Goal: Task Accomplishment & Management: Use online tool/utility

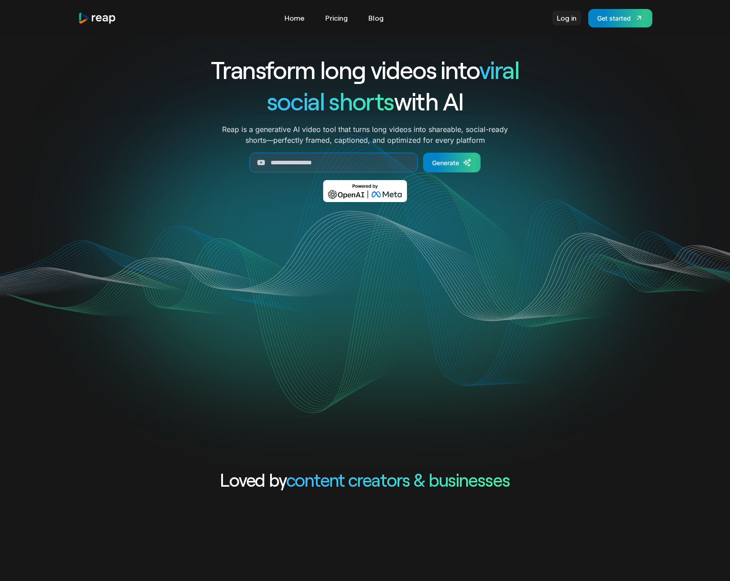
click at [569, 21] on link "Log in" at bounding box center [566, 18] width 29 height 14
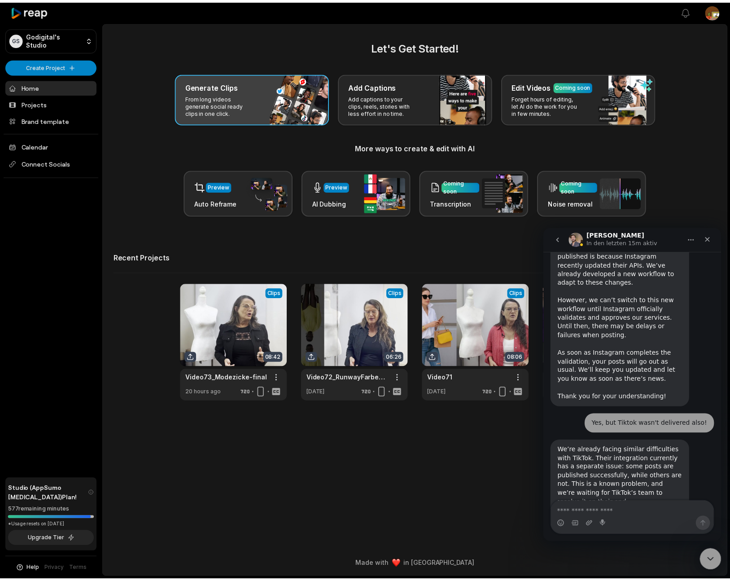
scroll to position [983, 0]
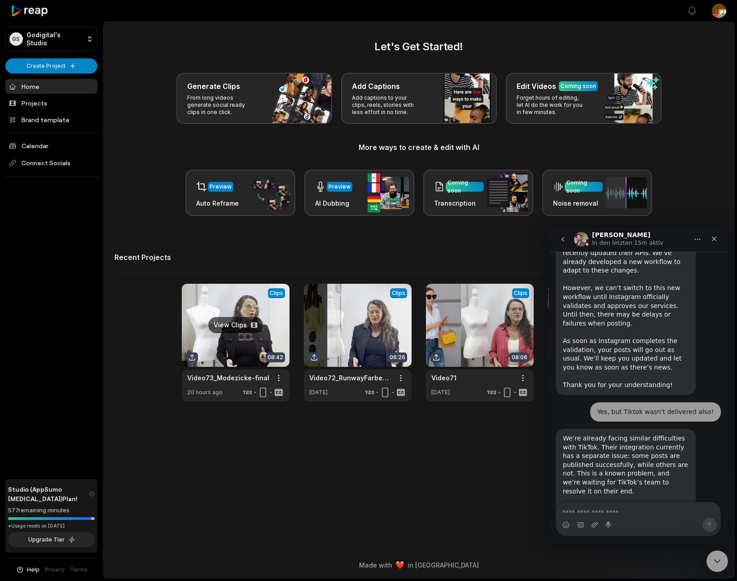
click at [240, 302] on link at bounding box center [236, 343] width 108 height 118
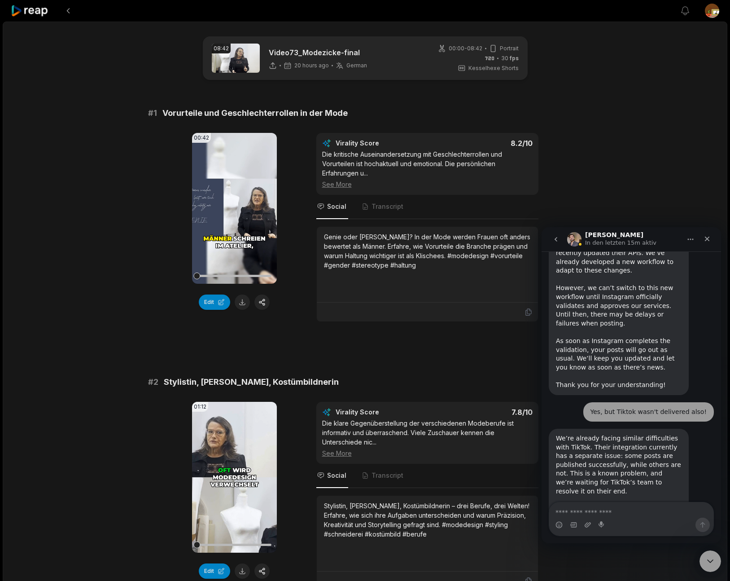
click at [557, 240] on icon "go back" at bounding box center [555, 239] width 7 height 7
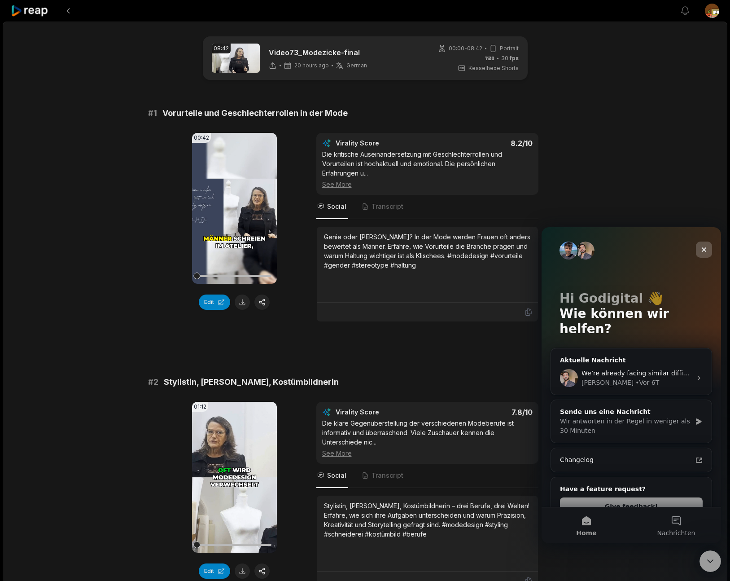
click at [704, 249] on icon "Schließen" at bounding box center [704, 249] width 5 height 5
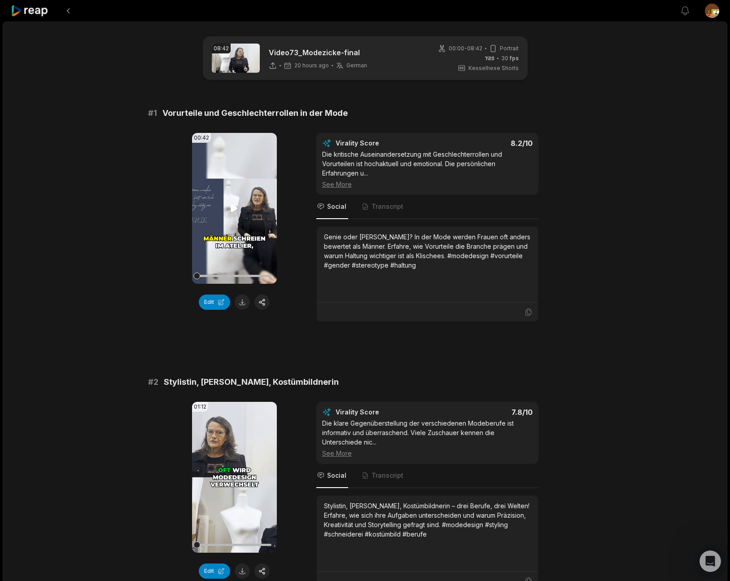
click at [232, 210] on icon at bounding box center [234, 208] width 7 height 8
drag, startPoint x: 233, startPoint y: 207, endPoint x: 245, endPoint y: 244, distance: 38.0
click at [234, 208] on icon at bounding box center [234, 208] width 7 height 8
click at [233, 205] on icon at bounding box center [235, 208] width 4 height 6
click at [210, 303] on button "Edit" at bounding box center [214, 301] width 31 height 15
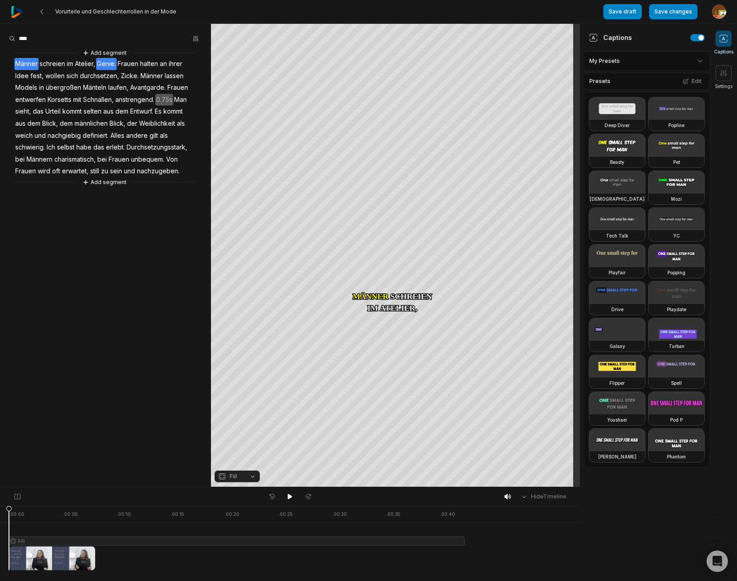
click at [106, 65] on span "Genie." at bounding box center [106, 64] width 21 height 12
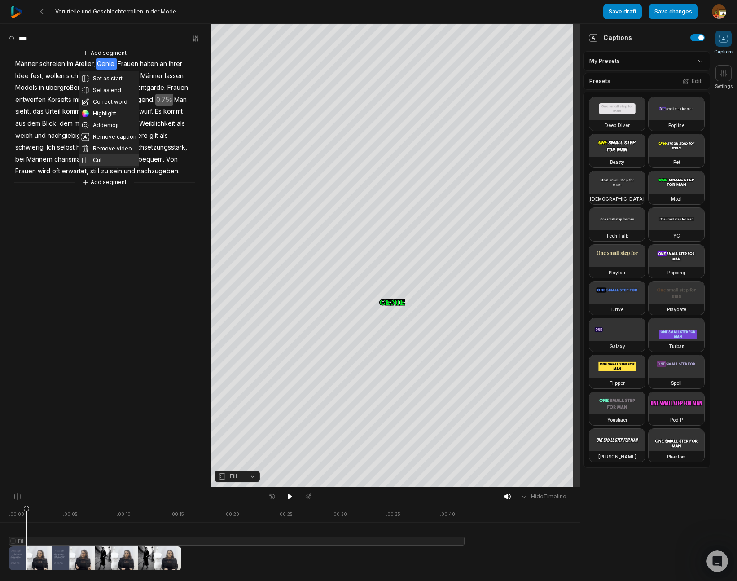
click at [100, 162] on button "Cut" at bounding box center [109, 160] width 61 height 12
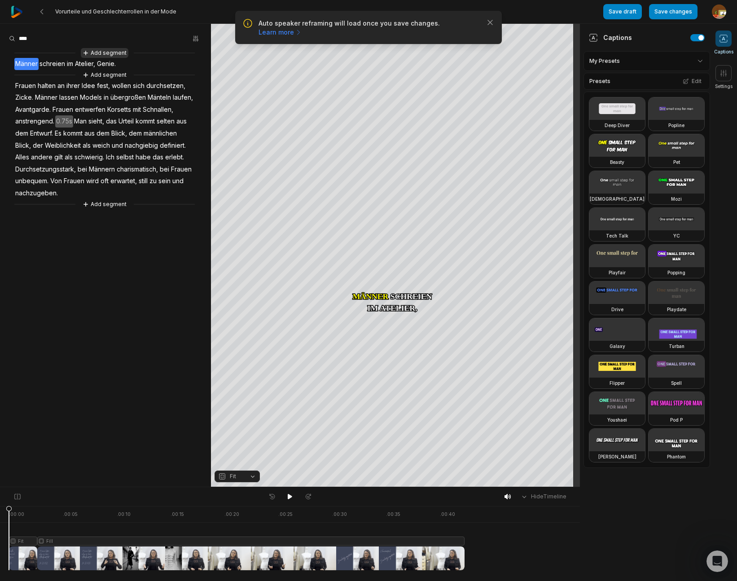
click at [114, 52] on button "Add segment" at bounding box center [105, 53] width 48 height 10
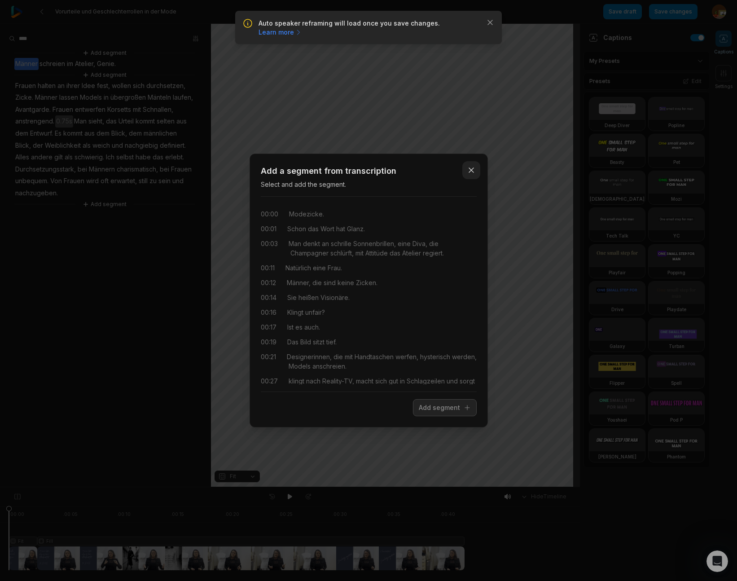
click at [477, 175] on button "Close" at bounding box center [471, 170] width 18 height 18
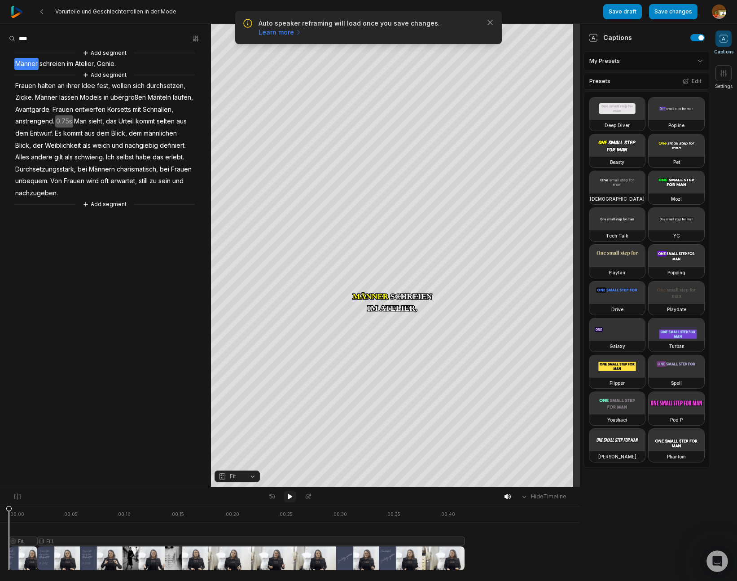
click at [289, 497] on icon at bounding box center [290, 496] width 4 height 5
click at [633, 17] on button "Save draft" at bounding box center [622, 11] width 39 height 15
click at [44, 13] on icon at bounding box center [41, 11] width 7 height 7
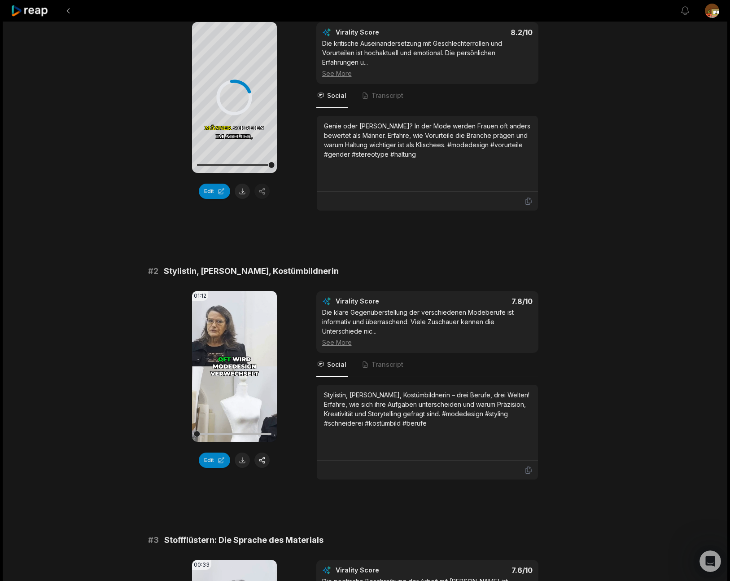
scroll to position [131, 0]
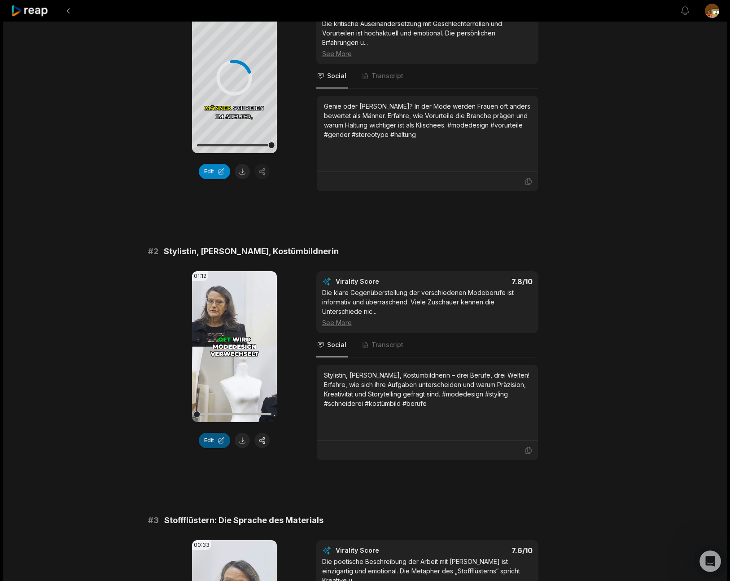
click at [210, 440] on button "Edit" at bounding box center [214, 440] width 31 height 15
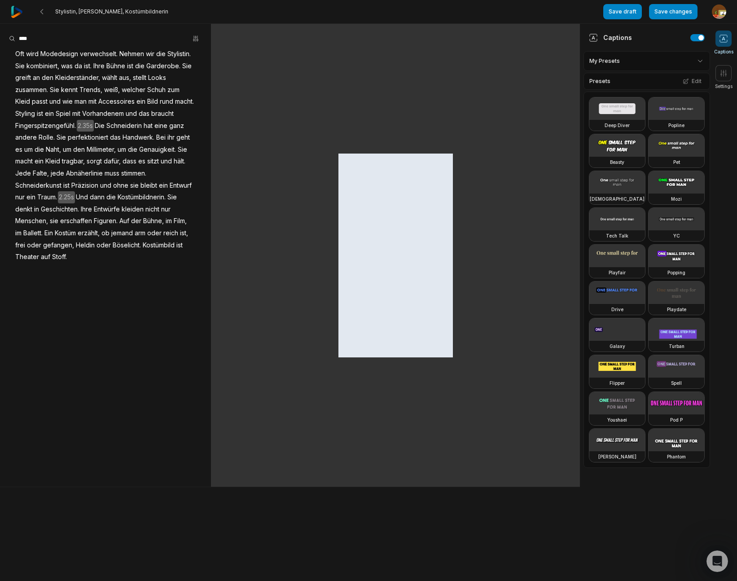
click at [101, 53] on span "verwechselt." at bounding box center [98, 54] width 39 height 12
click at [103, 56] on span "verwechselt." at bounding box center [98, 54] width 39 height 12
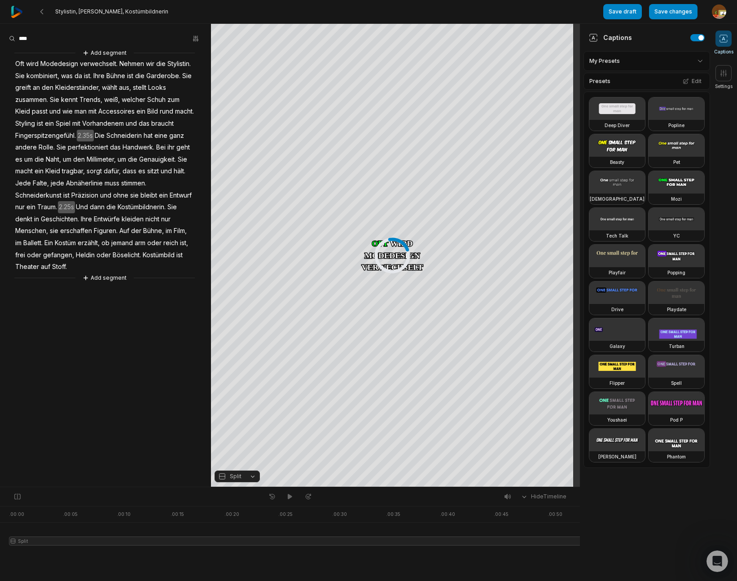
click at [101, 65] on span "verwechselt." at bounding box center [98, 64] width 39 height 12
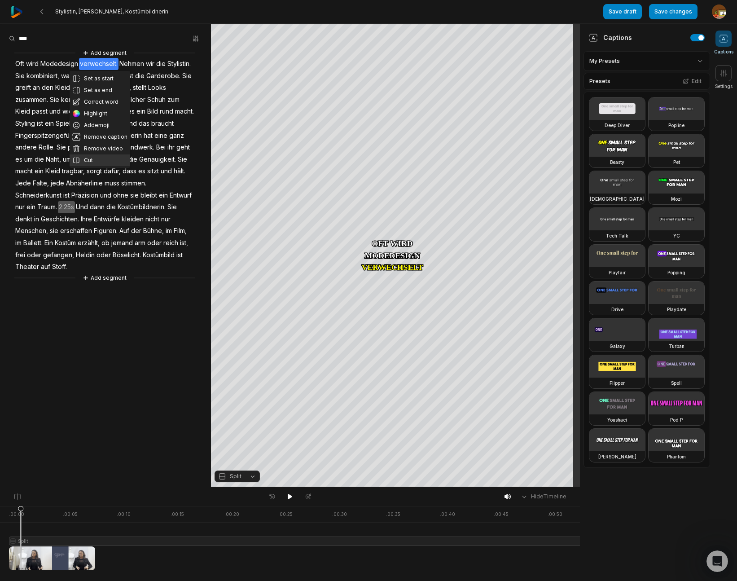
click at [92, 160] on button "Cut" at bounding box center [100, 160] width 61 height 12
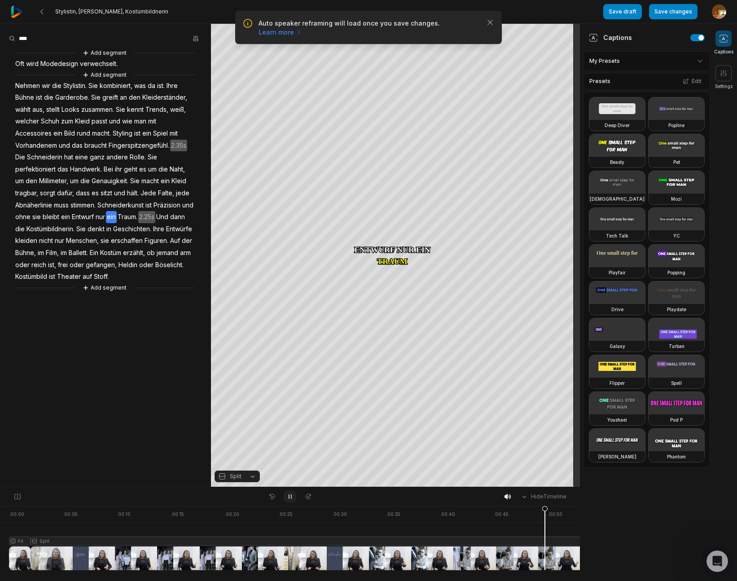
click at [288, 496] on icon at bounding box center [289, 496] width 7 height 7
click at [401, 246] on div "Crop" at bounding box center [395, 245] width 24 height 8
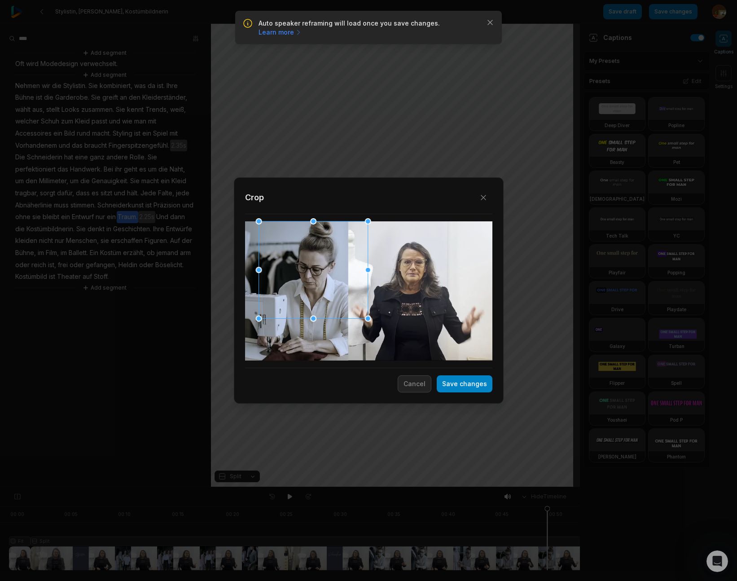
drag, startPoint x: 259, startPoint y: 319, endPoint x: 234, endPoint y: 336, distance: 30.7
click at [228, 487] on div "Close Crop Save changes Cancel" at bounding box center [368, 487] width 737 height 0
drag, startPoint x: 309, startPoint y: 330, endPoint x: 323, endPoint y: 347, distance: 21.4
click at [314, 487] on div "Close Crop Save changes Cancel" at bounding box center [368, 487] width 737 height 0
drag, startPoint x: 377, startPoint y: 326, endPoint x: 350, endPoint y: 280, distance: 52.7
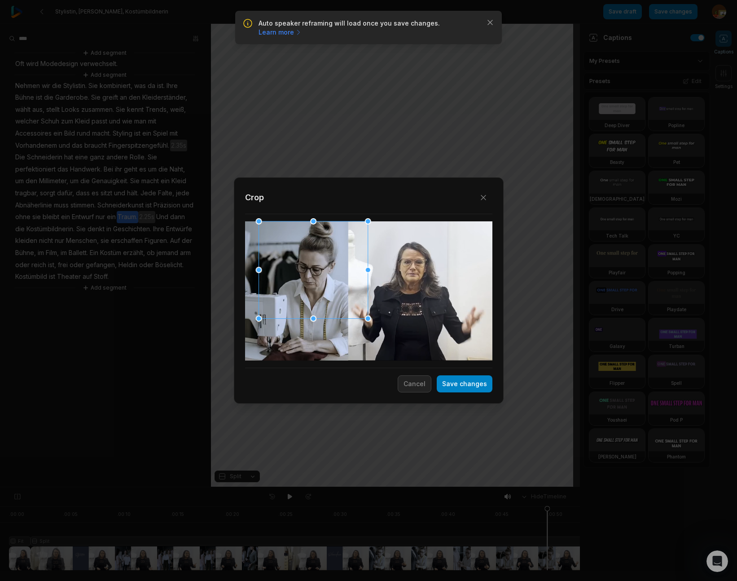
click at [398, 487] on div "Close Crop Save changes Cancel" at bounding box center [368, 487] width 737 height 0
drag, startPoint x: 315, startPoint y: 250, endPoint x: 272, endPoint y: 278, distance: 50.5
click at [272, 278] on div at bounding box center [301, 297] width 109 height 97
drag, startPoint x: 473, startPoint y: 385, endPoint x: 591, endPoint y: 389, distance: 118.1
click at [473, 386] on button "Save changes" at bounding box center [465, 383] width 56 height 17
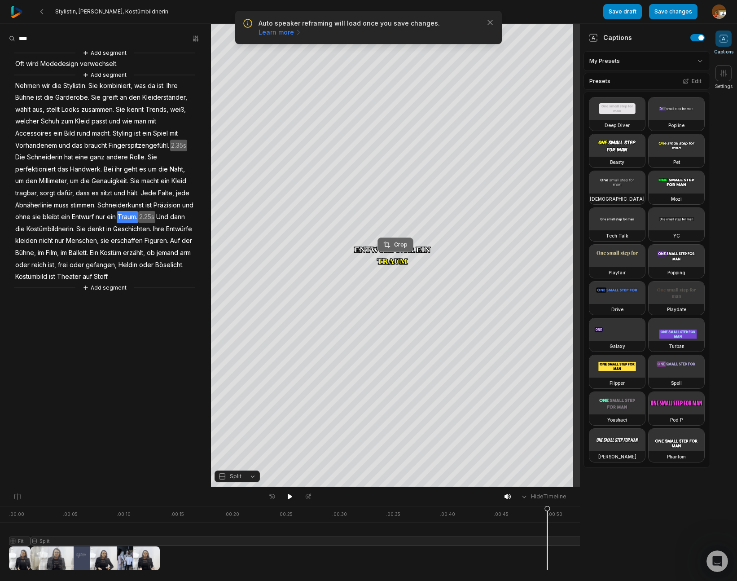
click at [397, 245] on div "Crop" at bounding box center [395, 245] width 24 height 8
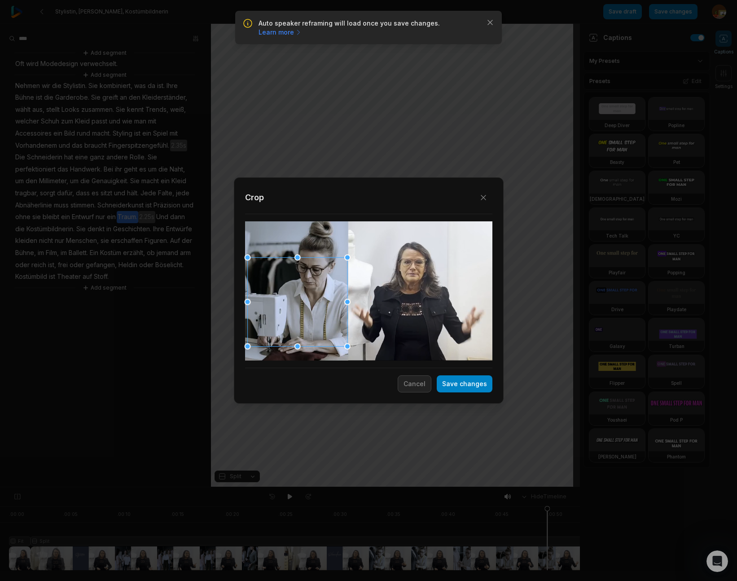
drag, startPoint x: 350, startPoint y: 249, endPoint x: 342, endPoint y: 251, distance: 8.4
click at [342, 487] on div "Close Crop Save changes Cancel" at bounding box center [368, 487] width 737 height 0
drag, startPoint x: 247, startPoint y: 258, endPoint x: 241, endPoint y: 249, distance: 10.6
click at [241, 487] on div "Close Crop Save changes Cancel" at bounding box center [368, 487] width 737 height 0
click at [472, 389] on button "Save changes" at bounding box center [465, 383] width 56 height 17
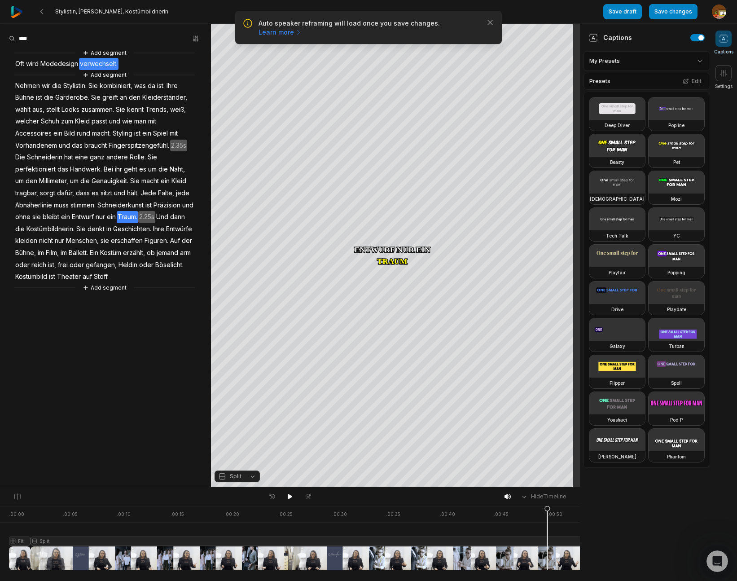
click at [146, 192] on span "Jede" at bounding box center [148, 193] width 17 height 12
click at [485, 507] on div at bounding box center [399, 538] width 780 height 64
click at [462, 513] on div at bounding box center [399, 538] width 780 height 64
click at [289, 496] on icon at bounding box center [290, 496] width 4 height 5
click at [130, 357] on aside "Add segment Oft wird Modedesign verwechselt. Add segment Nehmen wir die Stylist…" at bounding box center [105, 255] width 211 height 463
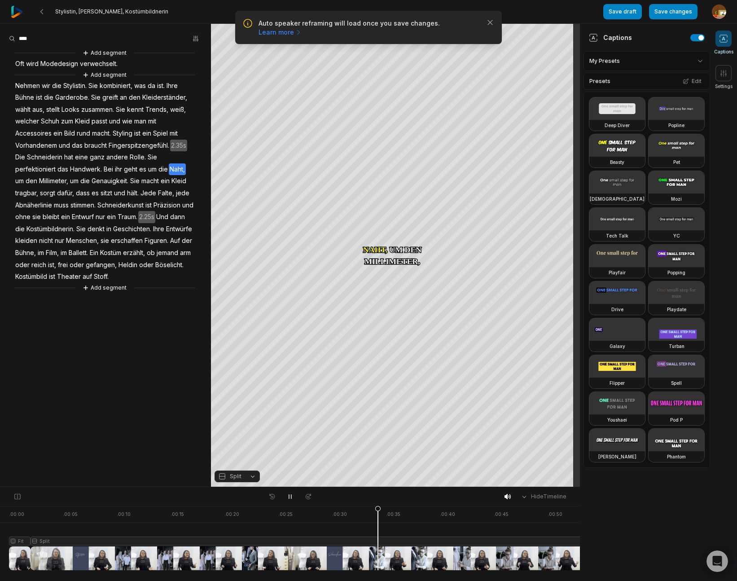
drag, startPoint x: 290, startPoint y: 495, endPoint x: 293, endPoint y: 490, distance: 5.6
click at [291, 495] on icon at bounding box center [289, 496] width 7 height 7
click at [133, 156] on span "Rolle." at bounding box center [138, 157] width 18 height 12
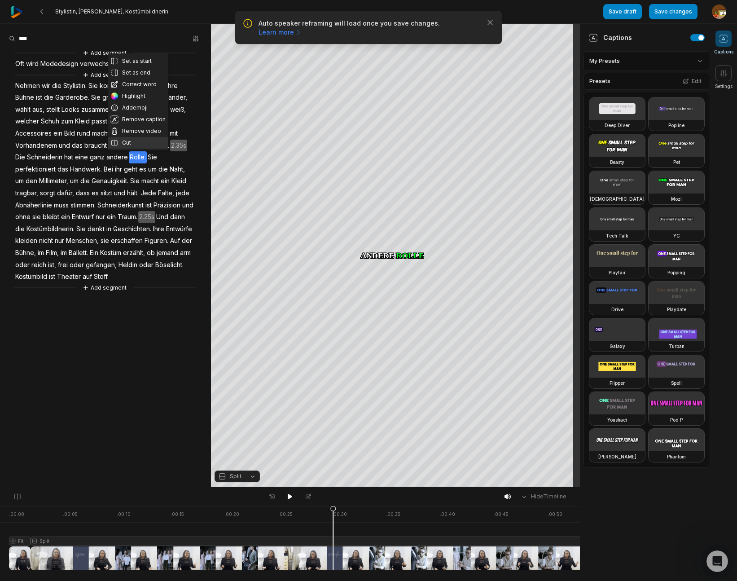
click at [124, 141] on button "Cut" at bounding box center [138, 143] width 61 height 12
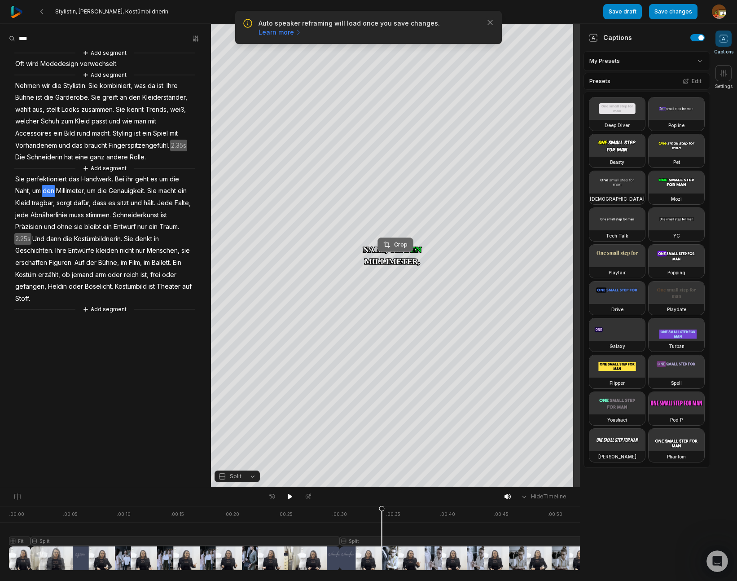
click at [394, 244] on div "Crop" at bounding box center [395, 245] width 24 height 8
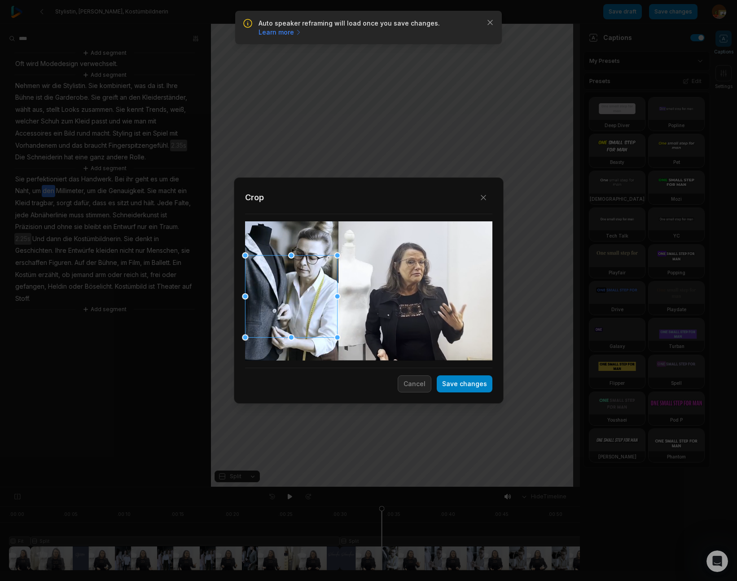
drag, startPoint x: 343, startPoint y: 344, endPoint x: 337, endPoint y: 338, distance: 8.6
click at [337, 338] on div at bounding box center [337, 337] width 6 height 6
click at [325, 320] on div at bounding box center [291, 295] width 92 height 82
drag, startPoint x: 477, startPoint y: 385, endPoint x: 564, endPoint y: 425, distance: 95.2
click at [477, 385] on button "Save changes" at bounding box center [465, 383] width 56 height 17
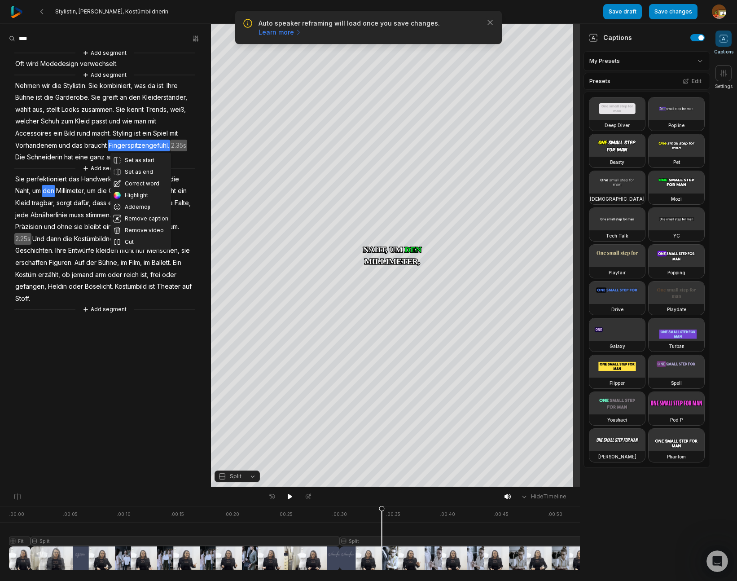
click at [290, 494] on icon at bounding box center [289, 496] width 7 height 7
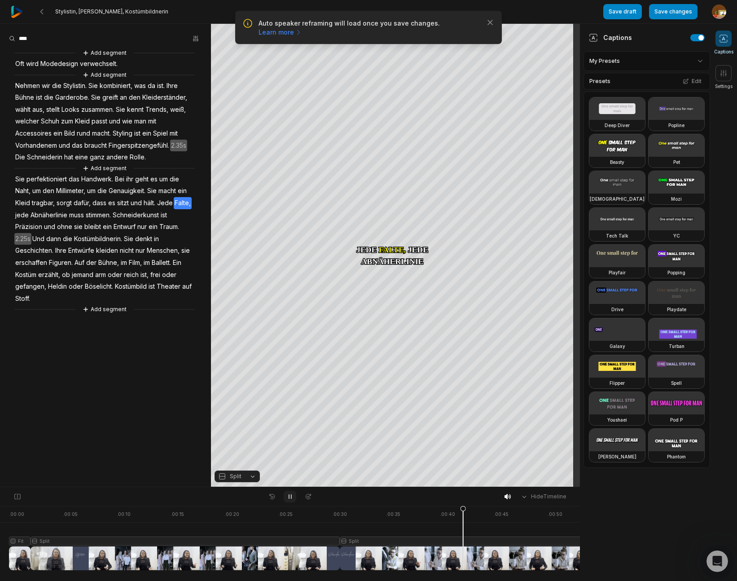
drag, startPoint x: 291, startPoint y: 497, endPoint x: 292, endPoint y: 492, distance: 4.6
click at [292, 492] on button at bounding box center [290, 496] width 13 height 12
click at [155, 190] on span "Sie" at bounding box center [151, 191] width 11 height 12
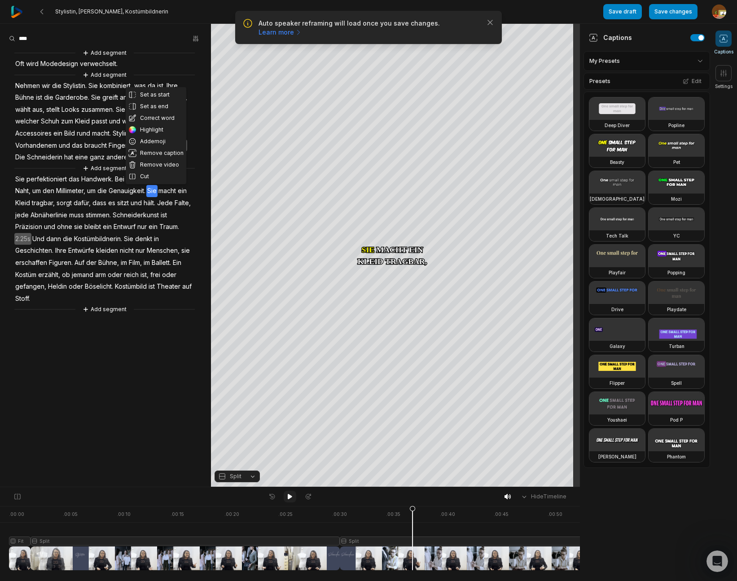
click at [288, 496] on icon at bounding box center [290, 496] width 4 height 5
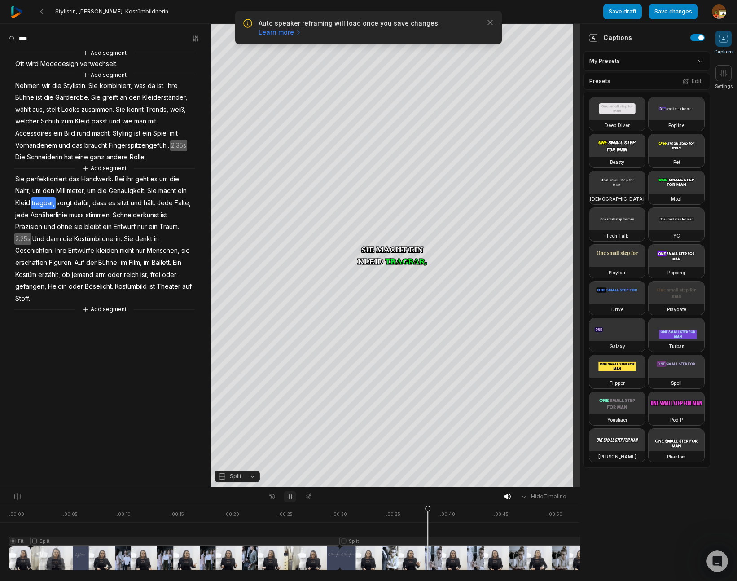
click at [288, 496] on icon at bounding box center [289, 496] width 7 height 7
click at [184, 192] on span "ein" at bounding box center [182, 191] width 11 height 12
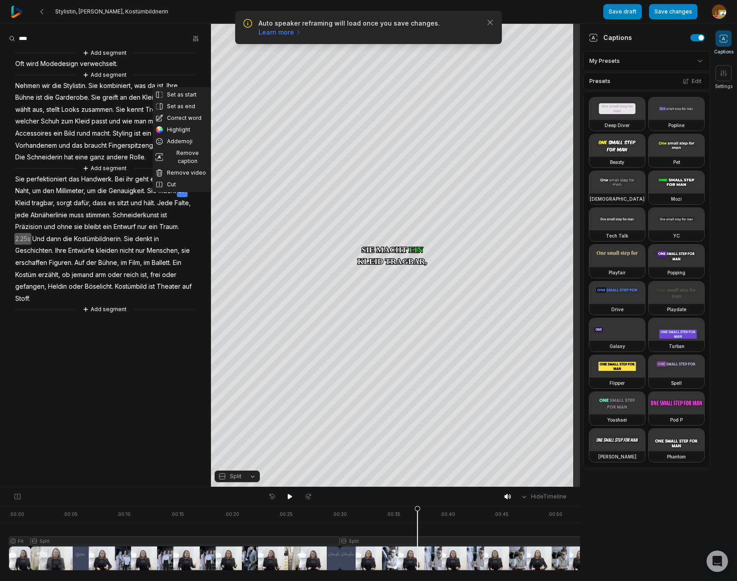
click at [22, 203] on span "Kleid" at bounding box center [22, 203] width 17 height 12
click at [185, 190] on span "ein" at bounding box center [182, 191] width 11 height 12
click at [23, 202] on span "Kleid" at bounding box center [22, 203] width 17 height 12
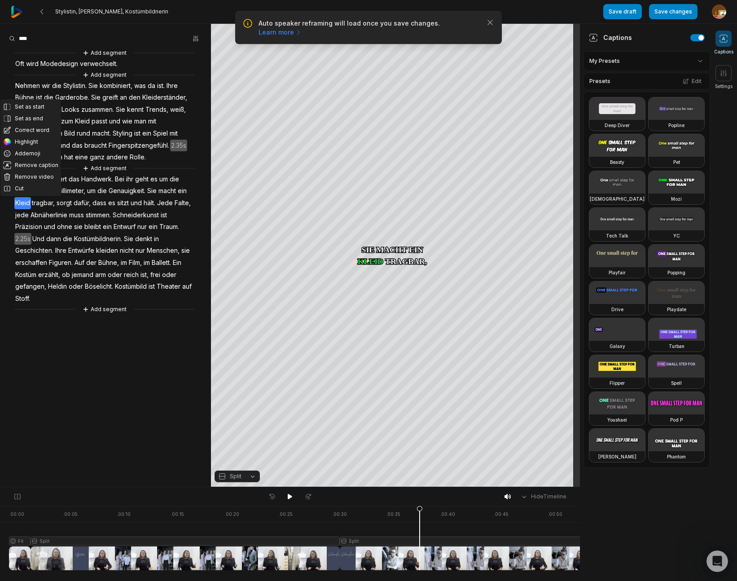
click at [44, 203] on span "tragbar," at bounding box center [43, 203] width 25 height 12
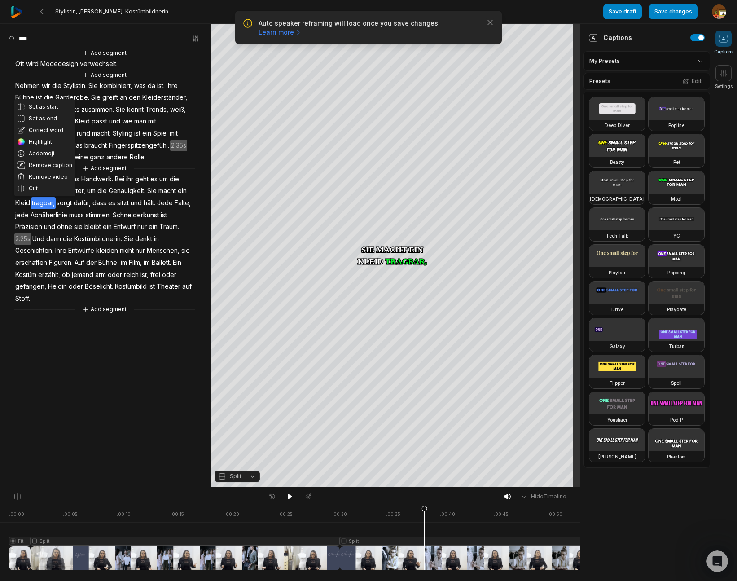
click at [20, 203] on span "Kleid" at bounding box center [22, 203] width 17 height 12
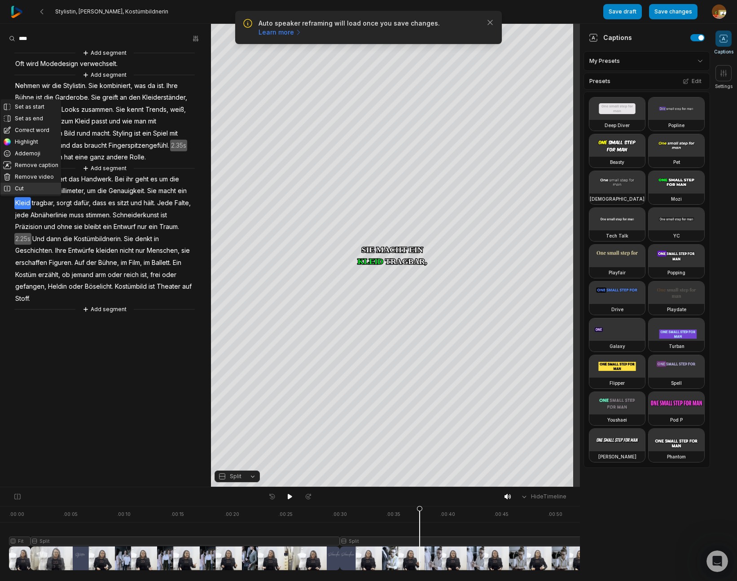
click at [20, 188] on button "Cut" at bounding box center [30, 189] width 61 height 12
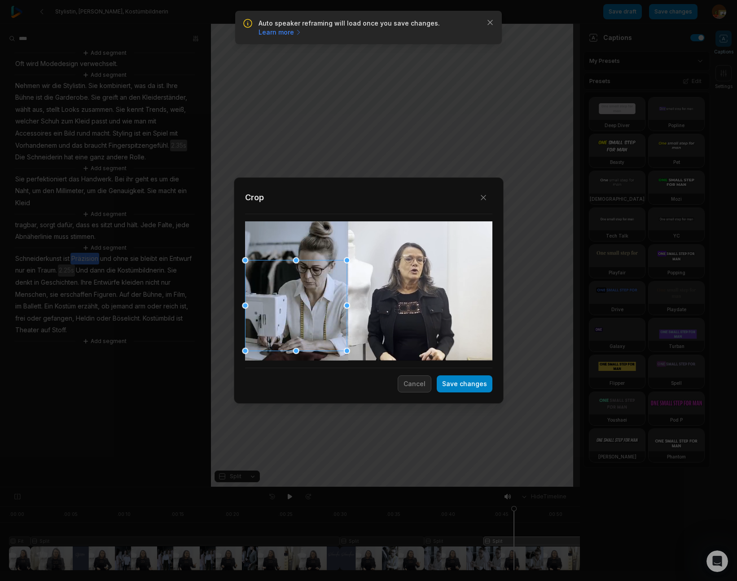
click at [306, 316] on div at bounding box center [296, 305] width 102 height 91
click at [475, 388] on button "Save changes" at bounding box center [465, 383] width 56 height 17
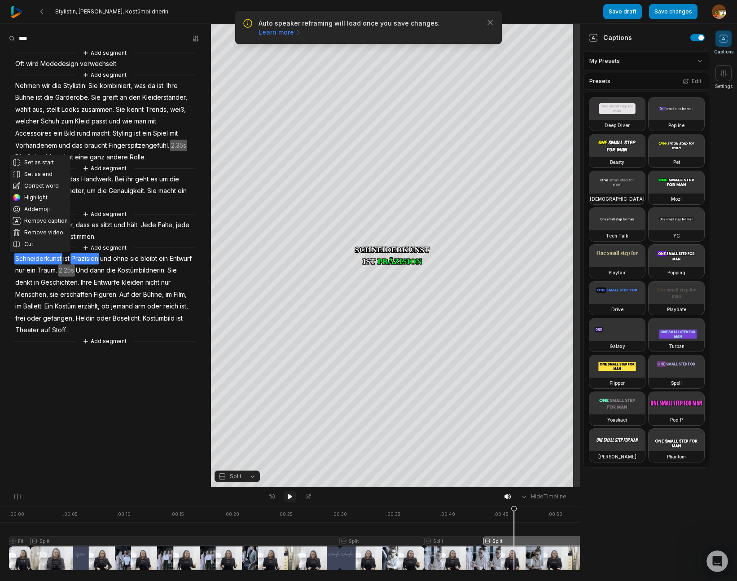
click at [289, 494] on icon at bounding box center [289, 496] width 7 height 7
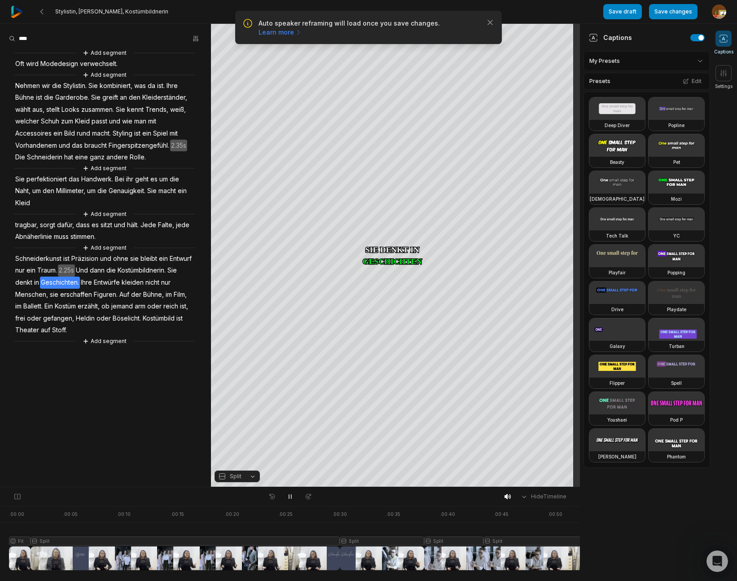
drag, startPoint x: 291, startPoint y: 496, endPoint x: 289, endPoint y: 487, distance: 9.8
click at [291, 496] on icon at bounding box center [290, 496] width 2 height 4
click at [86, 271] on span "Und" at bounding box center [82, 270] width 14 height 12
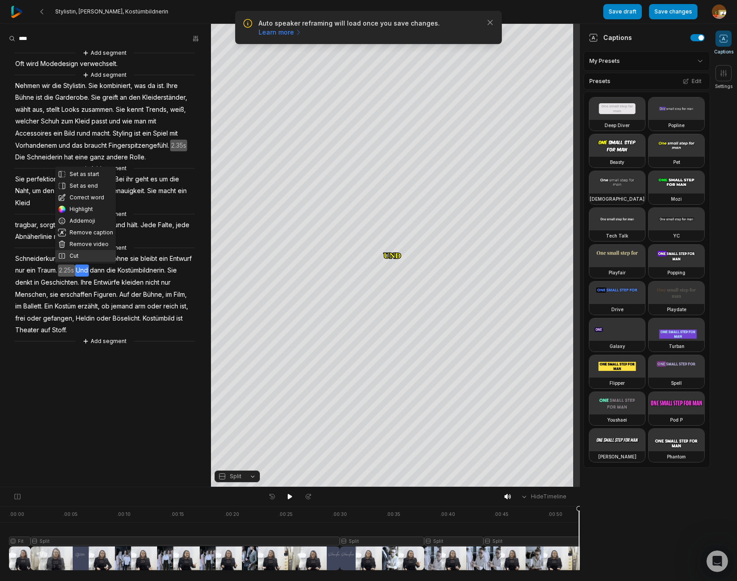
click at [74, 256] on button "Cut" at bounding box center [85, 256] width 61 height 12
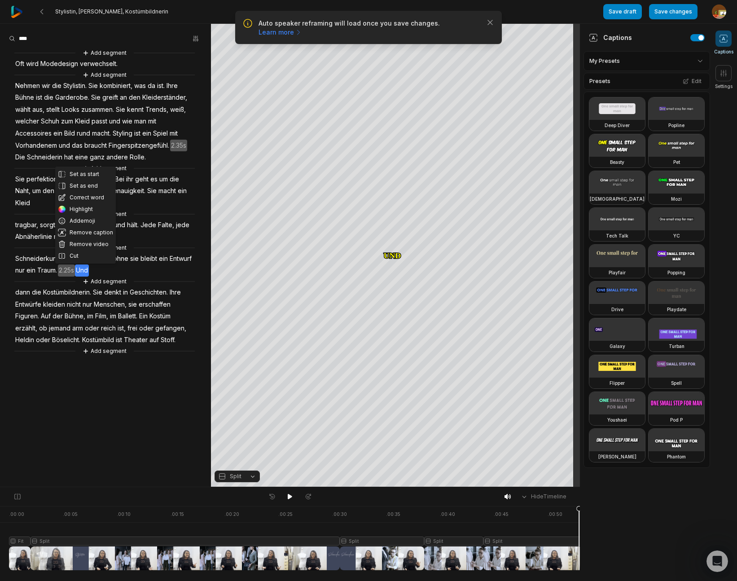
click at [47, 272] on span "Traum." at bounding box center [47, 270] width 22 height 12
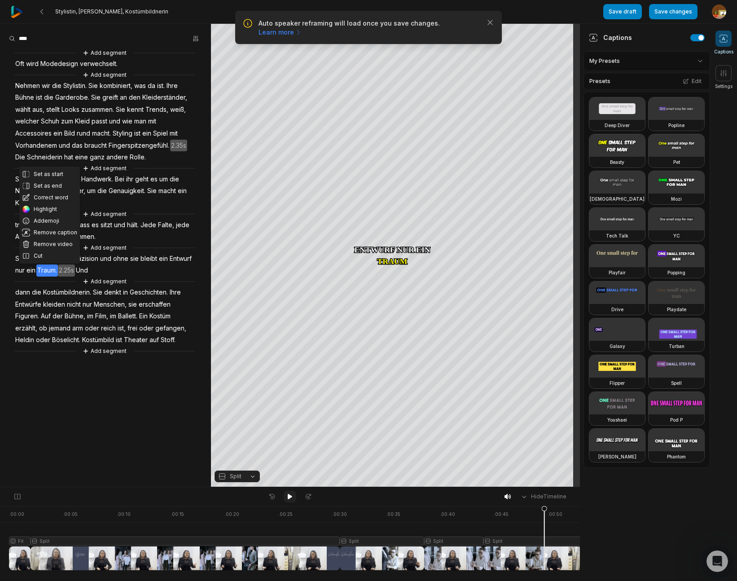
click at [292, 494] on icon at bounding box center [289, 496] width 7 height 7
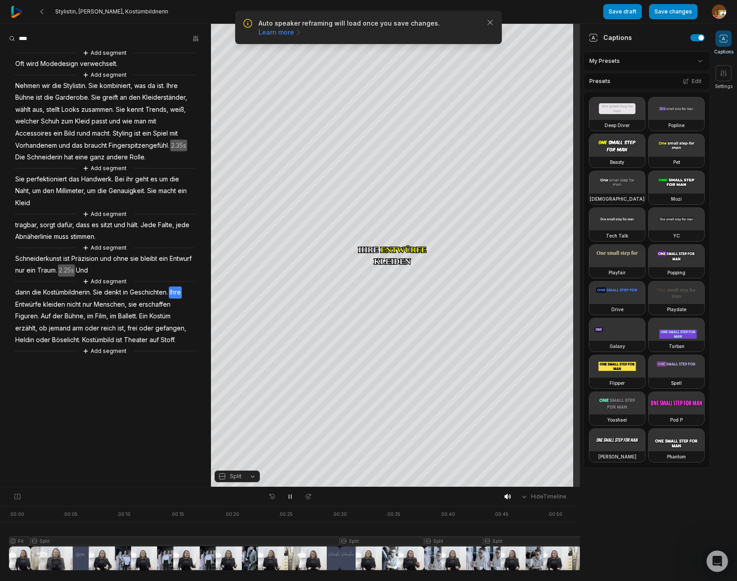
drag, startPoint x: 290, startPoint y: 495, endPoint x: 529, endPoint y: 529, distance: 241.6
click at [291, 495] on icon at bounding box center [289, 496] width 7 height 7
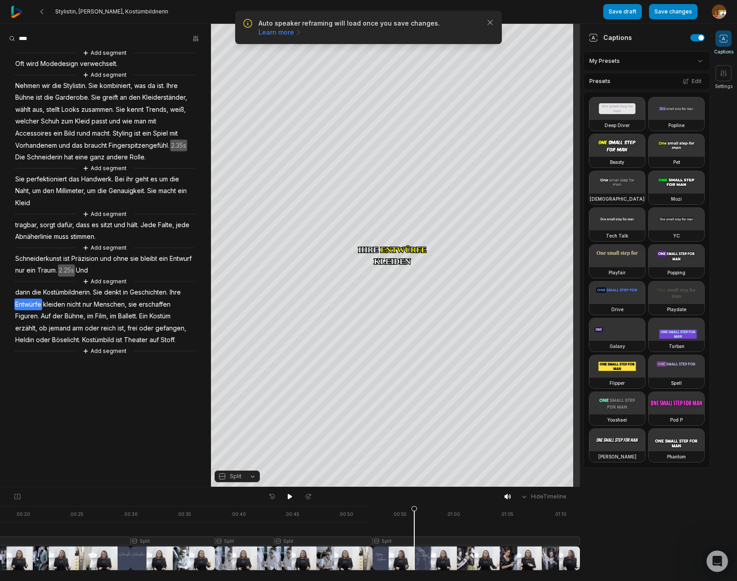
click at [534, 539] on div at bounding box center [190, 538] width 780 height 64
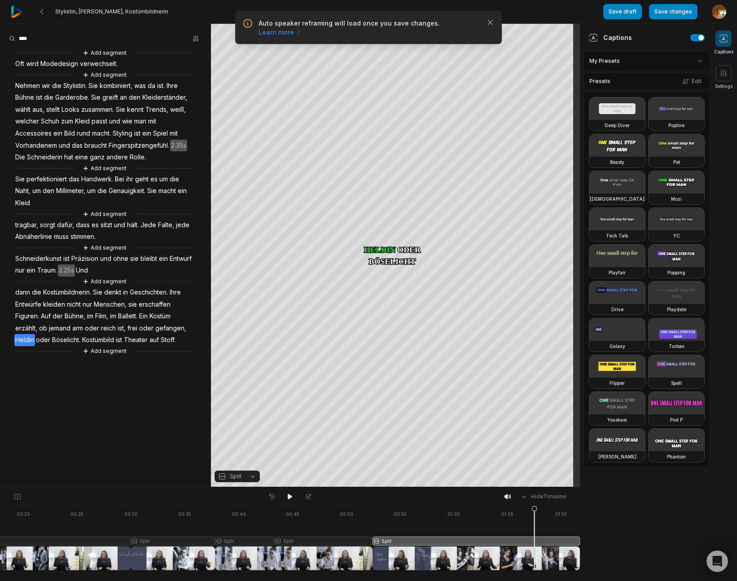
click at [335, 536] on div at bounding box center [190, 538] width 780 height 64
drag, startPoint x: 336, startPoint y: 511, endPoint x: 337, endPoint y: 502, distance: 9.5
click at [354, 513] on icon at bounding box center [354, 540] width 5 height 68
click at [44, 270] on span "Traum." at bounding box center [47, 270] width 22 height 12
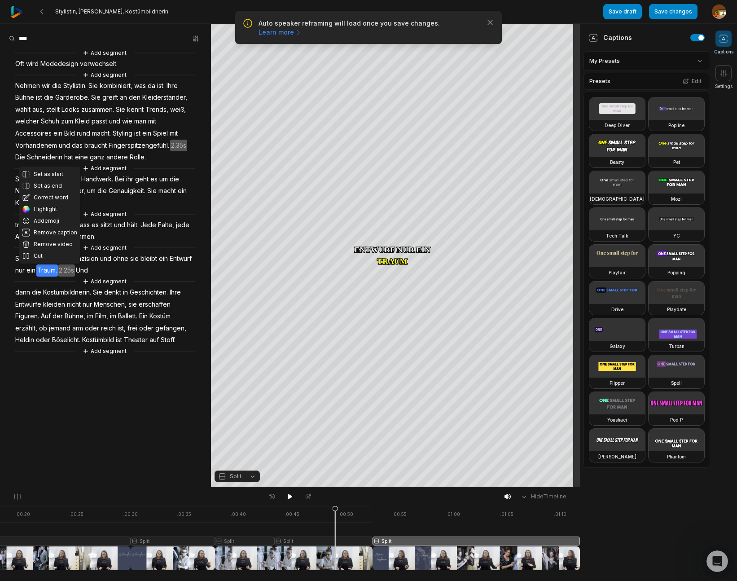
click at [82, 270] on span "Und" at bounding box center [82, 270] width 14 height 12
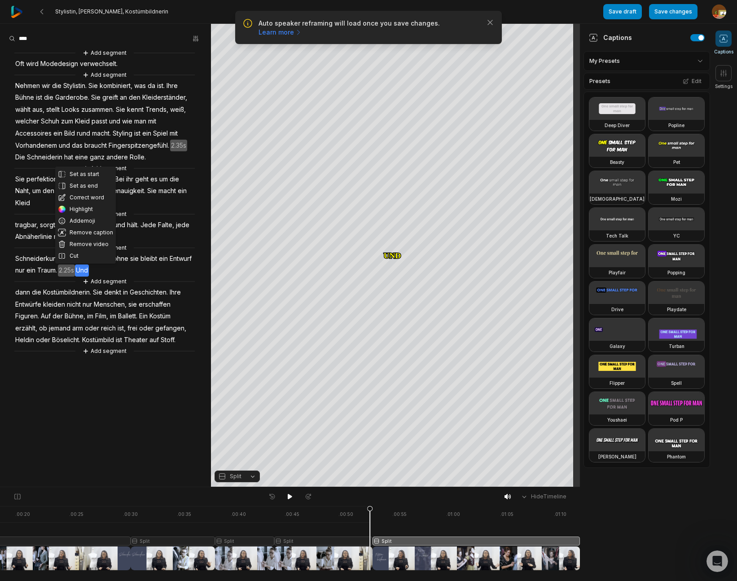
click at [47, 269] on span "Traum." at bounding box center [47, 270] width 22 height 12
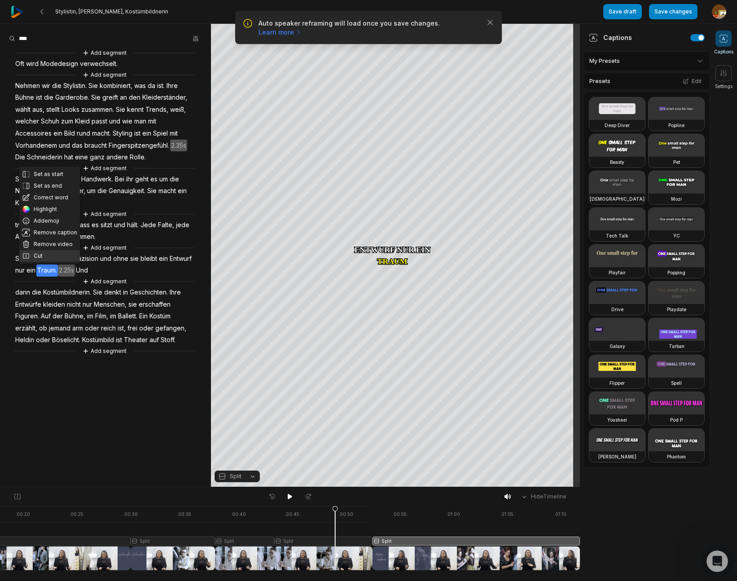
click at [46, 255] on button "Cut" at bounding box center [49, 256] width 61 height 12
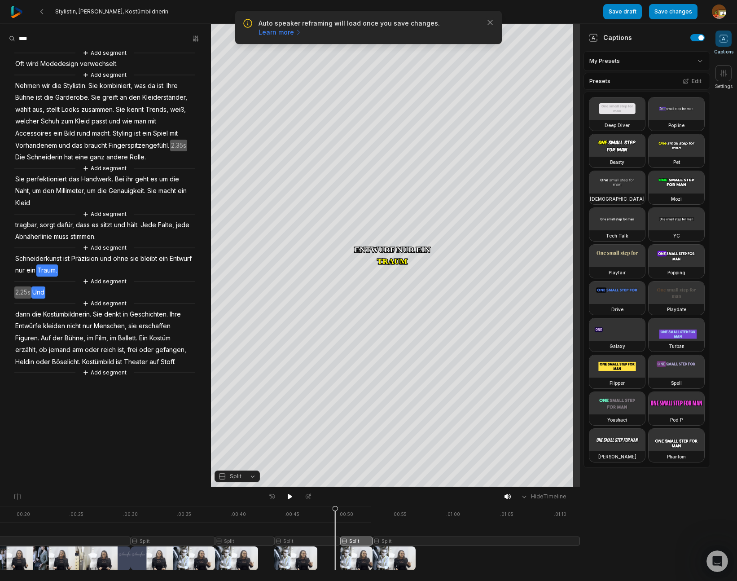
click at [42, 293] on span "Und" at bounding box center [38, 292] width 14 height 12
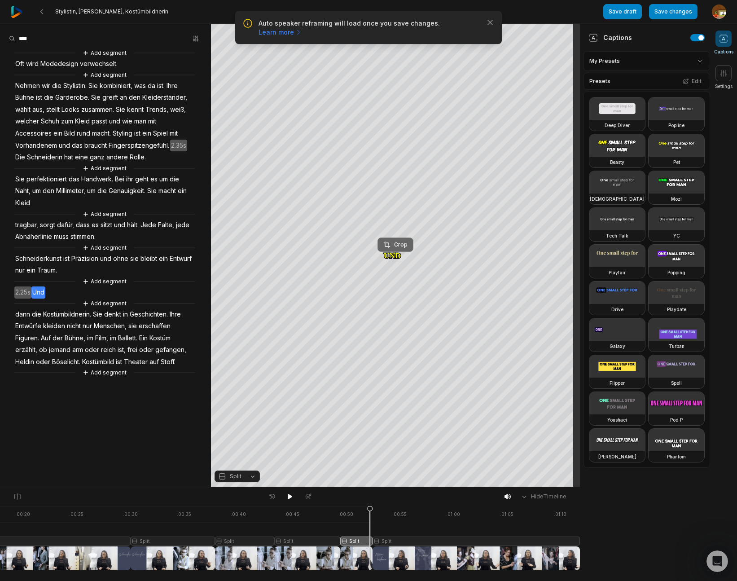
click at [397, 244] on div "Crop" at bounding box center [395, 245] width 24 height 8
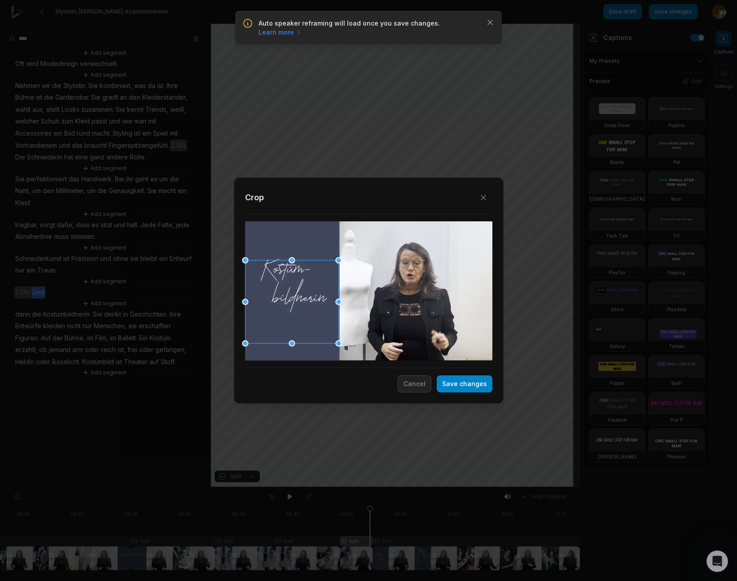
drag, startPoint x: 346, startPoint y: 347, endPoint x: 344, endPoint y: 332, distance: 14.9
click at [344, 487] on div "Close Crop Save changes Cancel" at bounding box center [368, 487] width 737 height 0
drag, startPoint x: 317, startPoint y: 320, endPoint x: 318, endPoint y: 302, distance: 18.4
click at [318, 302] on div at bounding box center [291, 283] width 93 height 83
click at [473, 387] on button "Save changes" at bounding box center [465, 383] width 56 height 17
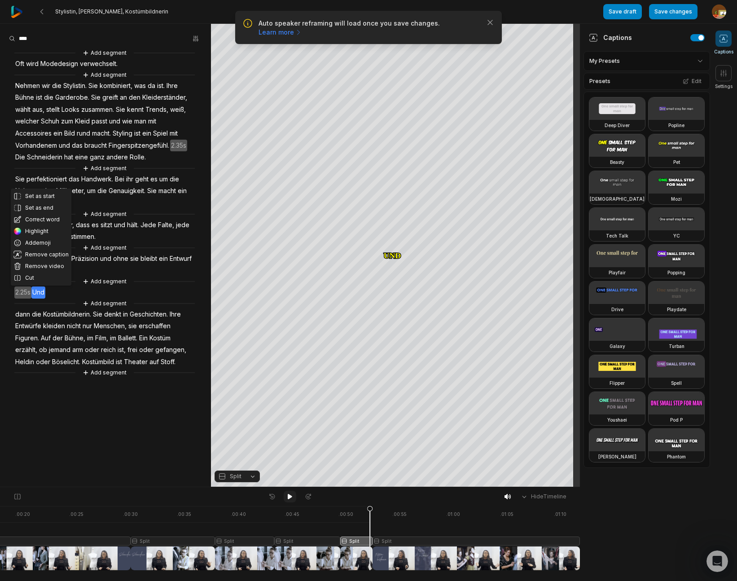
click at [289, 496] on icon at bounding box center [290, 496] width 4 height 5
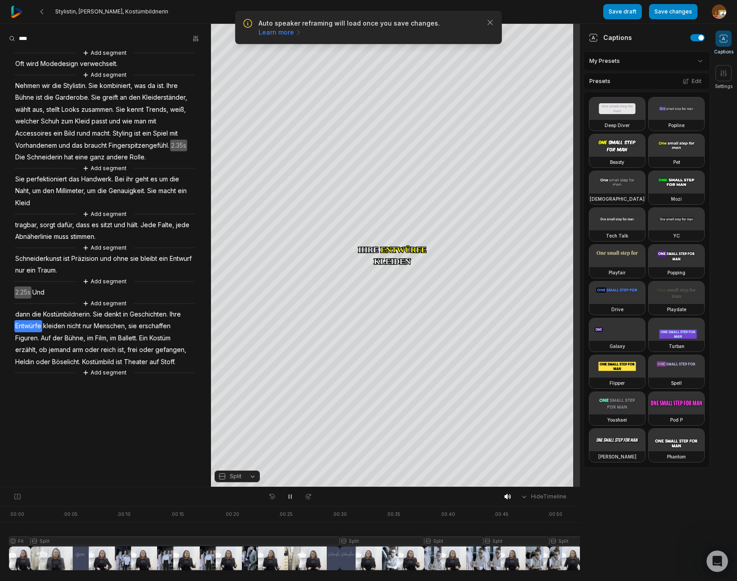
scroll to position [0, 209]
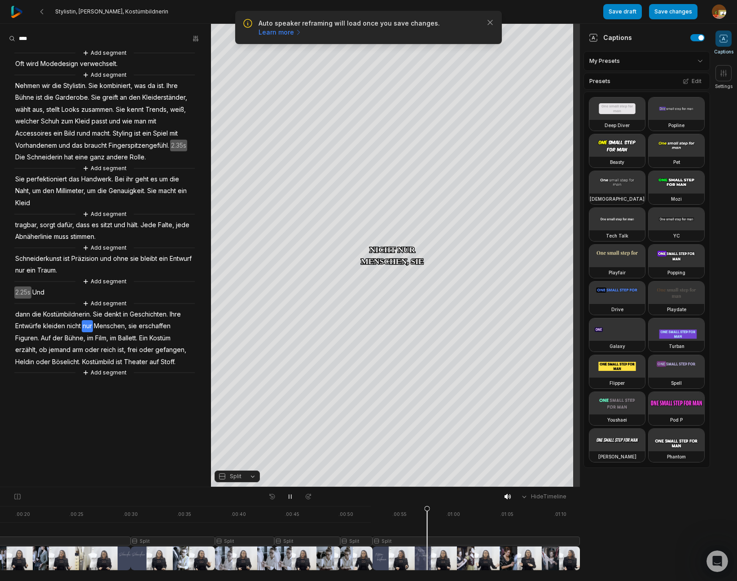
click at [287, 499] on icon at bounding box center [289, 496] width 7 height 7
click at [146, 313] on span "Geschichten." at bounding box center [149, 314] width 40 height 12
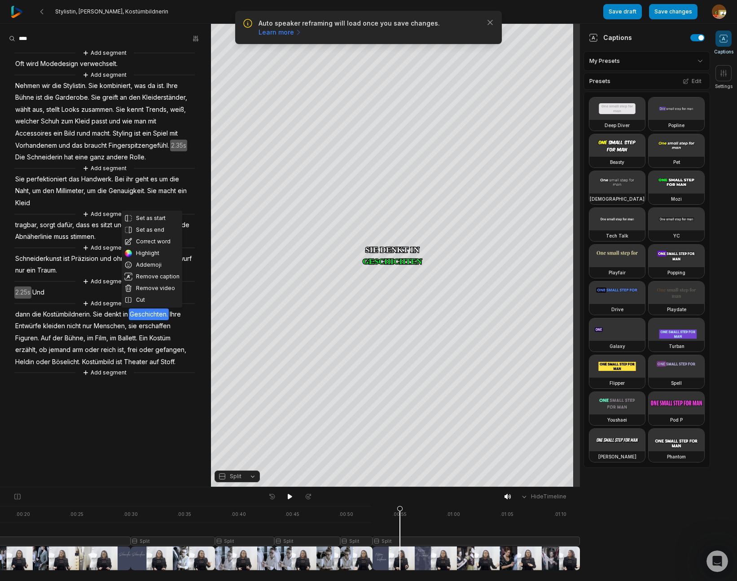
click at [181, 313] on span "Ihre" at bounding box center [175, 314] width 13 height 12
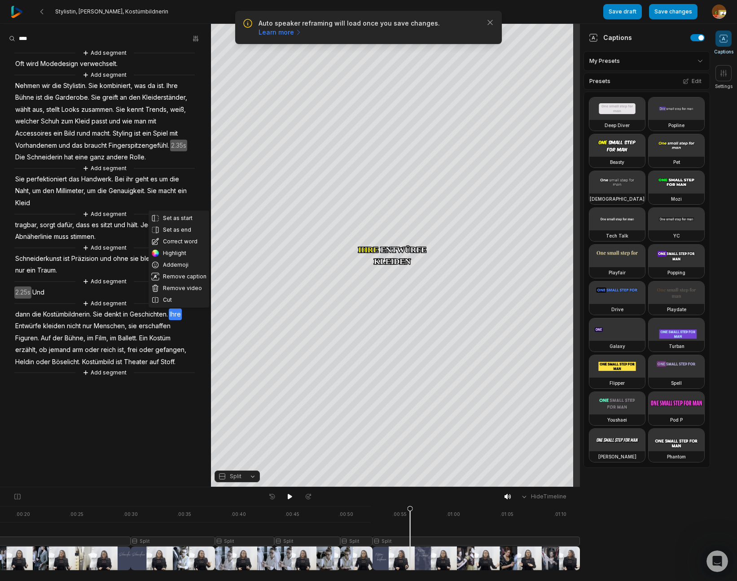
click at [26, 324] on span "Entwürfe" at bounding box center [28, 326] width 28 height 12
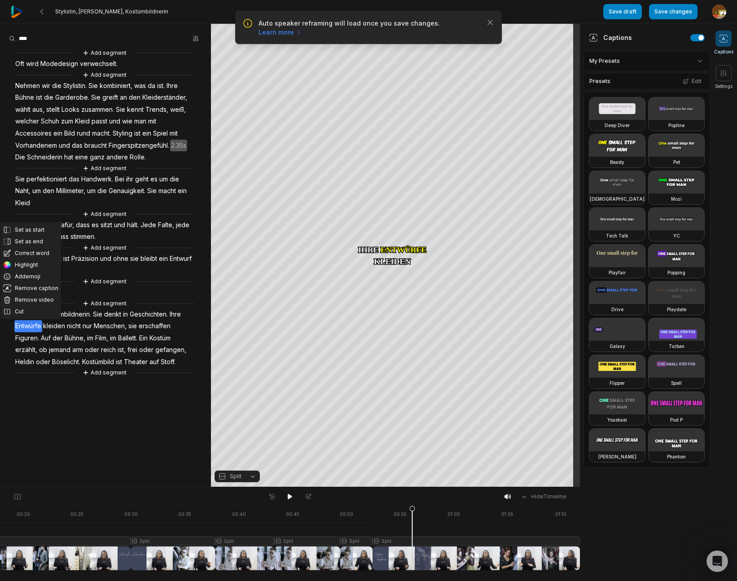
click at [118, 313] on span "denkt" at bounding box center [112, 314] width 19 height 12
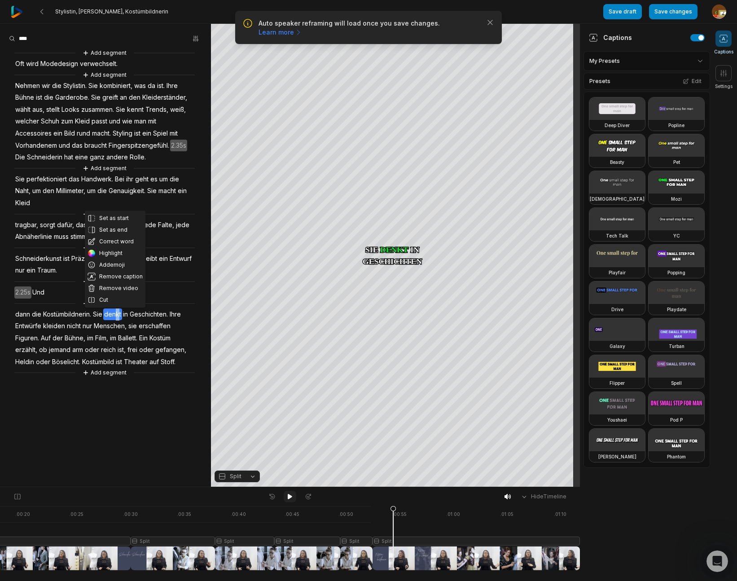
click at [288, 497] on icon at bounding box center [290, 496] width 4 height 5
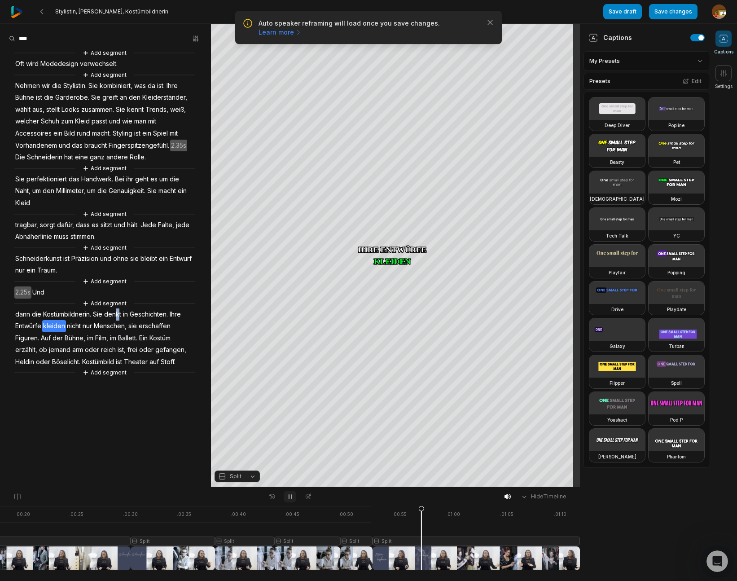
click at [288, 497] on icon at bounding box center [289, 496] width 7 height 7
click at [178, 314] on span "Ihre" at bounding box center [175, 314] width 13 height 12
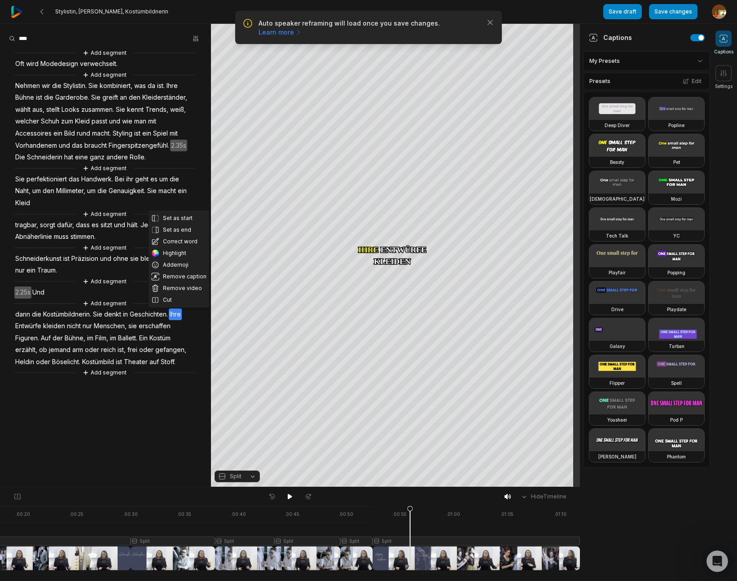
click at [30, 327] on span "Entwürfe" at bounding box center [28, 326] width 28 height 12
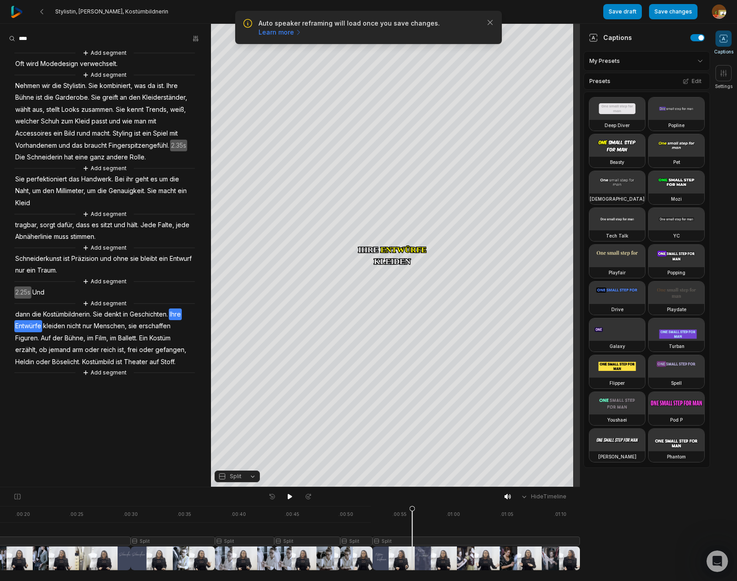
click at [173, 312] on span "Ihre" at bounding box center [175, 314] width 13 height 12
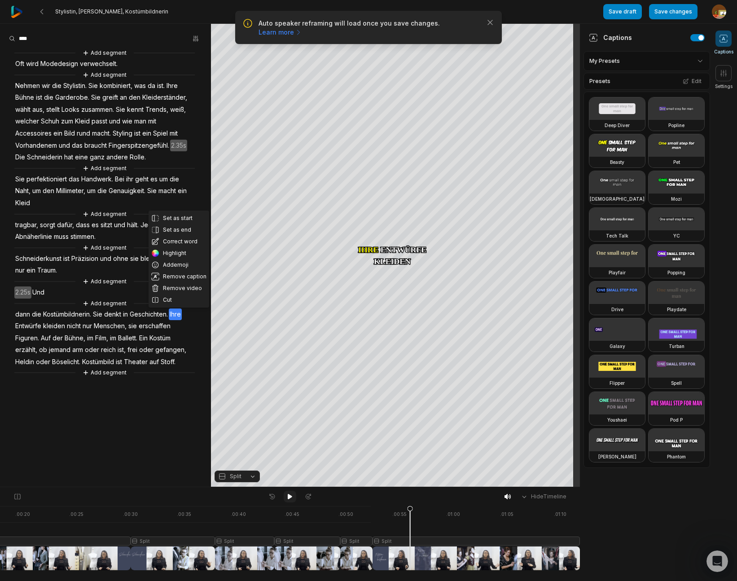
click at [289, 495] on icon at bounding box center [290, 496] width 4 height 5
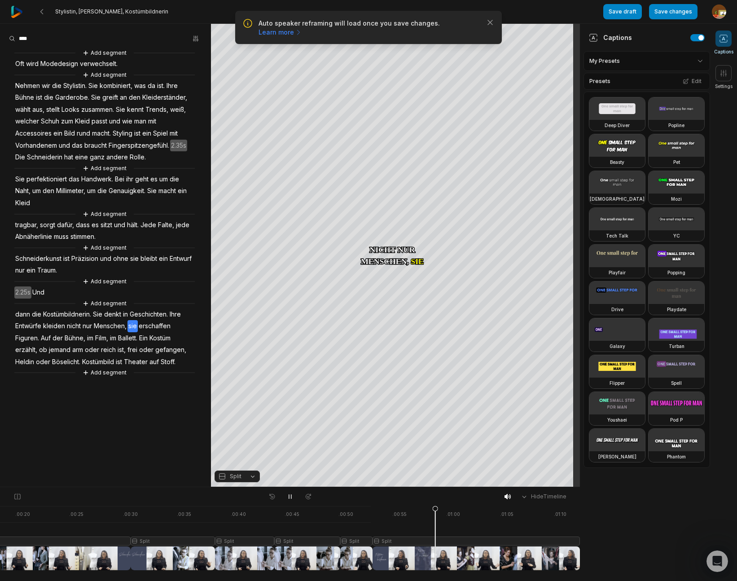
drag, startPoint x: 290, startPoint y: 497, endPoint x: 274, endPoint y: 486, distance: 19.0
click at [290, 497] on icon at bounding box center [289, 496] width 7 height 7
click at [29, 327] on span "Entwürfe" at bounding box center [28, 326] width 28 height 12
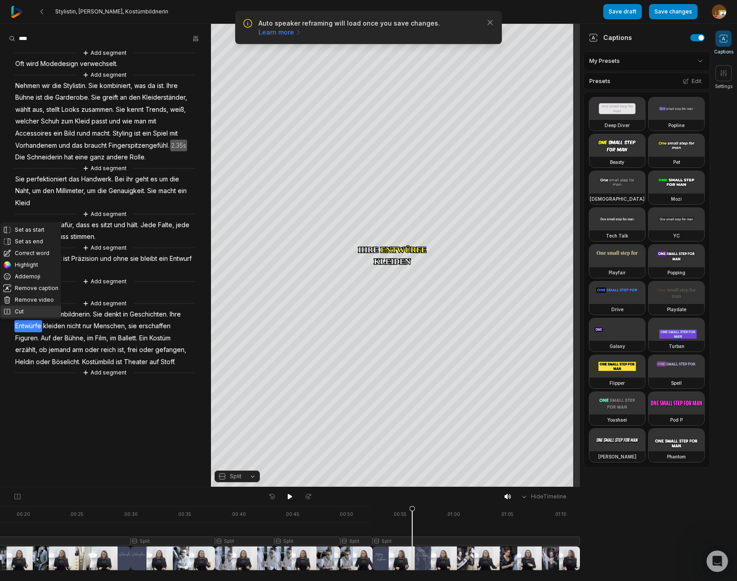
click at [26, 311] on button "Cut" at bounding box center [30, 312] width 61 height 12
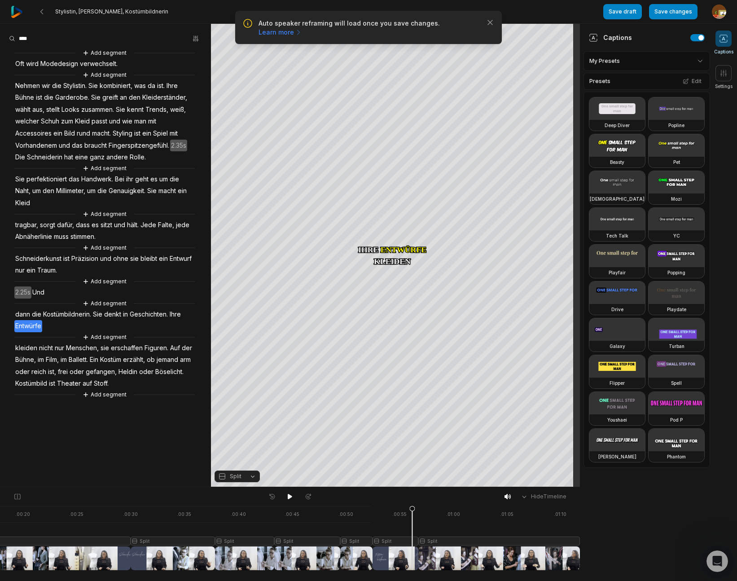
click at [396, 538] on div at bounding box center [190, 538] width 780 height 64
click at [398, 244] on div "Crop" at bounding box center [395, 245] width 24 height 8
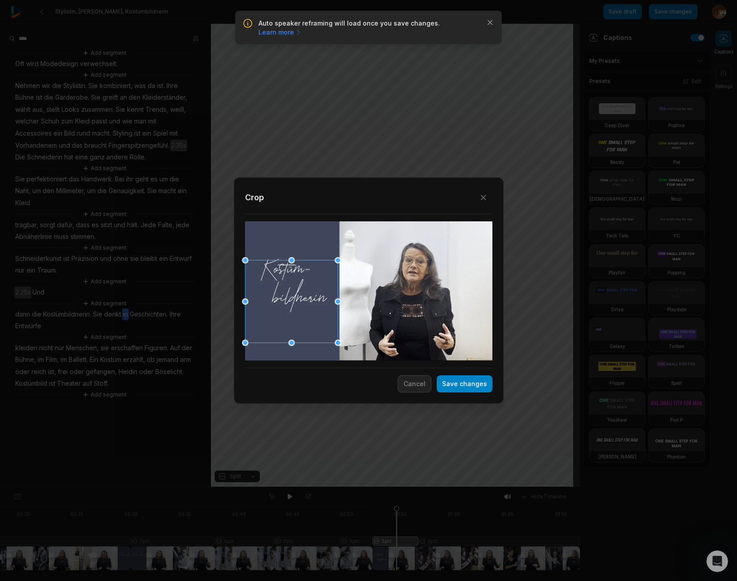
drag, startPoint x: 348, startPoint y: 351, endPoint x: 346, endPoint y: 335, distance: 16.3
click at [346, 487] on div "Close Crop Save changes Cancel" at bounding box center [368, 487] width 737 height 0
drag, startPoint x: 331, startPoint y: 326, endPoint x: 332, endPoint y: 313, distance: 13.0
click at [332, 313] on div at bounding box center [291, 286] width 92 height 83
click at [470, 387] on button "Save changes" at bounding box center [465, 383] width 56 height 17
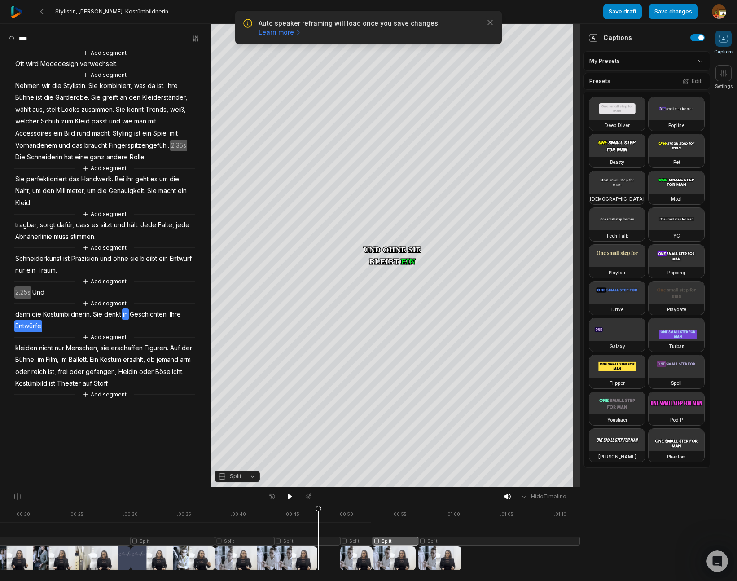
drag, startPoint x: 394, startPoint y: 507, endPoint x: 315, endPoint y: 520, distance: 80.6
click at [315, 521] on icon at bounding box center [318, 537] width 6 height 65
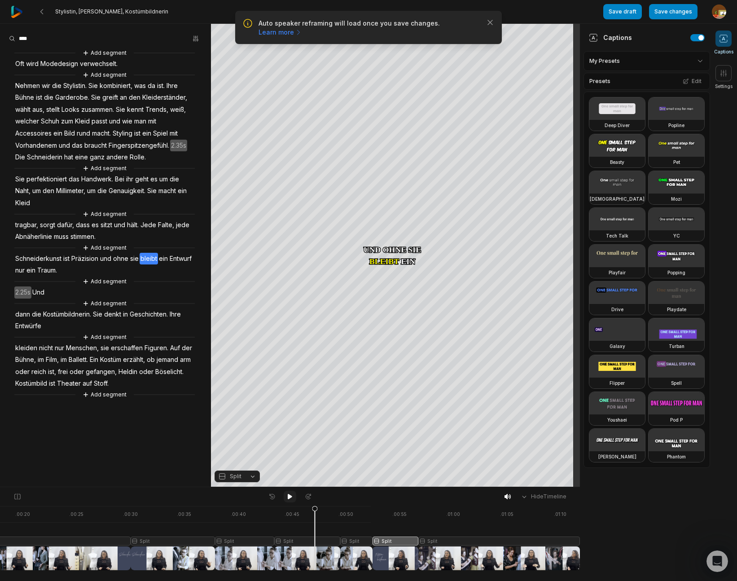
click at [292, 497] on icon at bounding box center [289, 496] width 7 height 7
click at [290, 495] on icon at bounding box center [289, 496] width 7 height 7
click at [41, 292] on span "Und" at bounding box center [38, 292] width 14 height 12
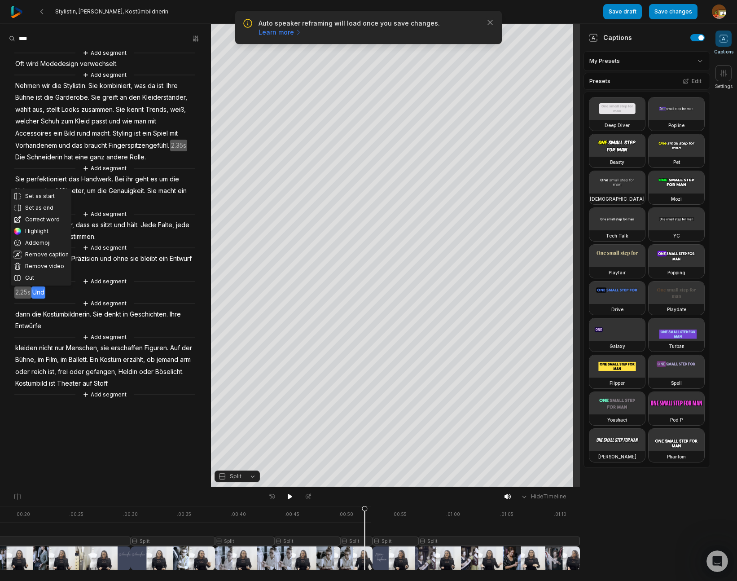
drag, startPoint x: 370, startPoint y: 508, endPoint x: 364, endPoint y: 510, distance: 5.6
click at [364, 510] on icon at bounding box center [364, 540] width 5 height 68
click at [14, 256] on span "Schneiderkunst" at bounding box center [38, 259] width 48 height 12
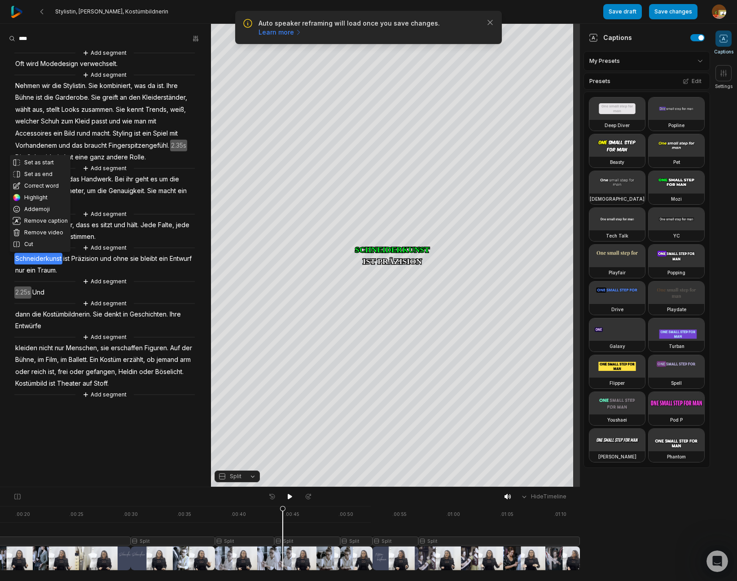
drag, startPoint x: 290, startPoint y: 498, endPoint x: 280, endPoint y: 489, distance: 13.3
click at [290, 496] on icon at bounding box center [289, 496] width 7 height 7
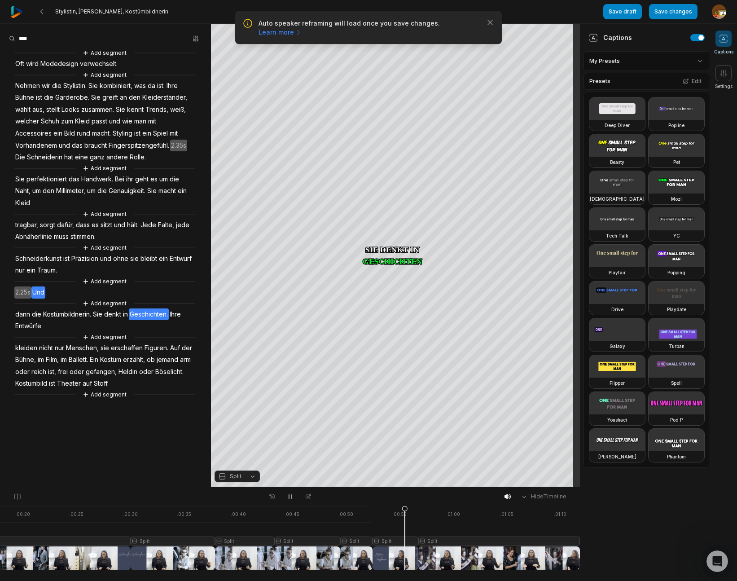
click at [38, 291] on span "Und" at bounding box center [38, 292] width 14 height 12
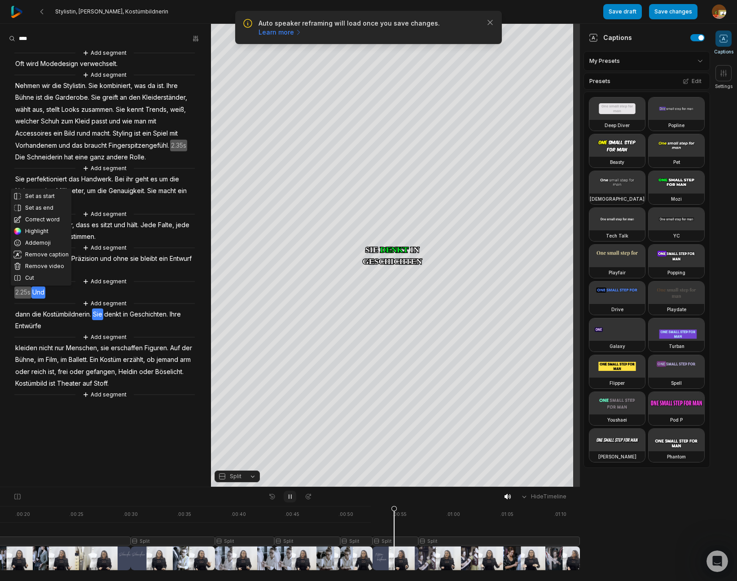
click at [289, 494] on icon at bounding box center [289, 496] width 7 height 7
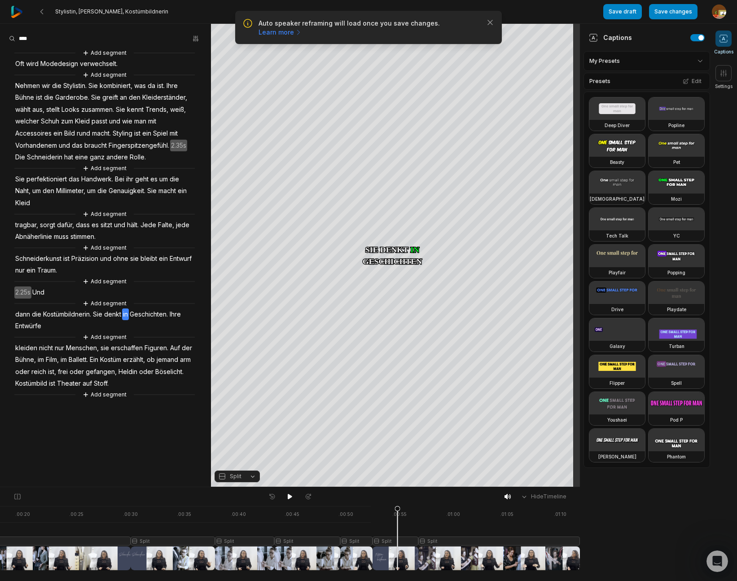
click at [40, 290] on span "Und" at bounding box center [38, 292] width 14 height 12
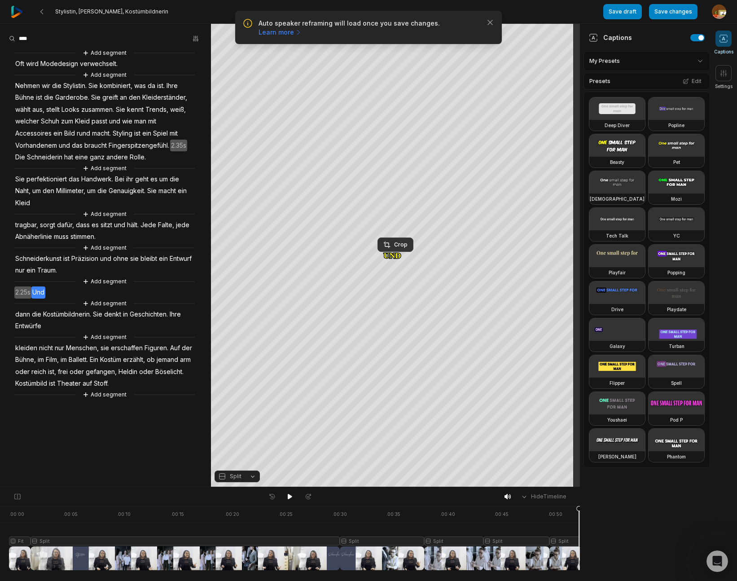
scroll to position [0, 209]
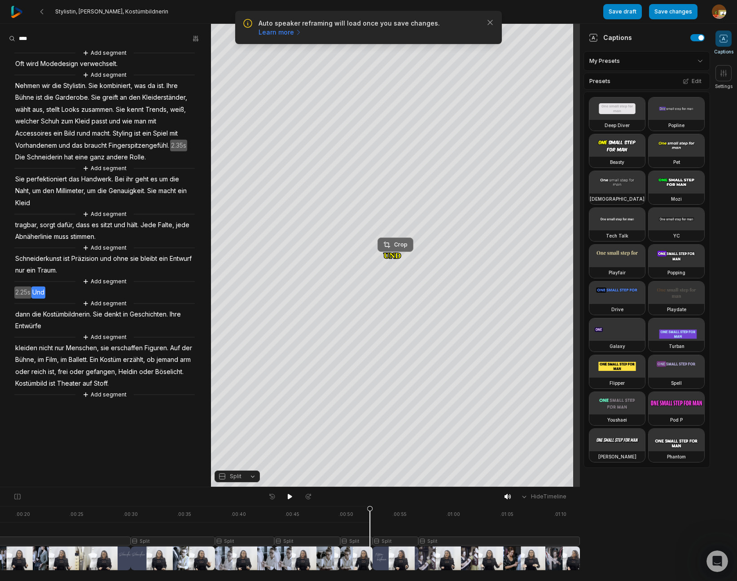
click at [403, 246] on div "Crop" at bounding box center [395, 245] width 24 height 8
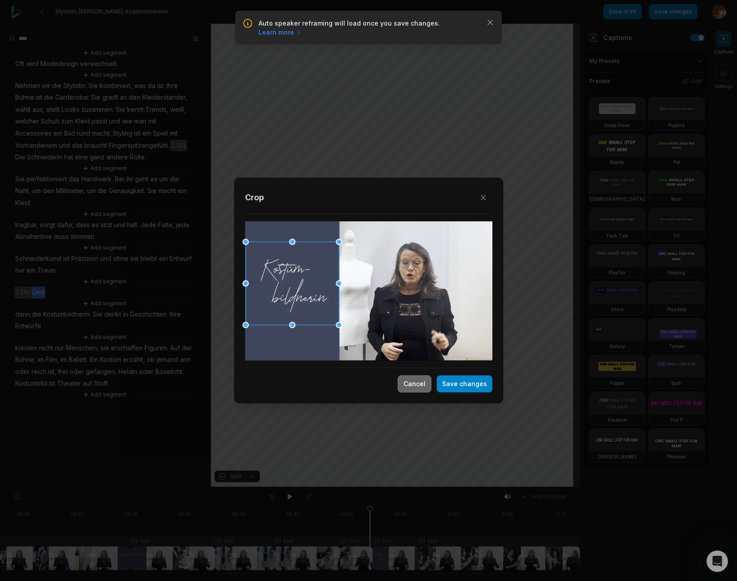
click at [424, 385] on button "Cancel" at bounding box center [415, 383] width 34 height 17
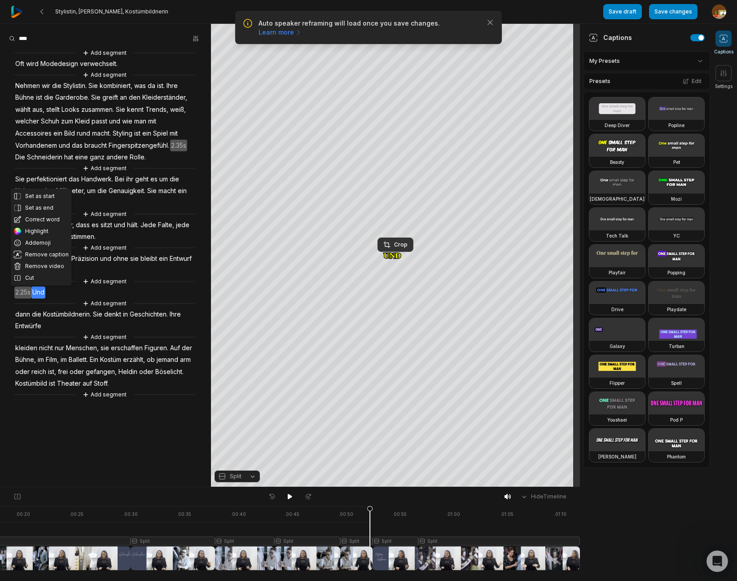
click at [148, 273] on div "Set as start Set as end Correct word Highlight Add emoji Remove caption Remove …" at bounding box center [105, 223] width 211 height 351
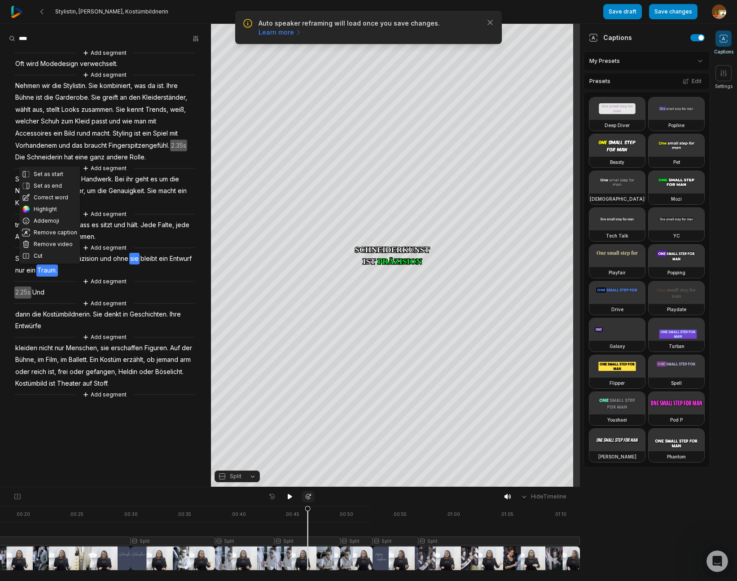
drag, startPoint x: 366, startPoint y: 506, endPoint x: 305, endPoint y: 496, distance: 62.3
click at [300, 507] on div at bounding box center [190, 538] width 780 height 64
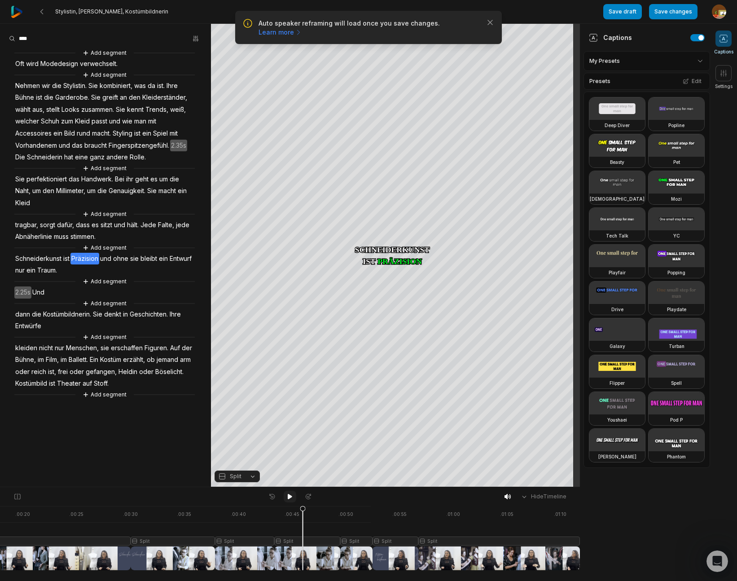
click at [288, 497] on icon at bounding box center [290, 496] width 4 height 5
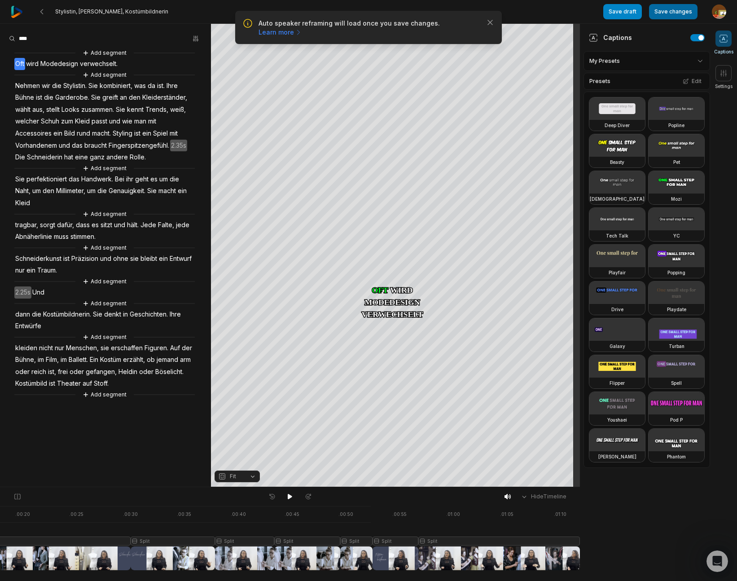
drag, startPoint x: 670, startPoint y: 5, endPoint x: 619, endPoint y: 12, distance: 52.0
click at [671, 5] on button "Save changes" at bounding box center [673, 11] width 48 height 15
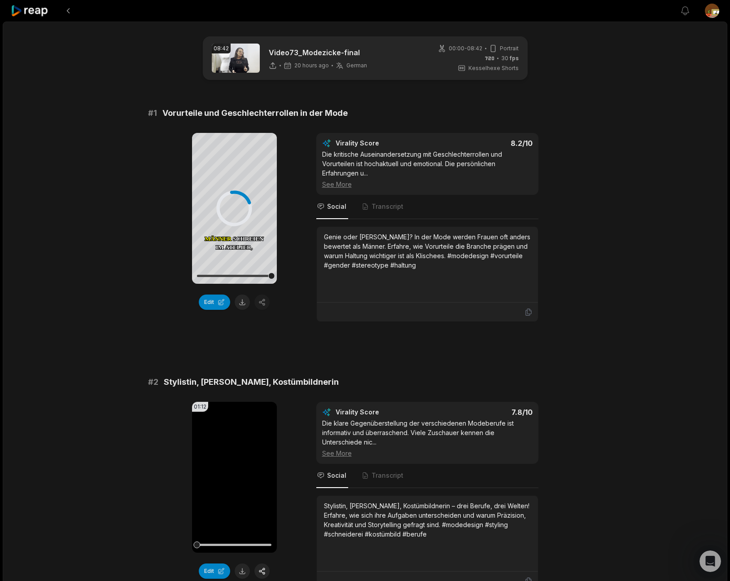
click at [40, 12] on icon at bounding box center [30, 11] width 38 height 12
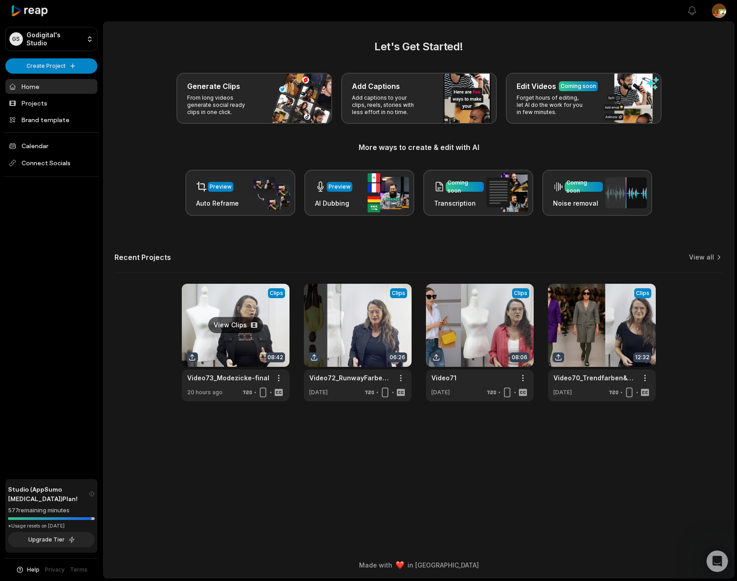
click at [235, 326] on link at bounding box center [236, 343] width 108 height 118
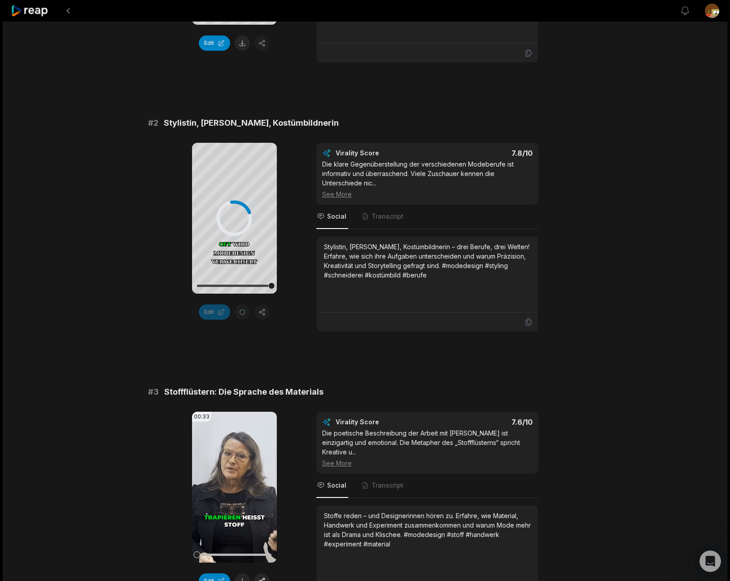
scroll to position [386, 0]
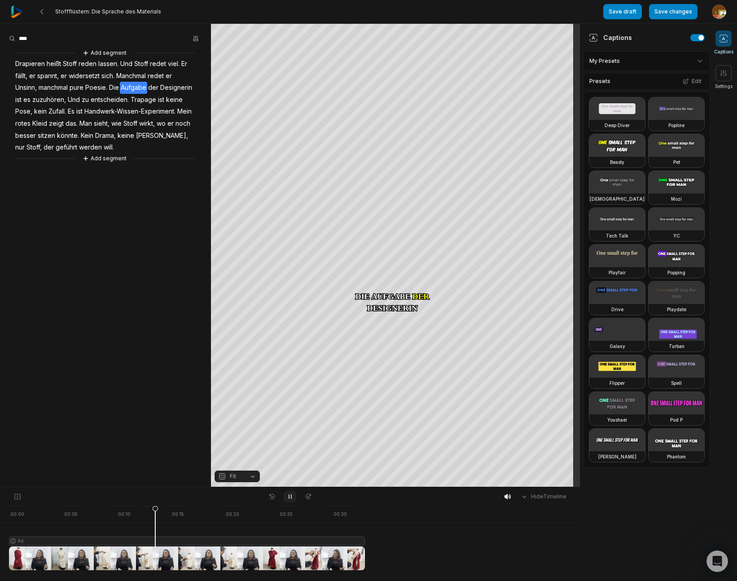
click at [293, 496] on icon at bounding box center [289, 496] width 7 height 7
drag, startPoint x: 151, startPoint y: 509, endPoint x: 146, endPoint y: 514, distance: 6.7
click at [0, 522] on html "Stoffflüstern: Die Sprache des Materials Save draft Save changes Open user menu…" at bounding box center [368, 290] width 737 height 581
click at [289, 497] on icon at bounding box center [290, 496] width 4 height 5
click at [289, 497] on icon at bounding box center [289, 496] width 7 height 7
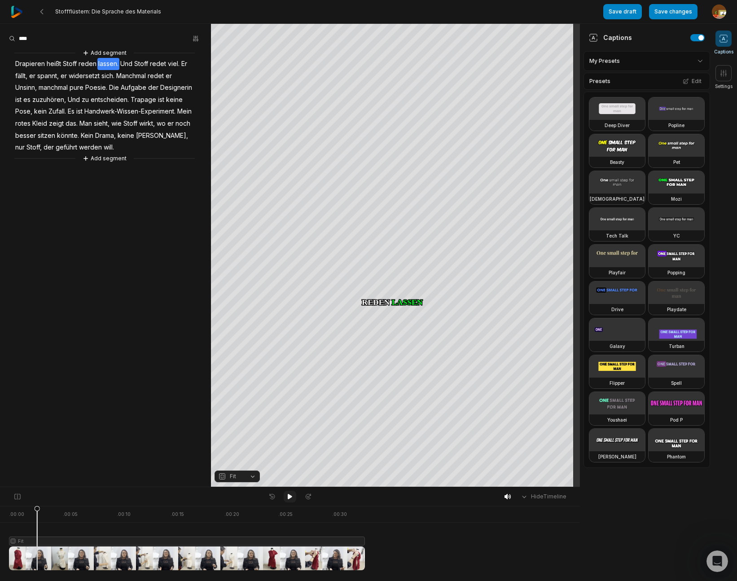
click at [289, 497] on icon at bounding box center [290, 496] width 4 height 5
click at [290, 496] on icon at bounding box center [289, 496] width 7 height 7
click at [176, 61] on span "viel." at bounding box center [173, 64] width 13 height 12
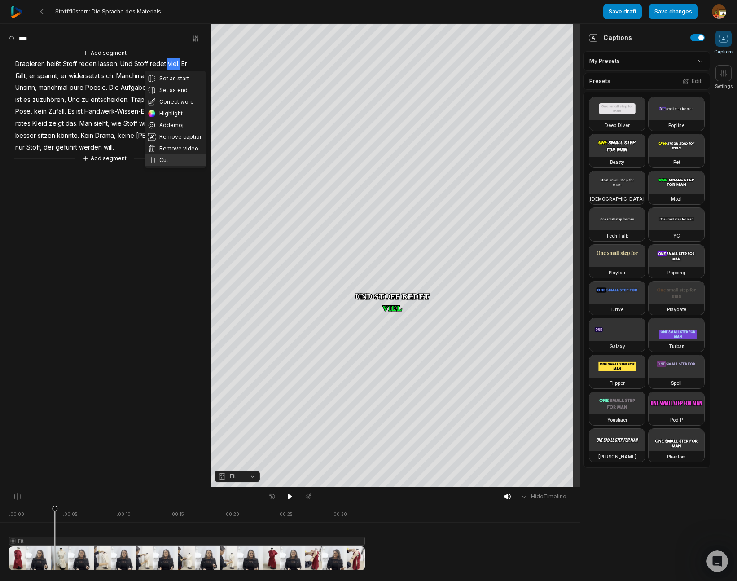
click at [168, 157] on button "Cut" at bounding box center [175, 160] width 61 height 12
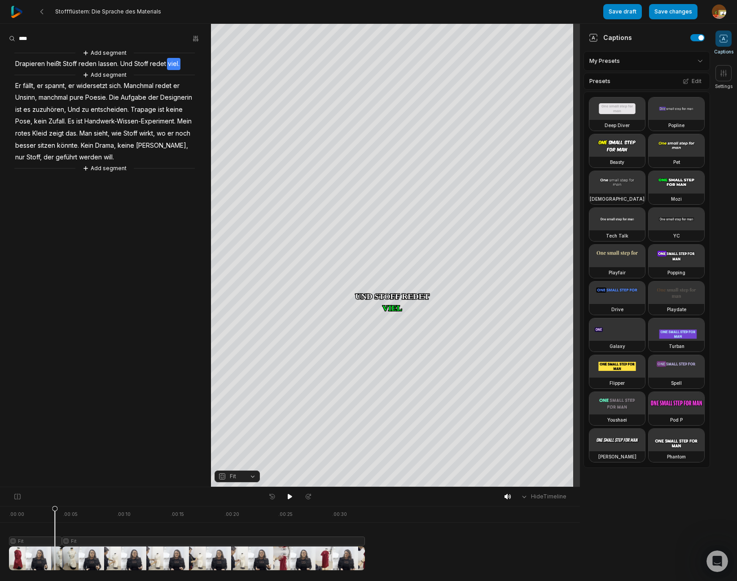
click at [19, 85] on span "Er" at bounding box center [18, 86] width 8 height 12
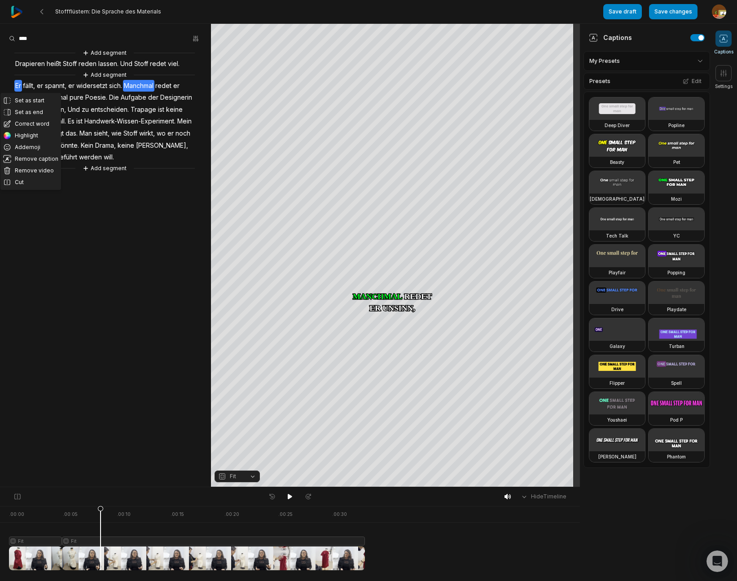
click at [101, 537] on div at bounding box center [187, 538] width 356 height 64
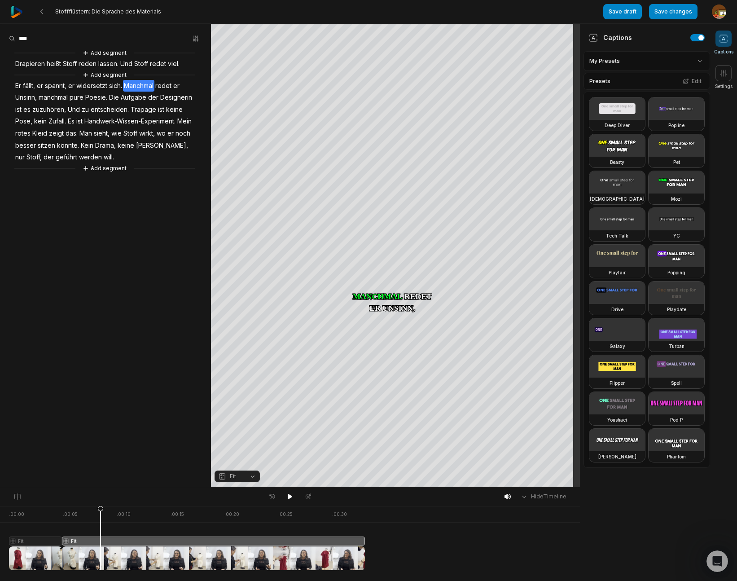
click at [251, 479] on button "Fit" at bounding box center [236, 476] width 45 height 12
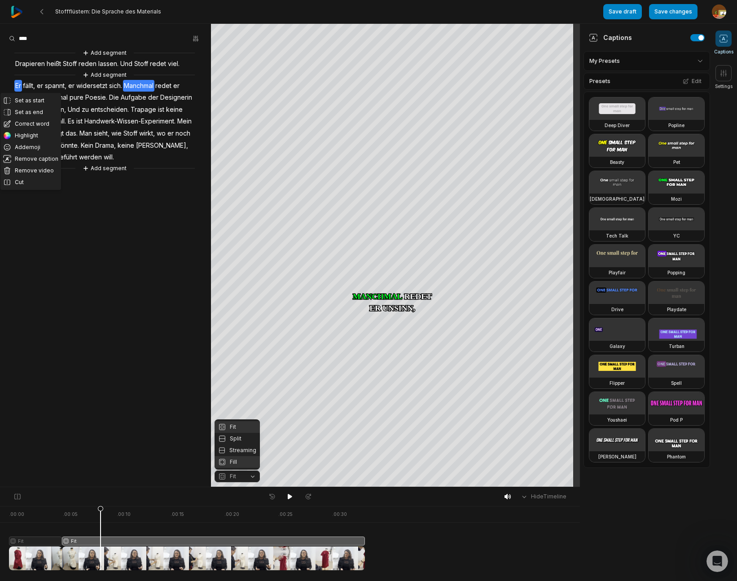
click at [236, 460] on div "Fill" at bounding box center [236, 462] width 45 height 12
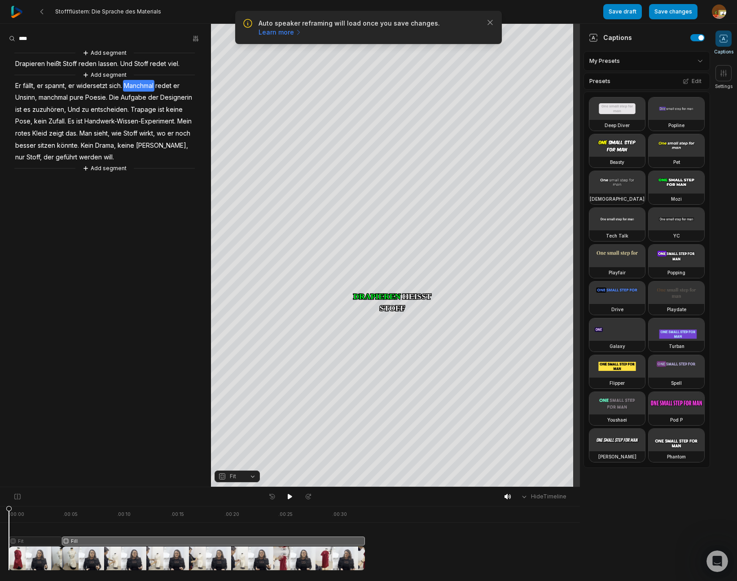
drag, startPoint x: 91, startPoint y: 509, endPoint x: -54, endPoint y: 518, distance: 145.2
click at [0, 518] on html "Auto speaker reframing will load once you save changes. Learn more Close Stofff…" at bounding box center [368, 290] width 737 height 581
click at [289, 494] on icon at bounding box center [290, 496] width 4 height 5
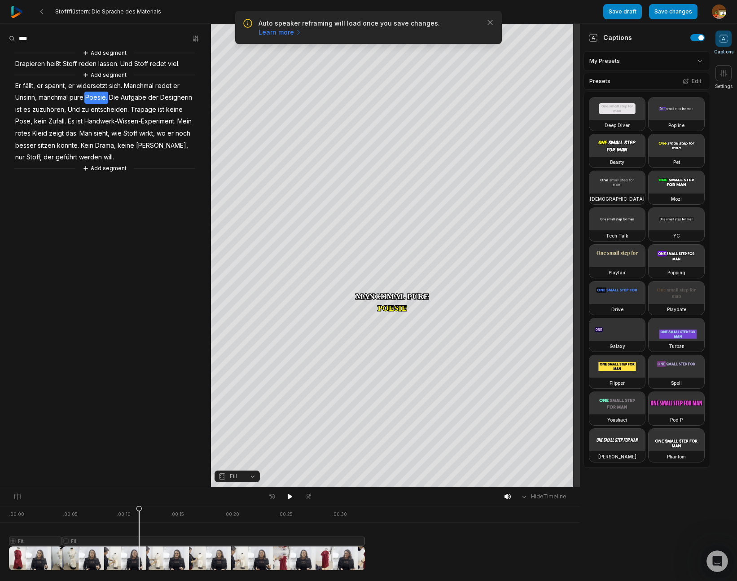
drag, startPoint x: 9, startPoint y: 510, endPoint x: 139, endPoint y: 518, distance: 130.0
click at [139, 518] on icon at bounding box center [138, 540] width 5 height 68
click at [89, 192] on button "Cut" at bounding box center [99, 194] width 61 height 12
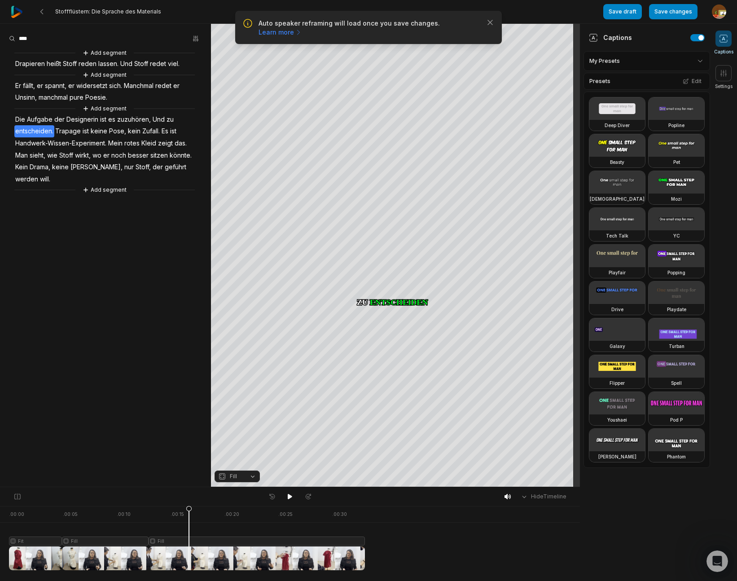
drag, startPoint x: 136, startPoint y: 511, endPoint x: 180, endPoint y: 483, distance: 52.4
click at [189, 510] on icon at bounding box center [188, 540] width 5 height 68
click at [24, 225] on button "Cut" at bounding box center [35, 228] width 61 height 12
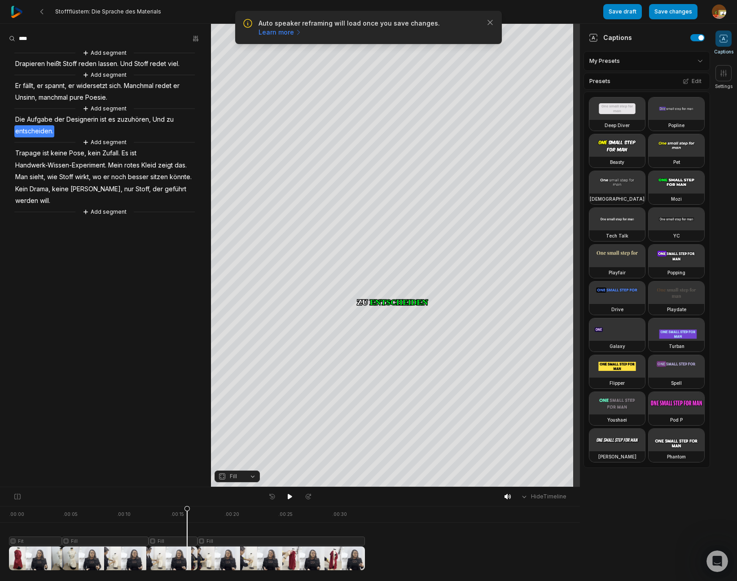
click at [20, 154] on span "Trapage" at bounding box center [27, 153] width 27 height 12
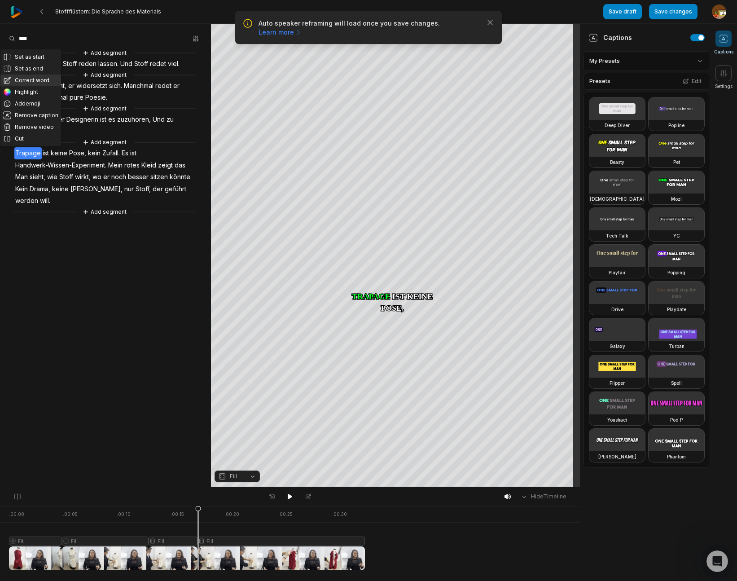
click at [25, 80] on button "Correct word" at bounding box center [30, 80] width 61 height 12
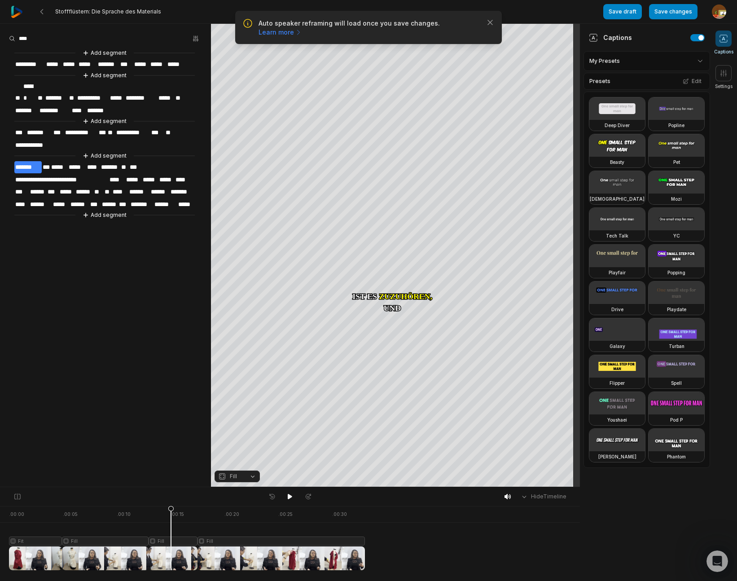
click at [171, 542] on div at bounding box center [187, 538] width 356 height 64
drag, startPoint x: 253, startPoint y: 475, endPoint x: 248, endPoint y: 476, distance: 5.0
click at [254, 475] on button "Fill" at bounding box center [236, 476] width 45 height 12
click at [238, 426] on div "Fit" at bounding box center [236, 427] width 45 height 12
click at [398, 140] on div "Crop" at bounding box center [395, 143] width 24 height 8
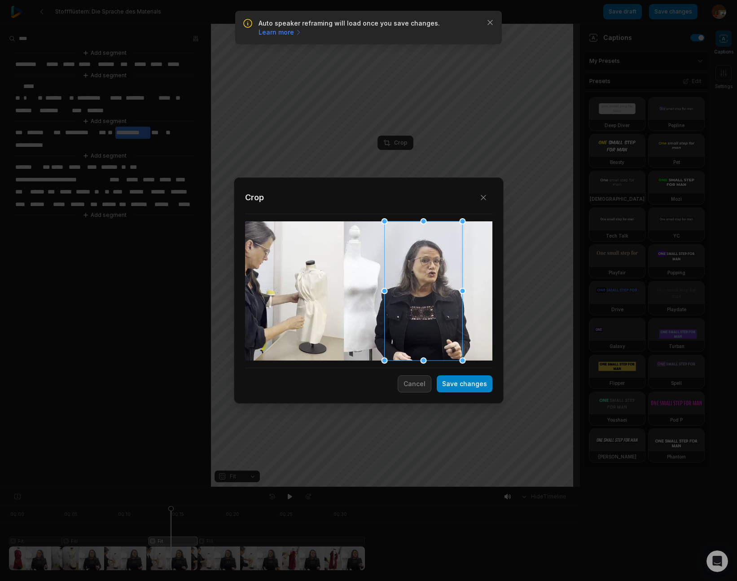
drag, startPoint x: 335, startPoint y: 290, endPoint x: 390, endPoint y: 292, distance: 54.8
click at [390, 292] on div at bounding box center [423, 290] width 78 height 139
drag, startPoint x: 456, startPoint y: 384, endPoint x: 462, endPoint y: 384, distance: 6.3
click at [456, 384] on button "Save changes" at bounding box center [465, 383] width 56 height 17
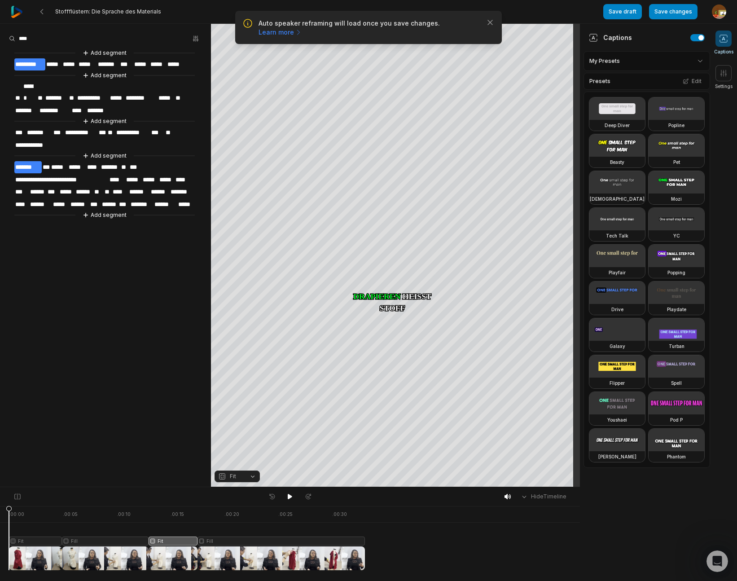
drag, startPoint x: 170, startPoint y: 508, endPoint x: -8, endPoint y: 526, distance: 178.6
click at [0, 526] on html "Auto speaker reframing will load once you save changes. Learn more Close Stofff…" at bounding box center [368, 290] width 737 height 581
click at [289, 496] on icon at bounding box center [290, 496] width 4 height 5
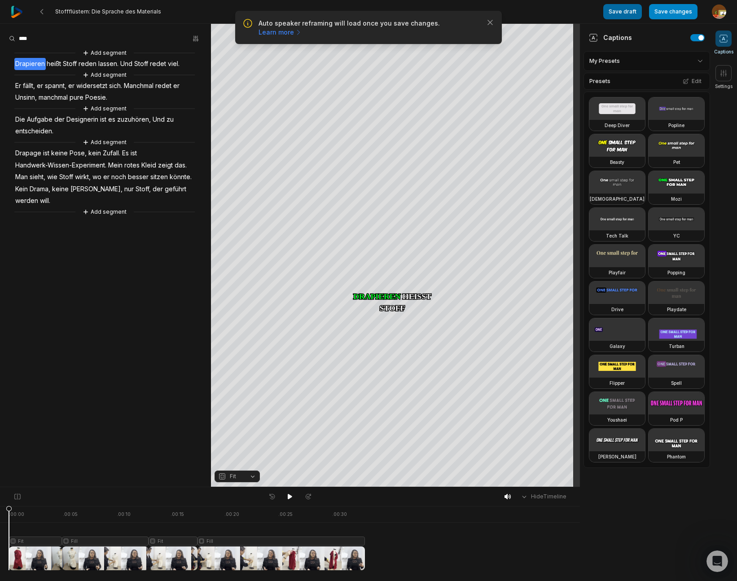
drag, startPoint x: 671, startPoint y: 16, endPoint x: 630, endPoint y: 13, distance: 41.8
click at [671, 16] on button "Save changes" at bounding box center [673, 11] width 48 height 15
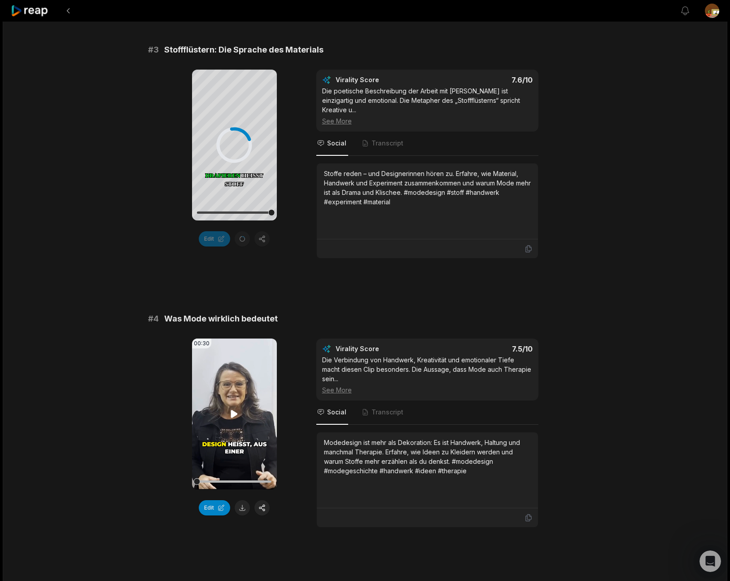
scroll to position [632, 0]
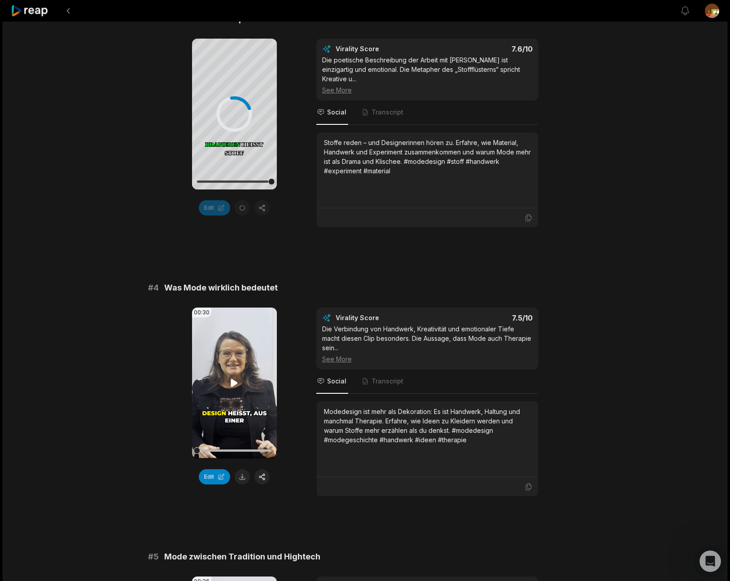
click at [248, 381] on video "Your browser does not support mp4 format." at bounding box center [234, 382] width 85 height 151
click at [215, 469] on button "Edit" at bounding box center [214, 476] width 31 height 15
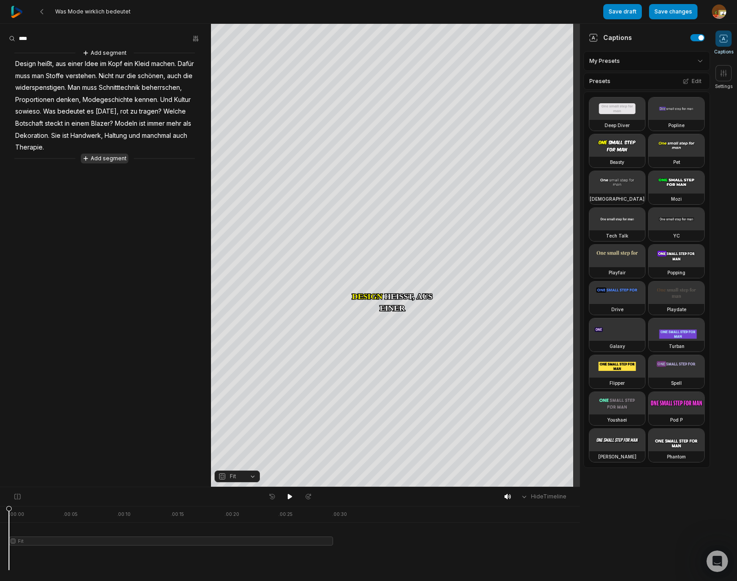
click at [111, 162] on button "Add segment" at bounding box center [105, 158] width 48 height 10
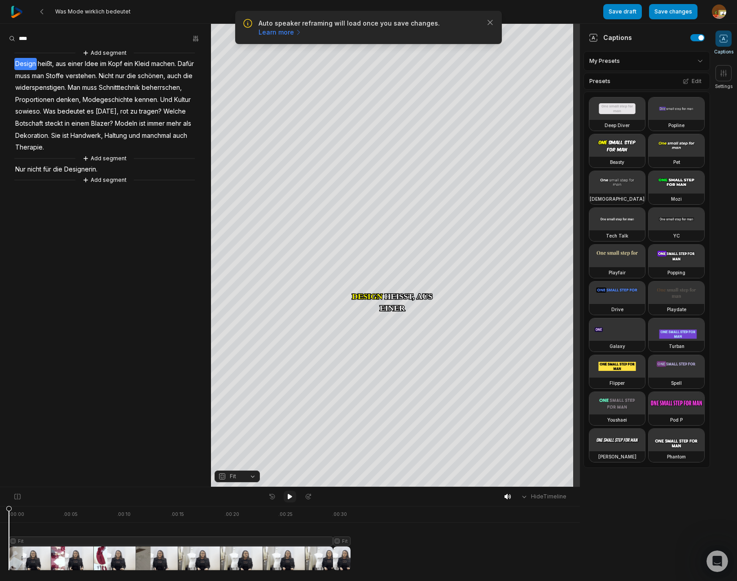
click at [290, 496] on icon at bounding box center [290, 496] width 4 height 5
click at [290, 496] on icon at bounding box center [289, 496] width 7 height 7
click at [168, 64] on span "machen." at bounding box center [163, 64] width 26 height 12
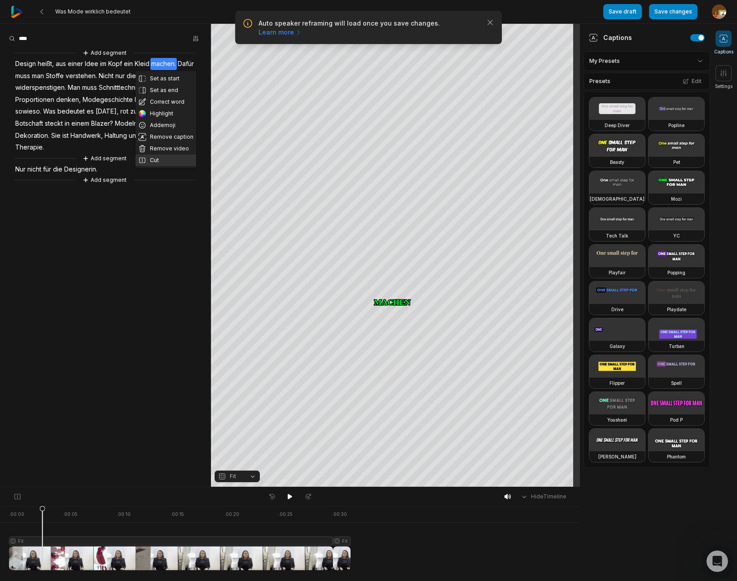
click at [154, 158] on button "Cut" at bounding box center [166, 160] width 61 height 12
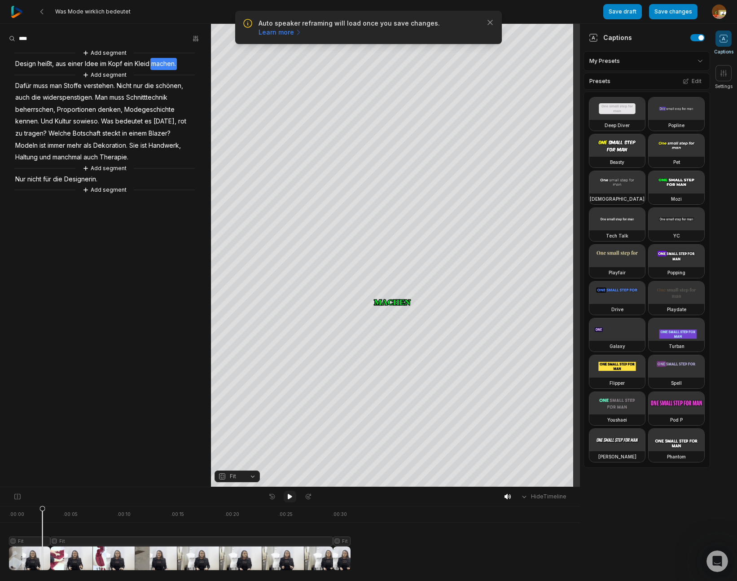
click at [289, 498] on icon at bounding box center [290, 496] width 4 height 5
click at [289, 498] on icon at bounding box center [289, 496] width 7 height 7
click at [80, 98] on span "widerspenstigen." at bounding box center [68, 98] width 52 height 12
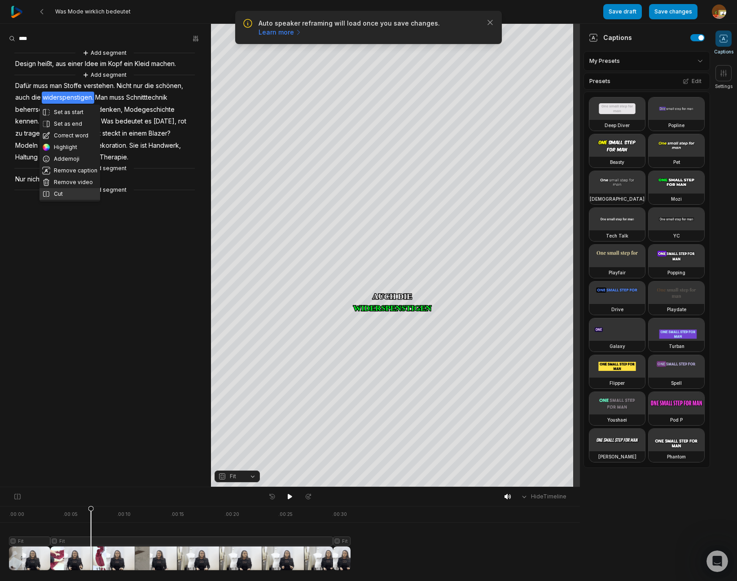
click at [70, 191] on button "Cut" at bounding box center [69, 194] width 61 height 12
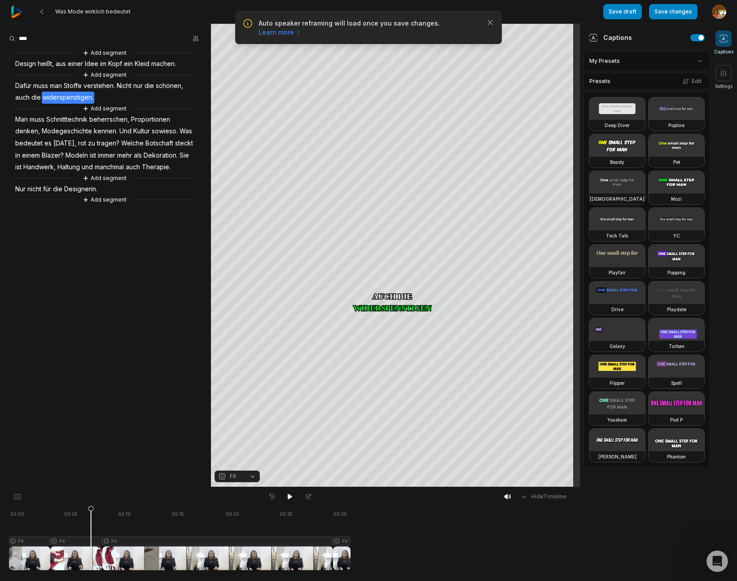
click at [79, 542] on div at bounding box center [179, 538] width 341 height 64
click at [254, 477] on button "Fit" at bounding box center [236, 476] width 45 height 12
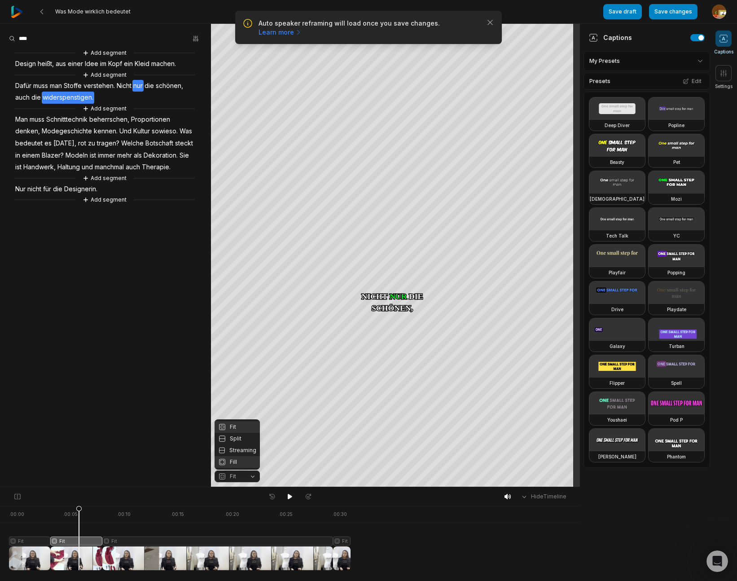
click at [233, 459] on div "Fill" at bounding box center [236, 462] width 45 height 12
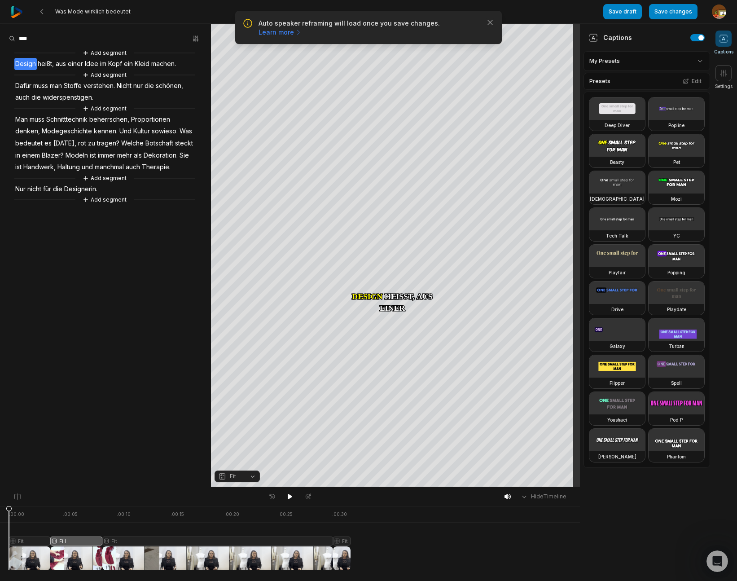
drag, startPoint x: 77, startPoint y: 509, endPoint x: 18, endPoint y: 515, distance: 59.1
click at [0, 517] on html "Auto speaker reframing will load once you save changes. Learn more Close Was Mo…" at bounding box center [368, 290] width 737 height 581
drag, startPoint x: 289, startPoint y: 496, endPoint x: 348, endPoint y: 489, distance: 59.2
click at [291, 496] on icon at bounding box center [290, 496] width 4 height 5
drag, startPoint x: 289, startPoint y: 498, endPoint x: 293, endPoint y: 489, distance: 10.0
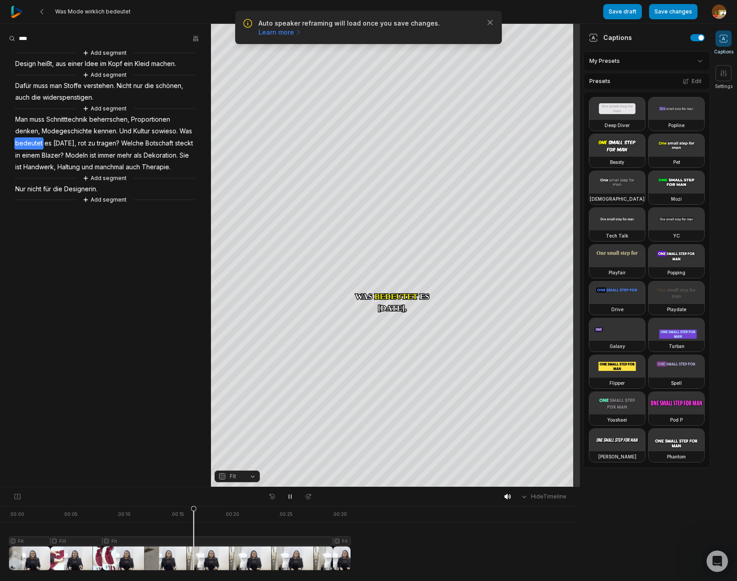
click at [289, 498] on icon at bounding box center [289, 496] width 7 height 7
click at [107, 132] on span "kennen." at bounding box center [106, 131] width 26 height 12
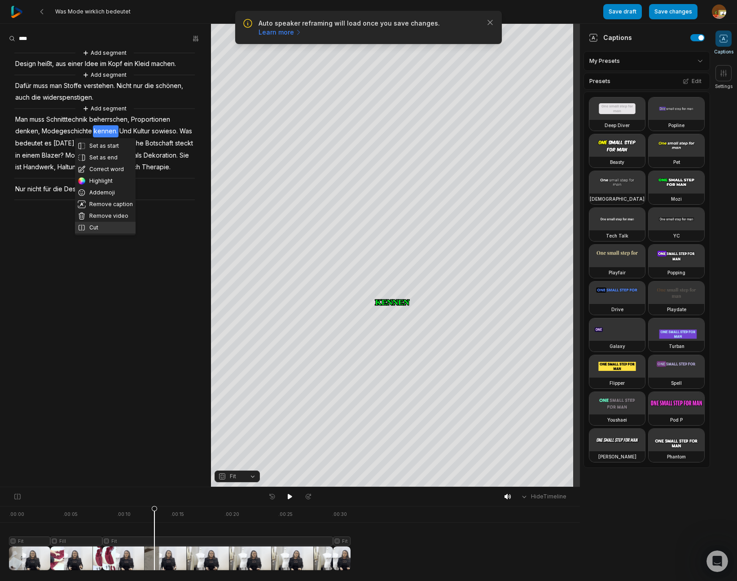
click at [94, 228] on button "Cut" at bounding box center [105, 228] width 61 height 12
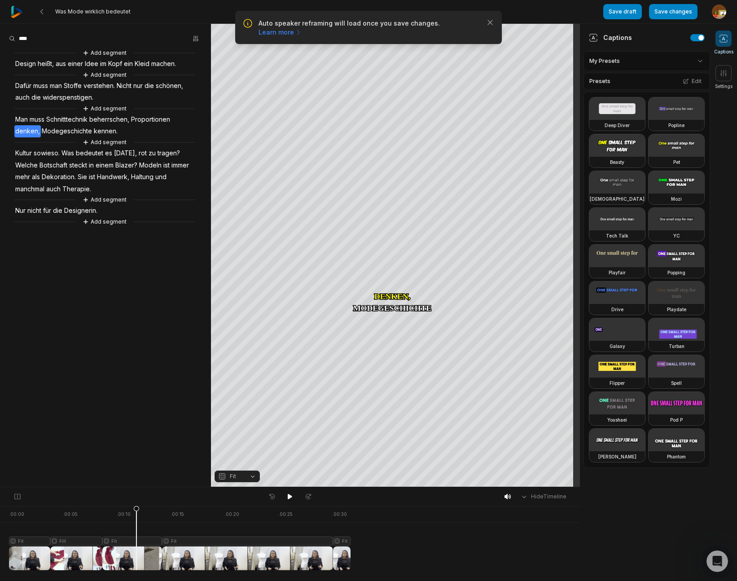
click at [136, 540] on div at bounding box center [179, 538] width 341 height 64
click at [255, 474] on button "Fit" at bounding box center [236, 476] width 45 height 12
click at [236, 460] on div "Fill" at bounding box center [236, 462] width 45 height 12
drag, startPoint x: 122, startPoint y: 511, endPoint x: -50, endPoint y: 519, distance: 171.6
click at [0, 519] on html "Auto speaker reframing will load once you save changes. Learn more Close Was Mo…" at bounding box center [368, 290] width 737 height 581
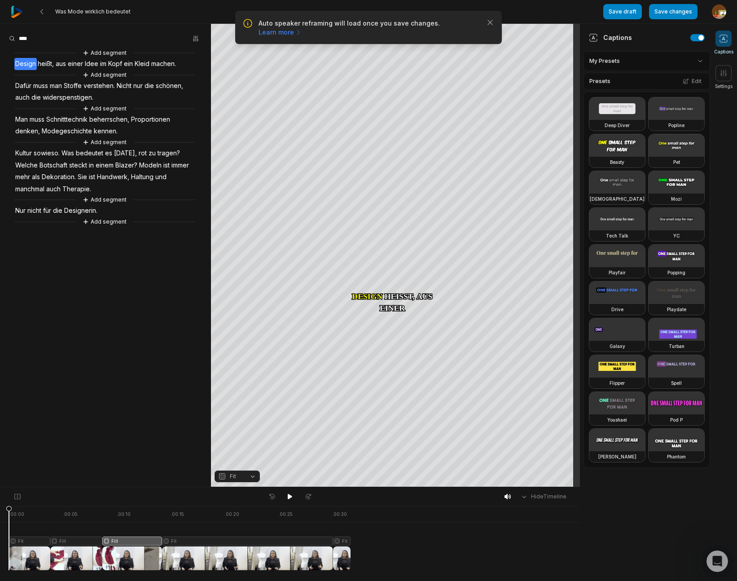
drag, startPoint x: 289, startPoint y: 497, endPoint x: 323, endPoint y: 495, distance: 34.1
click at [292, 497] on icon at bounding box center [289, 496] width 7 height 7
drag, startPoint x: 291, startPoint y: 496, endPoint x: 235, endPoint y: 518, distance: 60.4
click at [291, 496] on icon at bounding box center [290, 496] width 2 height 4
click at [136, 542] on div at bounding box center [179, 538] width 341 height 64
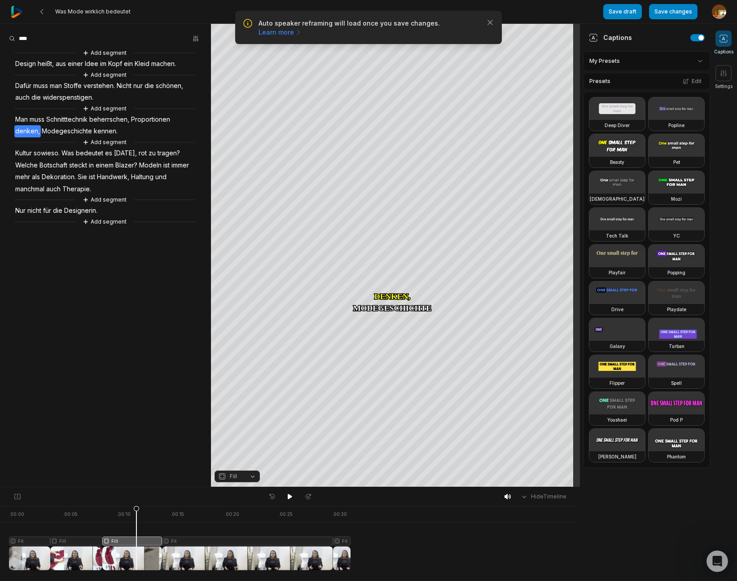
click at [254, 479] on button "Fill" at bounding box center [236, 476] width 45 height 12
click at [240, 425] on div "Fit" at bounding box center [236, 427] width 45 height 12
click at [288, 495] on button at bounding box center [290, 496] width 13 height 12
click at [137, 540] on div at bounding box center [179, 538] width 341 height 64
click at [399, 140] on div "Crop" at bounding box center [395, 143] width 24 height 8
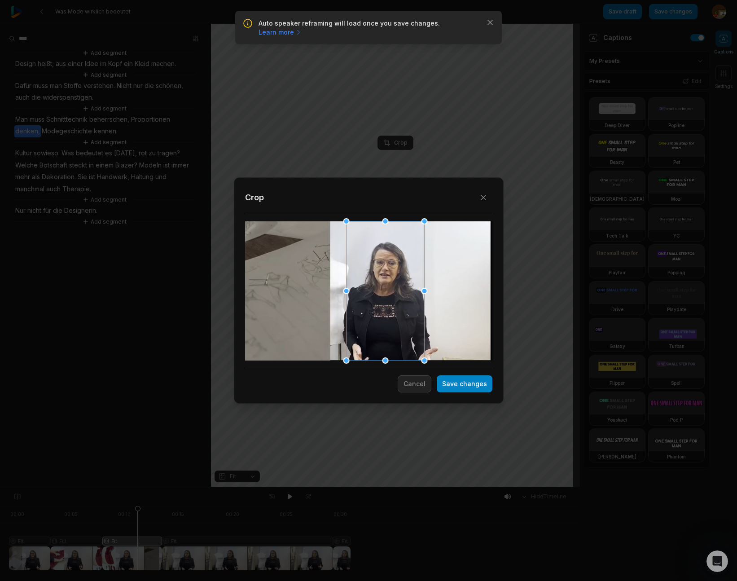
drag, startPoint x: 368, startPoint y: 295, endPoint x: 385, endPoint y: 295, distance: 16.6
click at [385, 295] on div at bounding box center [385, 290] width 78 height 139
click at [469, 383] on button "Save changes" at bounding box center [465, 383] width 56 height 17
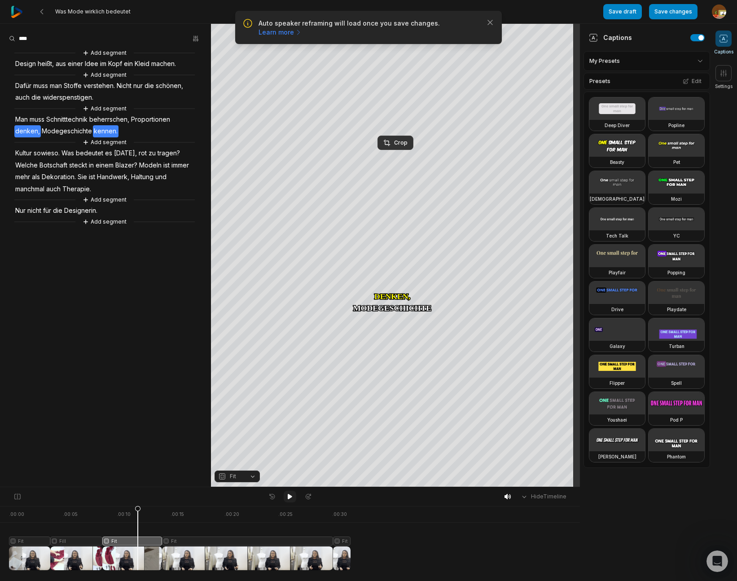
click at [292, 497] on icon at bounding box center [289, 496] width 7 height 7
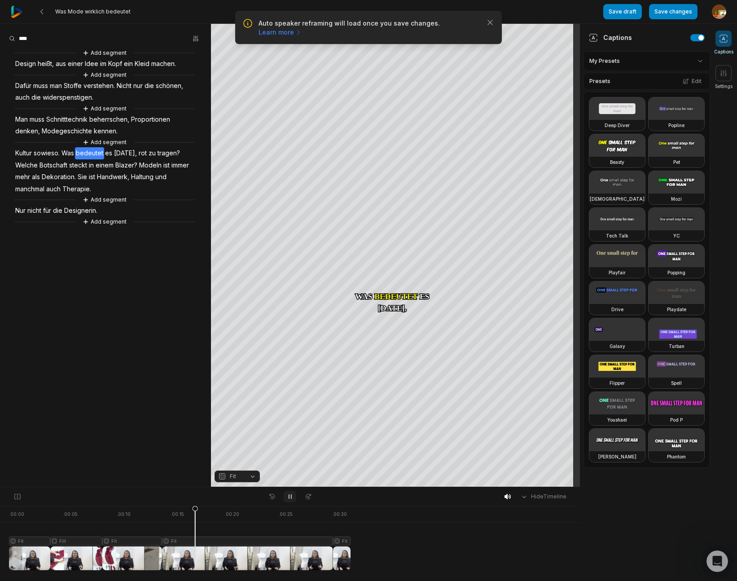
click at [291, 496] on icon at bounding box center [290, 496] width 2 height 4
drag, startPoint x: 193, startPoint y: 508, endPoint x: 153, endPoint y: 511, distance: 40.5
click at [153, 511] on icon at bounding box center [152, 540] width 5 height 68
click at [404, 145] on div "Crop" at bounding box center [395, 143] width 24 height 8
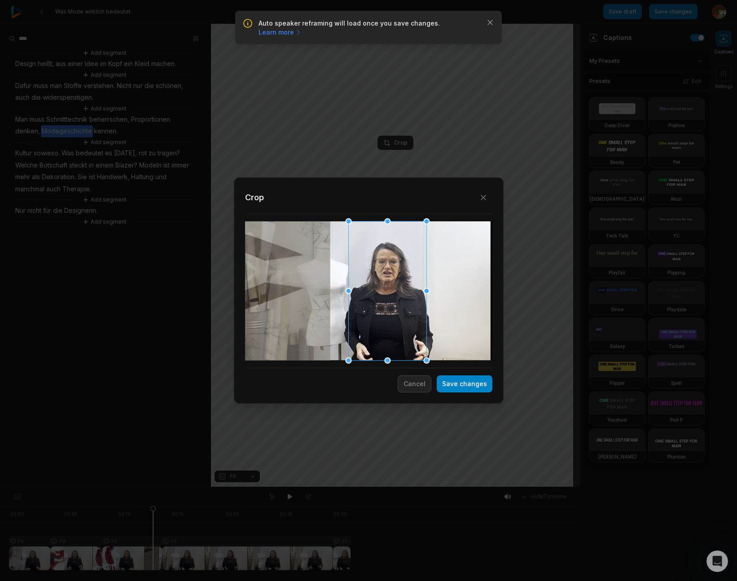
click at [378, 322] on div at bounding box center [387, 290] width 78 height 139
drag, startPoint x: 470, startPoint y: 385, endPoint x: 224, endPoint y: 515, distance: 277.8
click at [470, 385] on button "Save changes" at bounding box center [465, 383] width 56 height 17
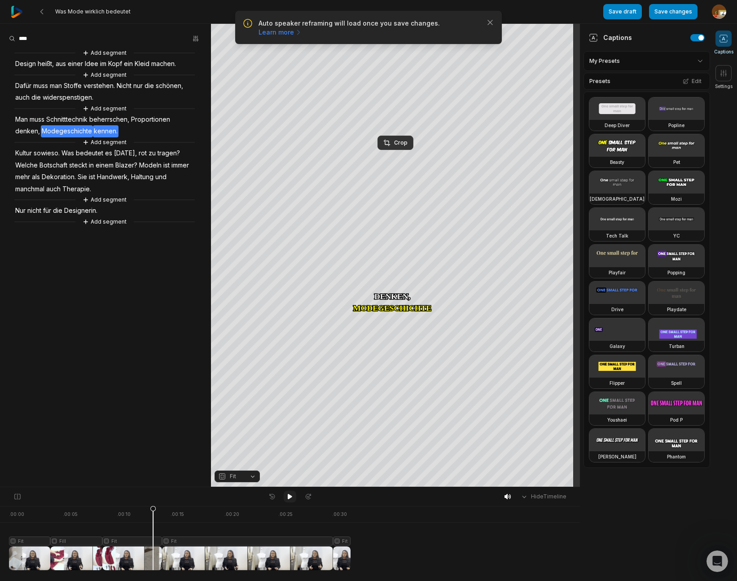
click at [288, 496] on icon at bounding box center [290, 496] width 4 height 5
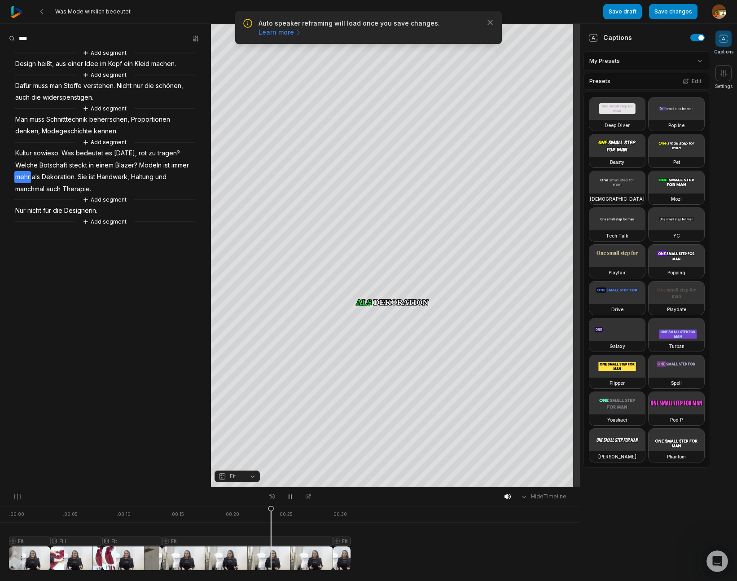
drag, startPoint x: 289, startPoint y: 493, endPoint x: 295, endPoint y: 487, distance: 8.2
click at [289, 493] on icon at bounding box center [289, 496] width 7 height 7
click at [153, 166] on span "Modeln" at bounding box center [150, 165] width 24 height 12
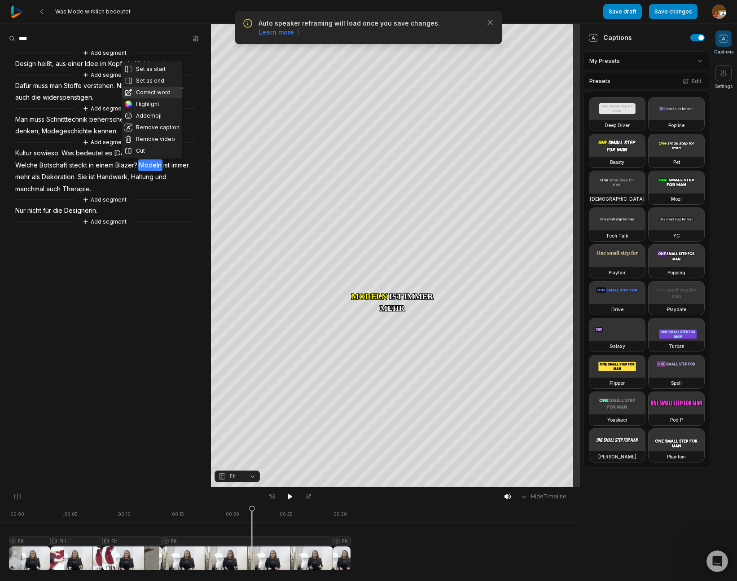
click at [150, 92] on button "Correct word" at bounding box center [152, 93] width 61 height 12
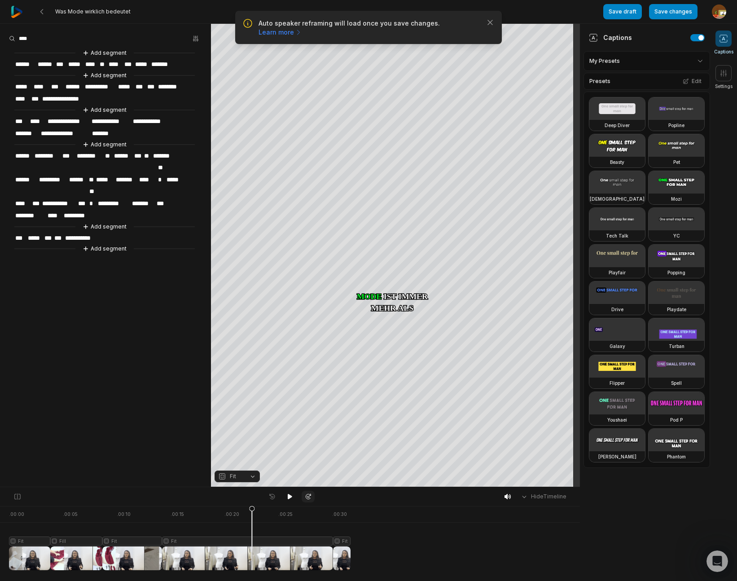
drag, startPoint x: 290, startPoint y: 495, endPoint x: 302, endPoint y: 495, distance: 11.7
click at [290, 495] on icon at bounding box center [290, 496] width 4 height 5
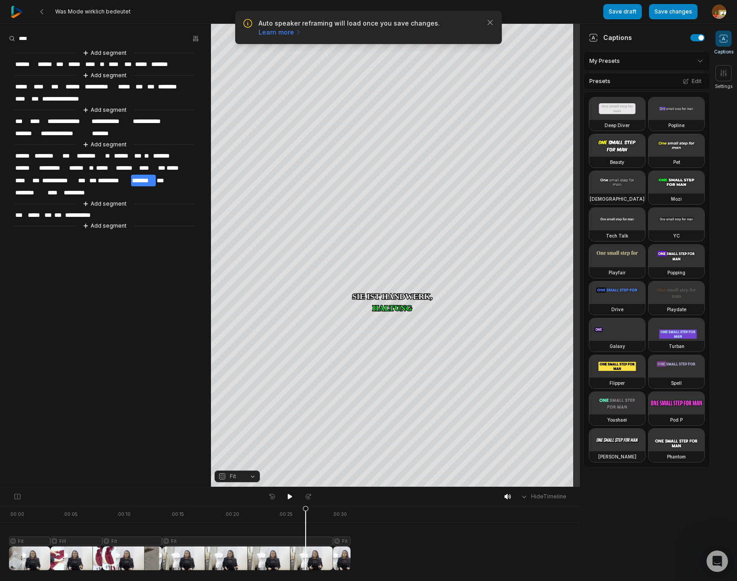
drag, startPoint x: 331, startPoint y: 510, endPoint x: 288, endPoint y: 507, distance: 43.6
click at [303, 512] on icon at bounding box center [305, 540] width 5 height 68
click at [290, 497] on icon at bounding box center [290, 496] width 4 height 5
drag, startPoint x: 10, startPoint y: 510, endPoint x: 261, endPoint y: 501, distance: 251.0
click at [313, 526] on icon at bounding box center [313, 540] width 5 height 68
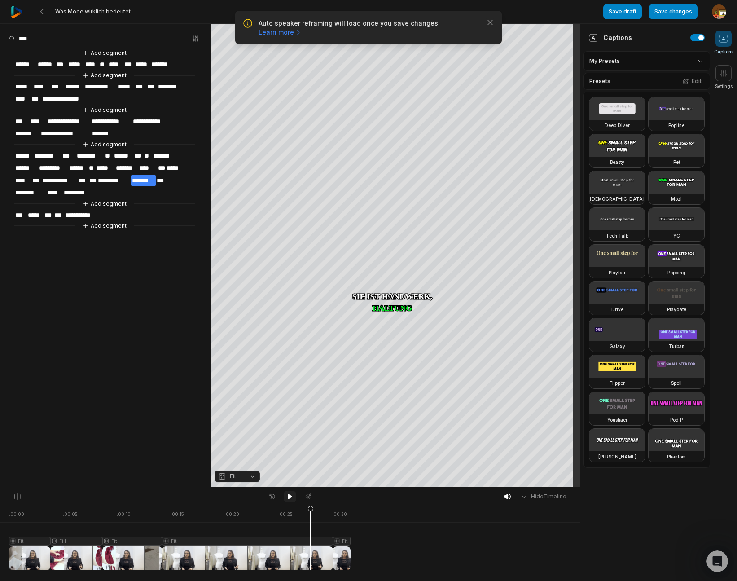
click at [293, 496] on icon at bounding box center [289, 496] width 7 height 7
click at [490, 24] on icon "button" at bounding box center [490, 22] width 9 height 9
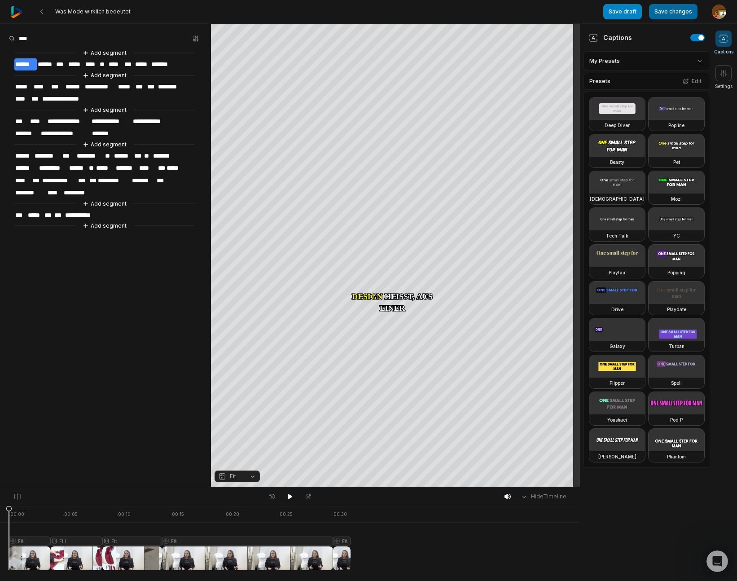
click at [676, 15] on button "Save changes" at bounding box center [673, 11] width 48 height 15
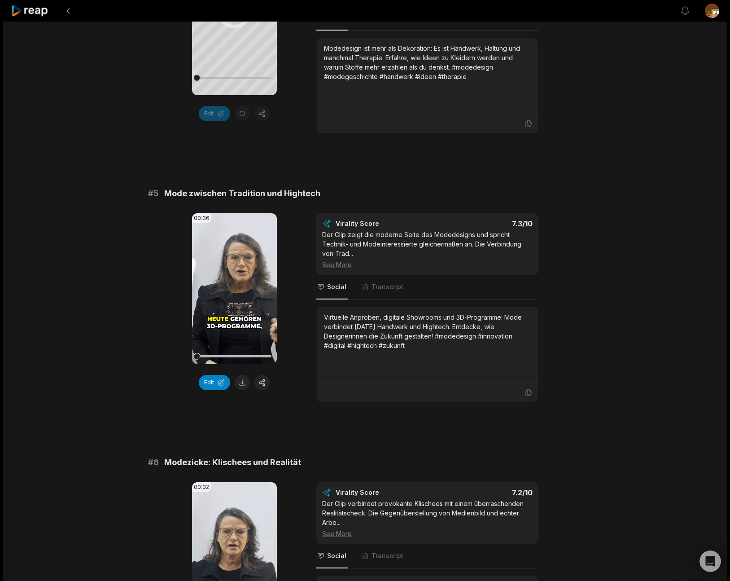
scroll to position [1000, 0]
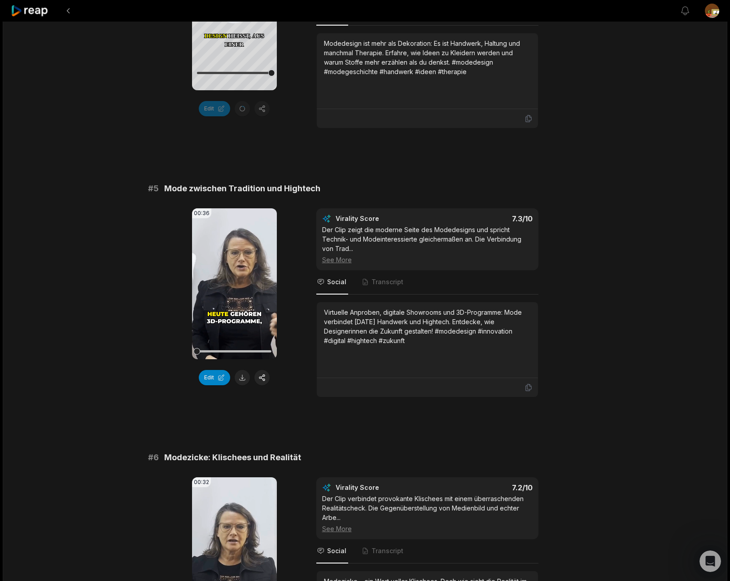
click at [232, 280] on icon at bounding box center [234, 284] width 7 height 8
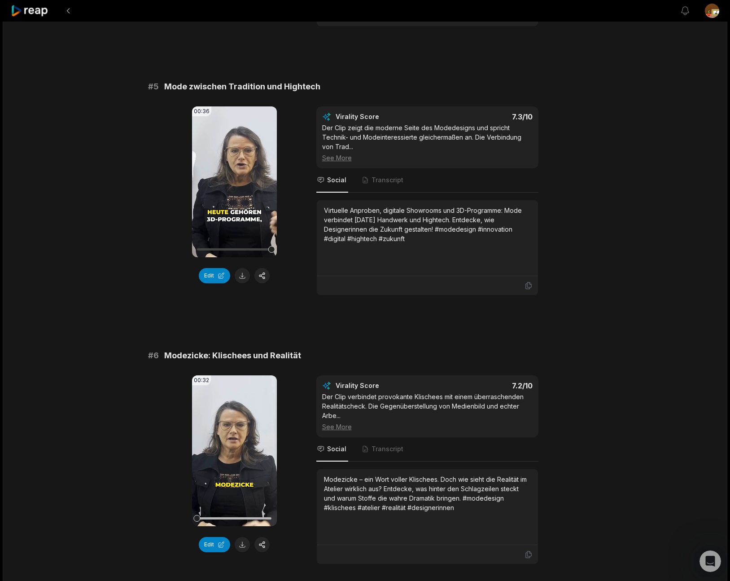
scroll to position [1111, 0]
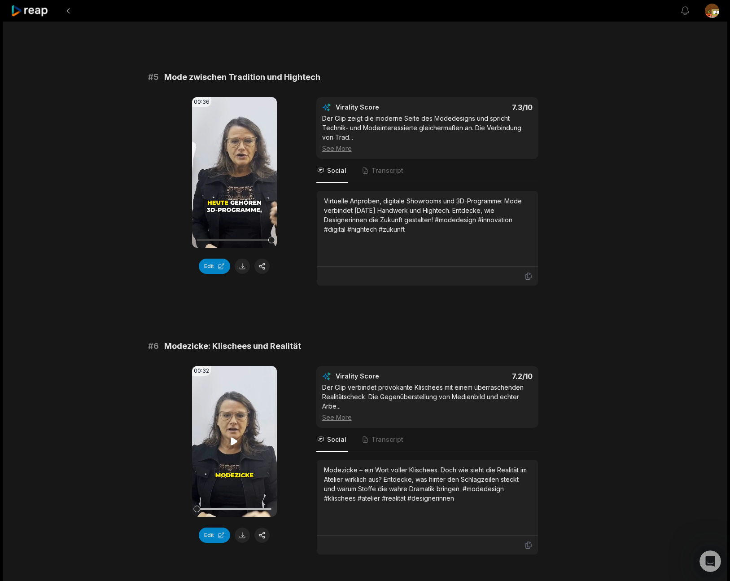
click at [236, 437] on icon at bounding box center [234, 441] width 7 height 8
click at [212, 527] on button "Edit" at bounding box center [214, 534] width 31 height 15
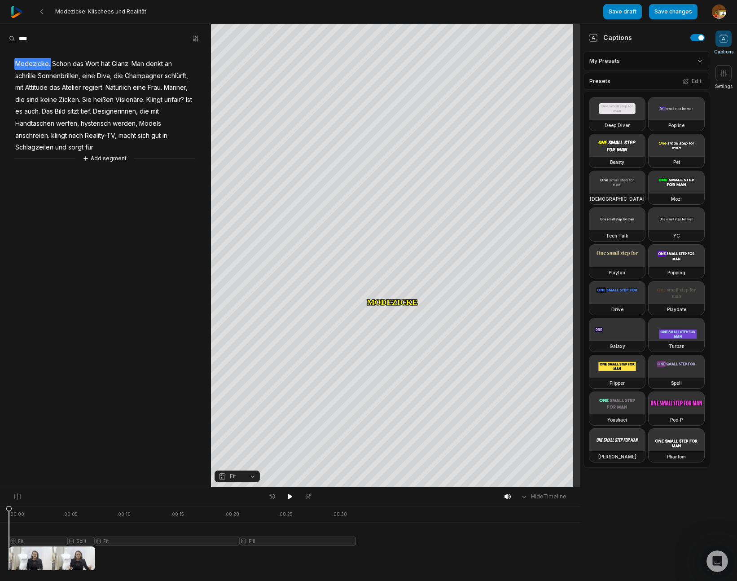
click at [177, 75] on span "schlürft," at bounding box center [176, 76] width 25 height 12
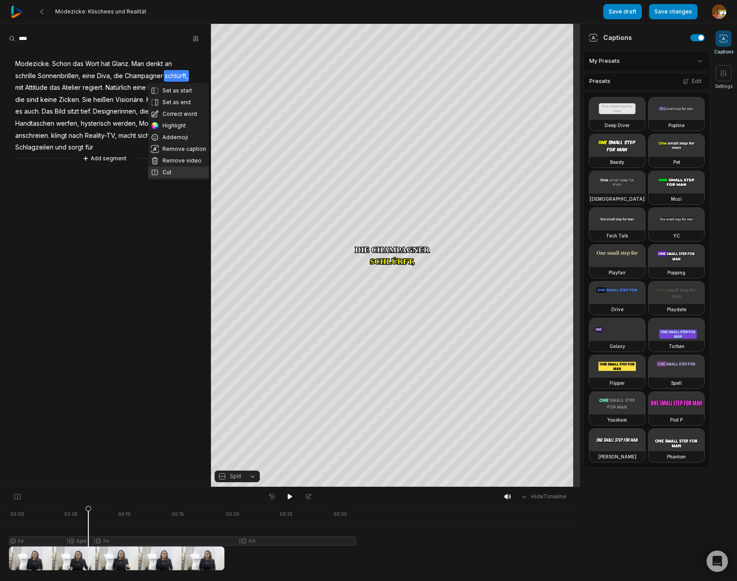
click at [166, 173] on button "Cut" at bounding box center [178, 172] width 61 height 12
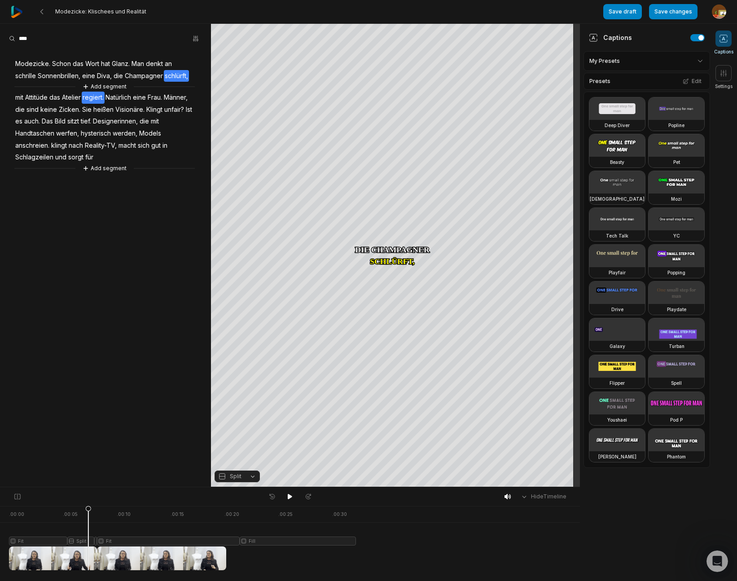
click at [96, 97] on span "regiert." at bounding box center [93, 98] width 23 height 12
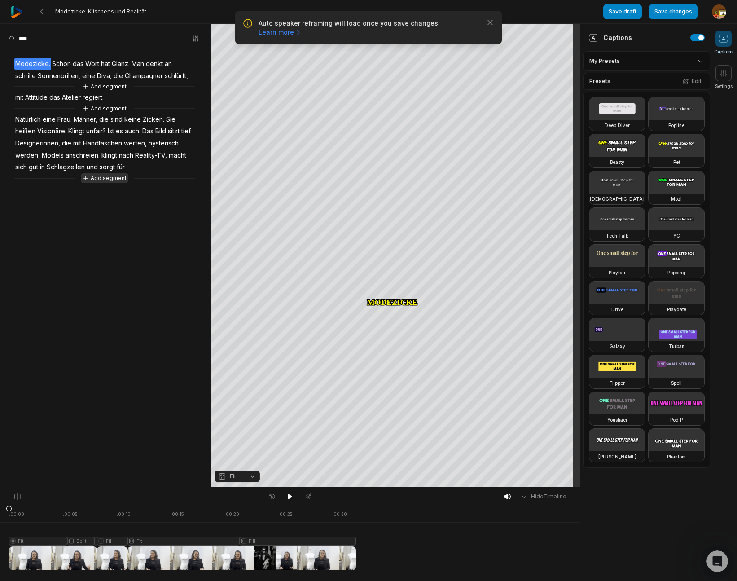
click at [106, 175] on button "Add segment" at bounding box center [105, 178] width 48 height 10
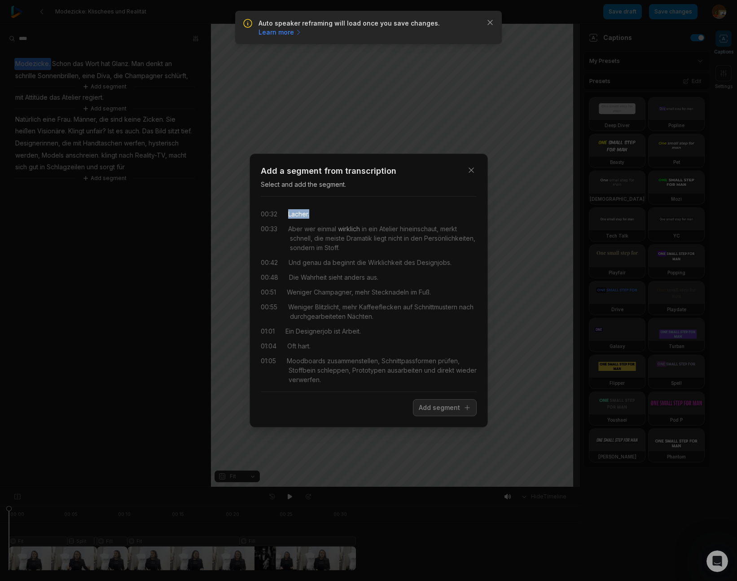
drag, startPoint x: 289, startPoint y: 215, endPoint x: 346, endPoint y: 224, distance: 58.5
click at [332, 214] on div "00:32 Lacher." at bounding box center [369, 213] width 216 height 9
click at [452, 407] on button "Add segment" at bounding box center [445, 407] width 64 height 17
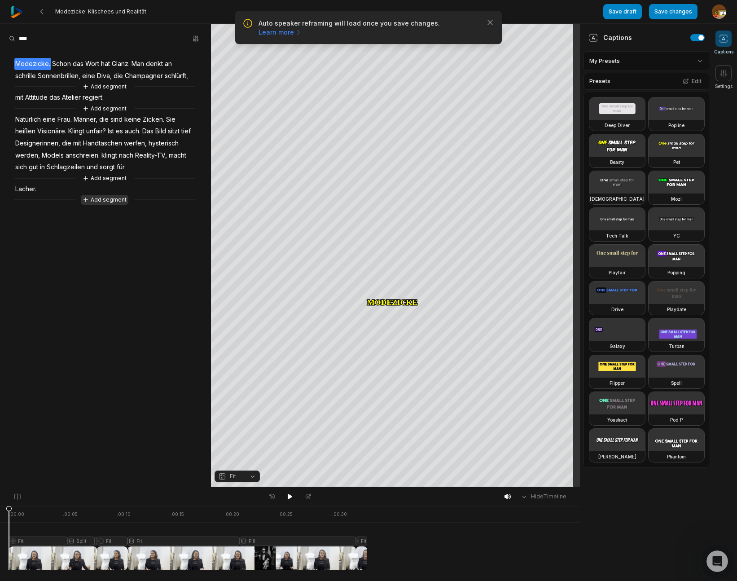
click at [110, 198] on button "Add segment" at bounding box center [105, 200] width 48 height 10
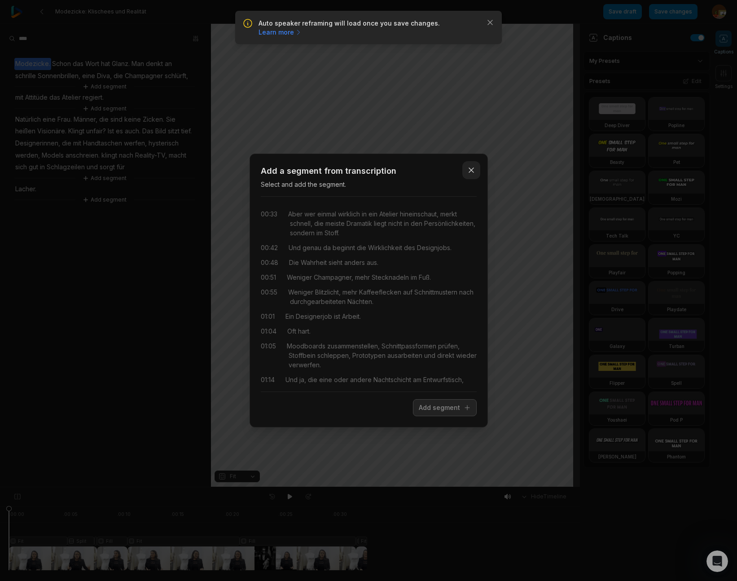
click at [471, 173] on icon "button" at bounding box center [471, 170] width 9 height 9
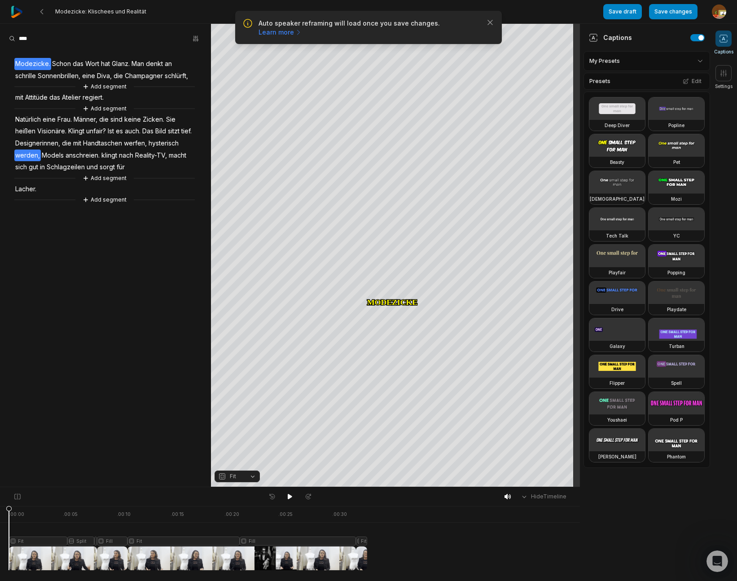
click at [30, 153] on span "werden," at bounding box center [27, 155] width 26 height 12
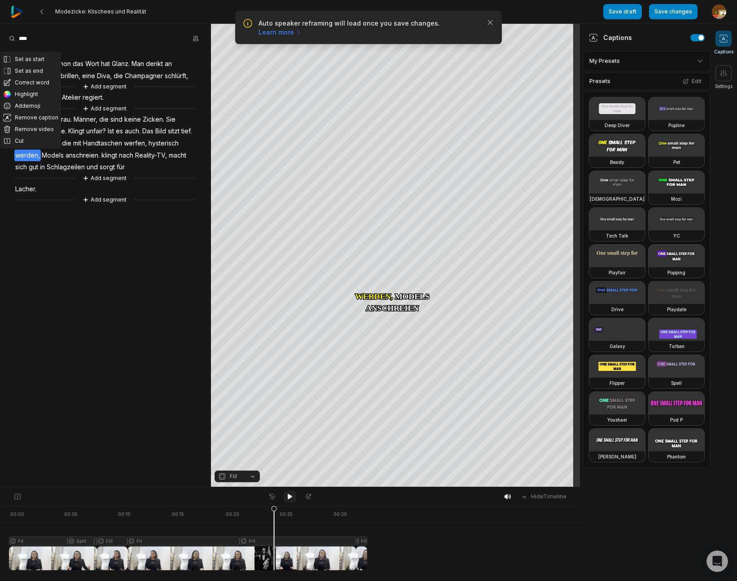
click at [287, 498] on button at bounding box center [290, 496] width 13 height 12
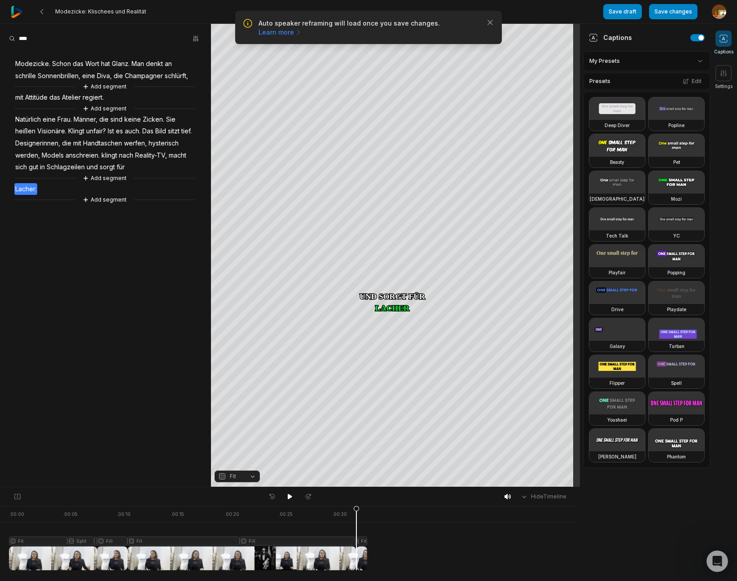
drag, startPoint x: 9, startPoint y: 509, endPoint x: 356, endPoint y: 525, distance: 347.2
click at [356, 525] on icon at bounding box center [356, 540] width 5 height 68
click at [365, 540] on div at bounding box center [188, 538] width 358 height 64
click at [255, 478] on button "Fit" at bounding box center [236, 476] width 45 height 12
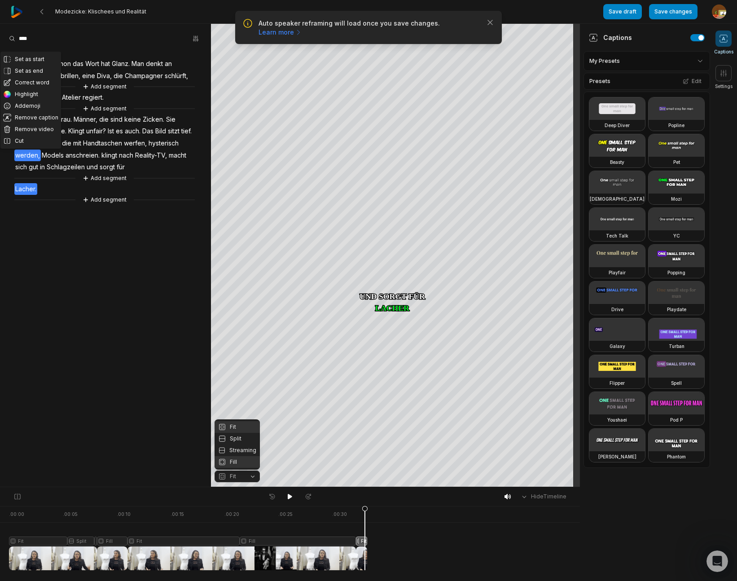
click at [238, 462] on div "Fill" at bounding box center [236, 462] width 45 height 12
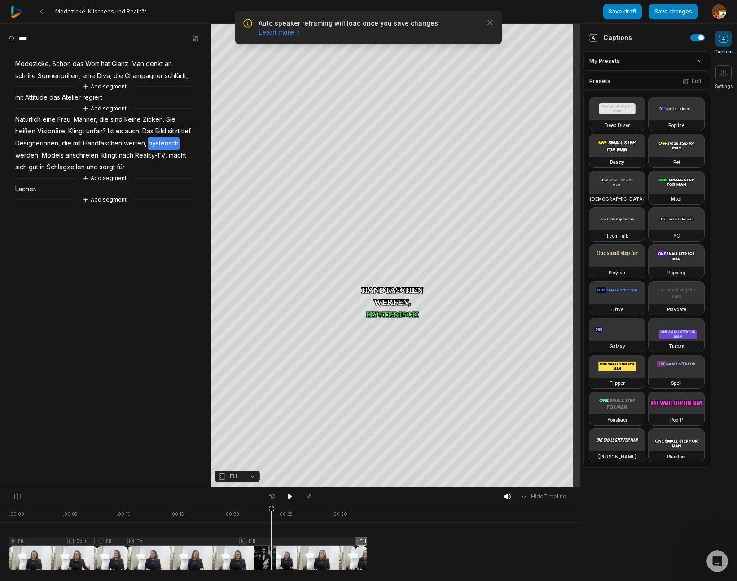
drag, startPoint x: 348, startPoint y: 512, endPoint x: 284, endPoint y: 512, distance: 63.7
click at [272, 520] on icon at bounding box center [271, 540] width 5 height 68
drag, startPoint x: 291, startPoint y: 496, endPoint x: 299, endPoint y: 495, distance: 8.6
click at [292, 496] on icon at bounding box center [290, 496] width 4 height 5
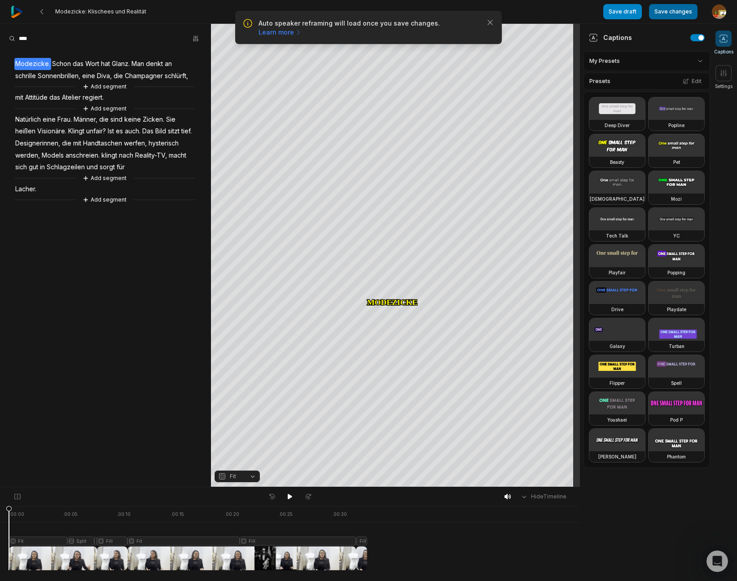
click at [681, 15] on button "Save changes" at bounding box center [673, 11] width 48 height 15
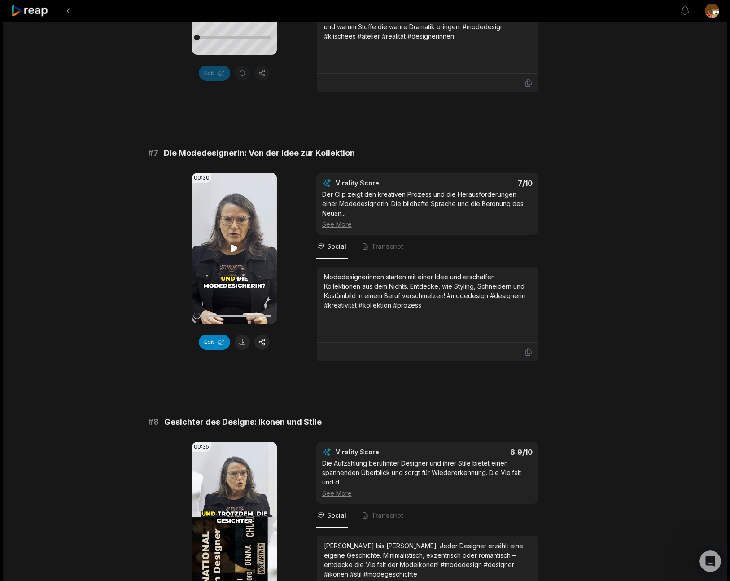
scroll to position [1581, 0]
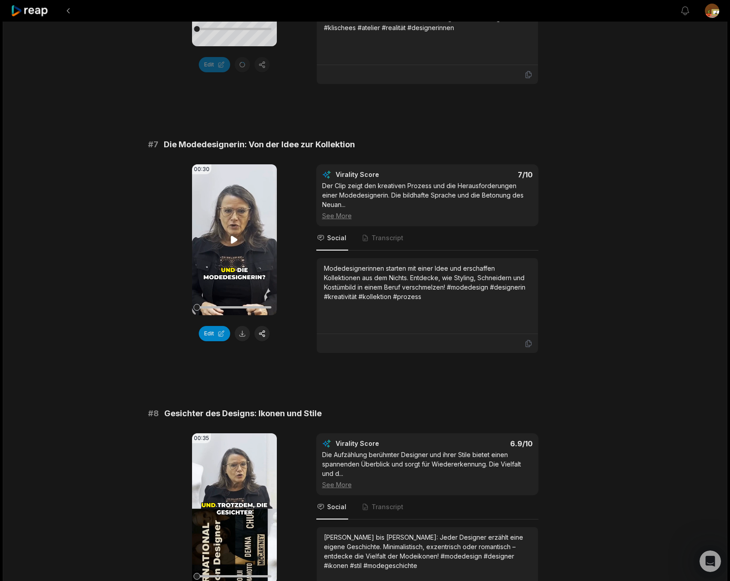
click at [233, 236] on icon at bounding box center [234, 240] width 7 height 8
click at [216, 326] on button "Edit" at bounding box center [214, 333] width 31 height 15
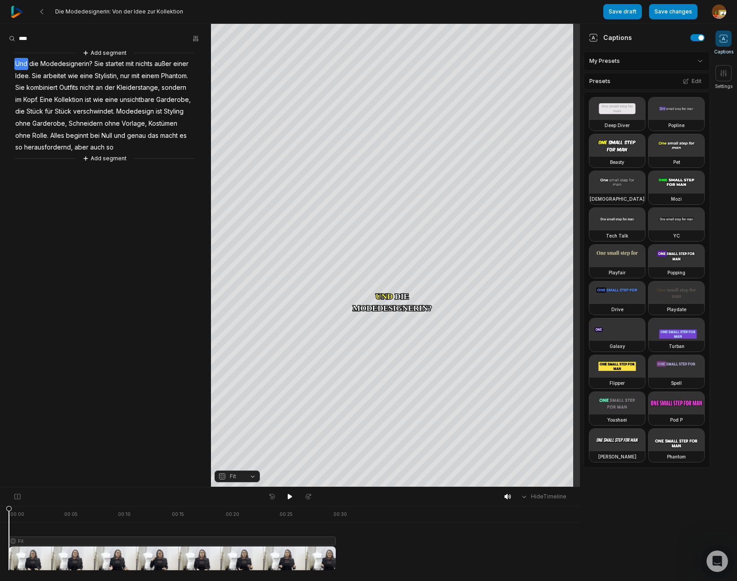
click at [96, 97] on span "wie" at bounding box center [98, 100] width 12 height 12
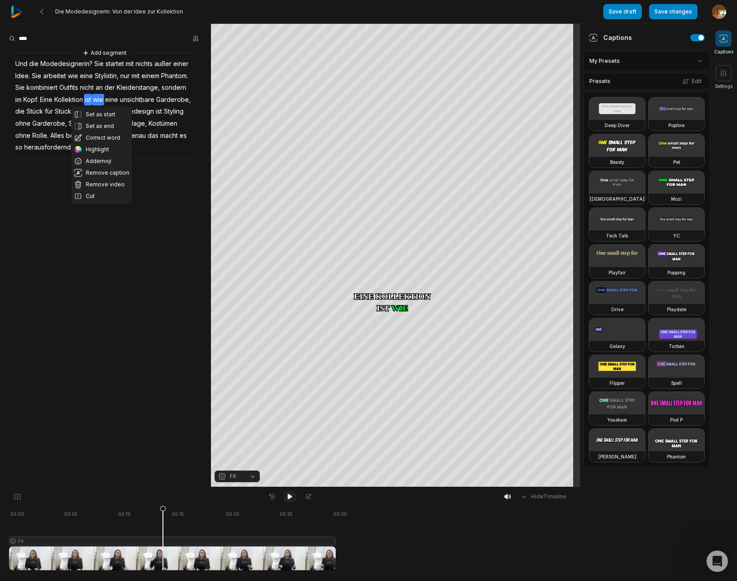
click at [288, 497] on icon at bounding box center [290, 496] width 4 height 5
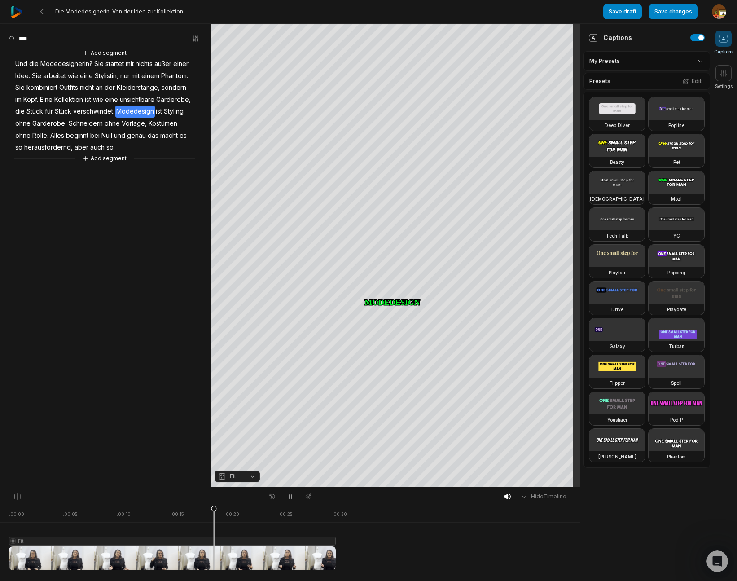
drag, startPoint x: 288, startPoint y: 499, endPoint x: 288, endPoint y: 488, distance: 10.8
click at [289, 498] on icon at bounding box center [289, 496] width 7 height 7
click at [87, 111] on span "verschwindet." at bounding box center [93, 111] width 43 height 12
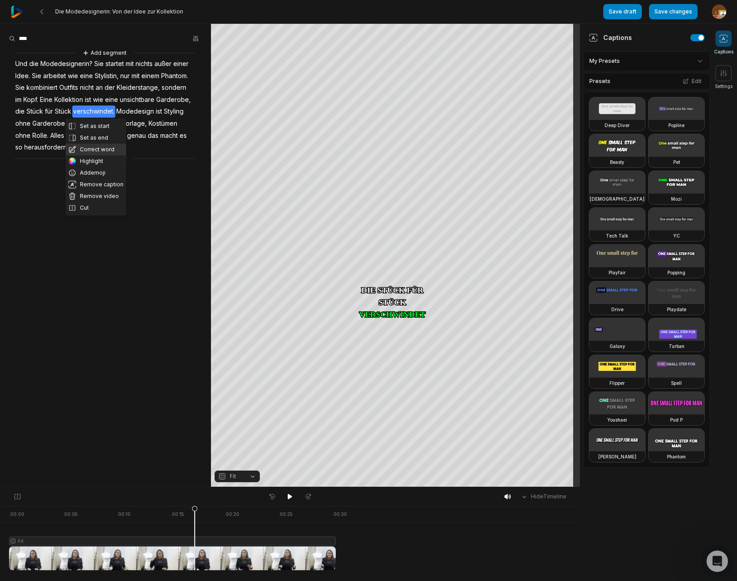
click at [87, 147] on button "Correct word" at bounding box center [96, 150] width 61 height 12
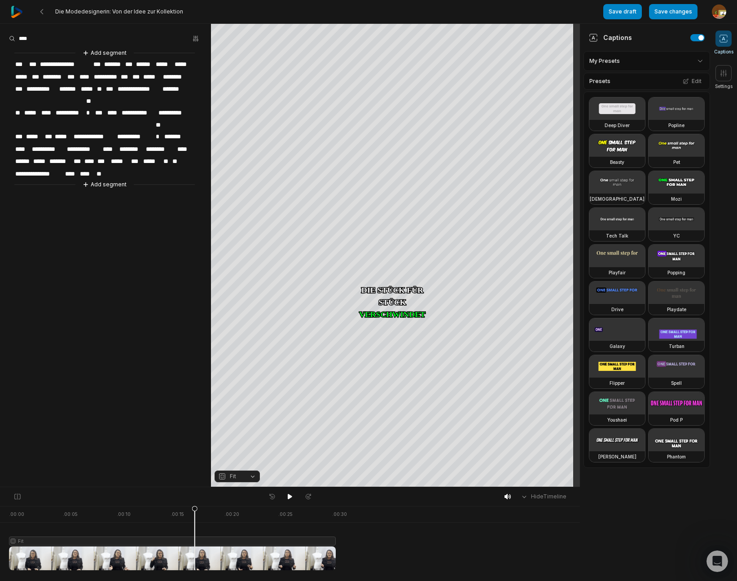
click at [75, 131] on span "**********" at bounding box center [95, 137] width 44 height 12
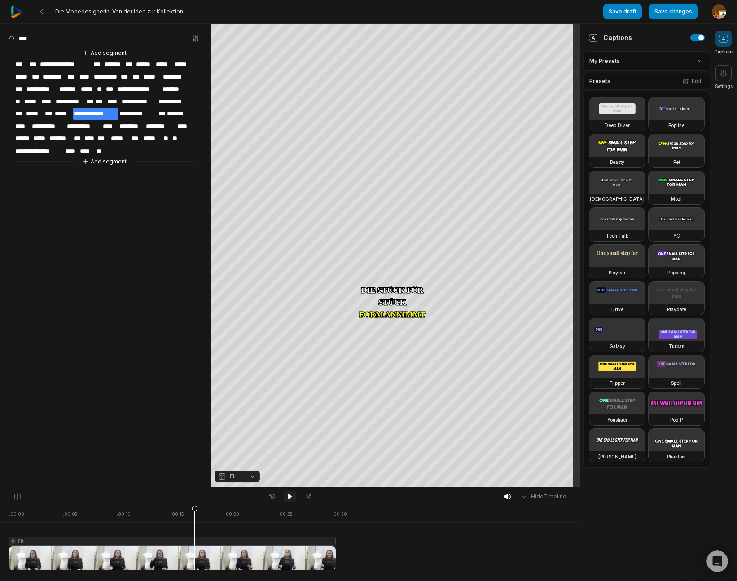
click at [290, 495] on icon at bounding box center [290, 496] width 4 height 5
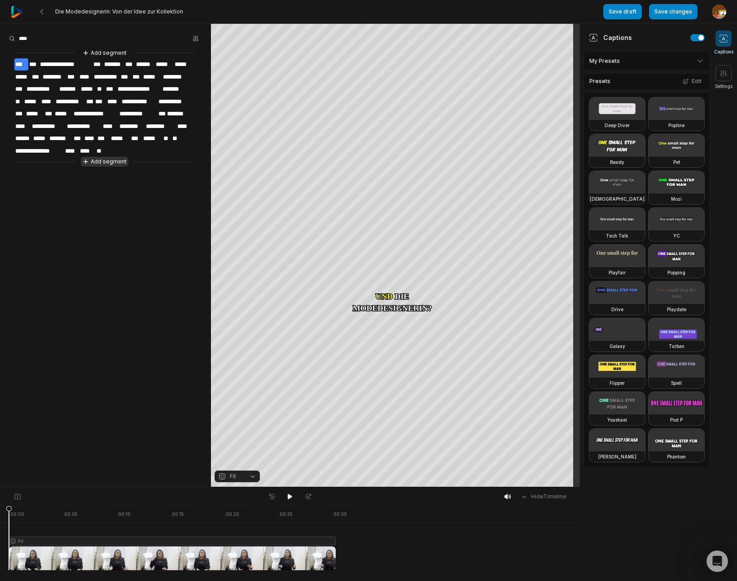
click at [113, 159] on button "Add segment" at bounding box center [105, 162] width 48 height 10
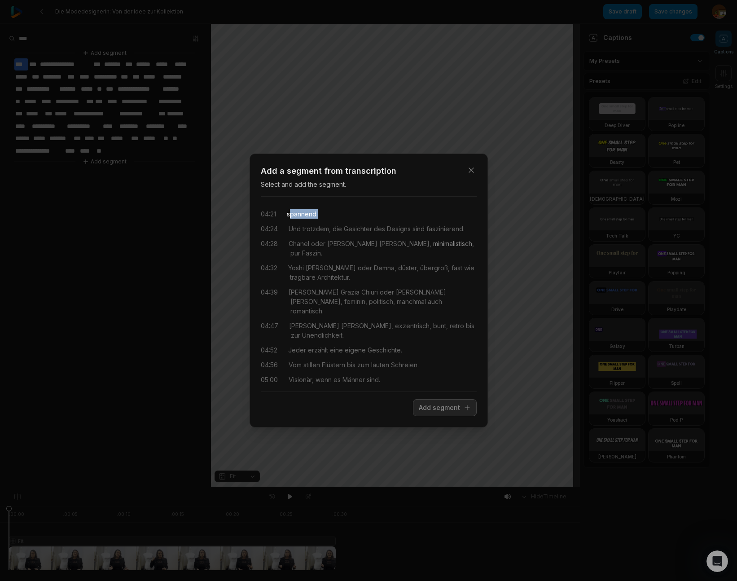
drag, startPoint x: 290, startPoint y: 213, endPoint x: 370, endPoint y: 246, distance: 86.3
click at [328, 213] on div "04:21 spannend." at bounding box center [369, 213] width 216 height 9
drag, startPoint x: 446, startPoint y: 410, endPoint x: 39, endPoint y: 242, distance: 440.8
click at [447, 410] on button "Add segment" at bounding box center [445, 407] width 64 height 17
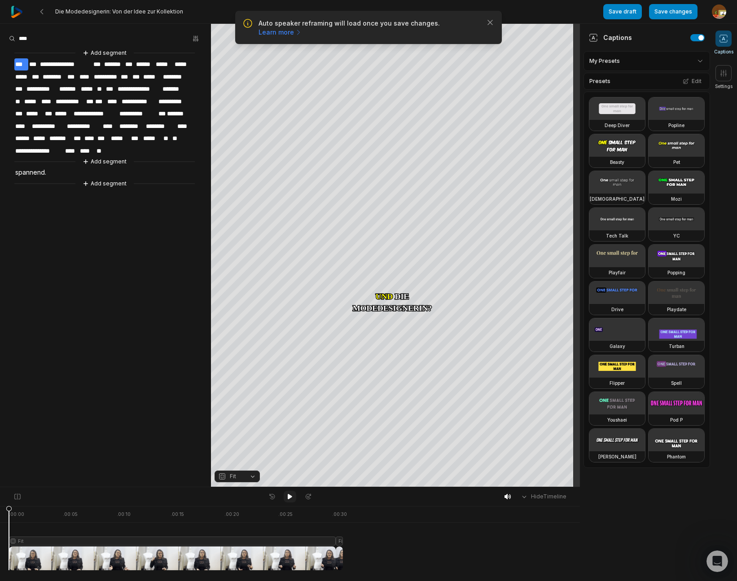
click at [290, 493] on icon at bounding box center [289, 496] width 7 height 7
drag, startPoint x: 291, startPoint y: 495, endPoint x: 292, endPoint y: 490, distance: 5.9
click at [291, 494] on icon at bounding box center [289, 496] width 7 height 7
click at [156, 122] on span "********" at bounding box center [160, 126] width 31 height 12
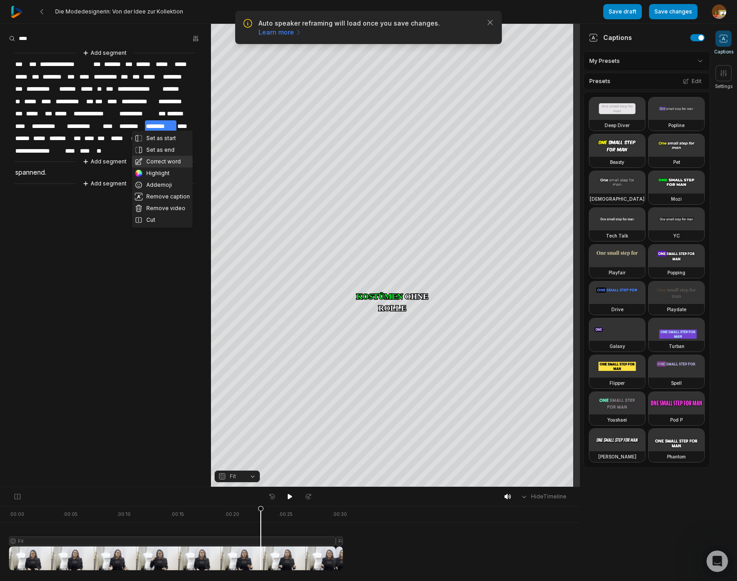
click at [157, 160] on button "Correct word" at bounding box center [162, 162] width 61 height 12
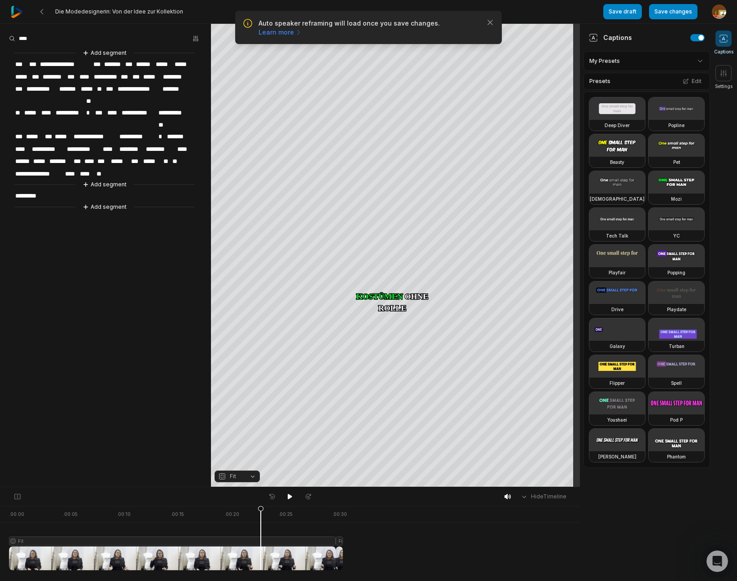
click at [173, 143] on span "********" at bounding box center [160, 149] width 31 height 12
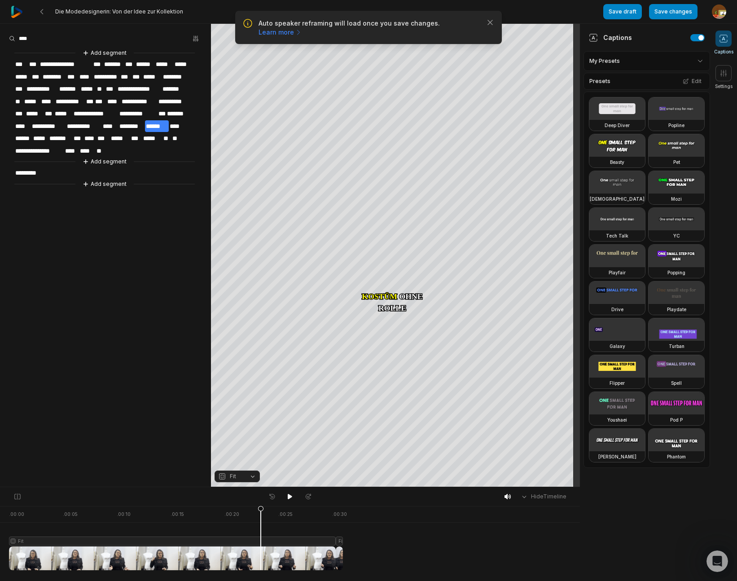
drag, startPoint x: 289, startPoint y: 498, endPoint x: 283, endPoint y: 488, distance: 12.1
click at [290, 497] on icon at bounding box center [290, 496] width 4 height 5
drag, startPoint x: 9, startPoint y: 508, endPoint x: 341, endPoint y: 525, distance: 332.0
click at [341, 525] on icon at bounding box center [340, 540] width 5 height 68
click at [340, 542] on icon at bounding box center [342, 540] width 5 height 68
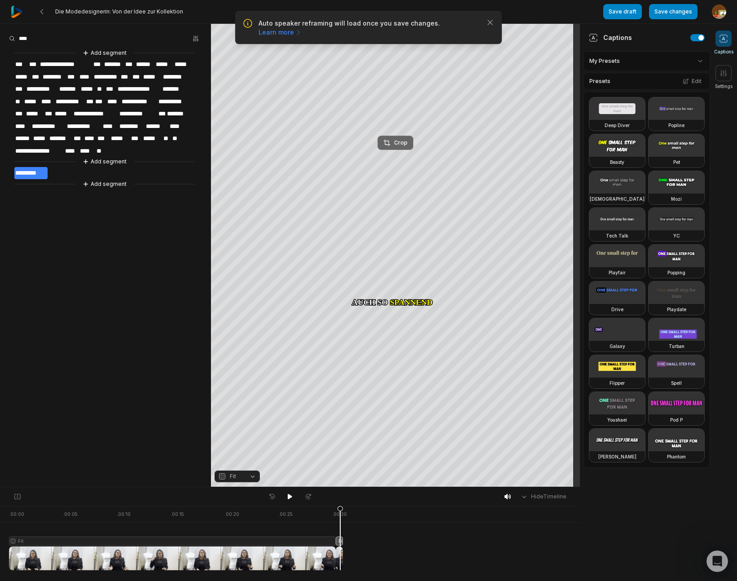
click at [400, 143] on div "Crop" at bounding box center [395, 143] width 24 height 8
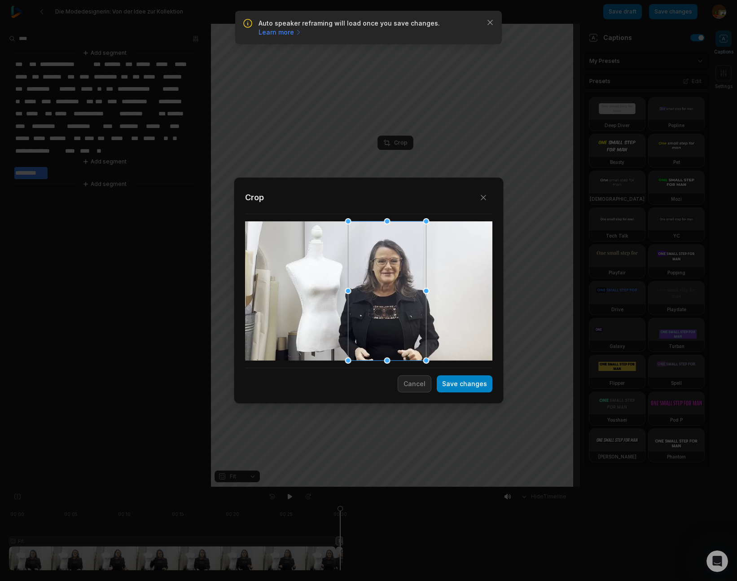
drag, startPoint x: 354, startPoint y: 265, endPoint x: 372, endPoint y: 265, distance: 18.4
click at [372, 265] on div at bounding box center [387, 290] width 78 height 139
drag, startPoint x: 462, startPoint y: 384, endPoint x: 351, endPoint y: 489, distance: 152.7
click at [463, 384] on button "Save changes" at bounding box center [465, 383] width 56 height 17
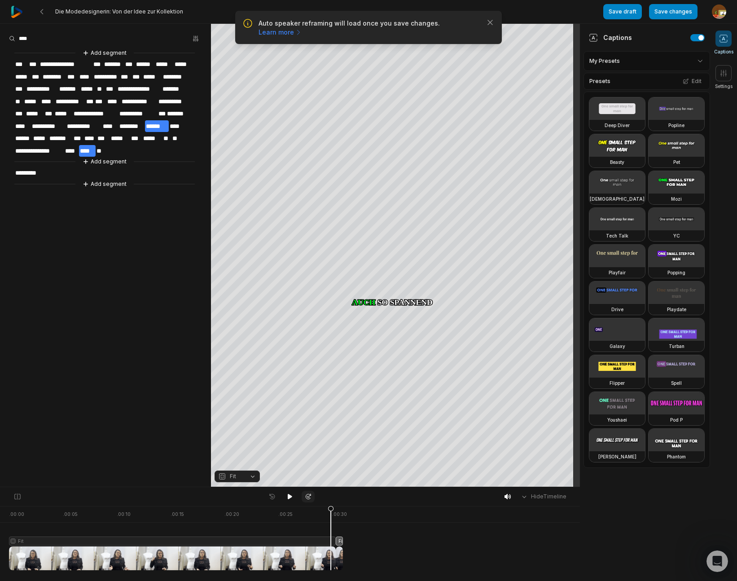
drag, startPoint x: 332, startPoint y: 510, endPoint x: 304, endPoint y: 501, distance: 29.8
click at [331, 511] on icon at bounding box center [330, 540] width 5 height 68
drag, startPoint x: 290, startPoint y: 496, endPoint x: 258, endPoint y: 471, distance: 40.6
click at [290, 495] on icon at bounding box center [290, 496] width 4 height 5
drag, startPoint x: 671, startPoint y: 6, endPoint x: 631, endPoint y: 13, distance: 41.1
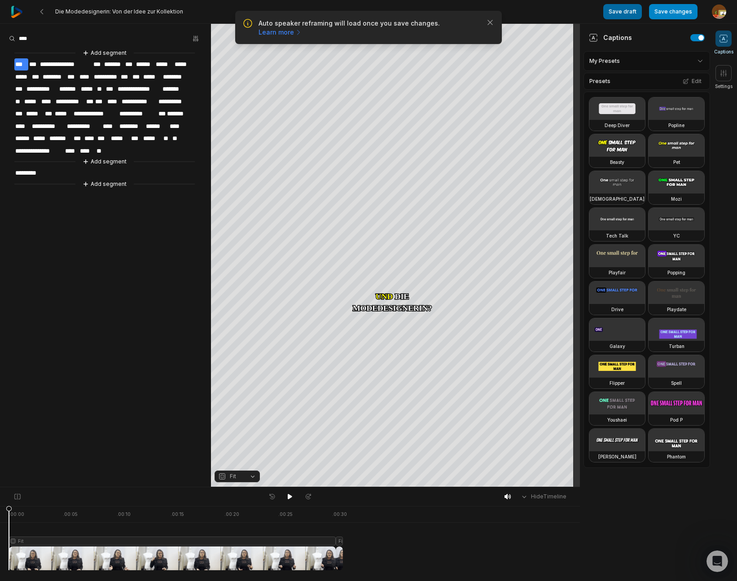
click at [672, 6] on button "Save changes" at bounding box center [673, 11] width 48 height 15
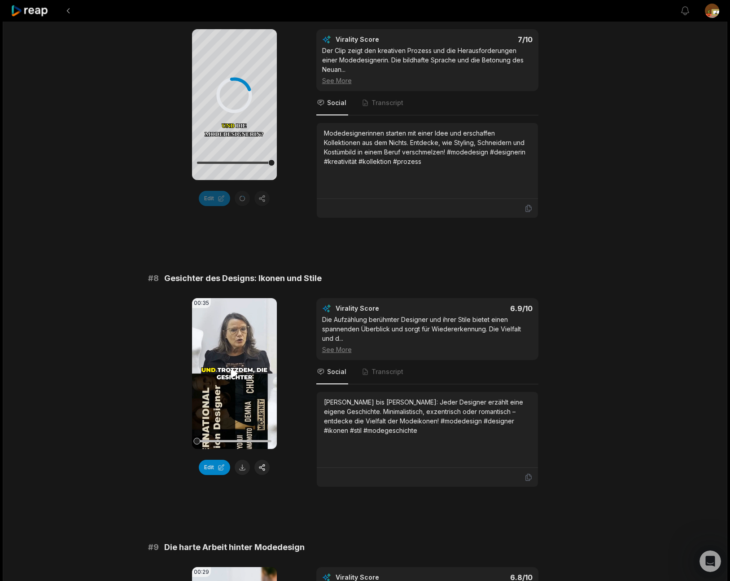
scroll to position [1764, 0]
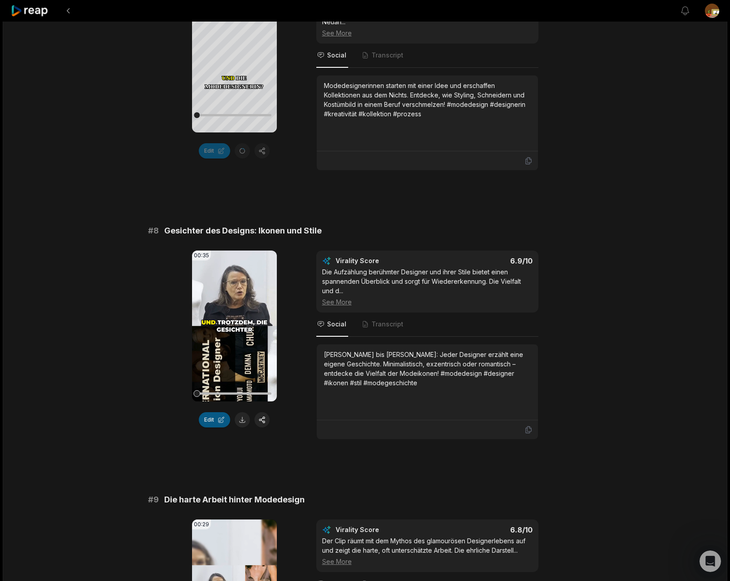
click at [214, 412] on button "Edit" at bounding box center [214, 419] width 31 height 15
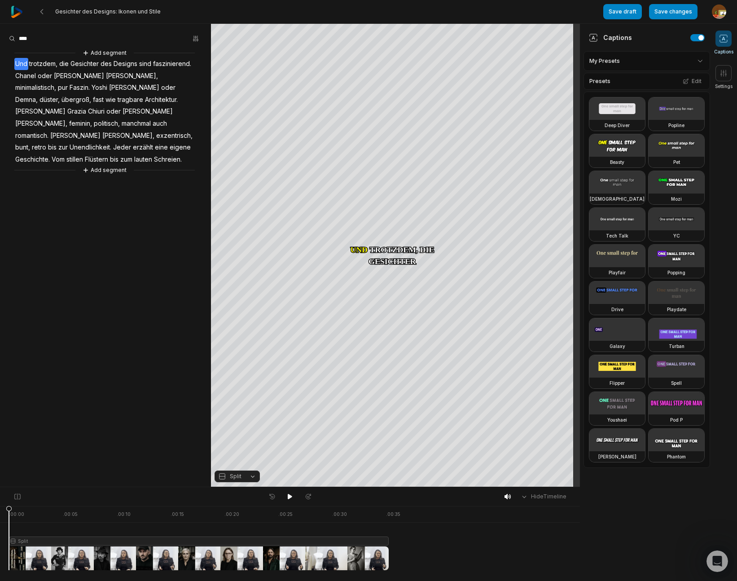
drag, startPoint x: 10, startPoint y: 507, endPoint x: -35, endPoint y: 538, distance: 54.0
click at [0, 538] on html "Gesichter des Designs: [PERSON_NAME] und Stile Save draft Save changes Open use…" at bounding box center [368, 290] width 737 height 581
click at [171, 64] on span "faszinierend." at bounding box center [172, 64] width 40 height 12
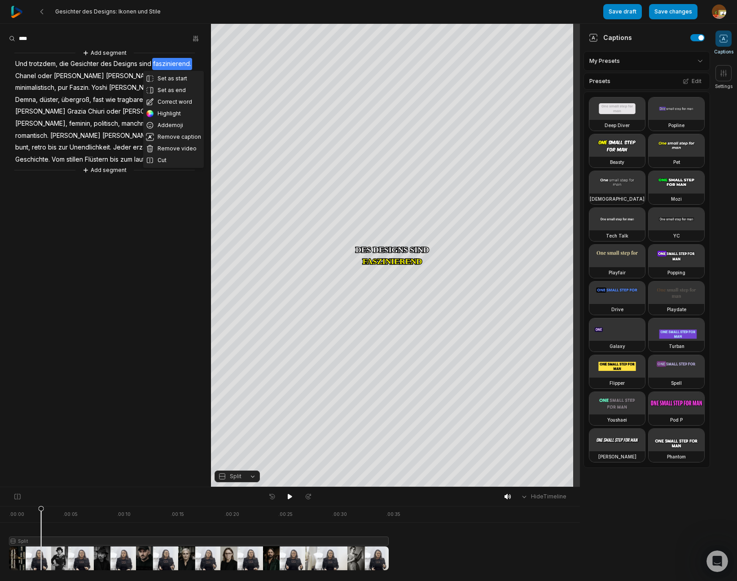
click at [165, 159] on button "Cut" at bounding box center [173, 160] width 61 height 12
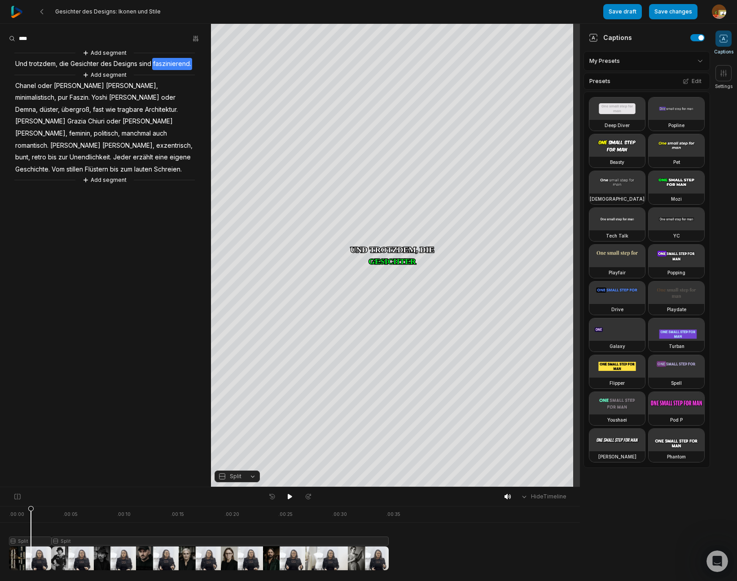
click at [31, 541] on div at bounding box center [199, 538] width 380 height 64
click at [250, 476] on button "Split" at bounding box center [236, 476] width 45 height 12
click at [232, 425] on div "Fit" at bounding box center [236, 427] width 45 height 12
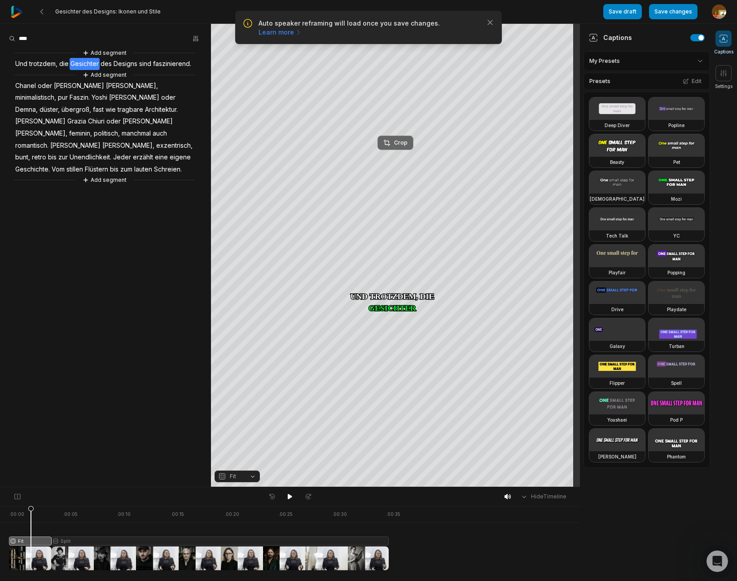
click at [403, 143] on div "Crop" at bounding box center [395, 143] width 24 height 8
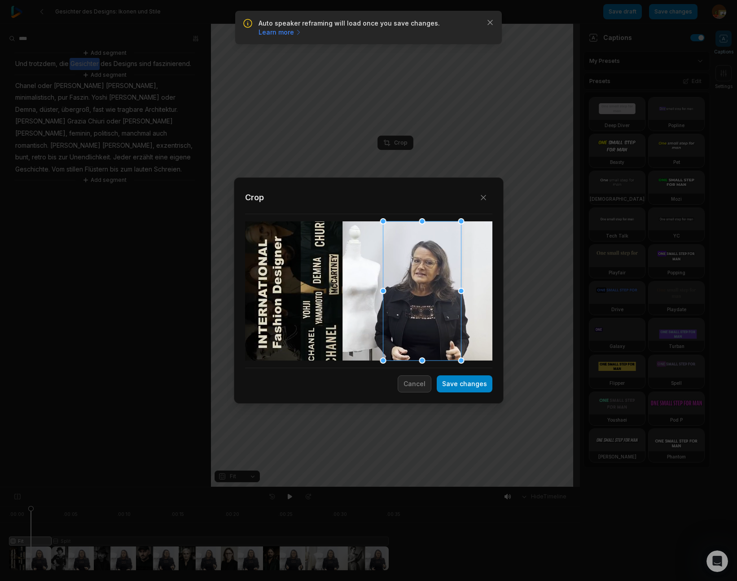
drag, startPoint x: 359, startPoint y: 317, endPoint x: 412, endPoint y: 317, distance: 53.4
click at [412, 317] on div at bounding box center [422, 290] width 78 height 139
drag, startPoint x: 459, startPoint y: 385, endPoint x: 453, endPoint y: 402, distance: 18.6
click at [459, 385] on button "Save changes" at bounding box center [465, 383] width 56 height 17
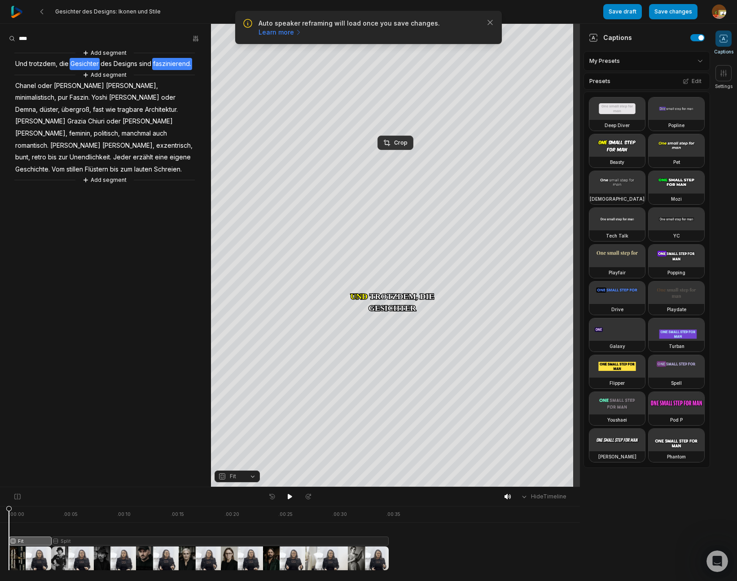
drag, startPoint x: 30, startPoint y: 511, endPoint x: -4, endPoint y: 514, distance: 33.3
click at [0, 514] on html "Auto speaker reframing will load once you save changes. Learn more Close Gesich…" at bounding box center [368, 290] width 737 height 581
click at [289, 496] on icon at bounding box center [290, 496] width 4 height 5
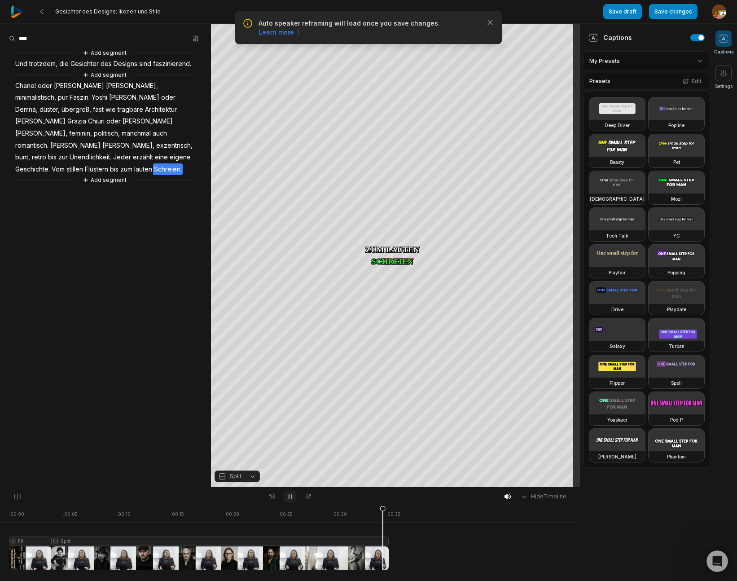
drag, startPoint x: 288, startPoint y: 493, endPoint x: 294, endPoint y: 491, distance: 7.0
click at [288, 494] on icon at bounding box center [289, 496] width 7 height 7
click at [112, 151] on span "Jeder" at bounding box center [122, 157] width 20 height 12
click at [112, 151] on span "Unendlichkeit." at bounding box center [91, 157] width 44 height 12
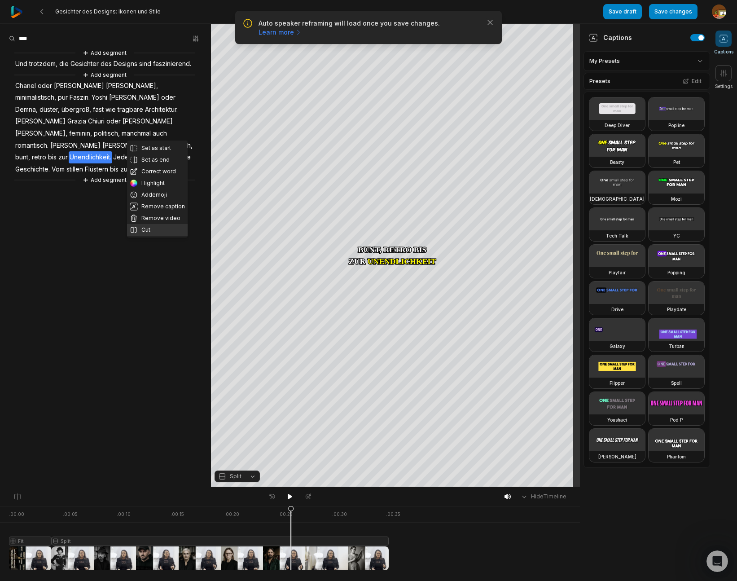
click at [149, 232] on button "Cut" at bounding box center [157, 230] width 61 height 12
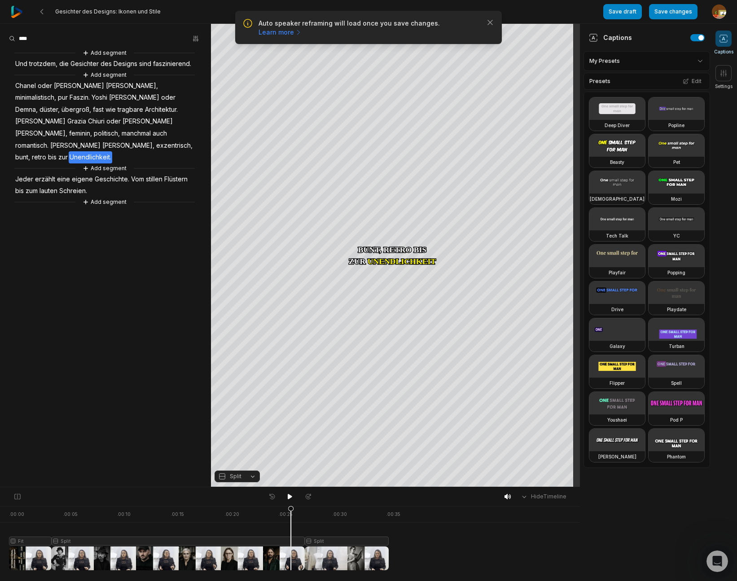
click at [26, 173] on span "Jeder" at bounding box center [24, 179] width 20 height 12
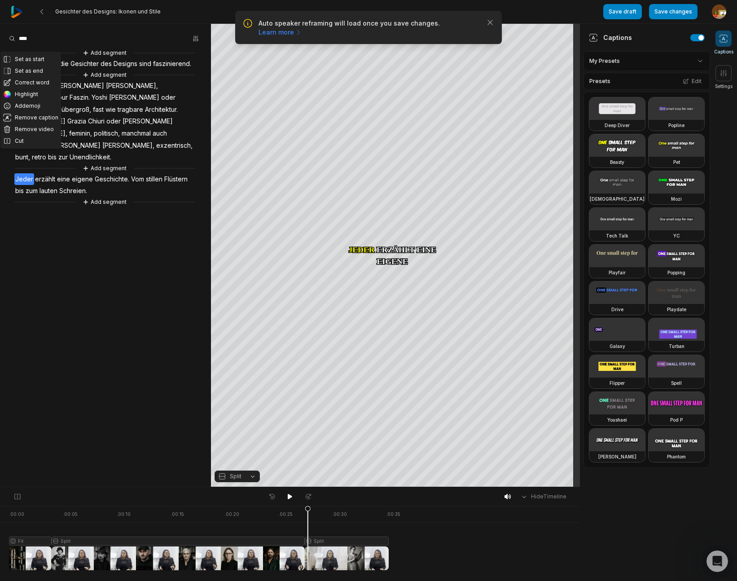
click at [120, 173] on span "Geschichte." at bounding box center [112, 179] width 36 height 12
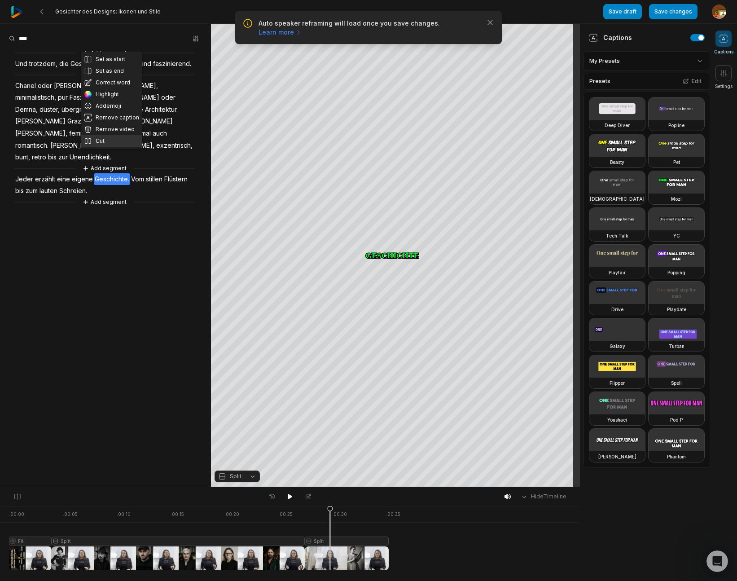
click at [109, 139] on button "Cut" at bounding box center [111, 141] width 61 height 12
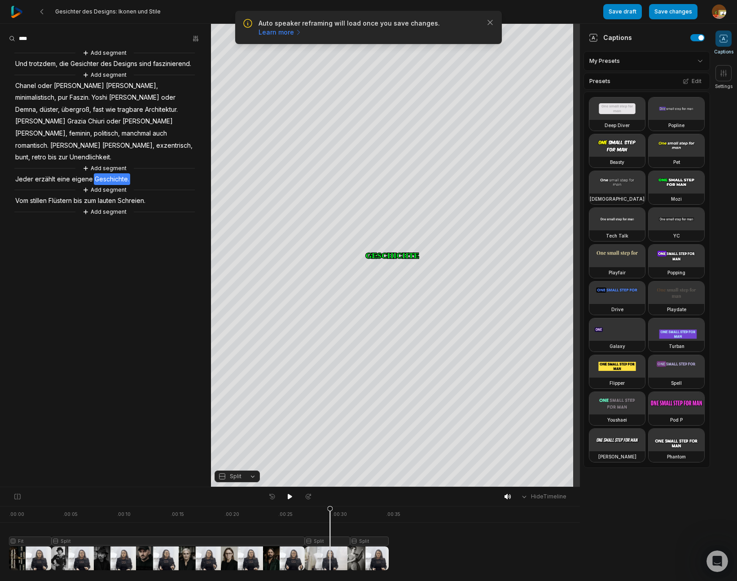
click at [364, 539] on div at bounding box center [199, 538] width 380 height 64
click at [405, 247] on div "Crop" at bounding box center [395, 245] width 24 height 8
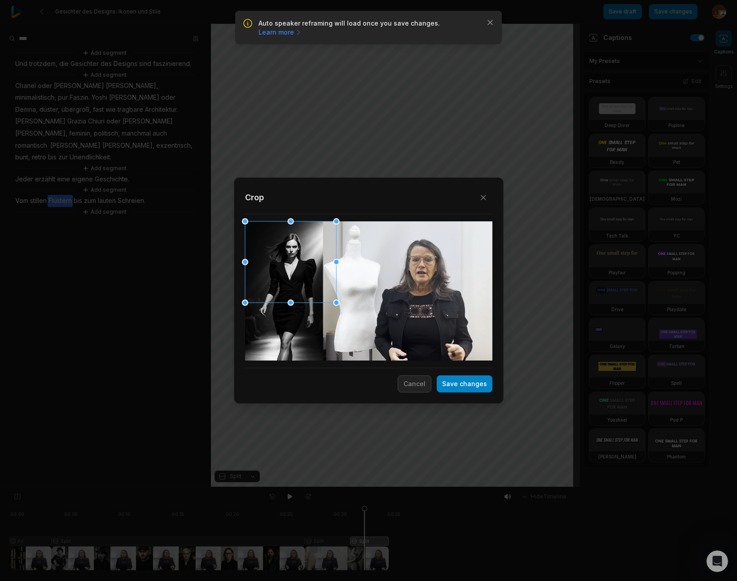
drag, startPoint x: 353, startPoint y: 316, endPoint x: 323, endPoint y: 307, distance: 31.5
click at [325, 487] on div "Close Crop Save changes Cancel" at bounding box center [368, 487] width 737 height 0
drag, startPoint x: 292, startPoint y: 301, endPoint x: 289, endPoint y: 289, distance: 12.5
click at [266, 304] on div at bounding box center [290, 270] width 90 height 80
drag, startPoint x: 245, startPoint y: 310, endPoint x: 291, endPoint y: 317, distance: 47.3
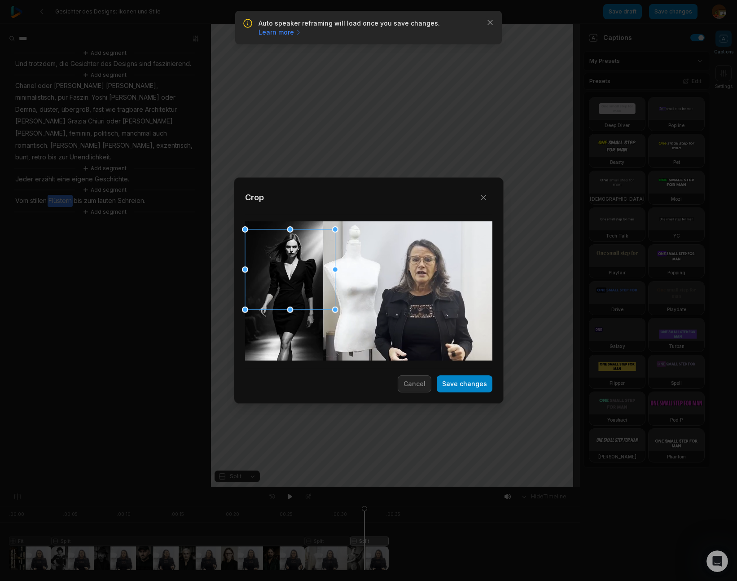
click at [230, 487] on div "Close Crop Save changes Cancel" at bounding box center [368, 487] width 737 height 0
drag, startPoint x: 334, startPoint y: 309, endPoint x: 317, endPoint y: 305, distance: 17.4
click at [317, 487] on div "Close Crop Save changes Cancel" at bounding box center [368, 487] width 737 height 0
drag, startPoint x: 476, startPoint y: 386, endPoint x: 498, endPoint y: 389, distance: 22.2
click at [476, 386] on button "Save changes" at bounding box center [465, 383] width 56 height 17
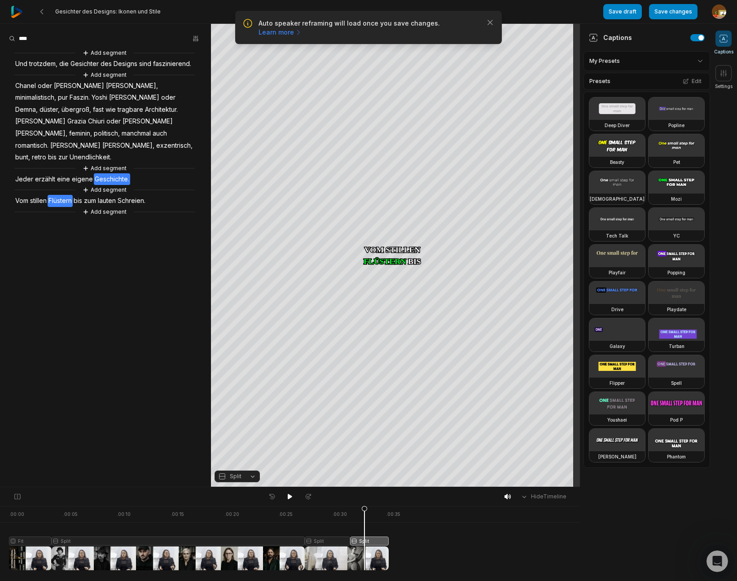
drag, startPoint x: 288, startPoint y: 496, endPoint x: 117, endPoint y: 435, distance: 181.5
click at [288, 496] on icon at bounding box center [290, 496] width 4 height 5
drag, startPoint x: 8, startPoint y: 510, endPoint x: 297, endPoint y: 523, distance: 289.3
click at [297, 523] on icon at bounding box center [296, 540] width 5 height 68
click at [290, 495] on icon at bounding box center [290, 496] width 4 height 5
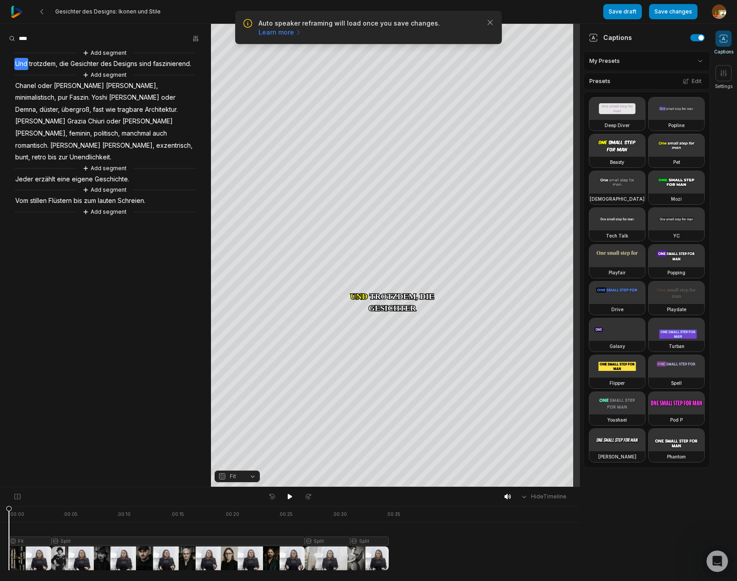
click at [203, 539] on div at bounding box center [199, 538] width 380 height 64
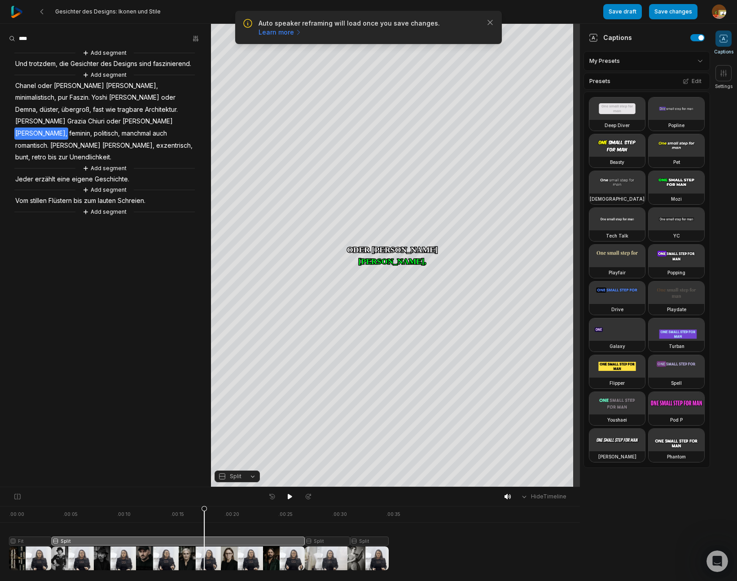
click at [254, 478] on button "Split" at bounding box center [236, 476] width 45 height 12
click at [237, 460] on div "Fill" at bounding box center [236, 462] width 45 height 12
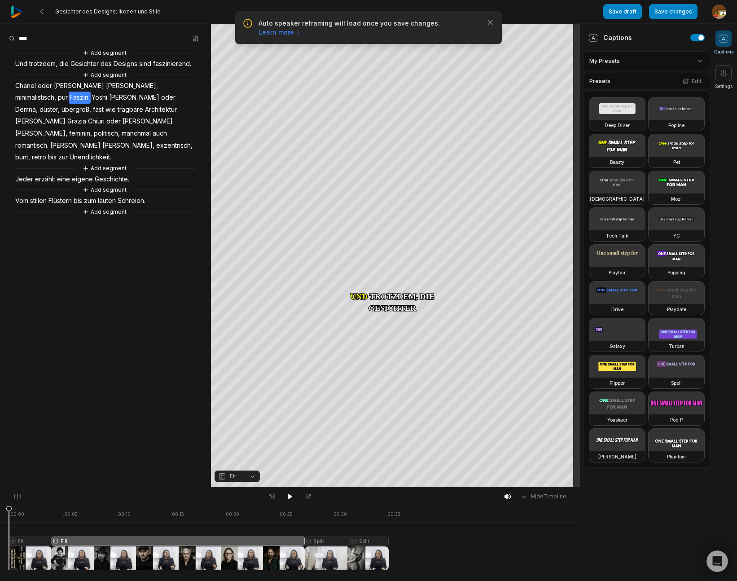
drag, startPoint x: 193, startPoint y: 511, endPoint x: -27, endPoint y: 534, distance: 222.0
click at [0, 534] on html "Auto speaker reframing will load once you save changes. Learn more Close Gesich…" at bounding box center [368, 290] width 737 height 581
drag, startPoint x: 286, startPoint y: 496, endPoint x: 325, endPoint y: 486, distance: 39.7
click at [289, 495] on icon at bounding box center [289, 496] width 7 height 7
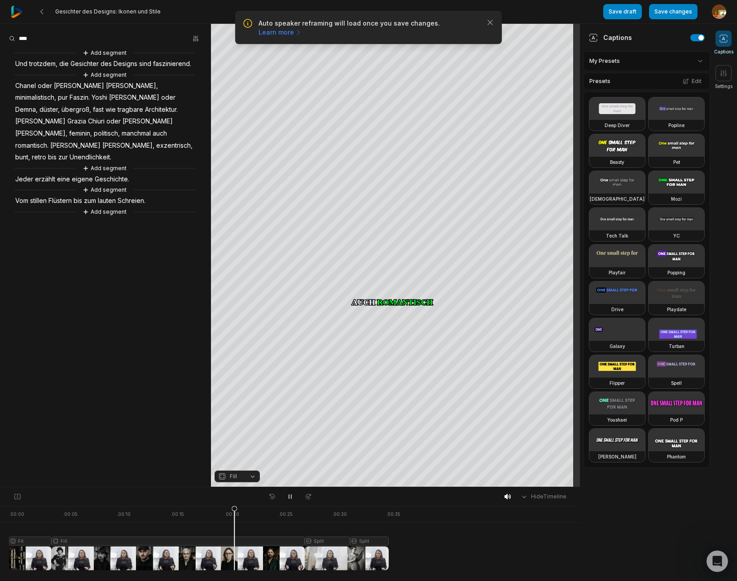
drag, startPoint x: 288, startPoint y: 494, endPoint x: 298, endPoint y: 490, distance: 11.1
click at [289, 494] on icon at bounding box center [289, 496] width 7 height 7
click at [144, 109] on span "Architektur." at bounding box center [161, 110] width 35 height 12
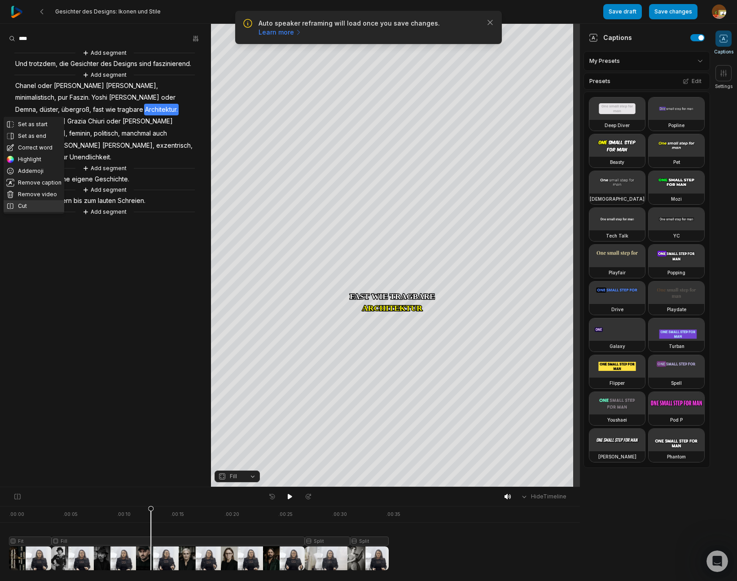
click at [22, 205] on button "Cut" at bounding box center [34, 206] width 61 height 12
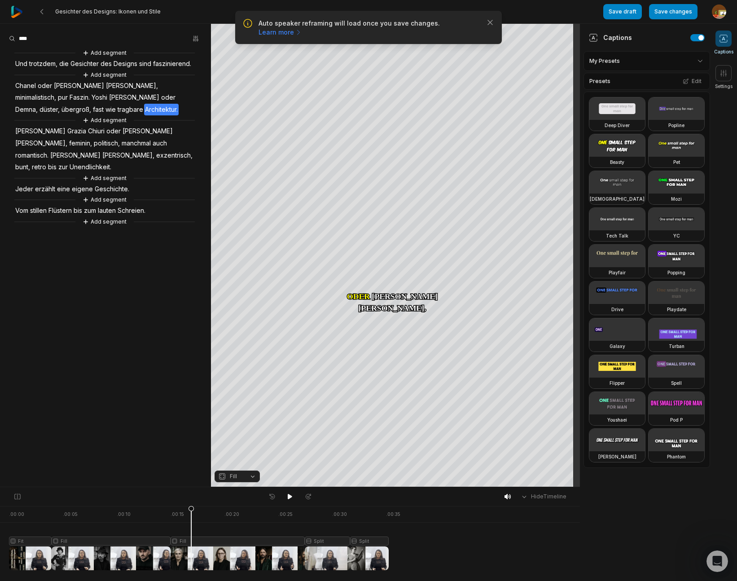
click at [191, 539] on div at bounding box center [199, 538] width 380 height 64
click at [251, 475] on button "Fill" at bounding box center [236, 476] width 45 height 12
click at [238, 427] on div "Fit" at bounding box center [236, 427] width 45 height 12
click at [403, 144] on div "Crop" at bounding box center [395, 143] width 24 height 8
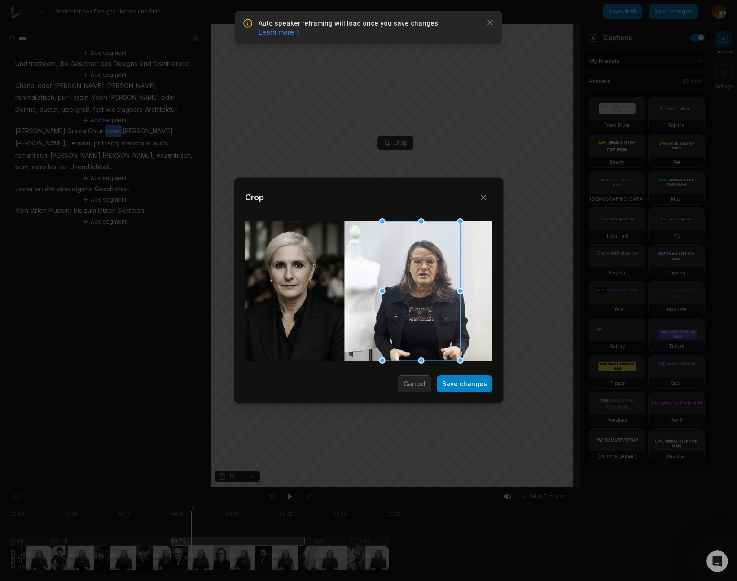
drag, startPoint x: 365, startPoint y: 312, endPoint x: 422, endPoint y: 317, distance: 57.6
click at [417, 313] on div at bounding box center [421, 290] width 78 height 139
drag, startPoint x: 477, startPoint y: 387, endPoint x: 460, endPoint y: 440, distance: 55.4
click at [477, 387] on button "Save changes" at bounding box center [465, 383] width 56 height 17
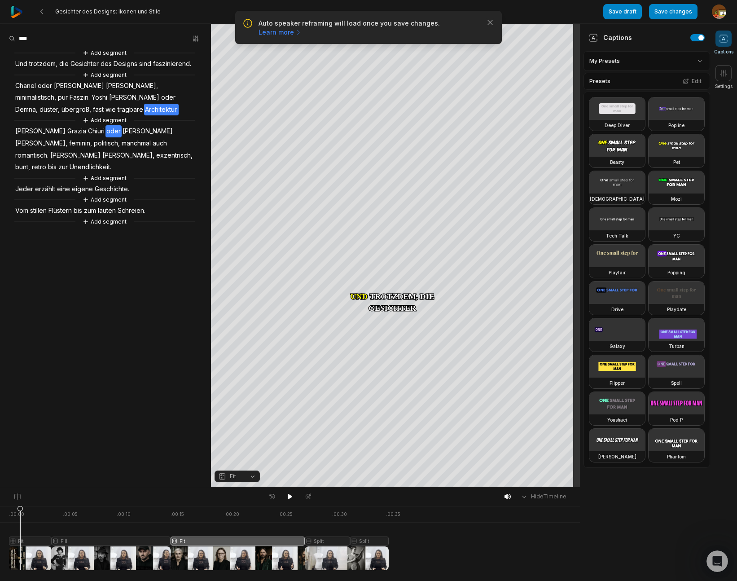
click at [0, 533] on html "Auto speaker reframing will load once you save changes. Learn more Close Gesich…" at bounding box center [368, 290] width 737 height 581
drag, startPoint x: 289, startPoint y: 494, endPoint x: 291, endPoint y: 487, distance: 8.1
click at [290, 493] on icon at bounding box center [289, 496] width 7 height 7
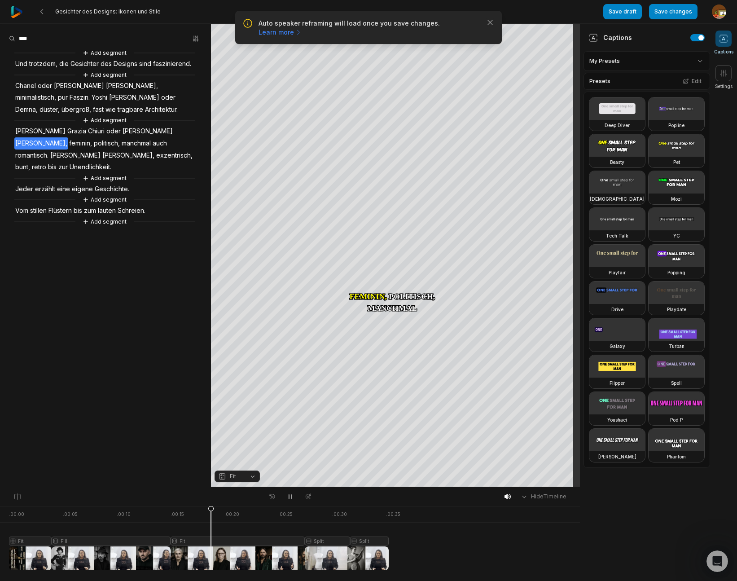
drag, startPoint x: 289, startPoint y: 496, endPoint x: 302, endPoint y: 489, distance: 14.7
click at [290, 496] on icon at bounding box center [289, 496] width 7 height 7
click at [144, 104] on span "tragbare" at bounding box center [130, 110] width 27 height 12
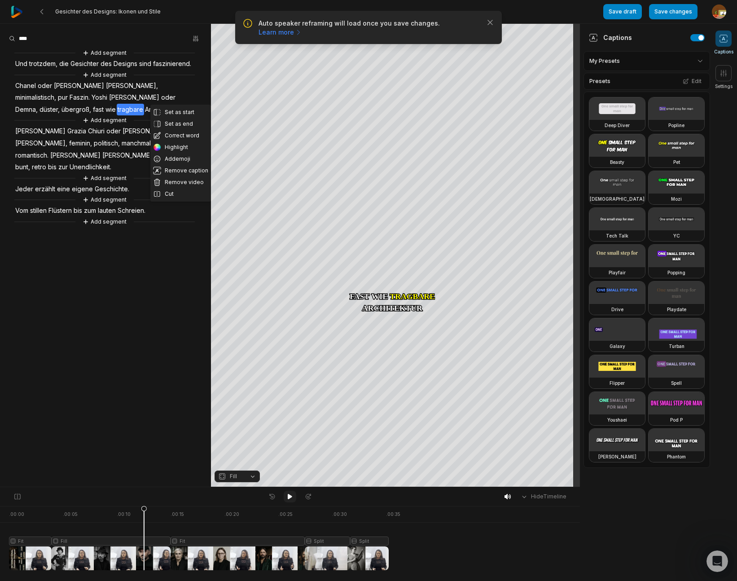
click at [290, 497] on icon at bounding box center [290, 496] width 4 height 5
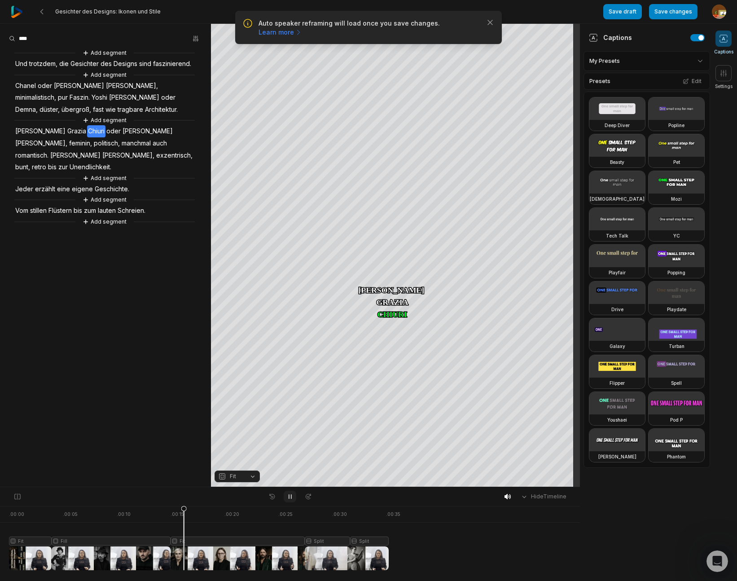
click at [290, 497] on icon at bounding box center [289, 496] width 7 height 7
click at [144, 104] on span "tragbare" at bounding box center [130, 110] width 27 height 12
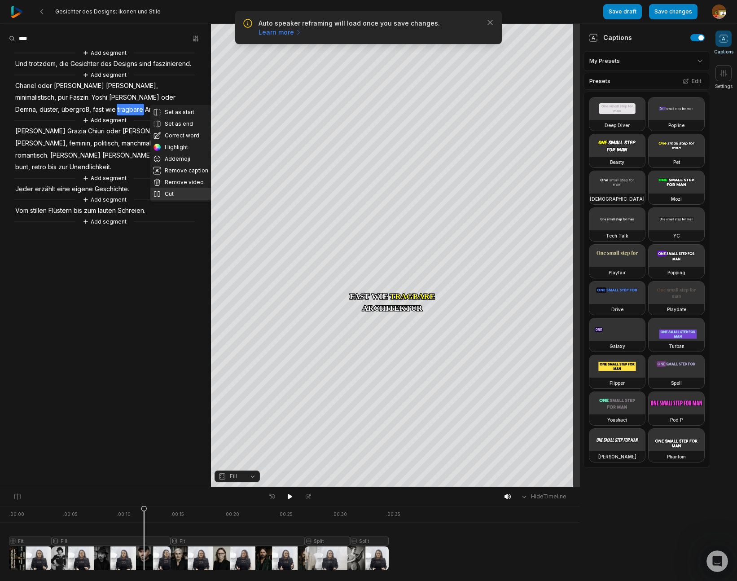
click at [181, 195] on button "Cut" at bounding box center [180, 194] width 61 height 12
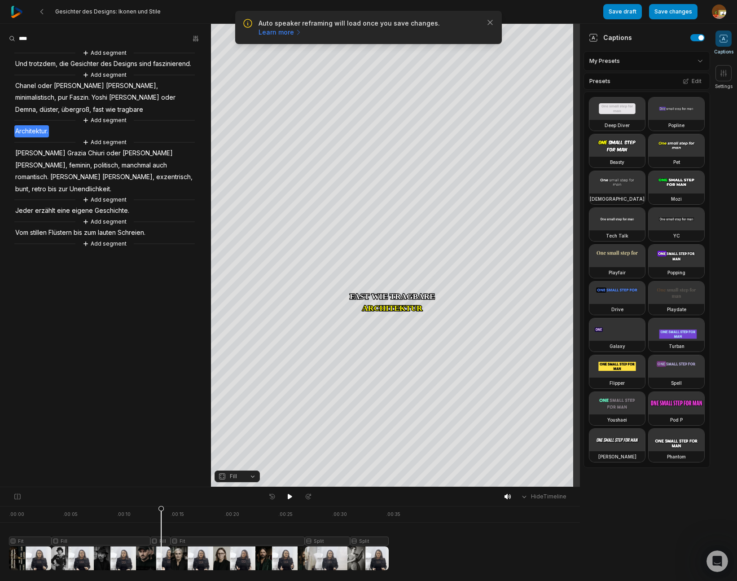
click at [161, 541] on div at bounding box center [199, 538] width 380 height 64
click at [253, 477] on button "Fill" at bounding box center [236, 476] width 45 height 12
click at [233, 426] on div "Fit" at bounding box center [236, 427] width 45 height 12
click at [398, 140] on div "Crop" at bounding box center [395, 143] width 24 height 8
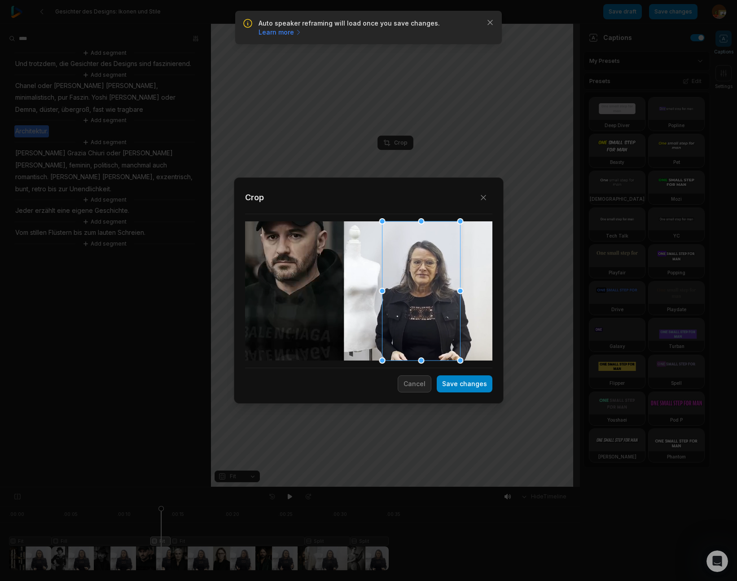
drag, startPoint x: 374, startPoint y: 307, endPoint x: 427, endPoint y: 312, distance: 52.7
click at [427, 312] on div at bounding box center [421, 290] width 78 height 139
drag, startPoint x: 382, startPoint y: 220, endPoint x: 389, endPoint y: 237, distance: 18.1
click at [388, 236] on div at bounding box center [390, 235] width 6 height 6
drag, startPoint x: 429, startPoint y: 325, endPoint x: 428, endPoint y: 312, distance: 13.1
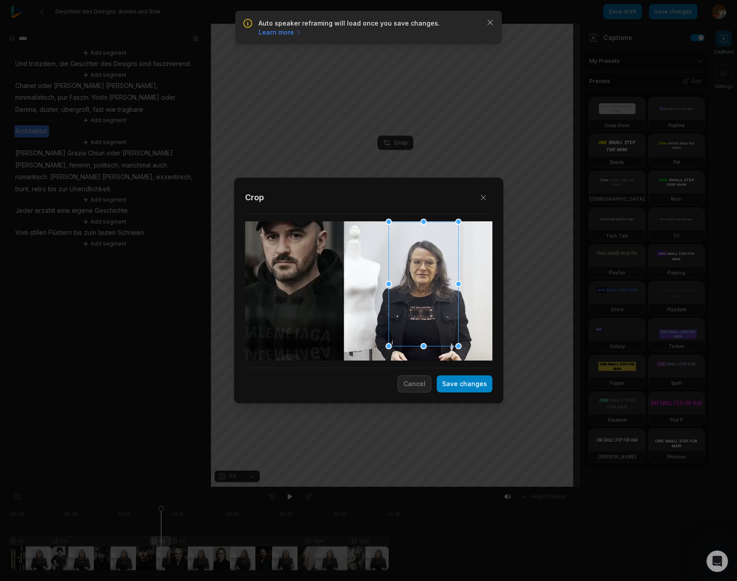
click at [428, 312] on div at bounding box center [424, 284] width 70 height 124
drag, startPoint x: 463, startPoint y: 384, endPoint x: 393, endPoint y: 465, distance: 106.9
click at [463, 384] on button "Save changes" at bounding box center [465, 383] width 56 height 17
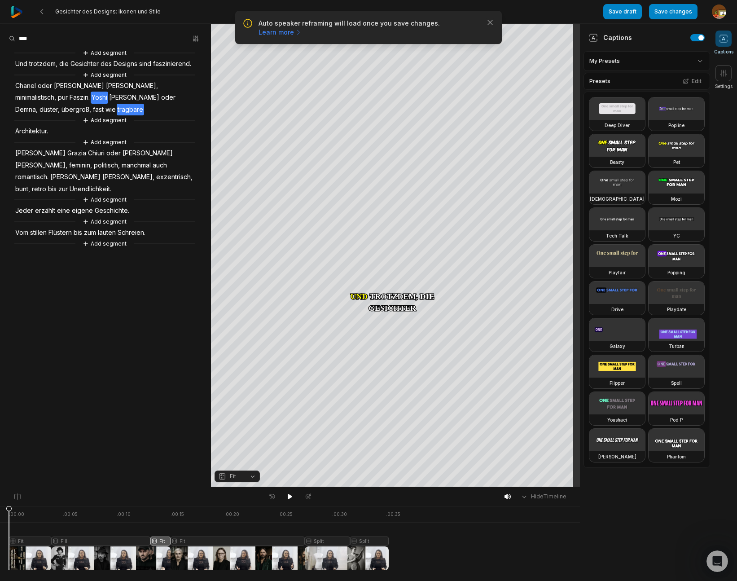
drag, startPoint x: 156, startPoint y: 513, endPoint x: 163, endPoint y: 514, distance: 7.3
click at [0, 529] on html "Auto speaker reframing will load once you save changes. Learn more Close Gesich…" at bounding box center [368, 290] width 737 height 581
drag, startPoint x: 289, startPoint y: 495, endPoint x: 314, endPoint y: 489, distance: 26.0
click at [289, 495] on icon at bounding box center [290, 496] width 4 height 5
click at [293, 494] on icon at bounding box center [289, 496] width 7 height 7
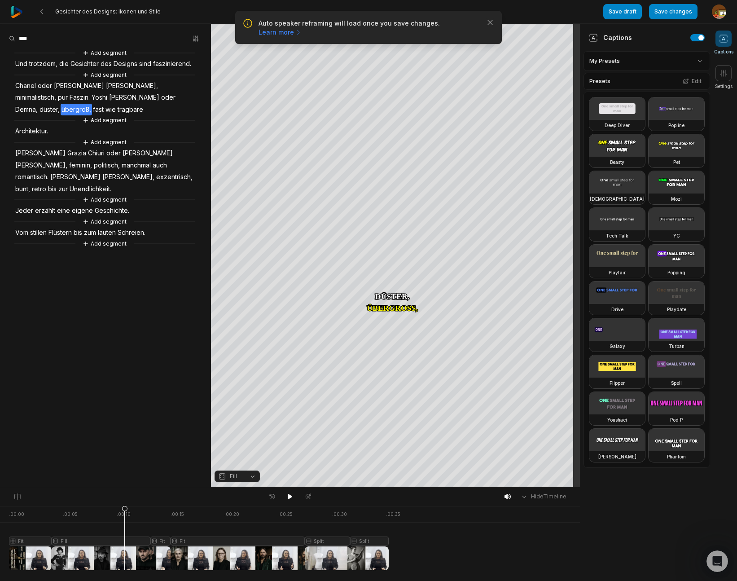
click at [91, 92] on span "Faszin." at bounding box center [80, 98] width 22 height 12
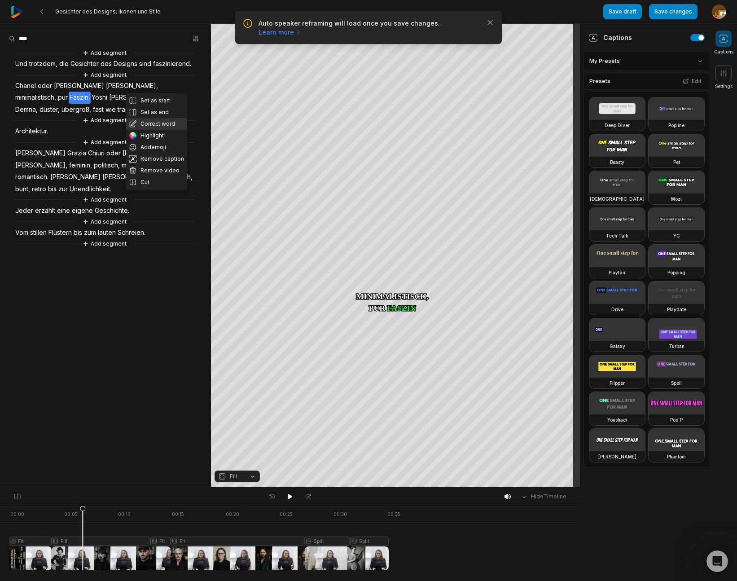
click at [154, 125] on button "Correct word" at bounding box center [156, 124] width 61 height 12
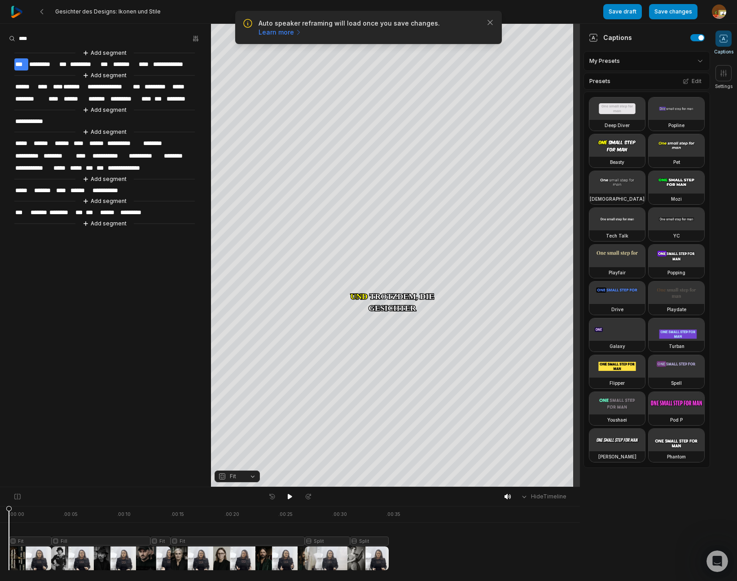
drag, startPoint x: 83, startPoint y: 508, endPoint x: 183, endPoint y: 502, distance: 100.7
click at [1, 517] on div ". 00:00 . 00:05 . 00:10 . 00:15 . 00:20 . 00:25 . 00:30 . 00:35 Fit Fill Fit Fi…" at bounding box center [290, 543] width 580 height 75
click at [291, 495] on icon at bounding box center [290, 496] width 4 height 5
drag, startPoint x: 289, startPoint y: 496, endPoint x: 291, endPoint y: 492, distance: 4.8
click at [290, 494] on icon at bounding box center [289, 496] width 7 height 7
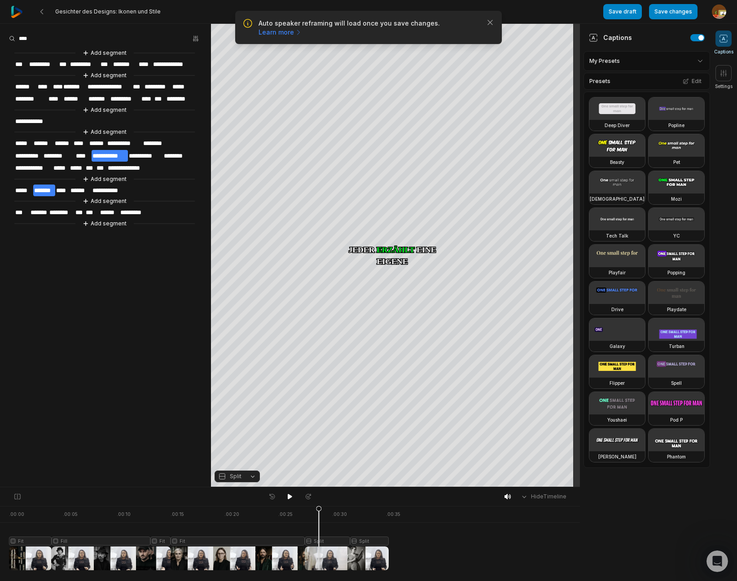
click at [117, 153] on span "**********" at bounding box center [110, 156] width 37 height 12
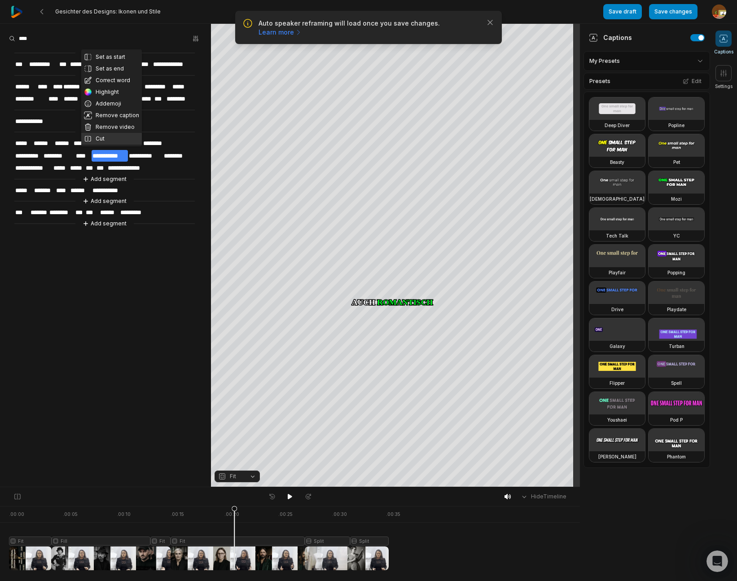
click at [103, 138] on button "Cut" at bounding box center [111, 139] width 61 height 12
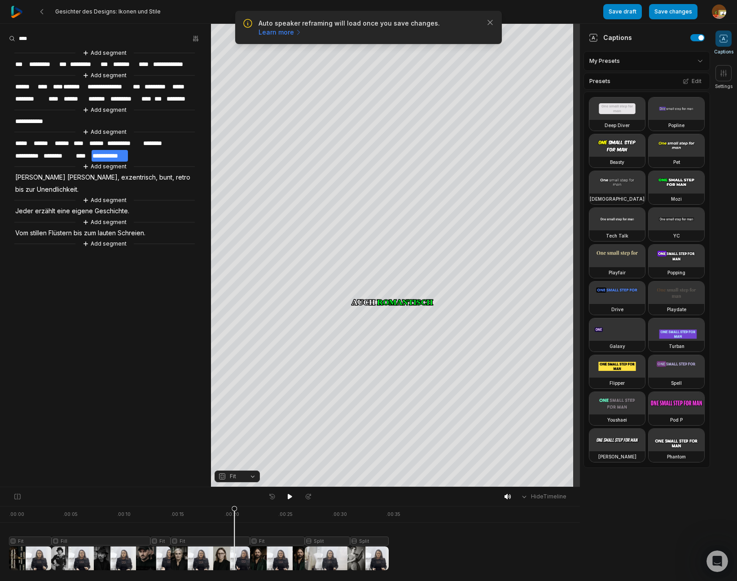
click at [28, 175] on span "[PERSON_NAME]" at bounding box center [40, 177] width 52 height 12
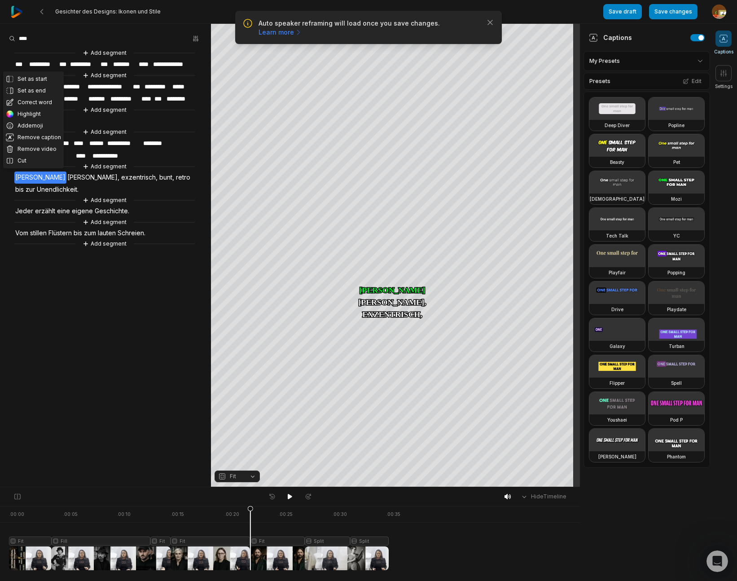
click at [274, 540] on div at bounding box center [199, 538] width 380 height 64
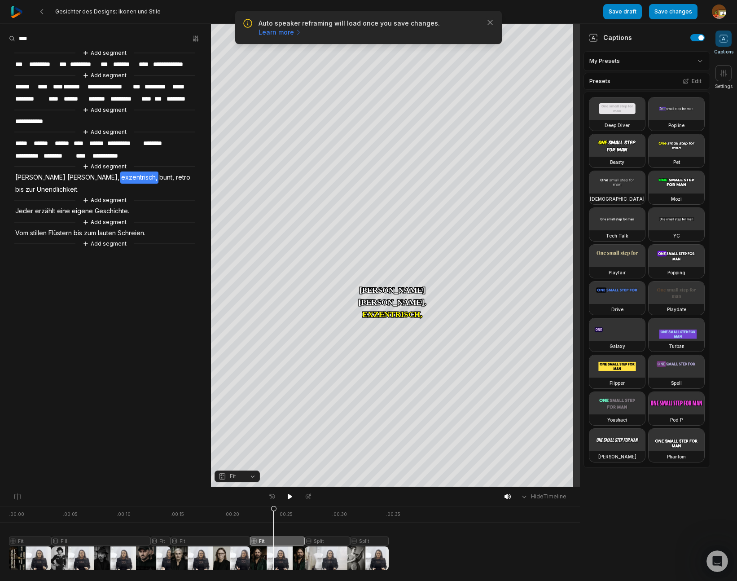
drag, startPoint x: 253, startPoint y: 476, endPoint x: 246, endPoint y: 472, distance: 7.8
click at [253, 476] on button "Fit" at bounding box center [236, 476] width 45 height 12
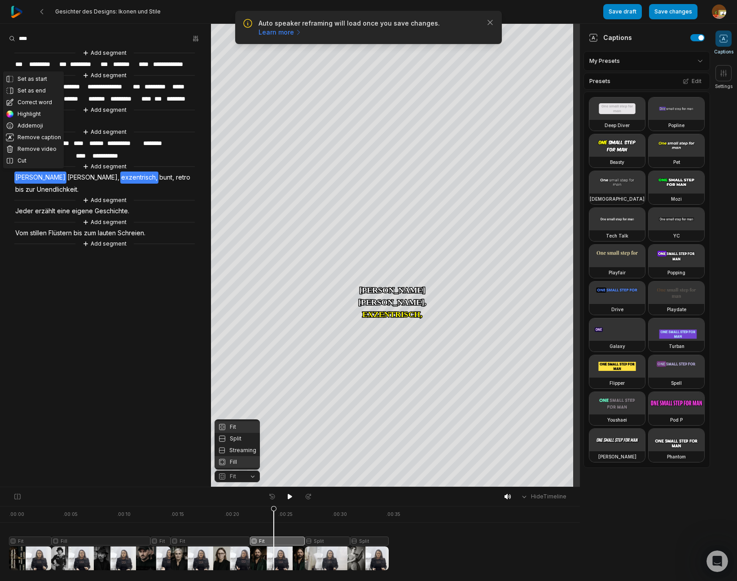
click at [239, 458] on div "Fill" at bounding box center [236, 462] width 45 height 12
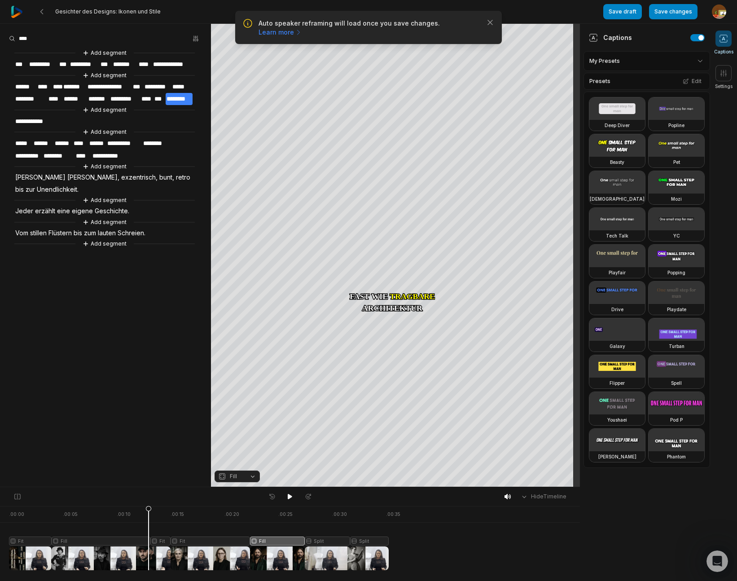
drag, startPoint x: 274, startPoint y: 511, endPoint x: 238, endPoint y: 499, distance: 38.2
click at [149, 523] on icon at bounding box center [148, 537] width 6 height 65
drag, startPoint x: 290, startPoint y: 496, endPoint x: 318, endPoint y: 487, distance: 28.8
click at [299, 493] on div at bounding box center [289, 496] width 49 height 12
drag, startPoint x: 290, startPoint y: 498, endPoint x: 306, endPoint y: 490, distance: 17.5
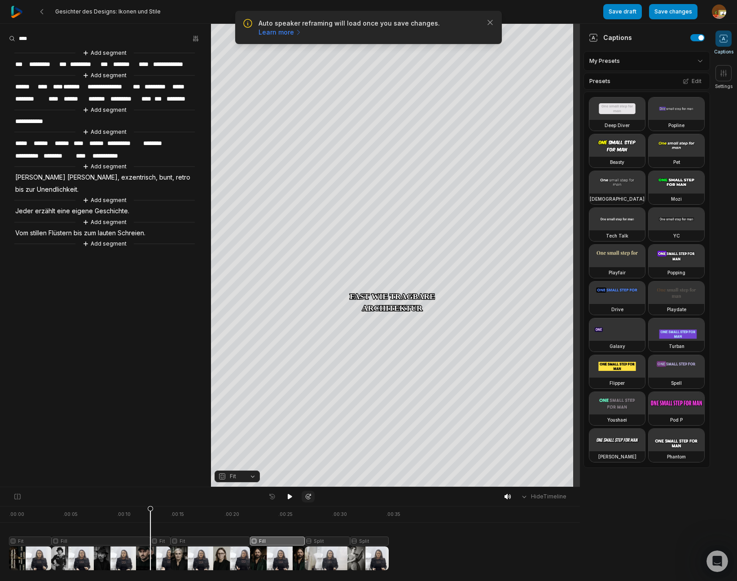
click at [294, 495] on button at bounding box center [290, 496] width 13 height 12
click at [291, 495] on icon at bounding box center [289, 496] width 7 height 7
click at [82, 209] on span "eigene" at bounding box center [82, 211] width 23 height 12
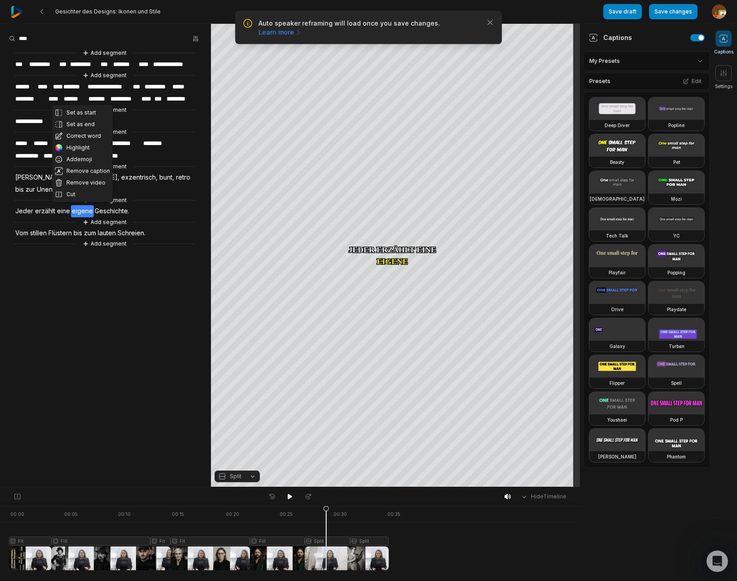
click at [78, 195] on button "Cut" at bounding box center [82, 194] width 61 height 12
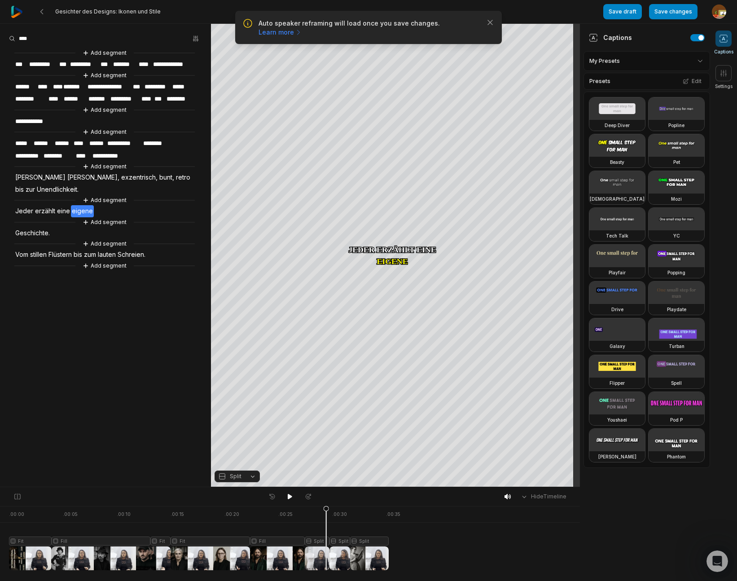
click at [343, 540] on div at bounding box center [199, 538] width 380 height 64
click at [318, 540] on div at bounding box center [199, 538] width 380 height 64
click at [254, 477] on button "Split" at bounding box center [236, 476] width 45 height 12
drag, startPoint x: 240, startPoint y: 423, endPoint x: 251, endPoint y: 422, distance: 11.3
click at [240, 423] on div "Fit" at bounding box center [236, 427] width 45 height 12
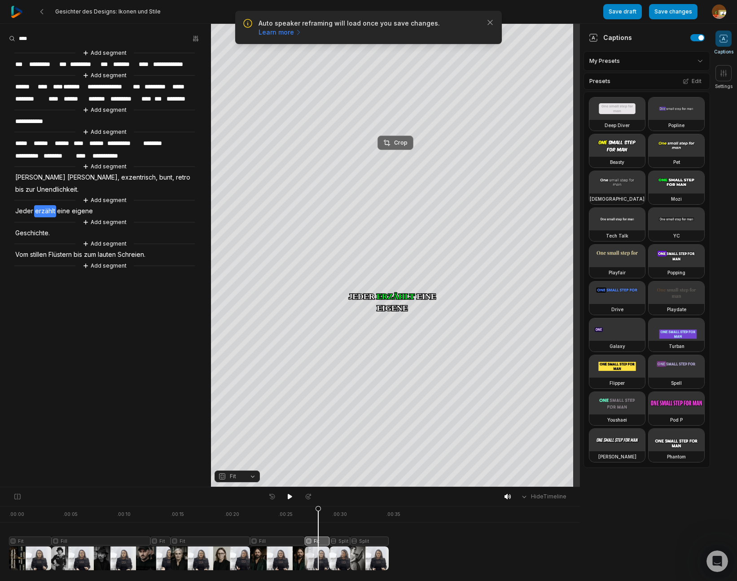
click at [408, 146] on button "Crop" at bounding box center [395, 143] width 36 height 14
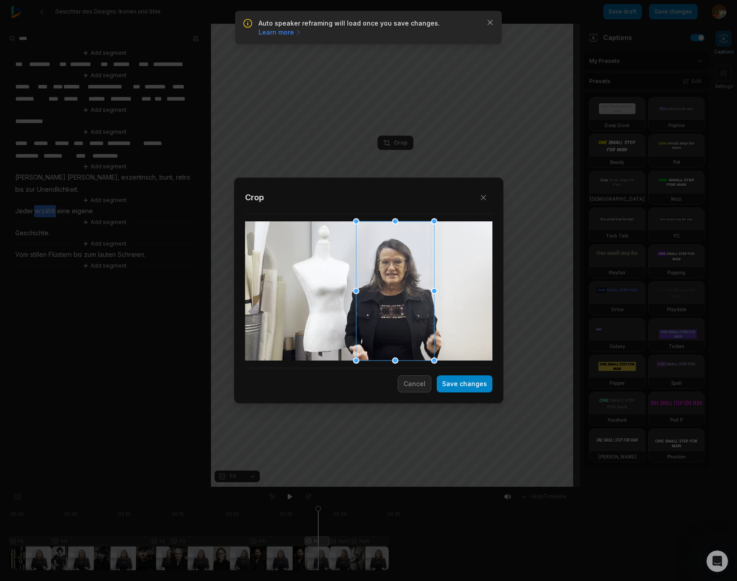
drag, startPoint x: 352, startPoint y: 319, endPoint x: 389, endPoint y: 328, distance: 38.2
click at [380, 322] on div at bounding box center [395, 290] width 78 height 139
click at [460, 386] on button "Save changes" at bounding box center [465, 383] width 56 height 17
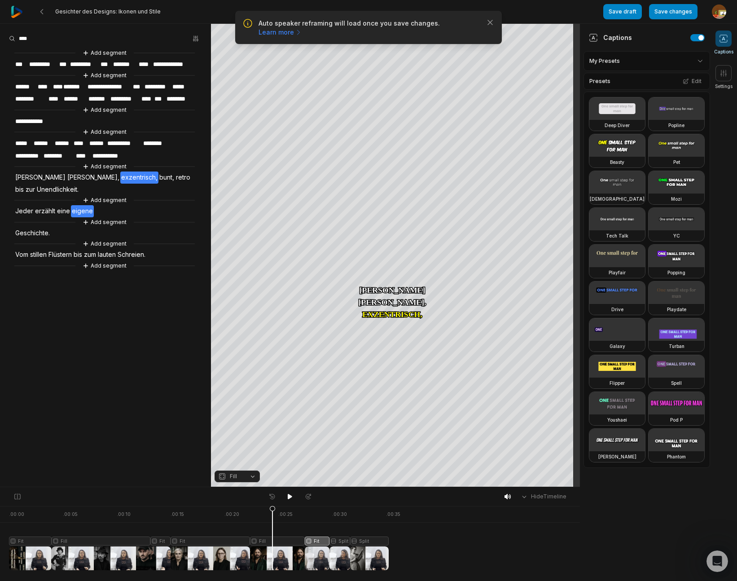
drag, startPoint x: 317, startPoint y: 509, endPoint x: 272, endPoint y: 524, distance: 46.8
click at [272, 524] on icon at bounding box center [272, 540] width 5 height 68
click at [283, 540] on div at bounding box center [199, 538] width 380 height 64
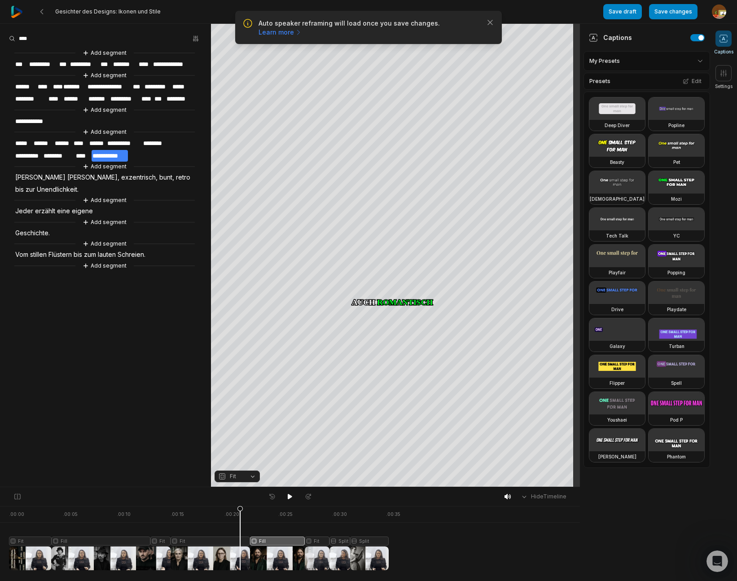
drag, startPoint x: 283, startPoint y: 508, endPoint x: 240, endPoint y: 516, distance: 43.3
click at [240, 516] on icon at bounding box center [239, 540] width 5 height 68
click at [290, 495] on icon at bounding box center [290, 496] width 4 height 5
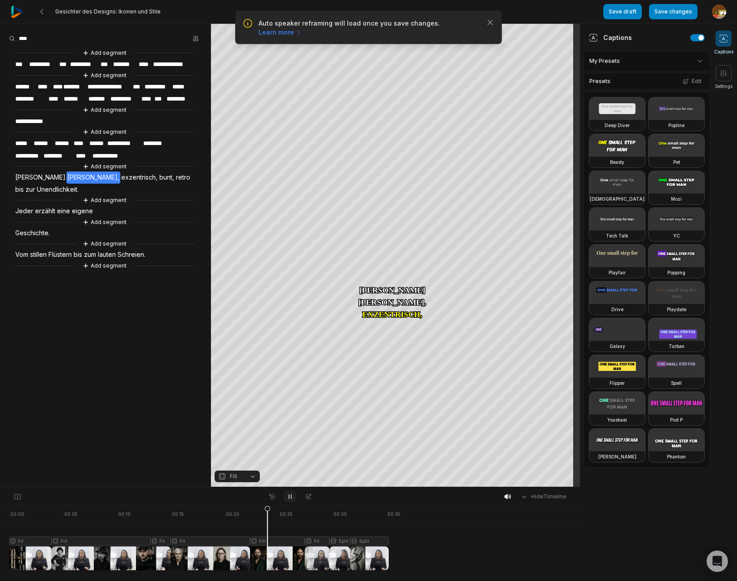
drag, startPoint x: 290, startPoint y: 496, endPoint x: 301, endPoint y: 491, distance: 12.0
click at [290, 496] on icon at bounding box center [289, 496] width 7 height 7
click at [69, 176] on span "[PERSON_NAME]," at bounding box center [93, 177] width 54 height 12
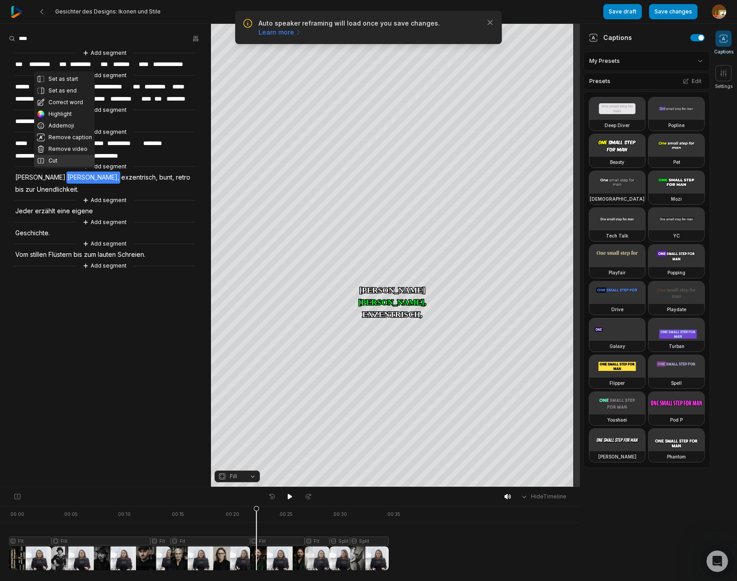
click at [53, 161] on button "Cut" at bounding box center [64, 161] width 61 height 12
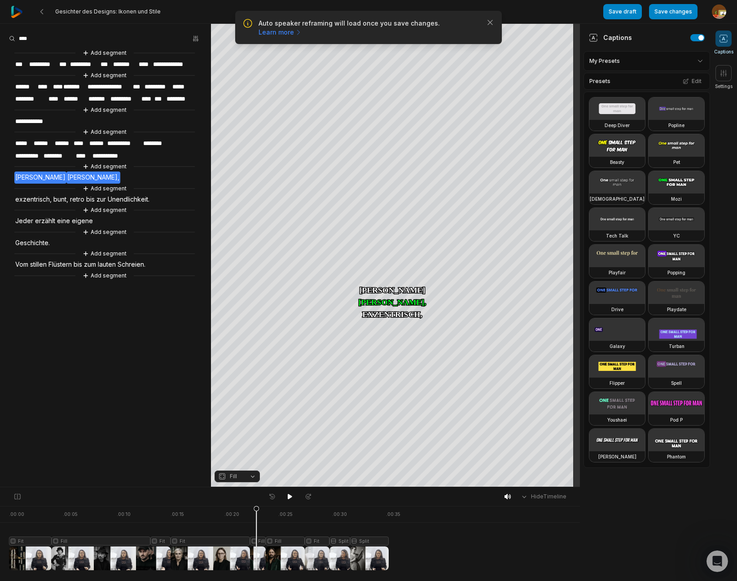
click at [27, 177] on span "[PERSON_NAME]" at bounding box center [40, 177] width 52 height 12
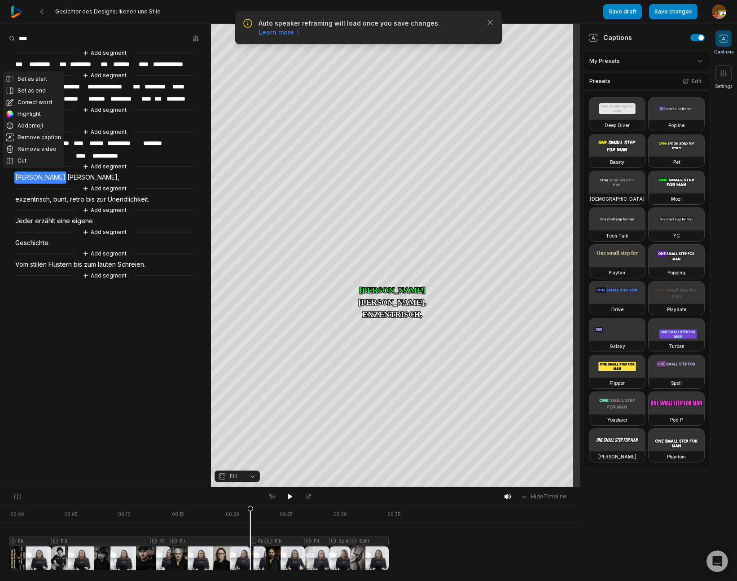
click at [259, 538] on div at bounding box center [199, 538] width 380 height 64
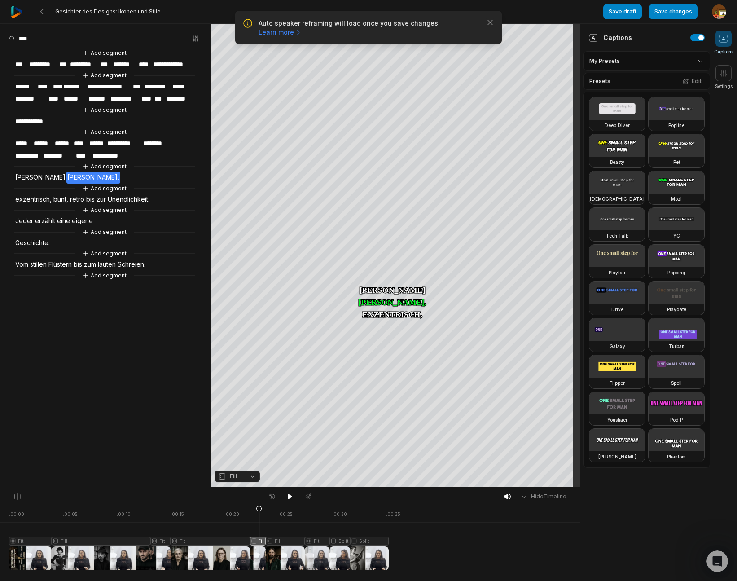
click at [250, 477] on button "Fill" at bounding box center [236, 476] width 45 height 12
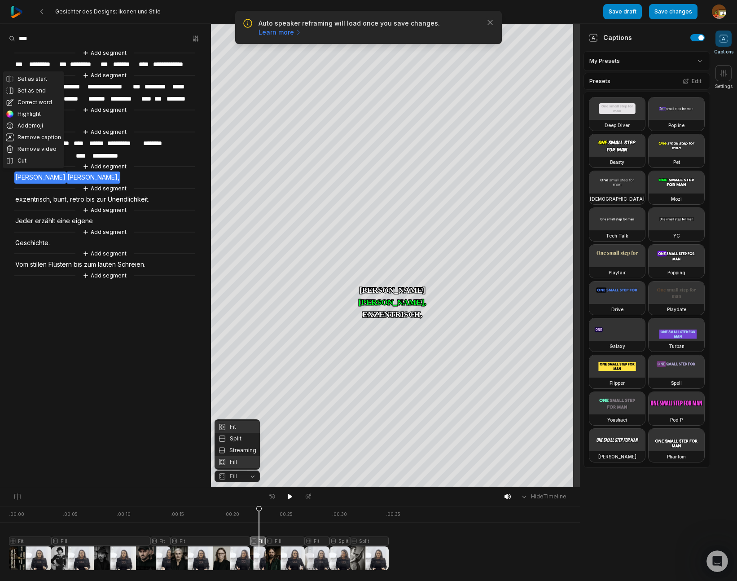
click at [235, 428] on div "Fit" at bounding box center [236, 427] width 45 height 12
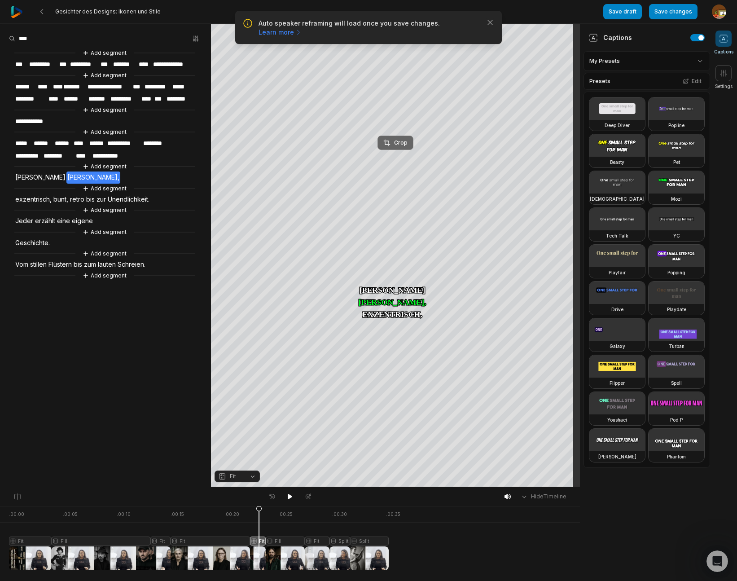
click at [402, 144] on div "Crop" at bounding box center [395, 143] width 24 height 8
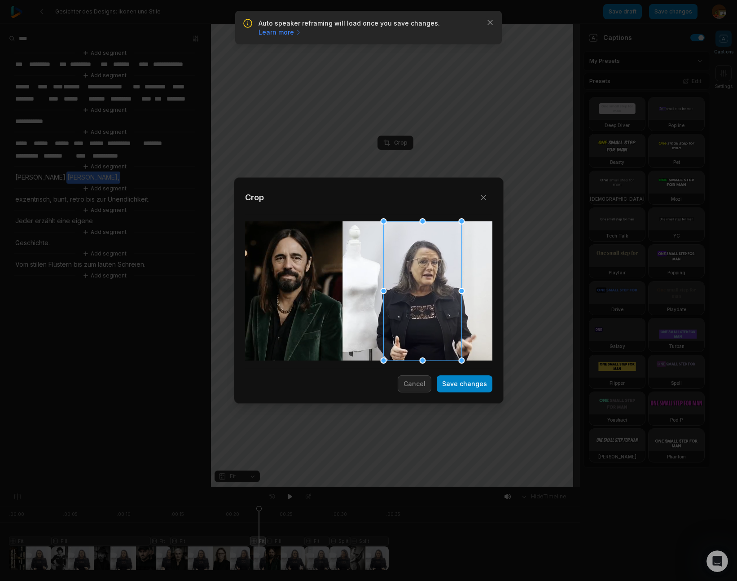
drag, startPoint x: 363, startPoint y: 311, endPoint x: 416, endPoint y: 313, distance: 53.9
click at [416, 313] on div at bounding box center [422, 290] width 78 height 139
drag, startPoint x: 466, startPoint y: 385, endPoint x: 451, endPoint y: 490, distance: 106.5
click at [466, 385] on button "Save changes" at bounding box center [465, 383] width 56 height 17
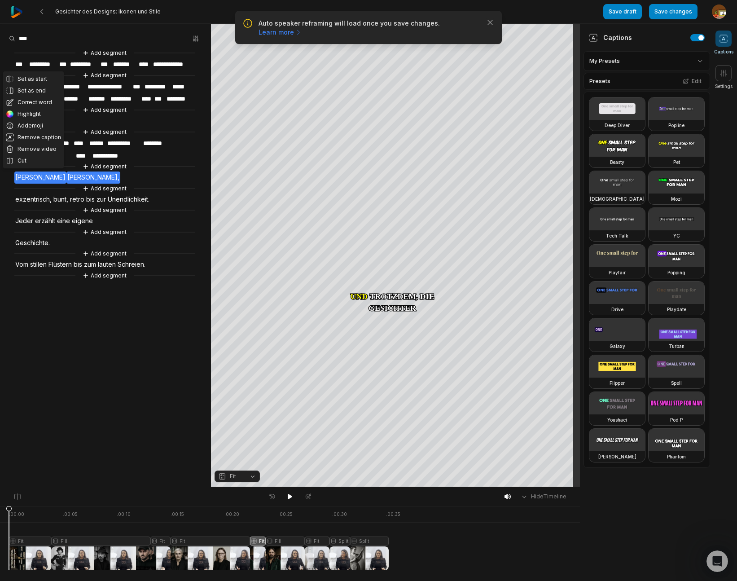
drag, startPoint x: 259, startPoint y: 508, endPoint x: -90, endPoint y: 527, distance: 350.1
click at [0, 527] on html "Auto speaker reframing will load once you save changes. Learn more Close Gesich…" at bounding box center [368, 290] width 737 height 581
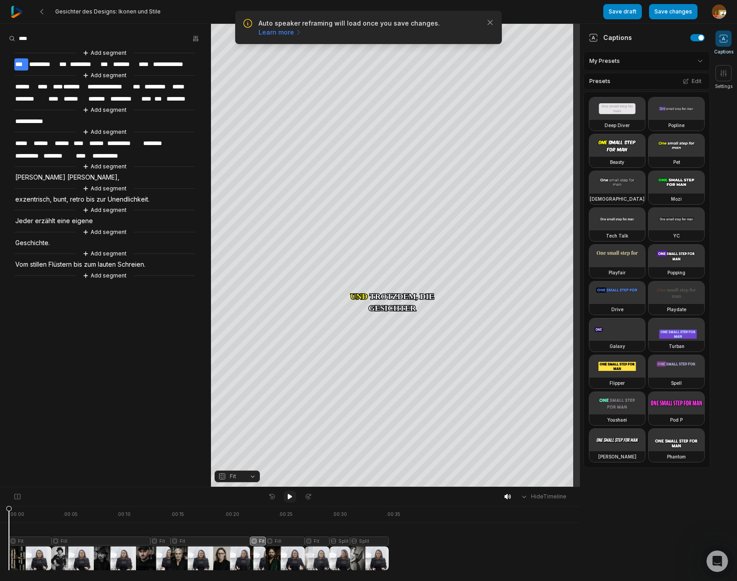
click at [293, 499] on button at bounding box center [290, 496] width 13 height 12
click at [135, 261] on span "Schreien." at bounding box center [132, 264] width 30 height 12
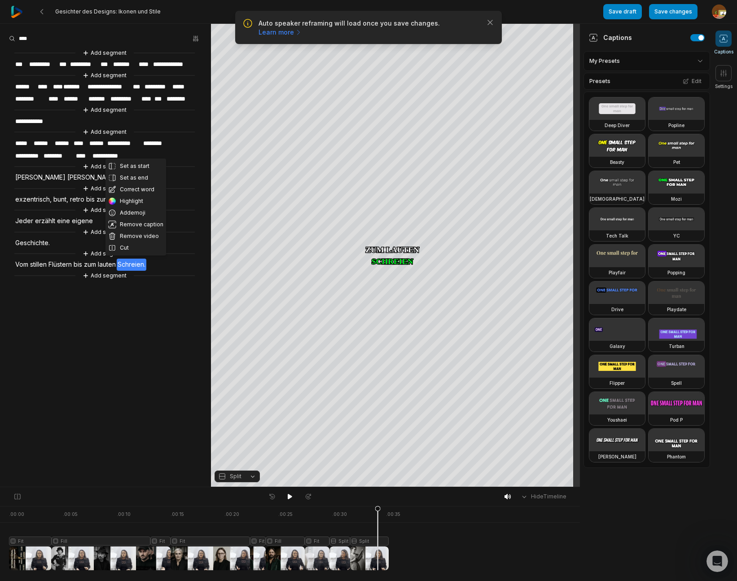
drag, startPoint x: 137, startPoint y: 189, endPoint x: 142, endPoint y: 223, distance: 34.1
click at [137, 189] on button "Correct word" at bounding box center [135, 190] width 61 height 12
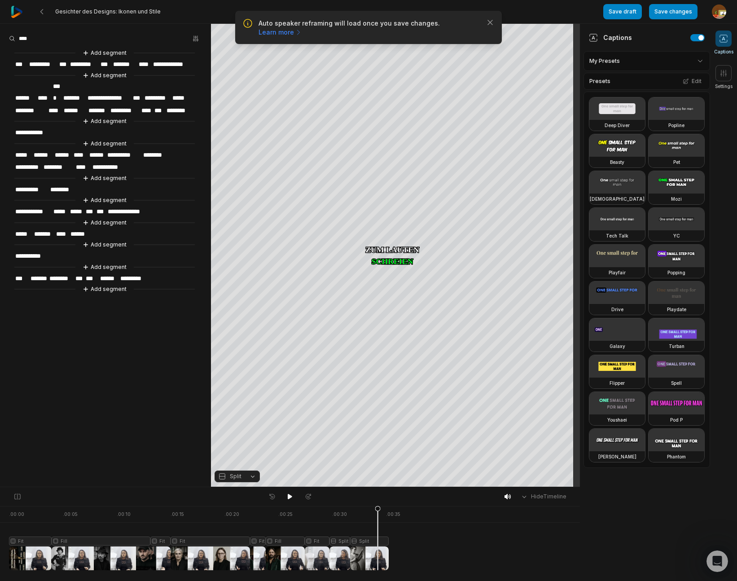
click at [146, 272] on span "*********" at bounding box center [134, 278] width 30 height 12
click at [181, 262] on div "Add segment" at bounding box center [104, 267] width 180 height 10
click at [133, 272] on span "*********" at bounding box center [134, 278] width 30 height 12
click at [140, 272] on span "*********" at bounding box center [134, 278] width 30 height 12
click at [147, 313] on aside "**********" at bounding box center [105, 255] width 211 height 463
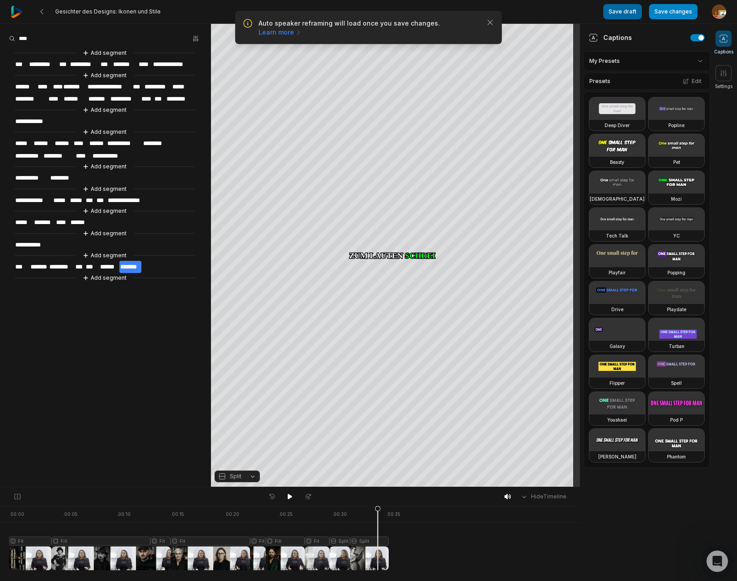
drag, startPoint x: 679, startPoint y: 11, endPoint x: 618, endPoint y: 14, distance: 61.1
click at [679, 11] on button "Save changes" at bounding box center [673, 11] width 48 height 15
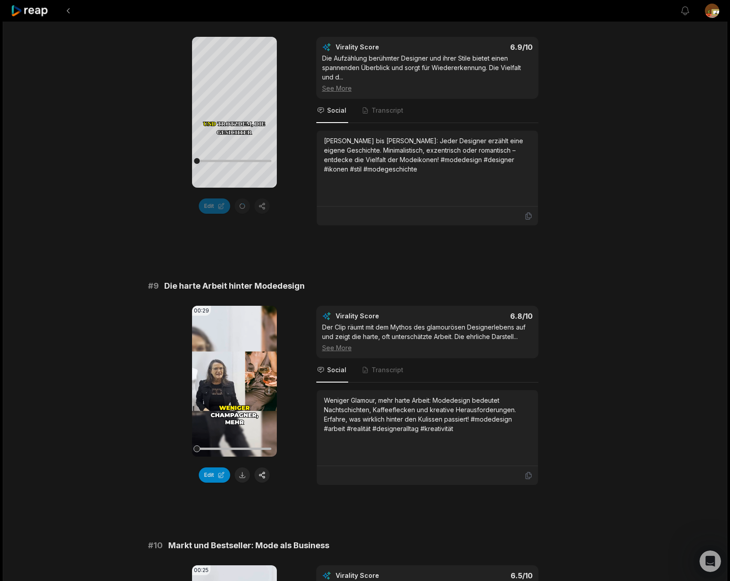
scroll to position [1977, 0]
click at [214, 468] on button "Edit" at bounding box center [214, 475] width 31 height 15
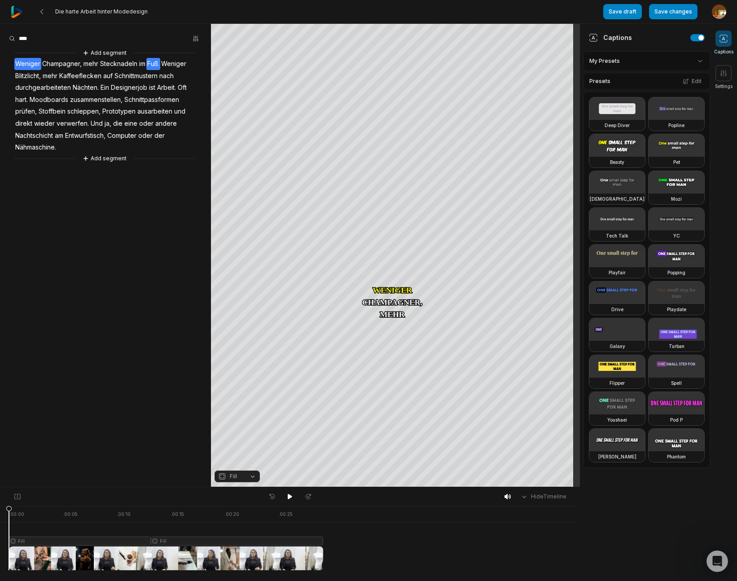
click at [151, 63] on span "Fuß." at bounding box center [153, 64] width 14 height 12
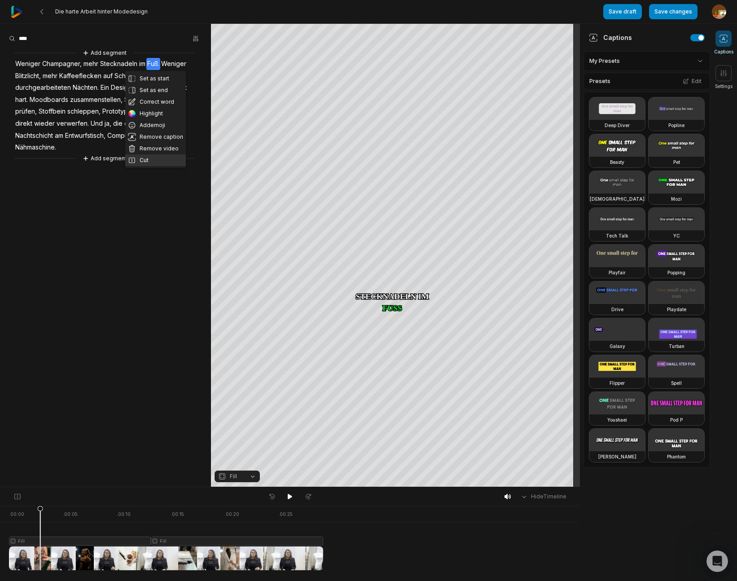
click at [143, 160] on button "Cut" at bounding box center [155, 160] width 61 height 12
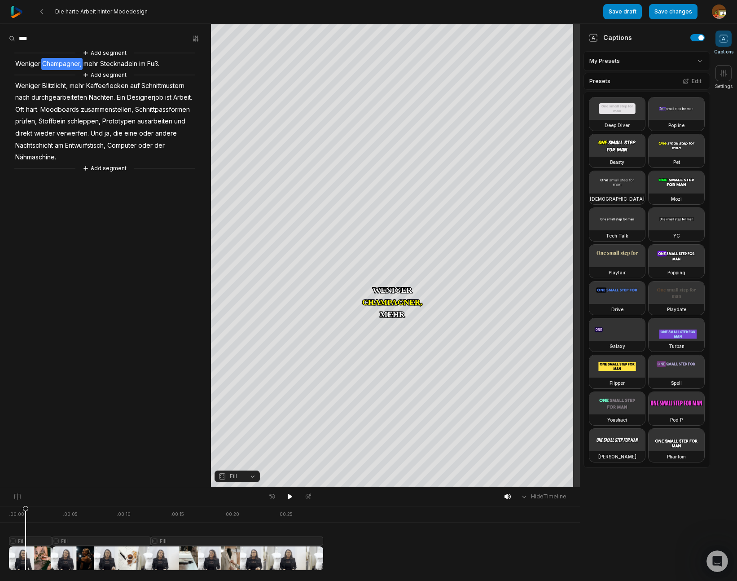
click at [26, 540] on div at bounding box center [166, 538] width 314 height 64
click at [252, 477] on button "Fill" at bounding box center [236, 476] width 45 height 12
click at [237, 437] on div "Split" at bounding box center [236, 439] width 45 height 12
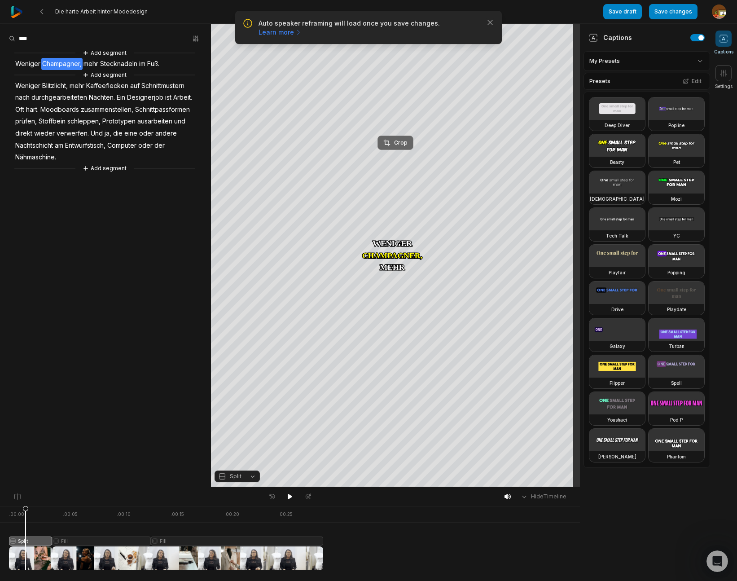
click at [403, 141] on div "Crop" at bounding box center [395, 143] width 24 height 8
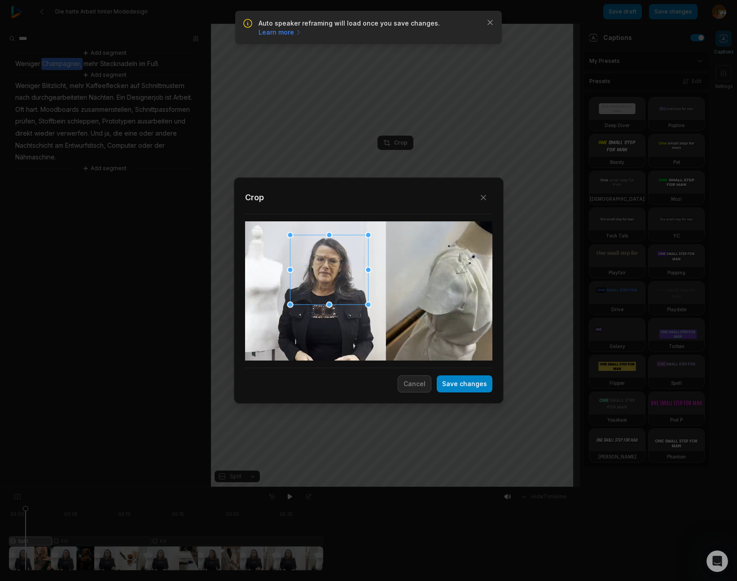
drag, startPoint x: 354, startPoint y: 317, endPoint x: 315, endPoint y: 296, distance: 44.8
click at [315, 296] on div at bounding box center [329, 270] width 78 height 70
click at [462, 384] on button "Save changes" at bounding box center [465, 383] width 56 height 17
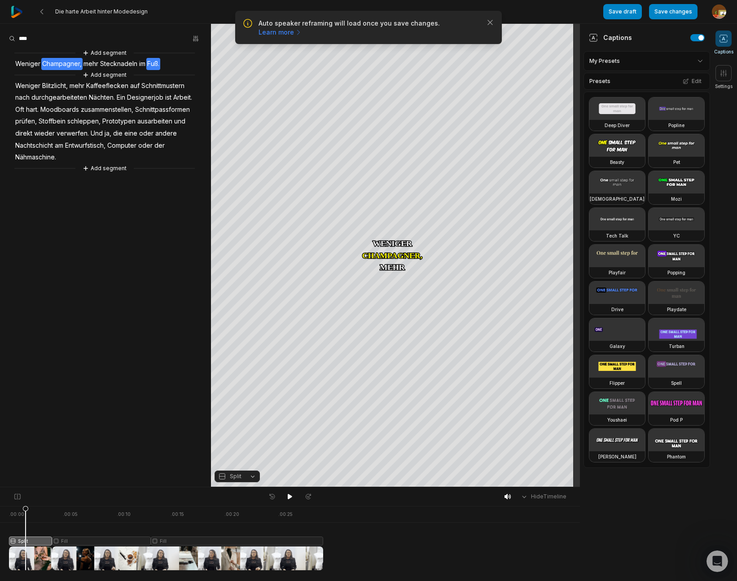
click at [19, 66] on span "Weniger" at bounding box center [27, 64] width 27 height 12
click at [398, 242] on div "Crop" at bounding box center [395, 245] width 24 height 8
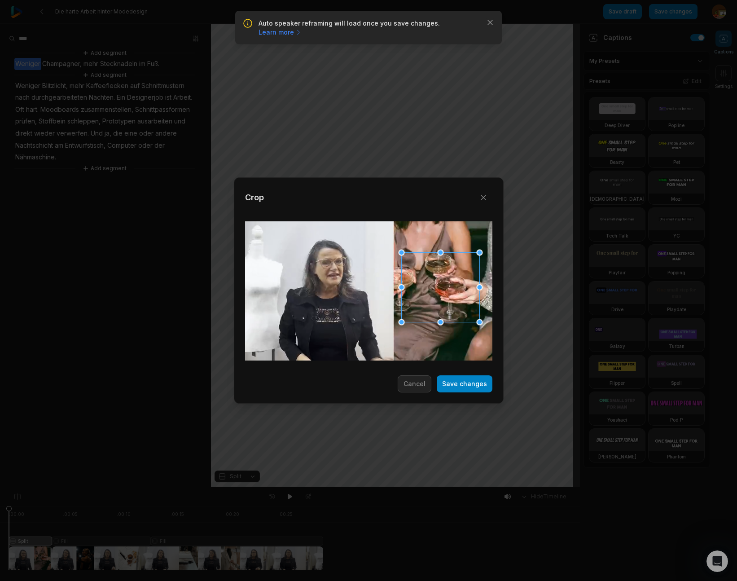
drag, startPoint x: 349, startPoint y: 296, endPoint x: 410, endPoint y: 264, distance: 68.8
click at [421, 292] on div at bounding box center [440, 288] width 78 height 70
drag, startPoint x: 402, startPoint y: 254, endPoint x: 399, endPoint y: 245, distance: 8.9
click at [366, 487] on div "Close Crop Save changes Cancel" at bounding box center [368, 487] width 737 height 0
drag, startPoint x: 413, startPoint y: 293, endPoint x: 430, endPoint y: 301, distance: 18.5
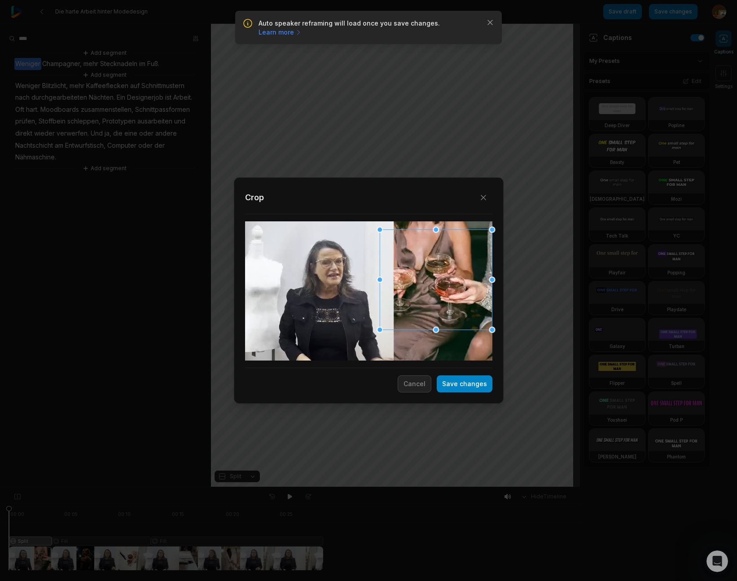
click at [430, 301] on div at bounding box center [436, 280] width 112 height 100
drag, startPoint x: 378, startPoint y: 229, endPoint x: 394, endPoint y: 240, distance: 18.4
click at [394, 240] on div at bounding box center [393, 242] width 6 height 6
click at [465, 383] on button "Save changes" at bounding box center [465, 383] width 56 height 17
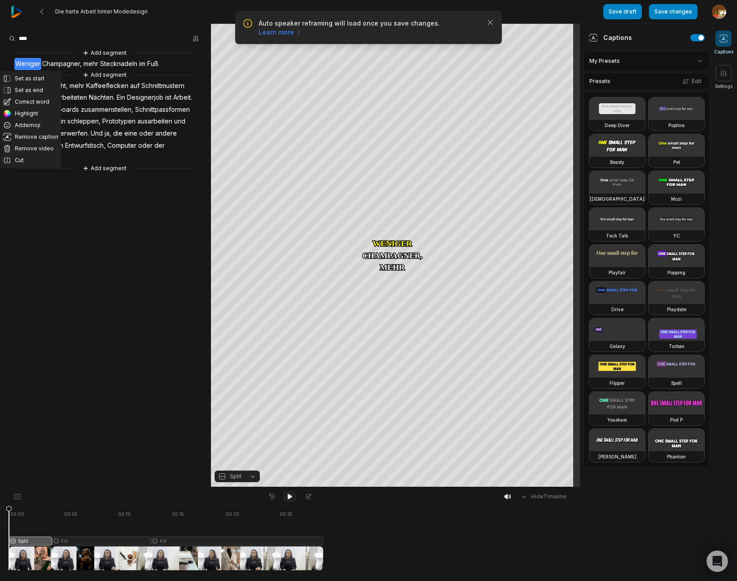
click at [290, 496] on icon at bounding box center [290, 496] width 4 height 5
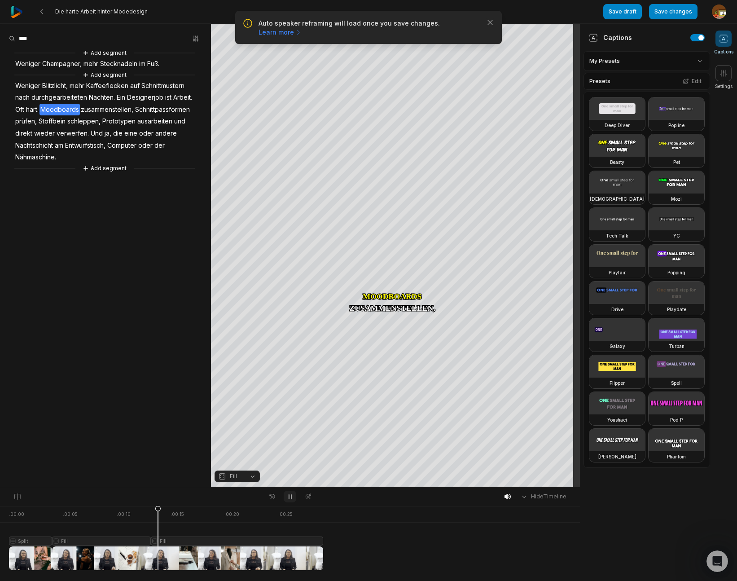
click at [289, 493] on icon at bounding box center [289, 496] width 7 height 7
click at [118, 53] on button "Add segment" at bounding box center [105, 53] width 48 height 10
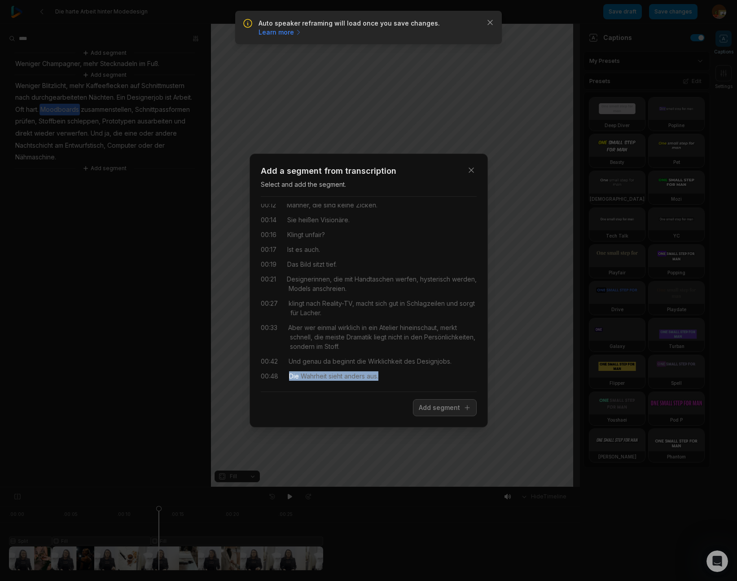
scroll to position [79, 0]
drag, startPoint x: 290, startPoint y: 377, endPoint x: 391, endPoint y: 381, distance: 101.0
click at [391, 381] on div "00:00 Modezicke. 00:01 Schon das Wort hat Glanz. 00:03 Man denkt an schrille So…" at bounding box center [369, 294] width 216 height 180
click at [427, 408] on button "Add segment" at bounding box center [445, 407] width 64 height 17
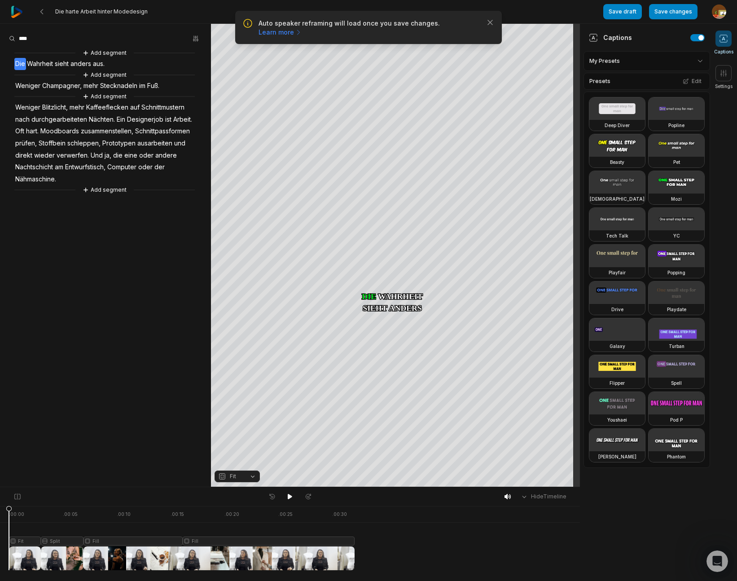
drag, startPoint x: 190, startPoint y: 508, endPoint x: -12, endPoint y: 524, distance: 202.1
click at [0, 524] on html "Auto speaker reframing will load once you save changes. Learn more Close Die ha…" at bounding box center [368, 290] width 737 height 581
click at [26, 541] on div at bounding box center [182, 538] width 346 height 64
drag, startPoint x: 28, startPoint y: 511, endPoint x: 188, endPoint y: 494, distance: 161.1
click at [6, 512] on icon at bounding box center [8, 540] width 5 height 68
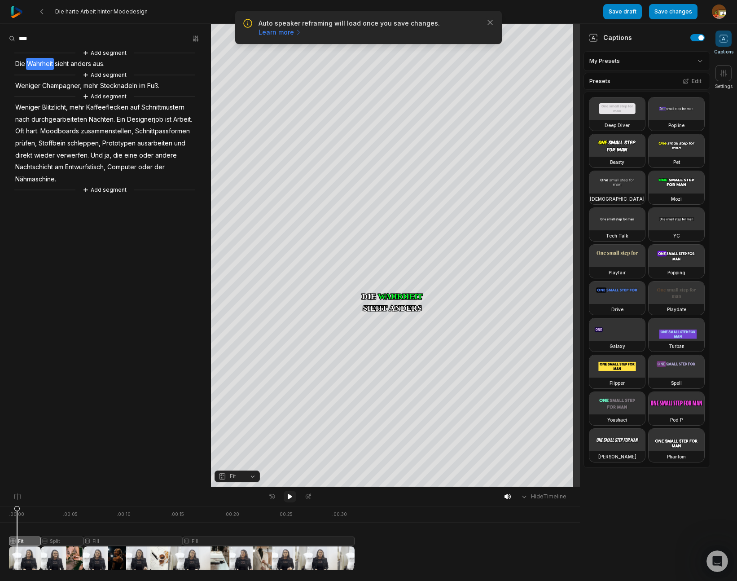
click at [292, 493] on icon at bounding box center [289, 496] width 7 height 7
click at [289, 491] on button at bounding box center [290, 496] width 13 height 12
drag, startPoint x: 34, startPoint y: 510, endPoint x: 183, endPoint y: 456, distance: 158.3
click at [22, 513] on icon at bounding box center [21, 537] width 6 height 65
drag, startPoint x: 21, startPoint y: 508, endPoint x: -33, endPoint y: 564, distance: 77.4
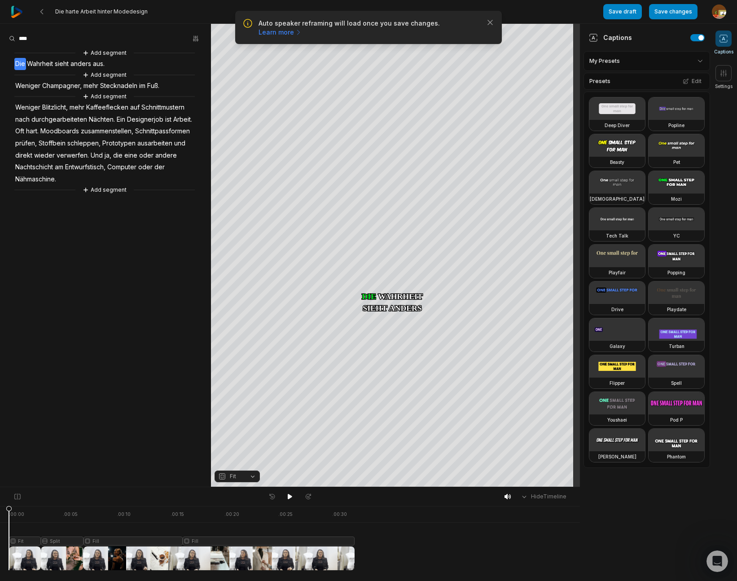
click at [0, 564] on html "Auto speaker reframing will load once you save changes. Learn more Close Die ha…" at bounding box center [368, 290] width 737 height 581
click at [402, 144] on div "Crop" at bounding box center [395, 143] width 24 height 8
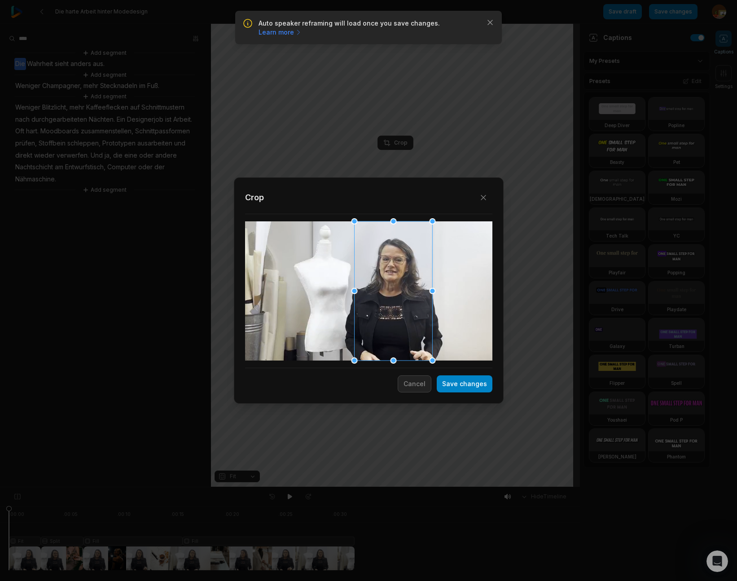
drag, startPoint x: 373, startPoint y: 311, endPoint x: 398, endPoint y: 311, distance: 24.7
click at [398, 311] on div at bounding box center [393, 290] width 78 height 139
drag, startPoint x: 469, startPoint y: 386, endPoint x: 469, endPoint y: 460, distance: 74.0
click at [470, 386] on button "Save changes" at bounding box center [465, 383] width 56 height 17
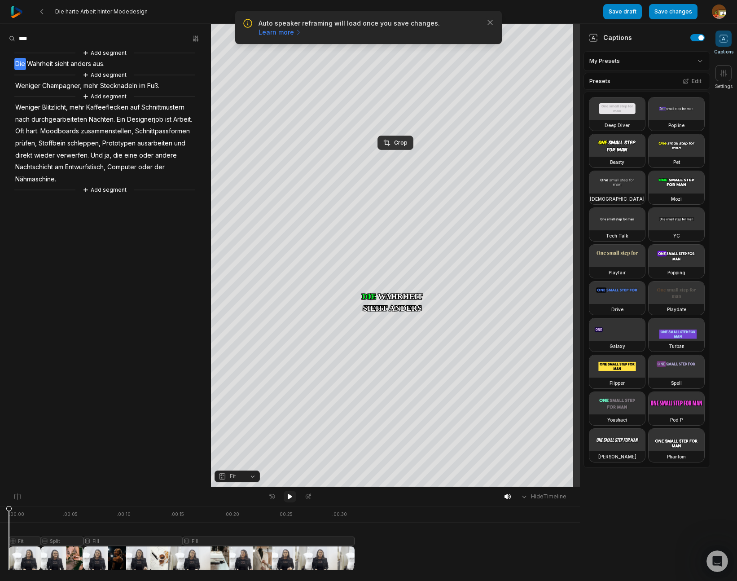
click at [289, 493] on icon at bounding box center [289, 496] width 7 height 7
drag, startPoint x: 291, startPoint y: 497, endPoint x: 258, endPoint y: 508, distance: 35.3
click at [290, 498] on icon at bounding box center [289, 496] width 7 height 7
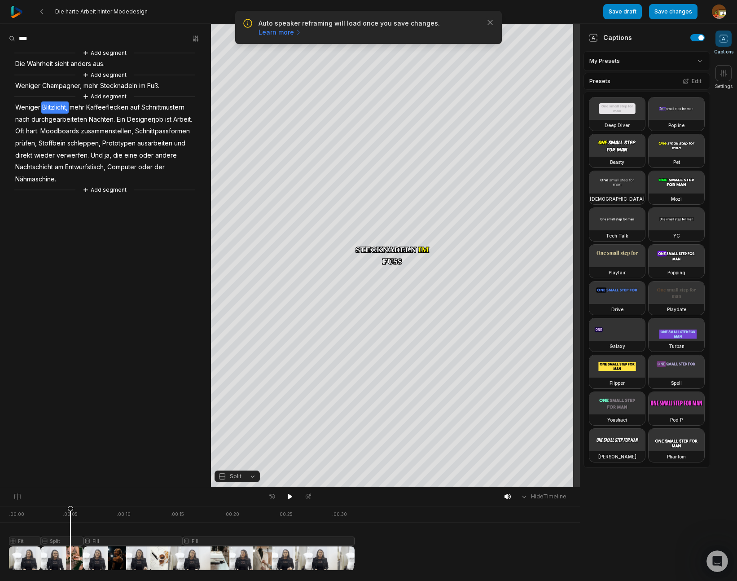
click at [70, 540] on div at bounding box center [182, 538] width 346 height 64
click at [78, 64] on span "anders" at bounding box center [81, 64] width 22 height 12
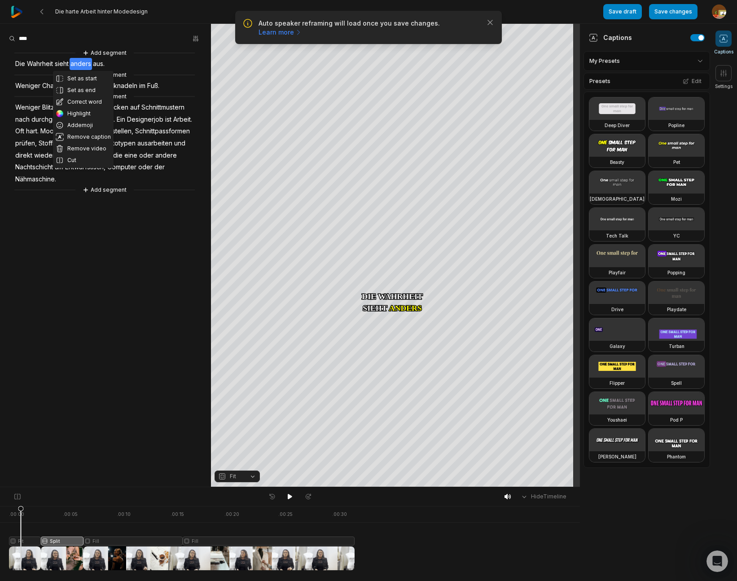
click at [99, 64] on span "aus." at bounding box center [98, 64] width 13 height 12
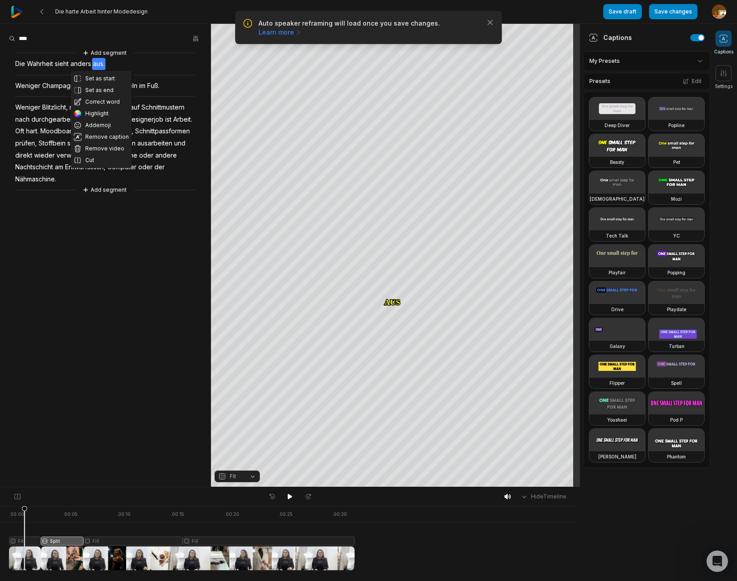
drag, startPoint x: 289, startPoint y: 494, endPoint x: 275, endPoint y: 488, distance: 15.5
click at [289, 494] on icon at bounding box center [289, 496] width 7 height 7
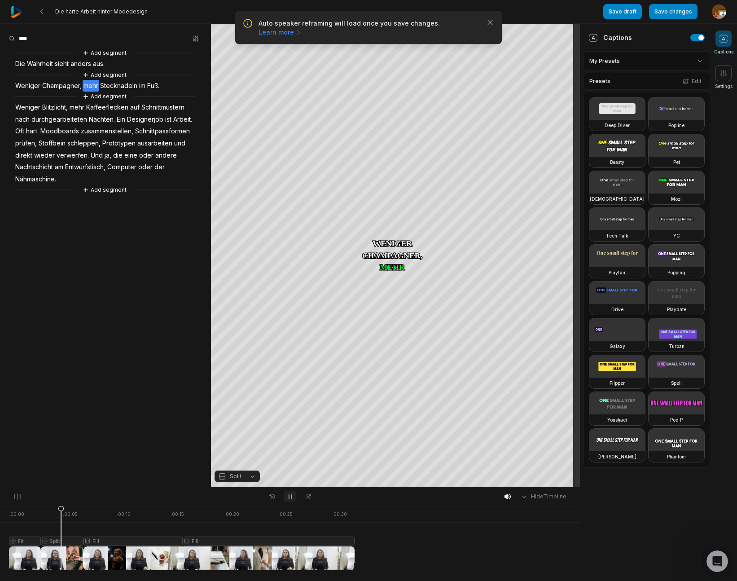
click at [292, 497] on icon at bounding box center [289, 496] width 7 height 7
click at [84, 64] on span "anders" at bounding box center [81, 64] width 22 height 12
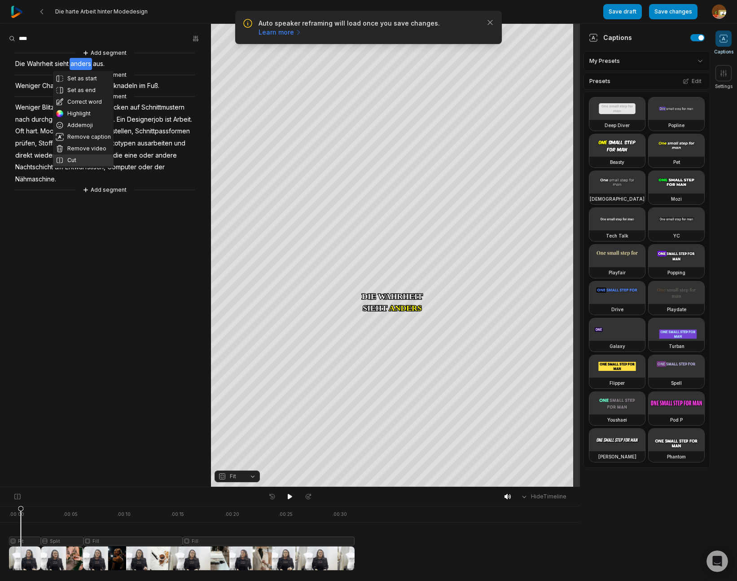
click at [76, 156] on button "Cut" at bounding box center [83, 160] width 61 height 12
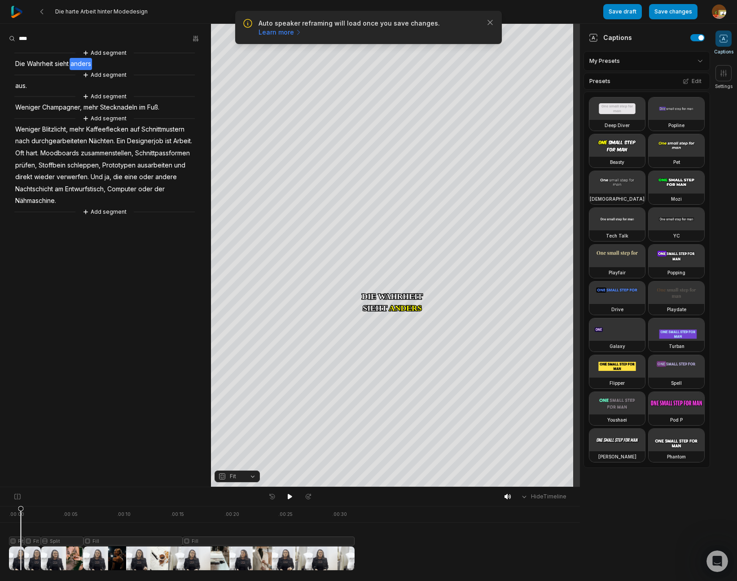
click at [33, 540] on div at bounding box center [182, 538] width 346 height 64
click at [254, 477] on button "Fit" at bounding box center [236, 476] width 45 height 12
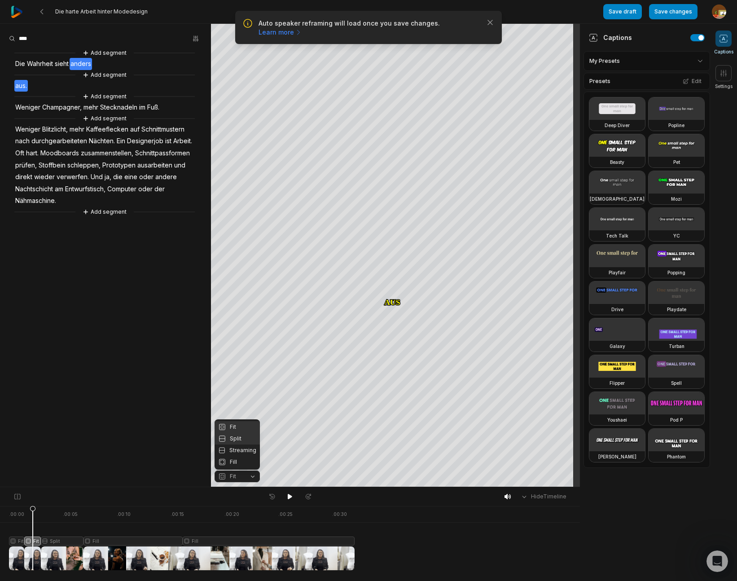
click at [238, 437] on div "Split" at bounding box center [236, 439] width 45 height 12
click at [398, 141] on div "Crop" at bounding box center [395, 143] width 24 height 8
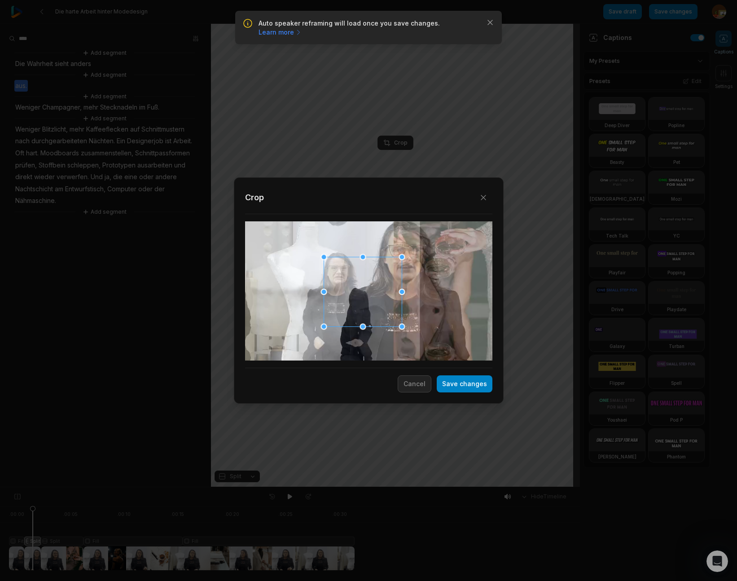
drag, startPoint x: 370, startPoint y: 310, endPoint x: 413, endPoint y: 348, distance: 57.5
click at [366, 310] on div at bounding box center [363, 292] width 78 height 70
drag, startPoint x: 420, startPoint y: 389, endPoint x: 285, endPoint y: 480, distance: 162.8
click at [421, 390] on button "Cancel" at bounding box center [415, 383] width 34 height 17
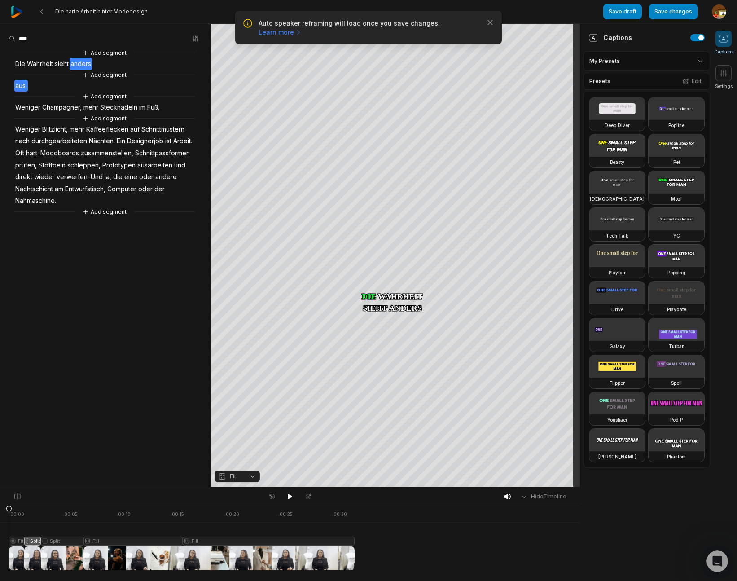
drag, startPoint x: 32, startPoint y: 509, endPoint x: 2, endPoint y: 515, distance: 30.1
click at [0, 516] on html "Auto speaker reframing will load once you save changes. Learn more Close Die ha…" at bounding box center [368, 290] width 737 height 581
drag, startPoint x: 288, startPoint y: 494, endPoint x: 382, endPoint y: 493, distance: 94.2
click at [288, 494] on icon at bounding box center [290, 496] width 4 height 5
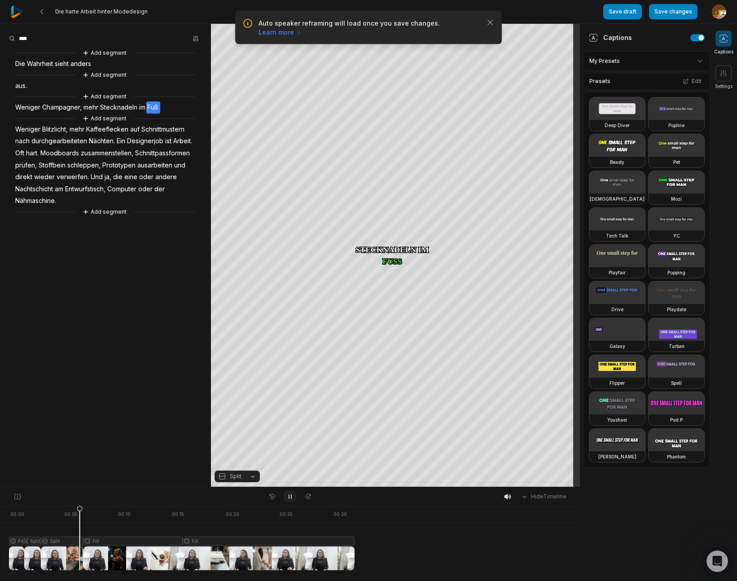
click at [289, 493] on icon at bounding box center [289, 496] width 7 height 7
click at [20, 87] on span "aus." at bounding box center [20, 86] width 13 height 12
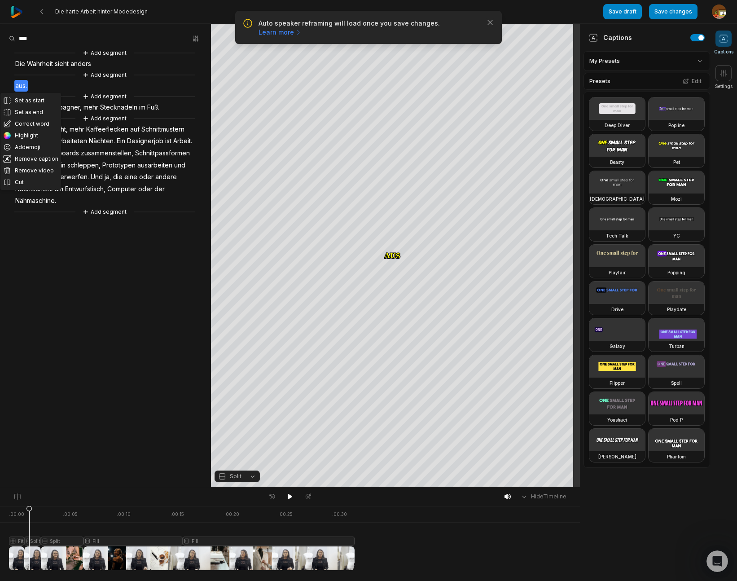
click at [29, 542] on div at bounding box center [182, 538] width 346 height 64
click at [253, 477] on button "Split" at bounding box center [236, 476] width 45 height 12
click at [235, 424] on div "Fit" at bounding box center [236, 427] width 45 height 12
drag, startPoint x: 253, startPoint y: 476, endPoint x: 257, endPoint y: 471, distance: 6.3
click at [253, 476] on button "Fit" at bounding box center [236, 476] width 45 height 12
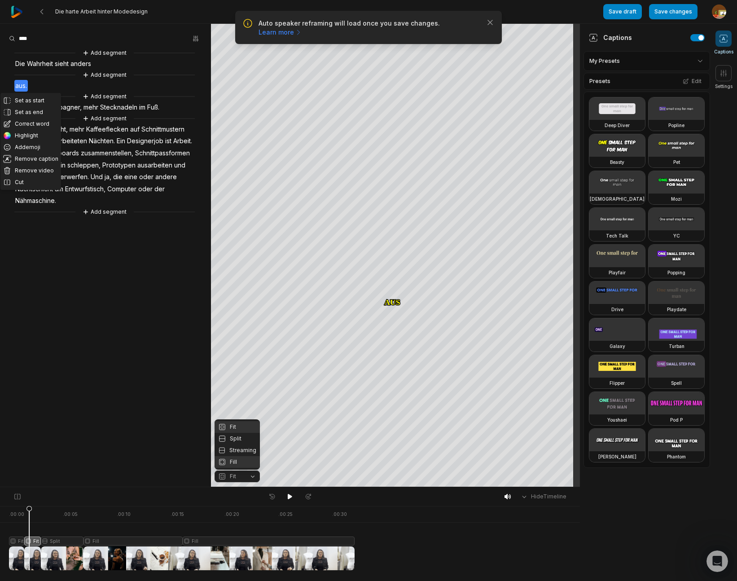
click at [234, 461] on div "Fill" at bounding box center [236, 462] width 45 height 12
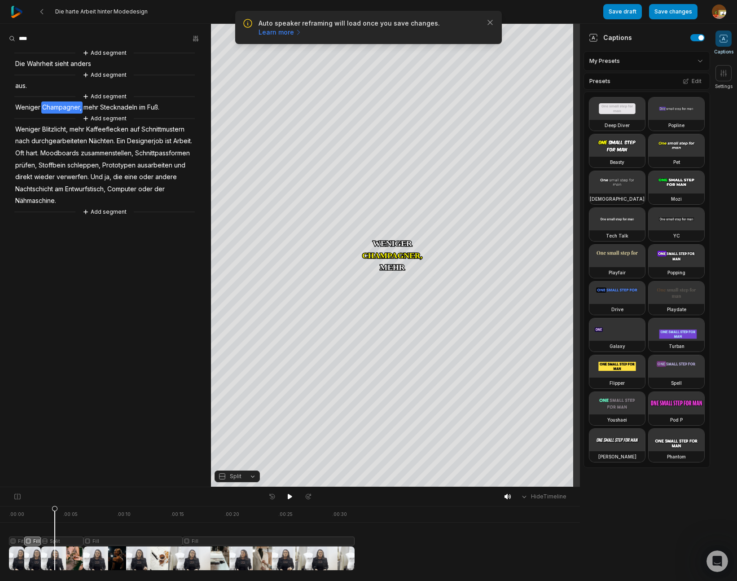
click at [55, 539] on div at bounding box center [182, 538] width 346 height 64
click at [251, 477] on button "Split" at bounding box center [236, 476] width 45 height 12
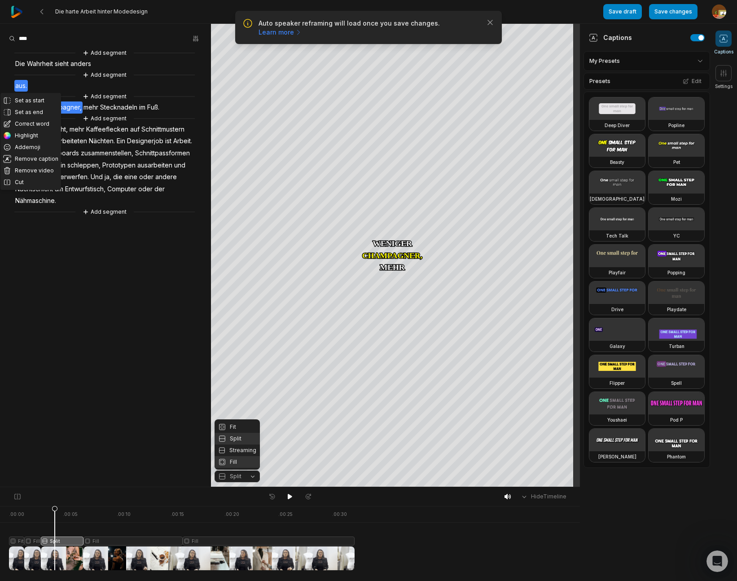
click at [232, 462] on div "Fill" at bounding box center [236, 462] width 45 height 12
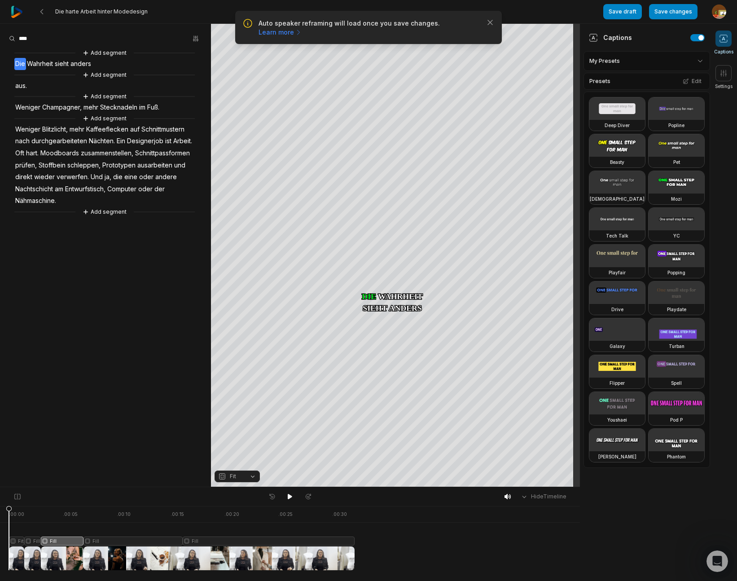
drag, startPoint x: 52, startPoint y: 507, endPoint x: 15, endPoint y: 512, distance: 37.5
click at [0, 517] on html "Auto speaker reframing will load once you save changes. Learn more Close Die ha…" at bounding box center [368, 290] width 737 height 581
drag, startPoint x: 290, startPoint y: 494, endPoint x: 317, endPoint y: 487, distance: 28.2
click at [295, 493] on button at bounding box center [290, 496] width 13 height 12
click at [119, 215] on button "Add segment" at bounding box center [105, 212] width 48 height 10
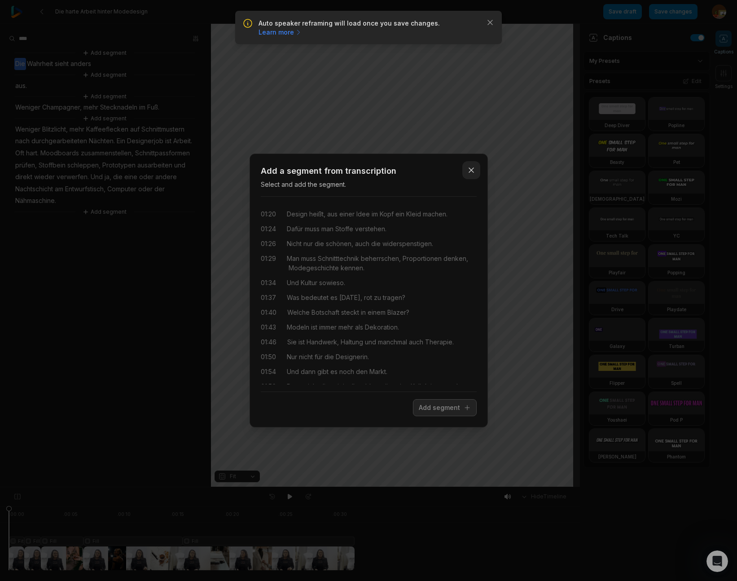
click at [470, 169] on icon "button" at bounding box center [471, 170] width 9 height 9
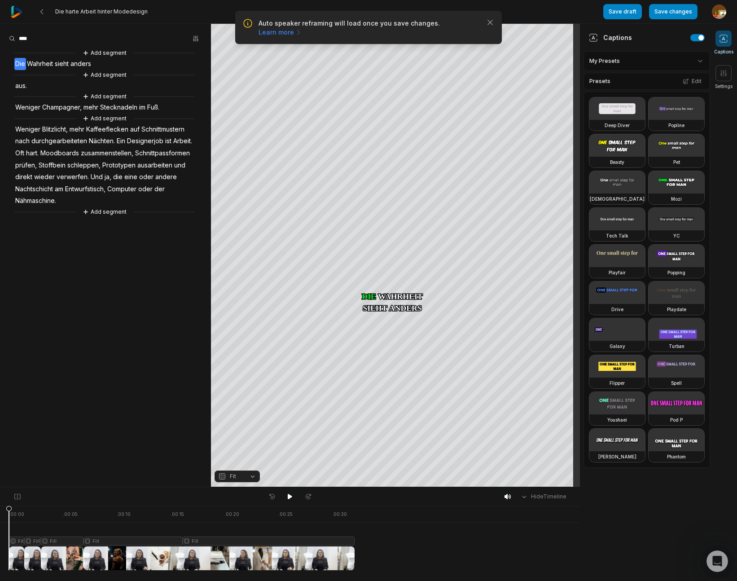
drag, startPoint x: 677, startPoint y: 16, endPoint x: 617, endPoint y: 19, distance: 60.2
click at [677, 16] on button "Save changes" at bounding box center [673, 11] width 48 height 15
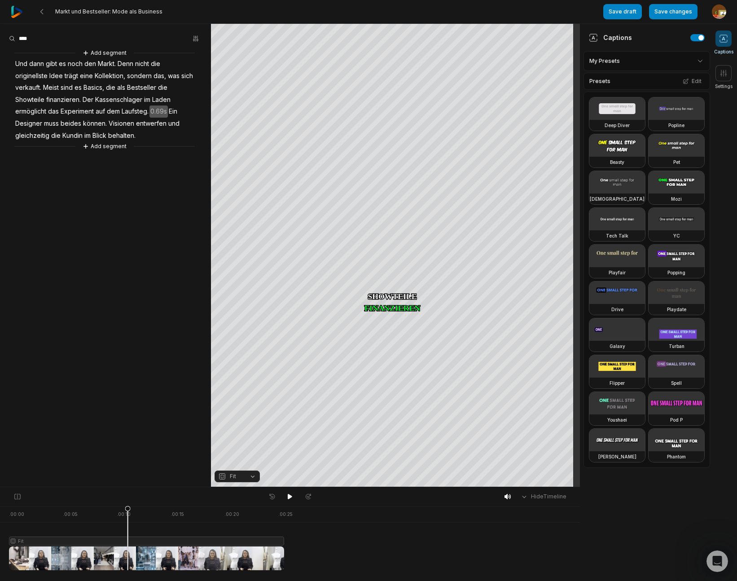
click at [105, 64] on span "Markt." at bounding box center [107, 64] width 20 height 12
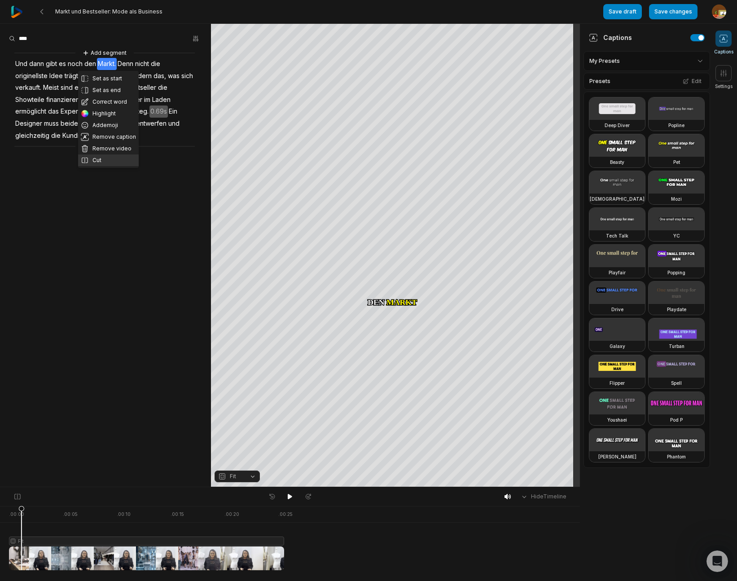
click at [101, 160] on button "Cut" at bounding box center [108, 160] width 61 height 12
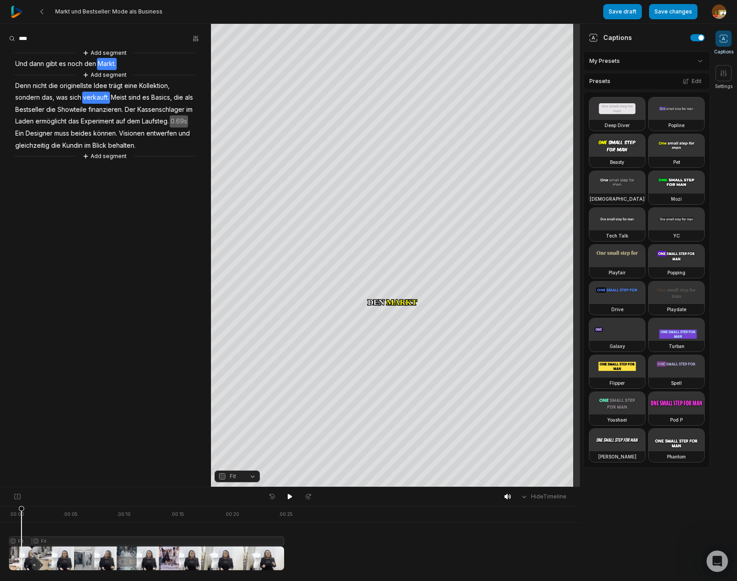
click at [101, 98] on span "verkauft." at bounding box center [96, 98] width 28 height 12
click at [87, 193] on button "Cut" at bounding box center [98, 194] width 61 height 12
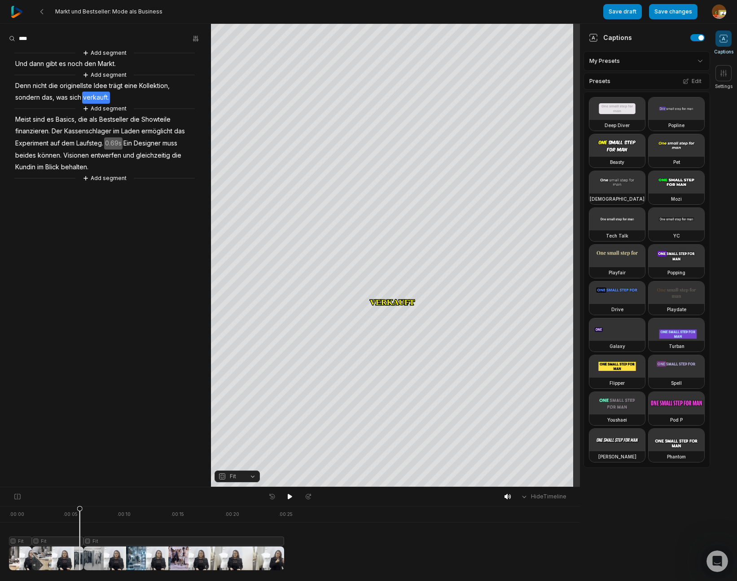
click at [101, 538] on div at bounding box center [146, 538] width 275 height 64
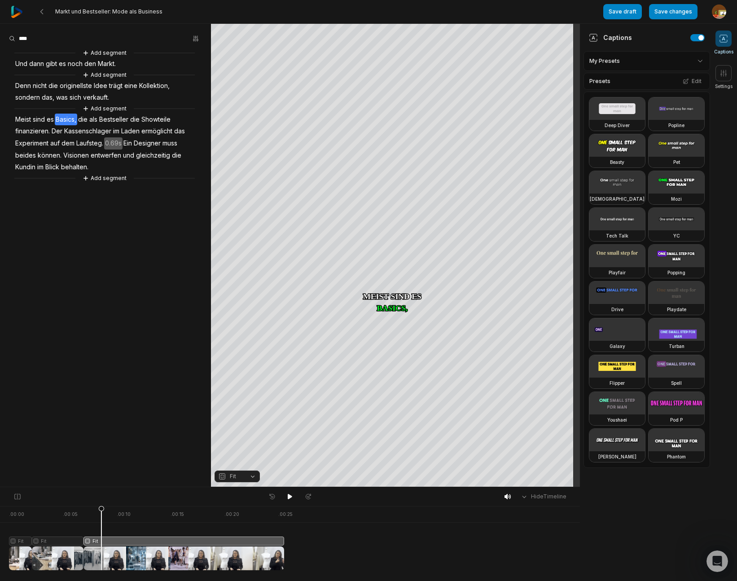
click at [253, 477] on button "Fit" at bounding box center [236, 476] width 45 height 12
click at [234, 459] on div "Fill" at bounding box center [236, 462] width 45 height 12
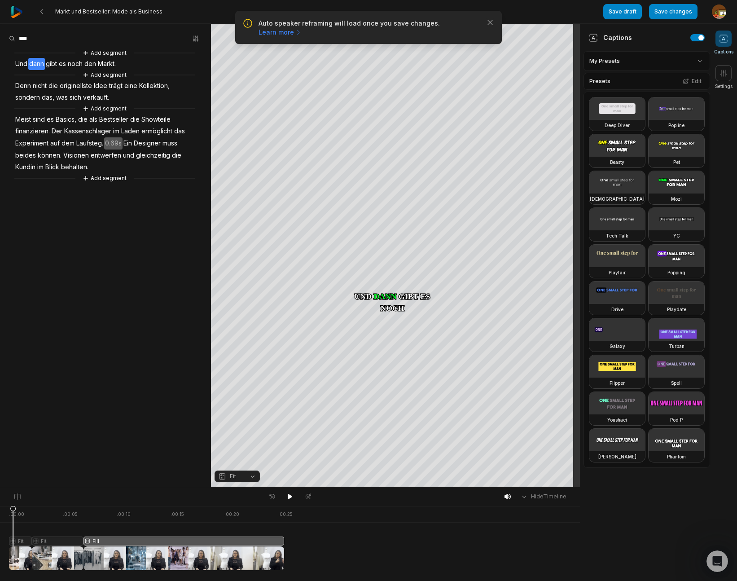
drag, startPoint x: 101, startPoint y: 508, endPoint x: 148, endPoint y: 502, distance: 47.1
click at [14, 521] on icon at bounding box center [12, 540] width 5 height 68
drag, startPoint x: 291, startPoint y: 497, endPoint x: 317, endPoint y: 492, distance: 26.5
click at [291, 497] on icon at bounding box center [289, 496] width 7 height 7
drag, startPoint x: 289, startPoint y: 497, endPoint x: 296, endPoint y: 487, distance: 11.9
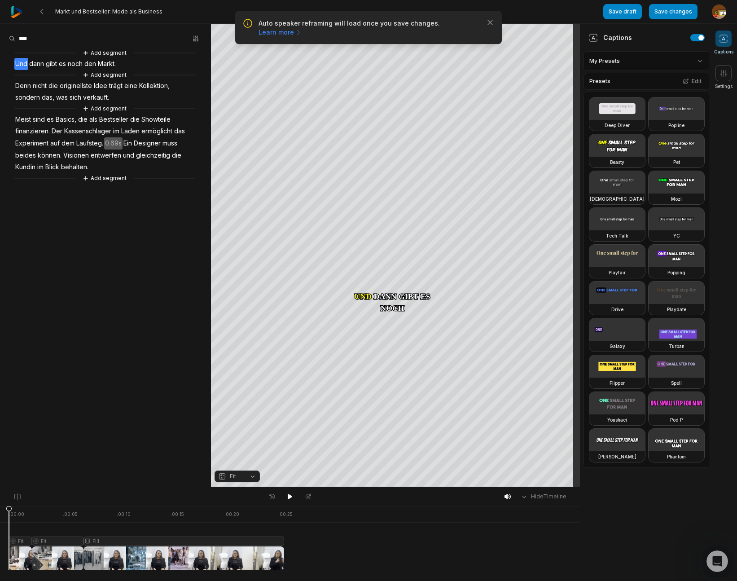
click at [289, 497] on icon at bounding box center [289, 496] width 7 height 7
drag, startPoint x: 290, startPoint y: 495, endPoint x: 291, endPoint y: 489, distance: 6.8
click at [291, 494] on icon at bounding box center [289, 496] width 7 height 7
click at [91, 144] on span "Laufsteg." at bounding box center [89, 143] width 29 height 12
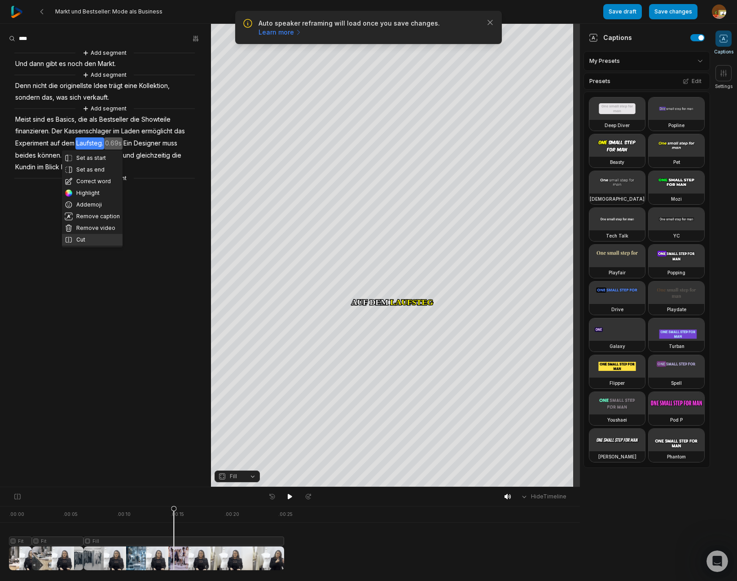
click at [86, 240] on button "Cut" at bounding box center [92, 240] width 61 height 12
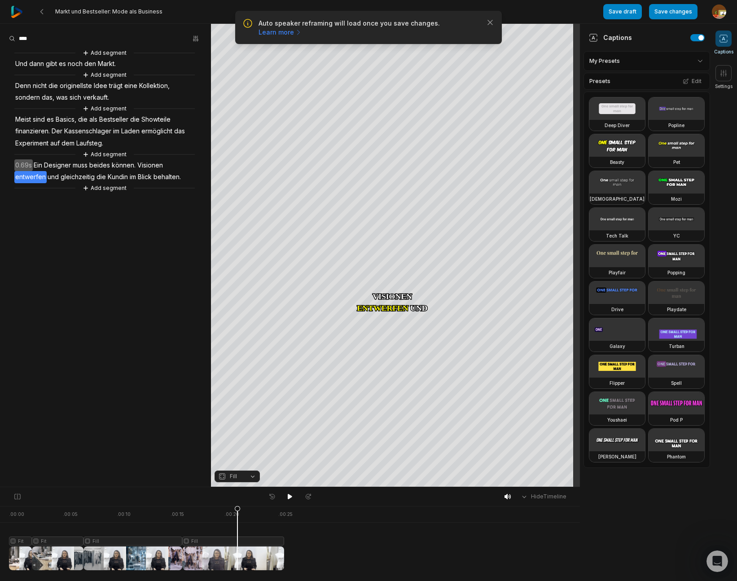
drag, startPoint x: 237, startPoint y: 538, endPoint x: 244, endPoint y: 531, distance: 10.2
click at [238, 538] on div at bounding box center [146, 538] width 275 height 64
click at [253, 479] on button "Fill" at bounding box center [236, 476] width 45 height 12
drag, startPoint x: 256, startPoint y: 477, endPoint x: 239, endPoint y: 425, distance: 53.8
click at [238, 425] on div "Fit" at bounding box center [236, 427] width 45 height 12
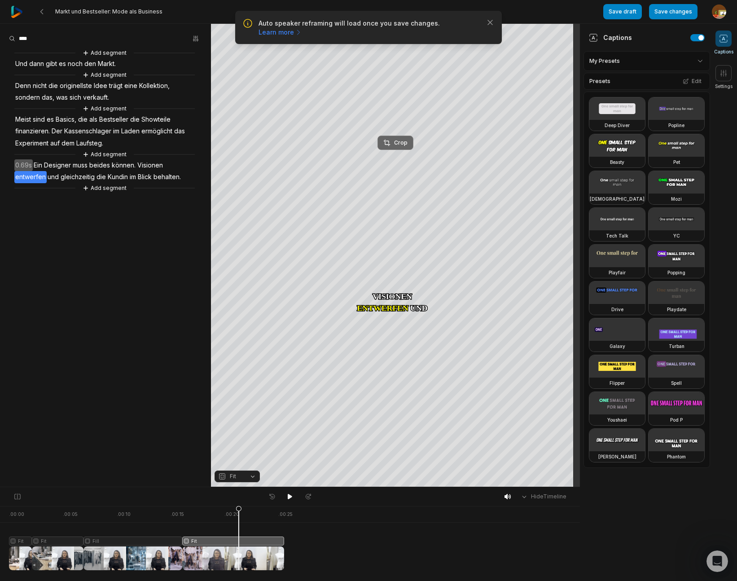
click at [400, 138] on button "Crop" at bounding box center [395, 143] width 36 height 14
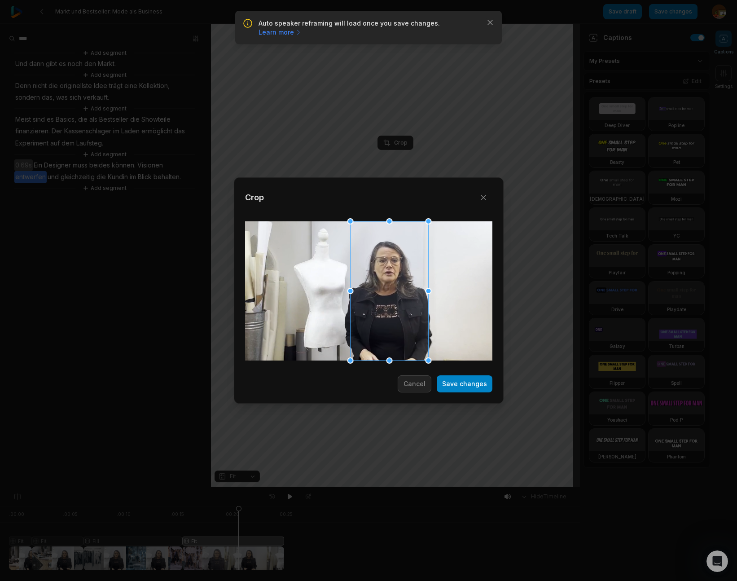
drag, startPoint x: 364, startPoint y: 310, endPoint x: 385, endPoint y: 312, distance: 20.8
click at [385, 312] on div at bounding box center [389, 290] width 78 height 139
drag, startPoint x: 470, startPoint y: 389, endPoint x: 241, endPoint y: 528, distance: 268.8
click at [471, 389] on button "Save changes" at bounding box center [465, 383] width 56 height 17
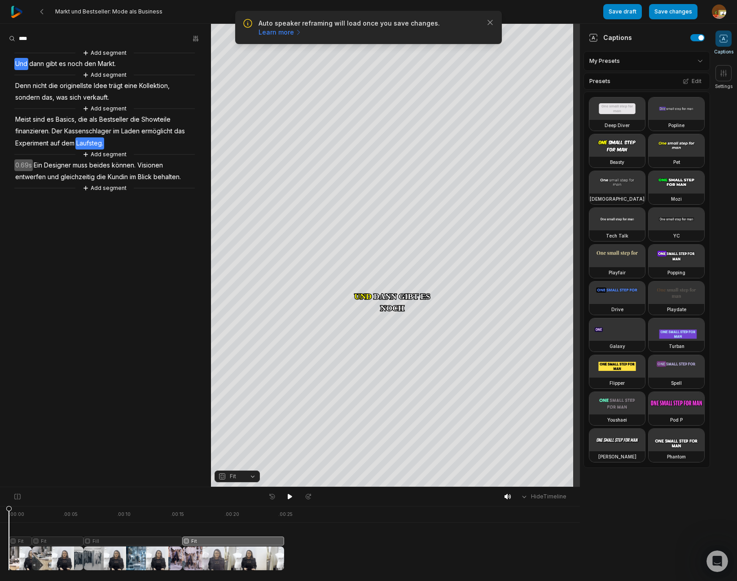
drag, startPoint x: 187, startPoint y: 516, endPoint x: 10, endPoint y: 527, distance: 177.2
click at [0, 528] on html "Auto speaker reframing will load once you save changes. Learn more Close Markt …" at bounding box center [368, 290] width 737 height 581
drag, startPoint x: 290, startPoint y: 498, endPoint x: 309, endPoint y: 498, distance: 19.3
click at [290, 498] on icon at bounding box center [289, 496] width 7 height 7
click at [110, 188] on button "Add segment" at bounding box center [105, 188] width 48 height 10
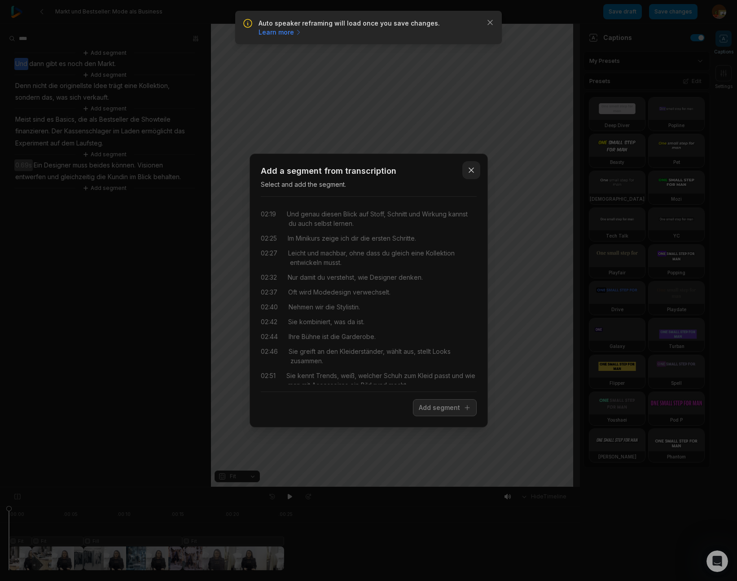
click at [471, 172] on icon "button" at bounding box center [471, 170] width 9 height 9
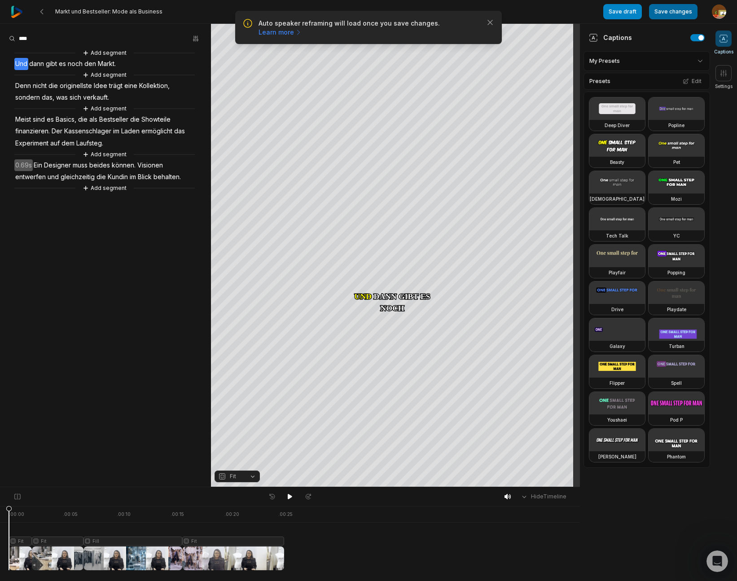
drag, startPoint x: 632, startPoint y: 13, endPoint x: 682, endPoint y: 13, distance: 49.4
click at [633, 13] on button "Save draft" at bounding box center [622, 11] width 39 height 15
click at [680, 12] on button "Save changes" at bounding box center [673, 11] width 48 height 15
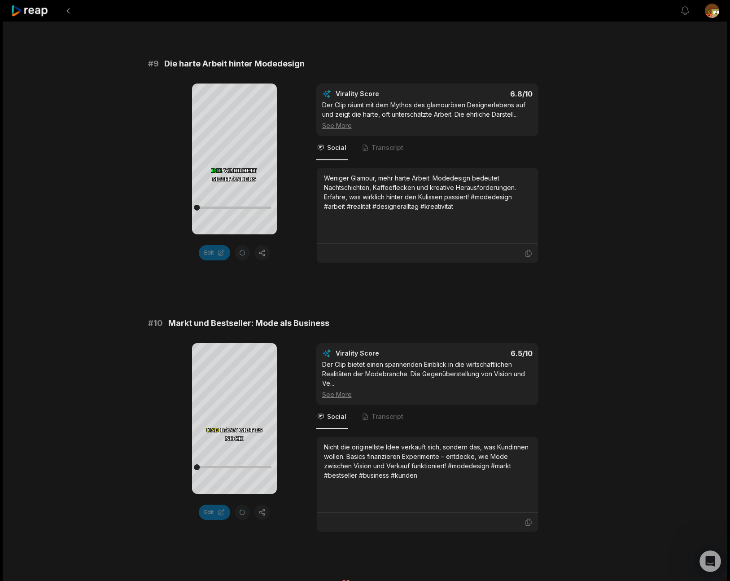
click at [235, 400] on icon at bounding box center [234, 399] width 7 height 8
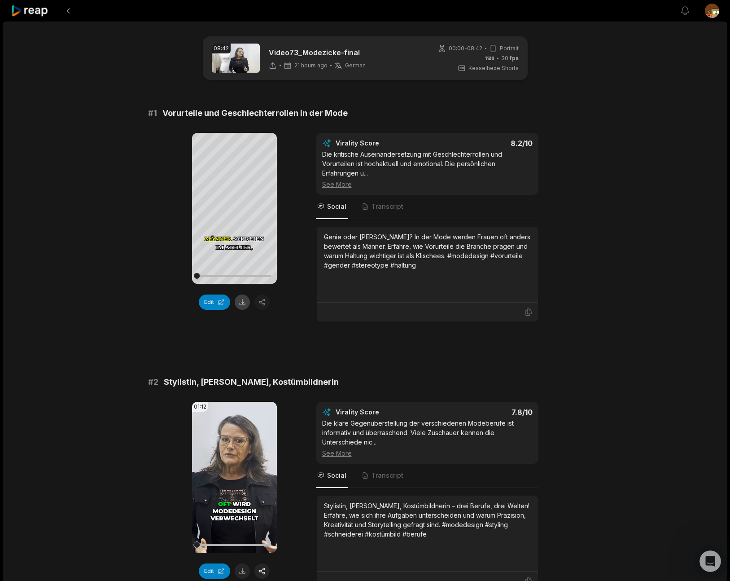
click at [242, 303] on button at bounding box center [242, 301] width 15 height 15
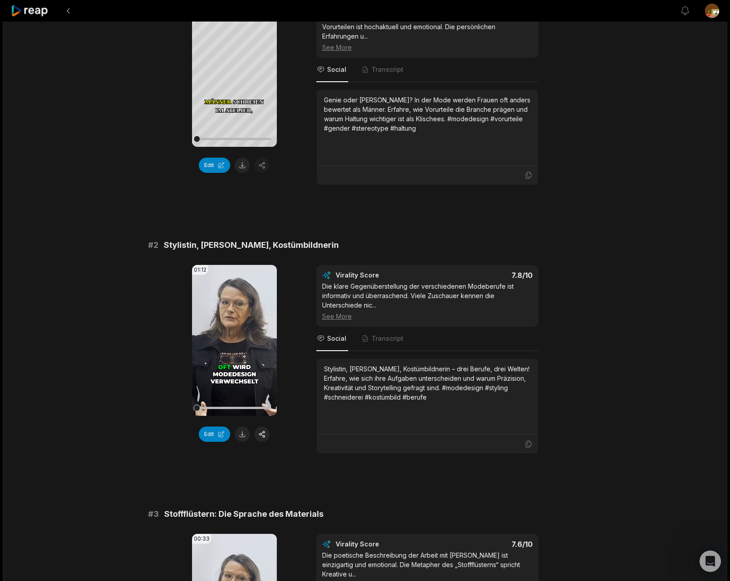
scroll to position [144, 0]
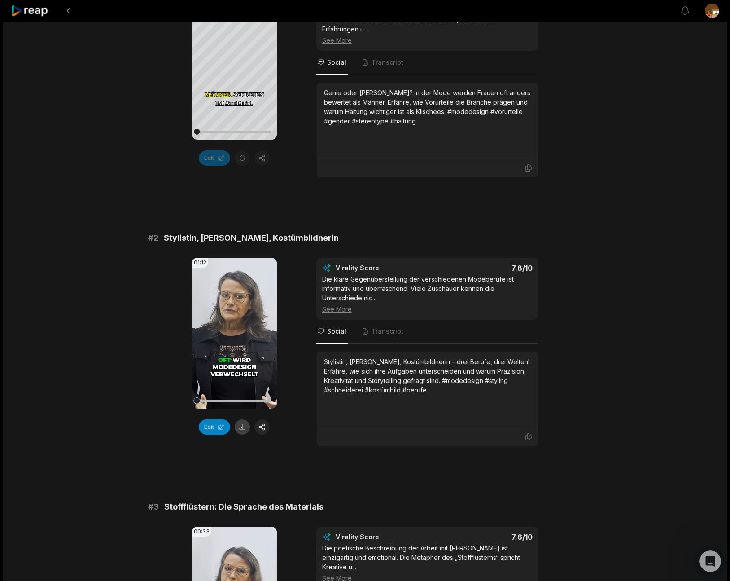
click at [243, 428] on button at bounding box center [242, 426] width 15 height 15
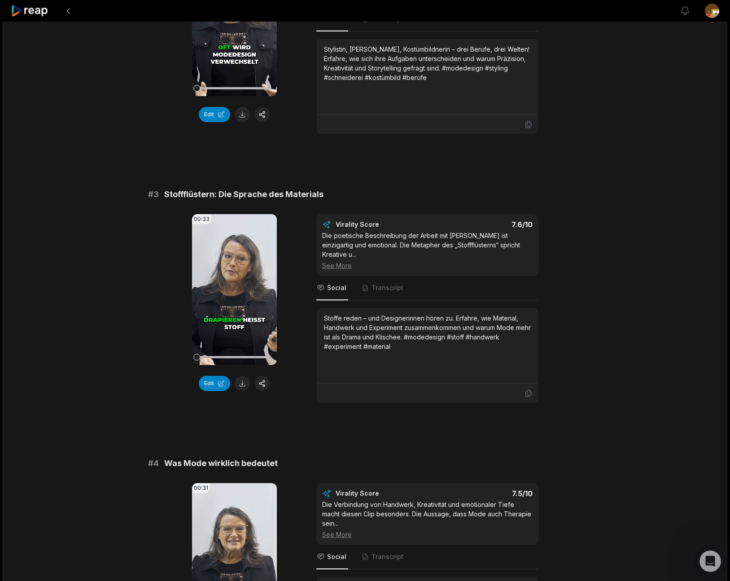
scroll to position [461, 0]
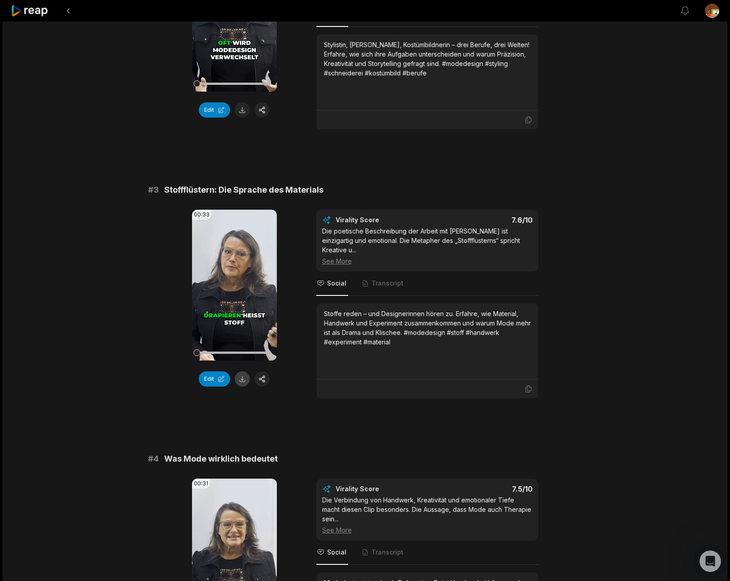
click at [242, 381] on button at bounding box center [242, 378] width 15 height 15
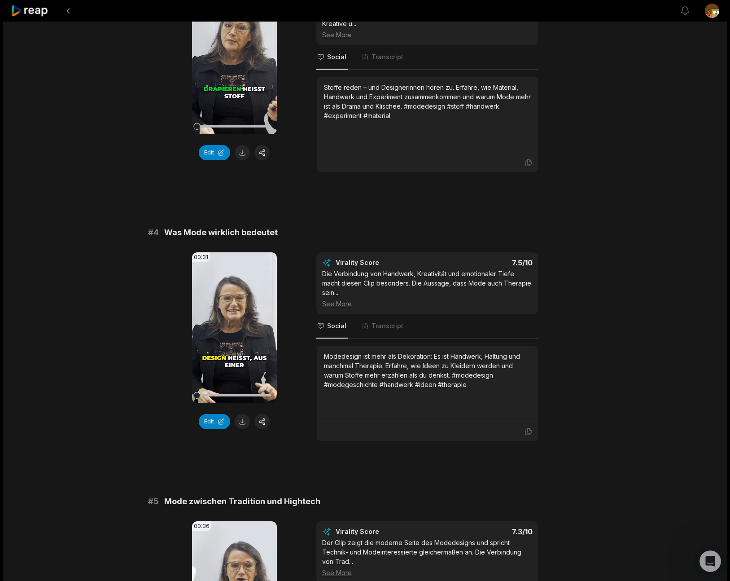
scroll to position [743, 0]
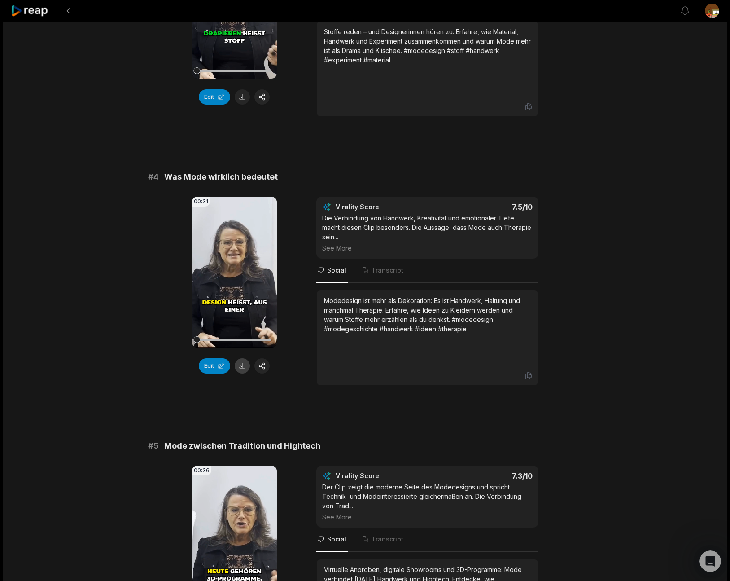
click at [243, 358] on button at bounding box center [242, 365] width 15 height 15
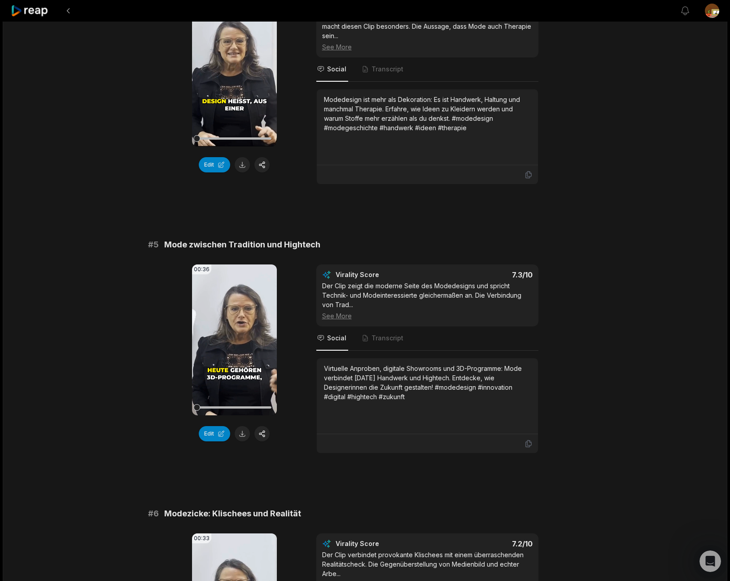
scroll to position [951, 0]
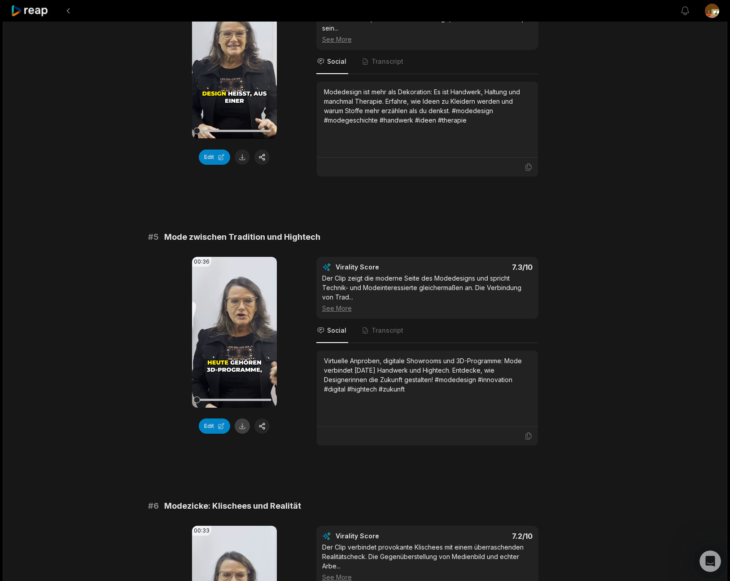
drag, startPoint x: 243, startPoint y: 417, endPoint x: 329, endPoint y: 436, distance: 87.8
click at [243, 418] on button at bounding box center [242, 425] width 15 height 15
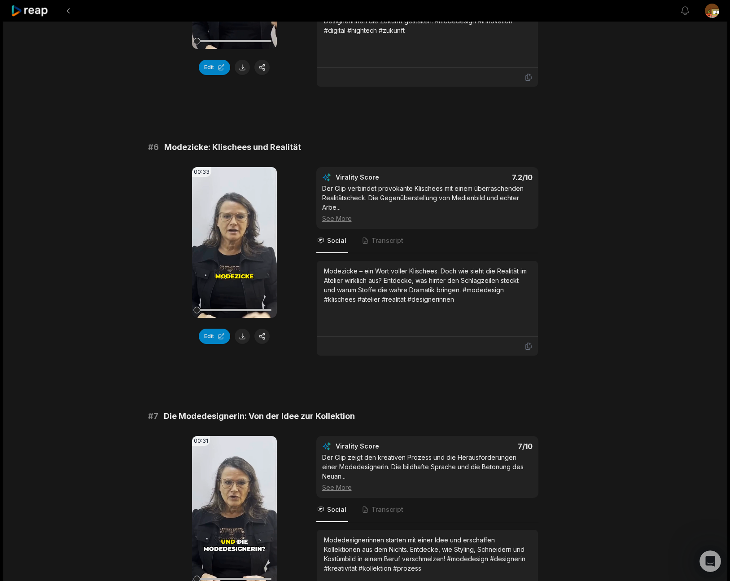
scroll to position [1314, 0]
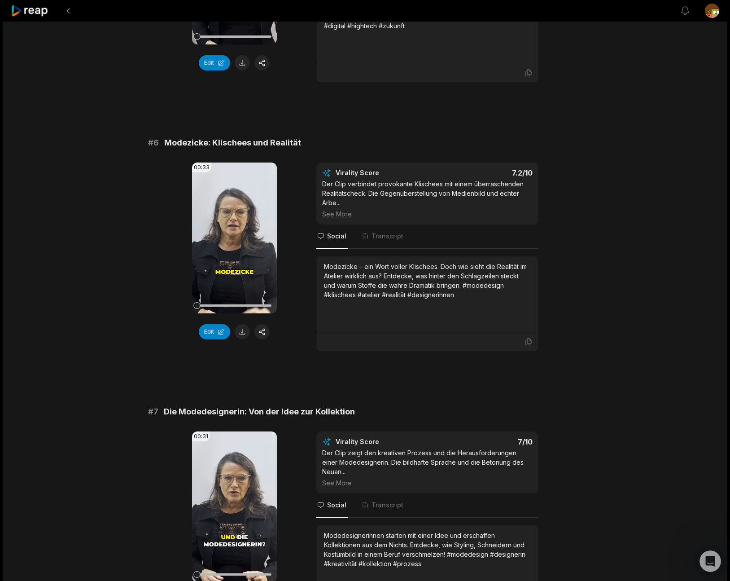
drag, startPoint x: 242, startPoint y: 323, endPoint x: 279, endPoint y: 327, distance: 36.6
click at [243, 324] on button at bounding box center [242, 331] width 15 height 15
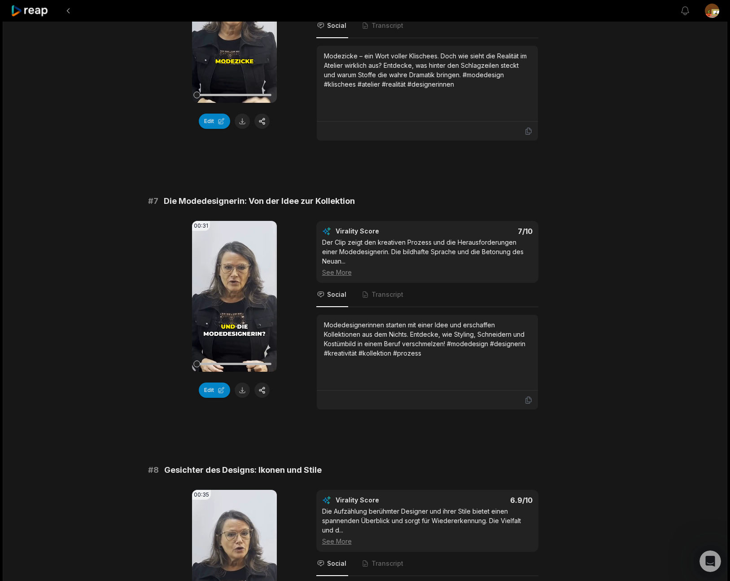
scroll to position [1541, 0]
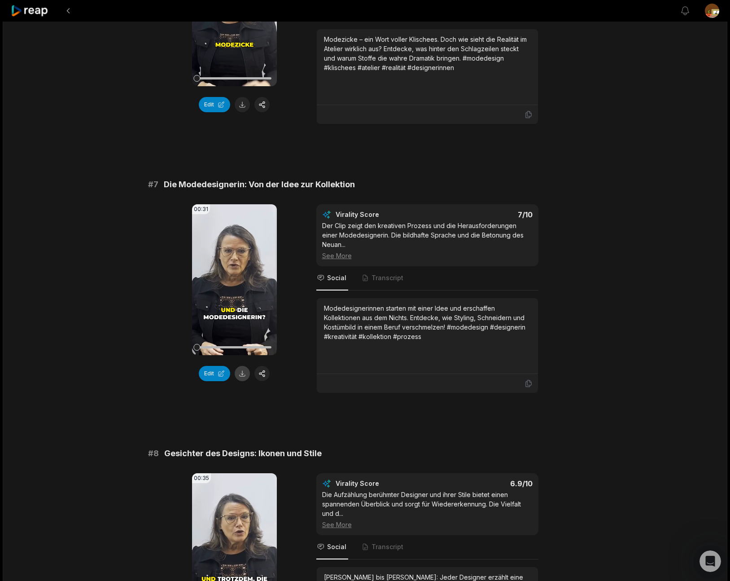
click at [244, 367] on button at bounding box center [242, 373] width 15 height 15
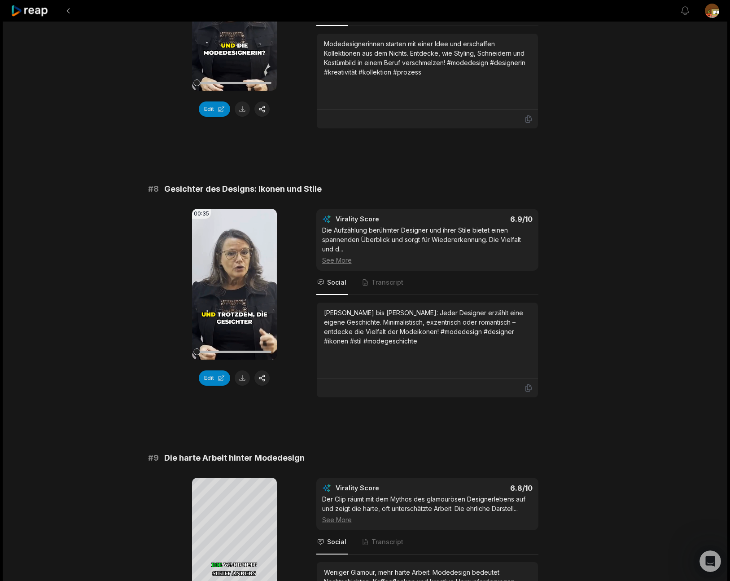
scroll to position [1810, 0]
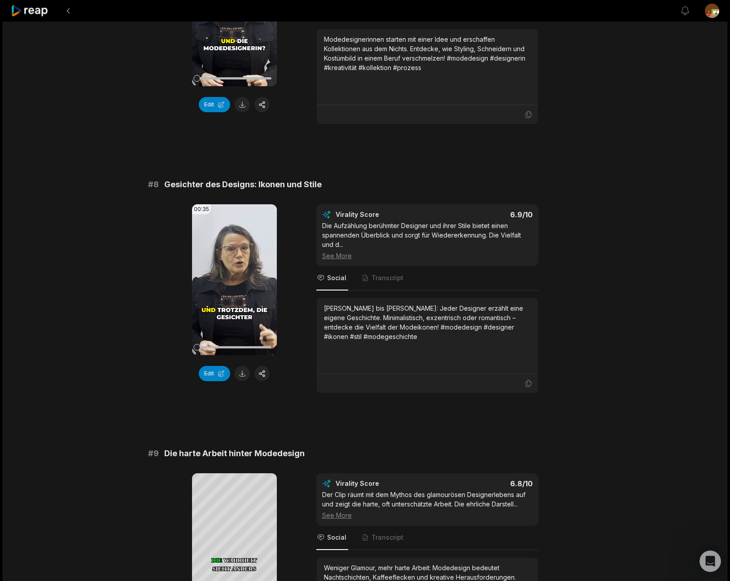
drag, startPoint x: 243, startPoint y: 356, endPoint x: 271, endPoint y: 363, distance: 28.7
click at [243, 366] on button at bounding box center [242, 373] width 15 height 15
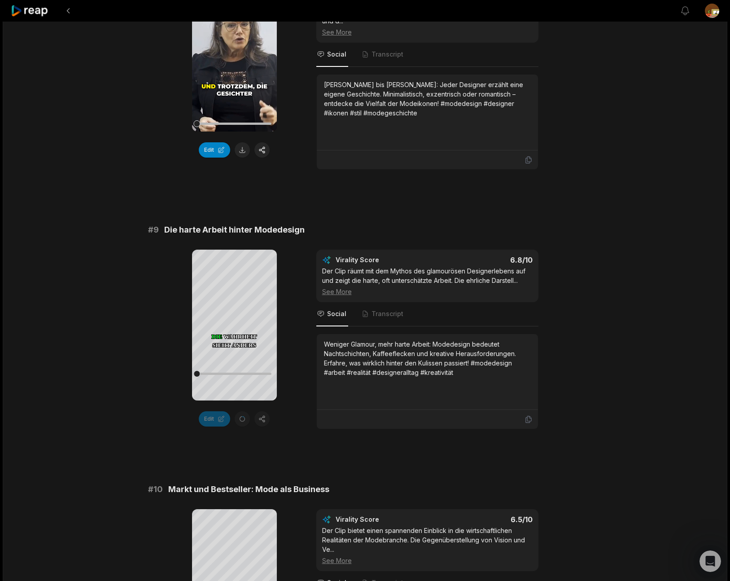
scroll to position [2032, 0]
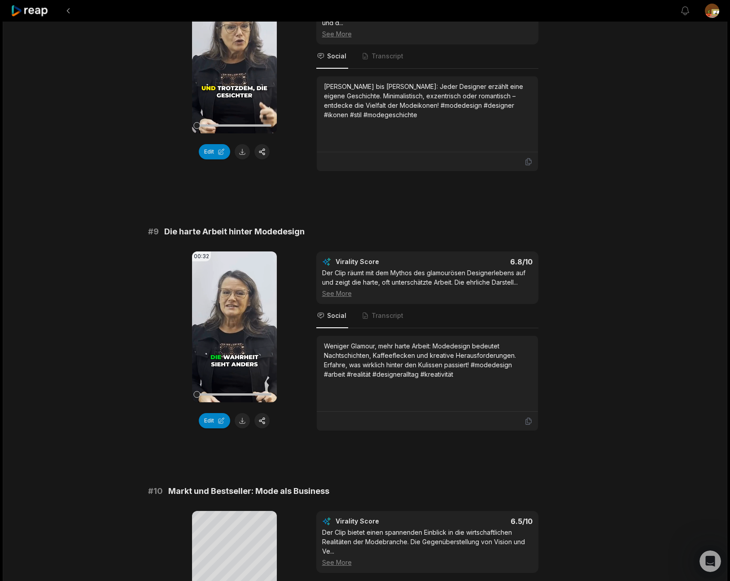
click at [267, 388] on div "00:32 Your browser does not support mp4 format. Edit" at bounding box center [234, 340] width 85 height 179
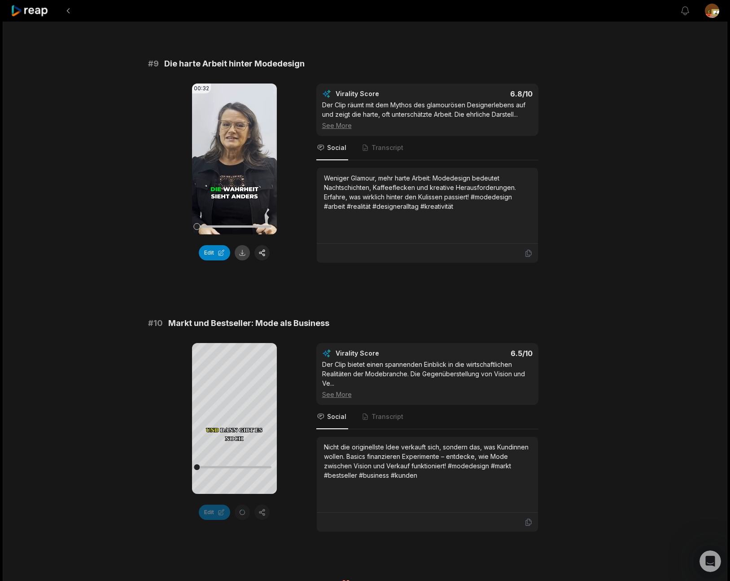
click at [244, 245] on button at bounding box center [242, 252] width 15 height 15
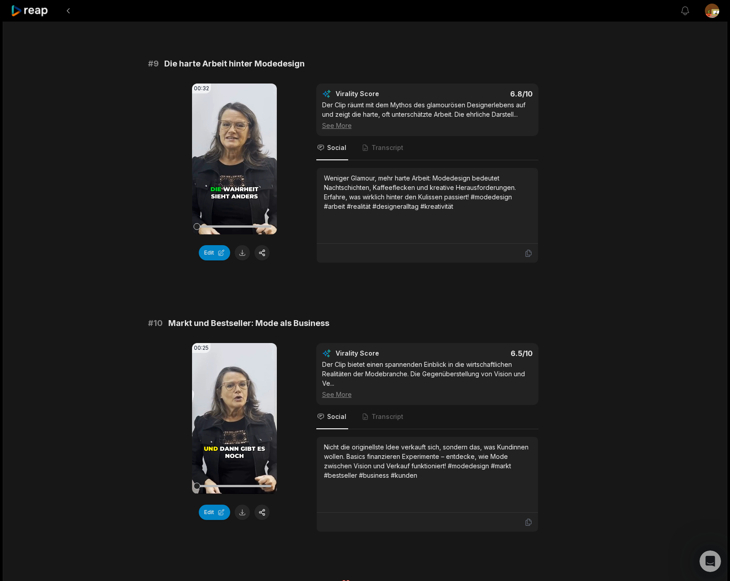
click at [242, 504] on button at bounding box center [242, 511] width 15 height 15
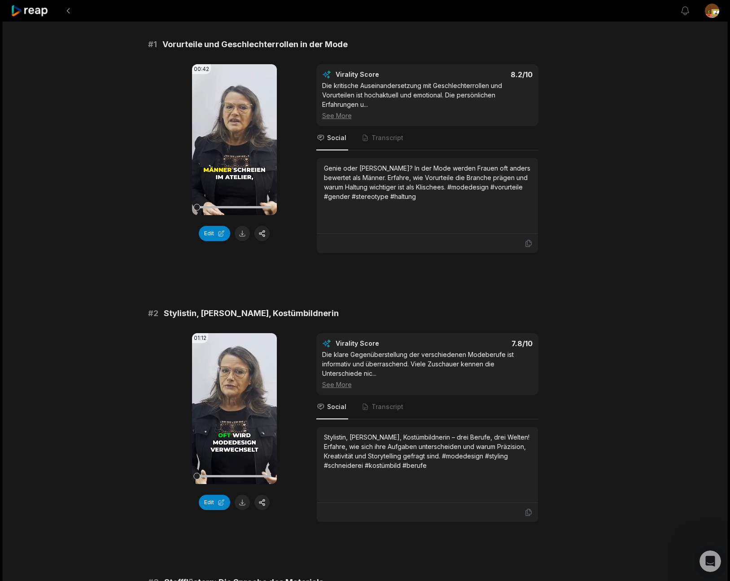
scroll to position [0, 0]
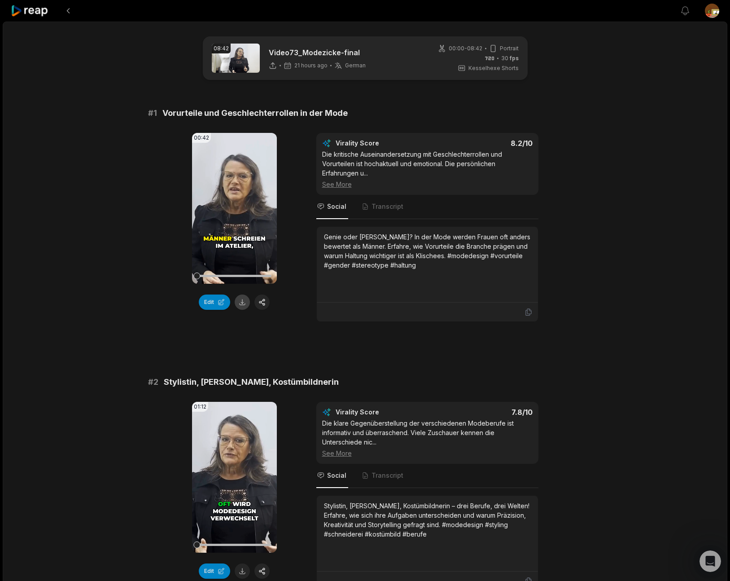
click at [242, 302] on button at bounding box center [242, 301] width 15 height 15
click at [216, 304] on button "Edit" at bounding box center [214, 301] width 31 height 15
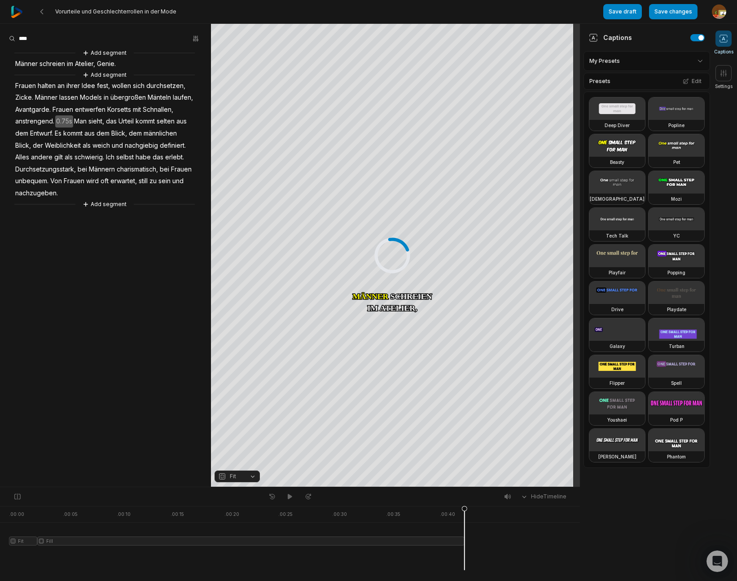
click at [108, 183] on div "Add segment Männer schreien im Atelier, Genie. Add segment Frauen halten an ihr…" at bounding box center [105, 128] width 211 height 161
click at [95, 194] on div "Add segment Männer schreien im Atelier, Genie. Add segment Frauen halten an ihr…" at bounding box center [105, 128] width 211 height 161
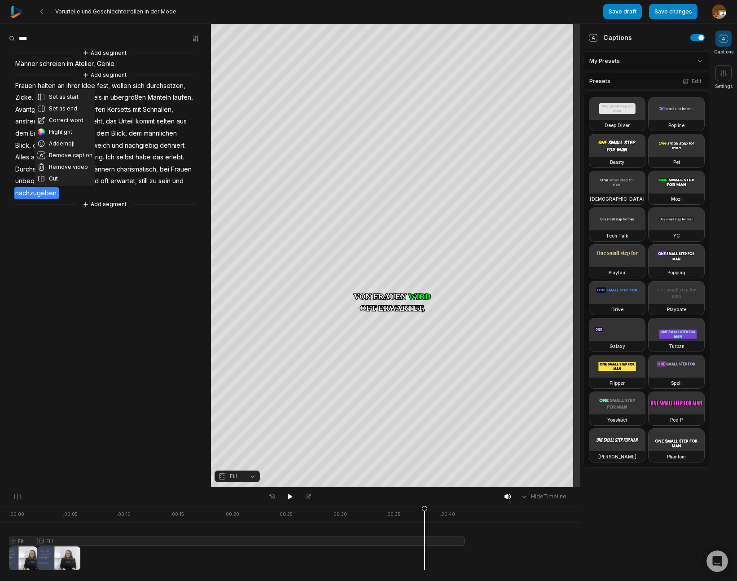
click at [166, 232] on aside "Set as start Set as end Correct word Highlight Add emoji Remove caption Remove …" at bounding box center [105, 255] width 211 height 463
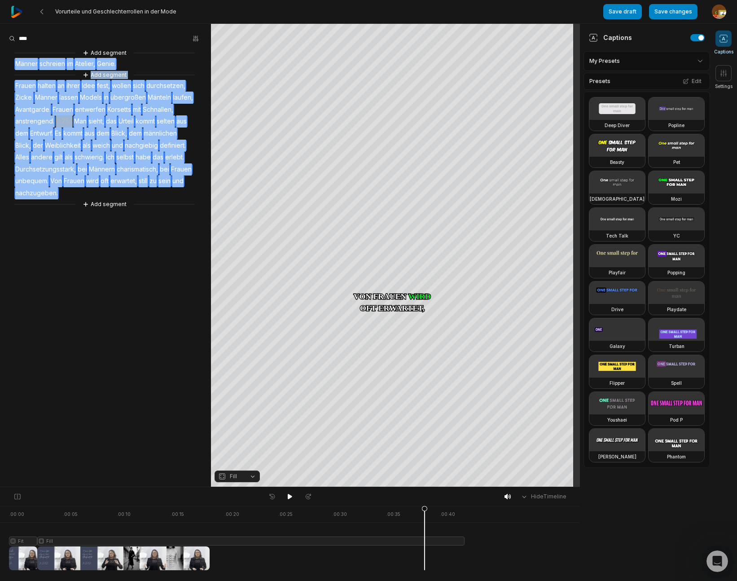
drag, startPoint x: 98, startPoint y: 84, endPoint x: 136, endPoint y: 191, distance: 113.7
click at [136, 191] on div "Add segment Männer schreien im Atelier, Genie. Add segment Frauen halten an ihr…" at bounding box center [105, 128] width 211 height 161
copy div "Männer schreien im Atelier, Genie. Add segment Frauen halten an ihrer Idee fest…"
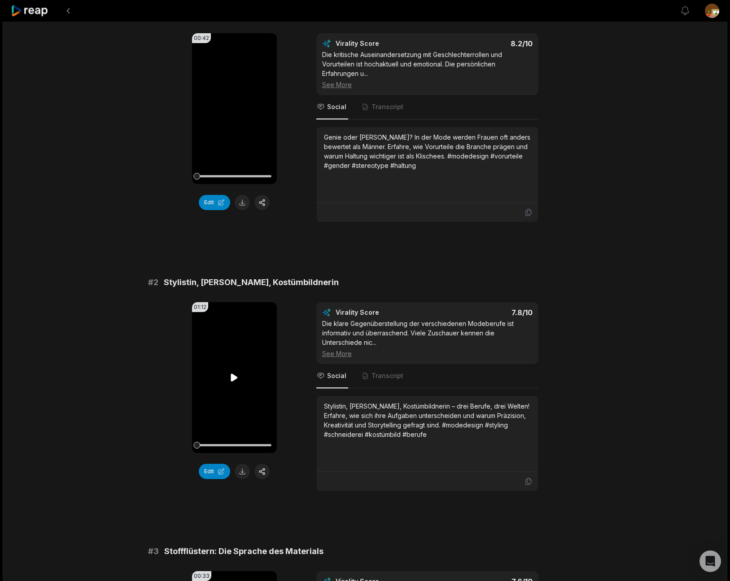
scroll to position [113, 0]
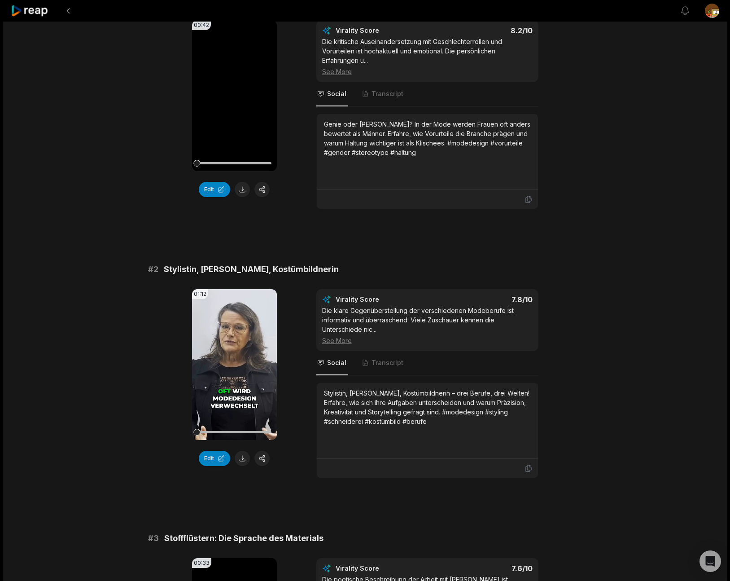
click at [212, 458] on button "Edit" at bounding box center [214, 458] width 31 height 15
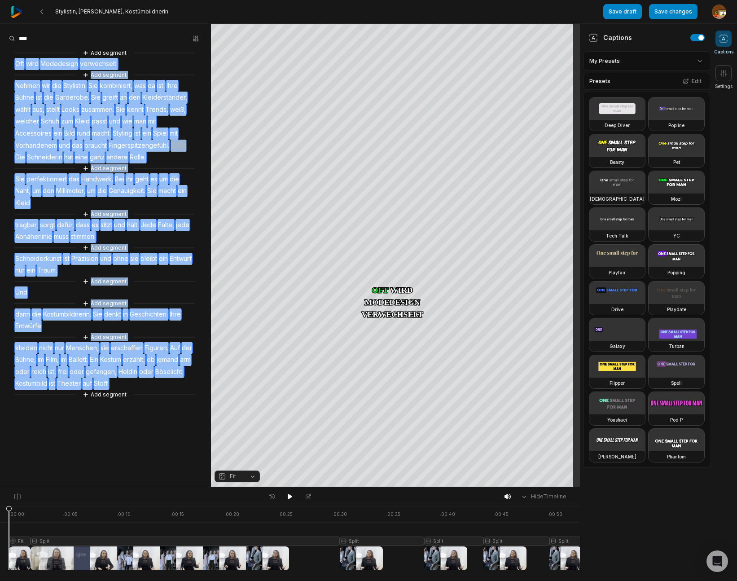
drag, startPoint x: 16, startPoint y: 66, endPoint x: 146, endPoint y: 381, distance: 341.5
click at [146, 381] on div "Add segment Oft wird Modedesign verwechselt. Add segment Nehmen wir die Stylist…" at bounding box center [105, 223] width 211 height 351
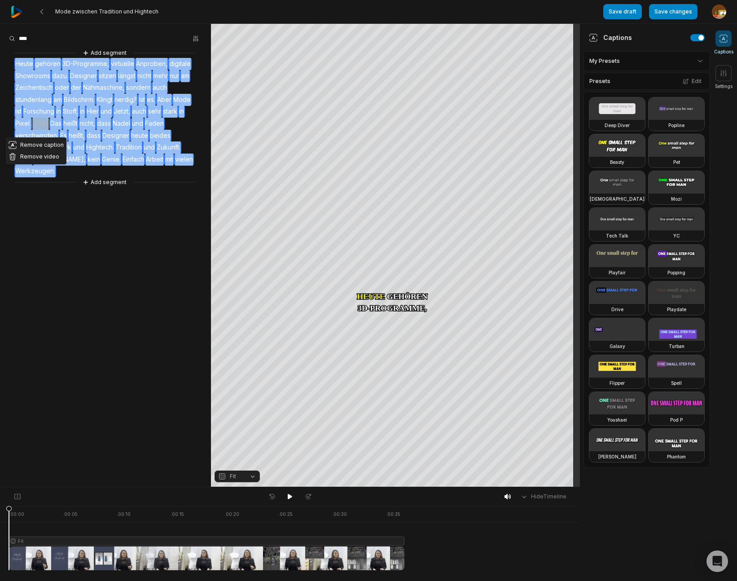
drag, startPoint x: 42, startPoint y: 11, endPoint x: 80, endPoint y: 49, distance: 53.9
click at [42, 11] on icon at bounding box center [41, 11] width 7 height 7
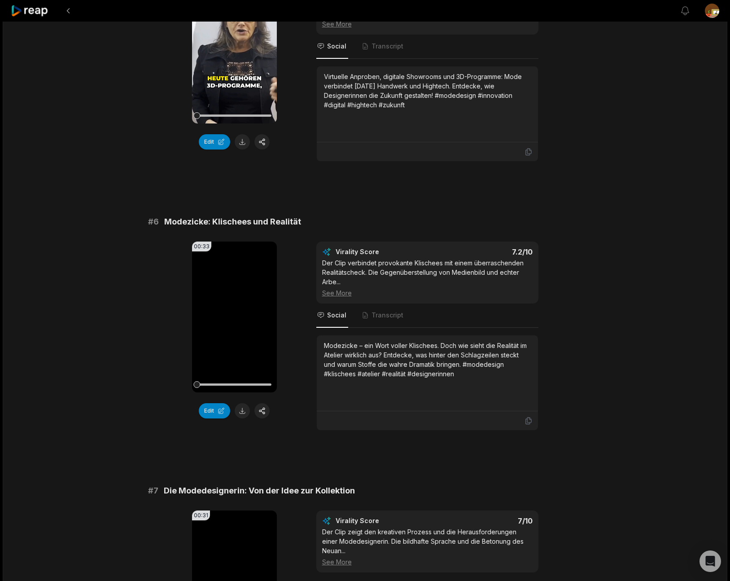
scroll to position [1240, 0]
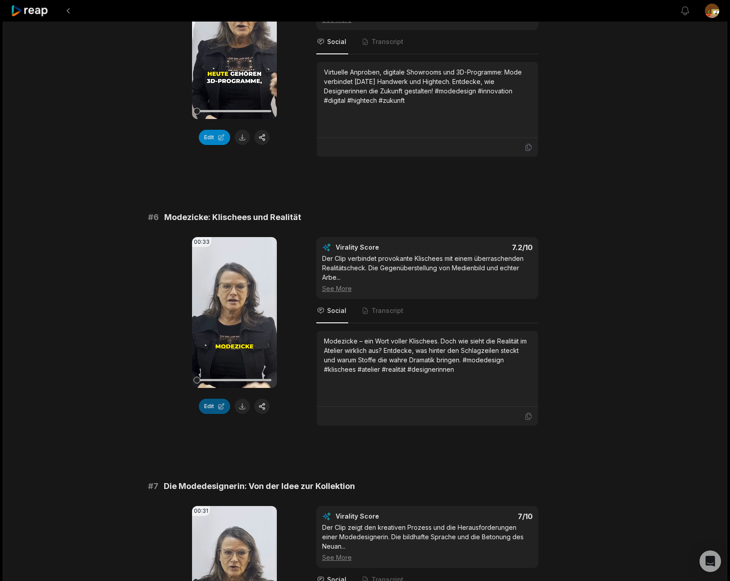
click at [213, 398] on button "Edit" at bounding box center [214, 405] width 31 height 15
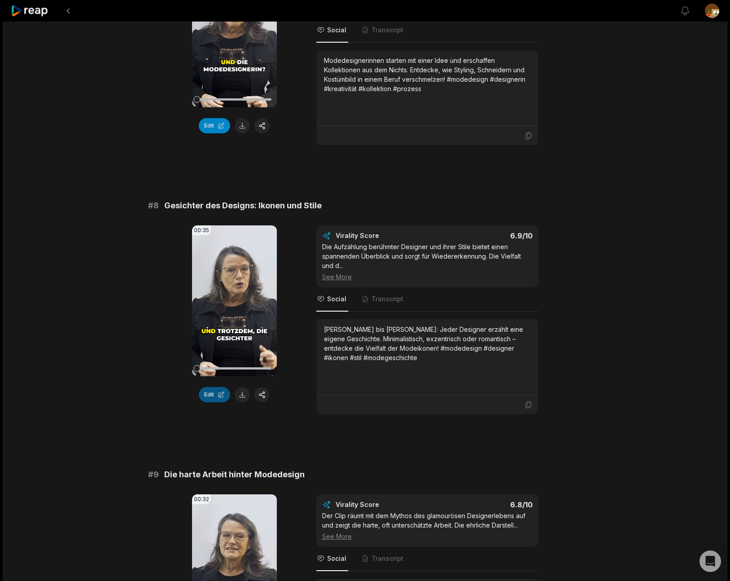
drag, startPoint x: 0, startPoint y: 0, endPoint x: 217, endPoint y: 376, distance: 434.6
click at [217, 387] on button "Edit" at bounding box center [214, 394] width 31 height 15
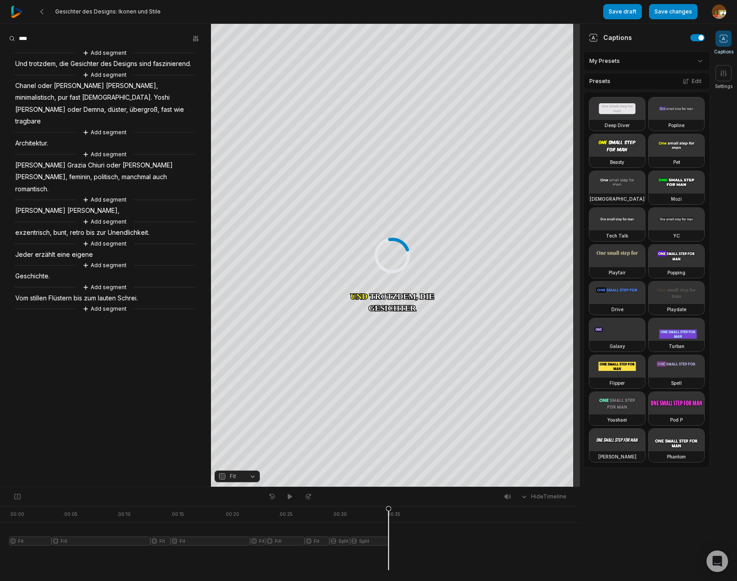
drag, startPoint x: 13, startPoint y: 65, endPoint x: 20, endPoint y: 66, distance: 6.3
click at [125, 227] on div "Add segment Und trotzdem, die Gesichter des Designs sind faszinierend. Add segm…" at bounding box center [105, 181] width 211 height 266
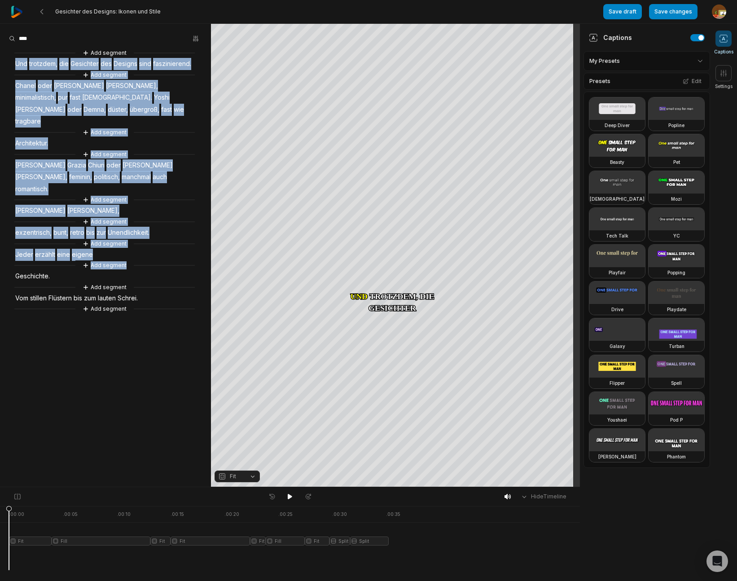
click at [20, 66] on span "Und" at bounding box center [21, 64] width 14 height 12
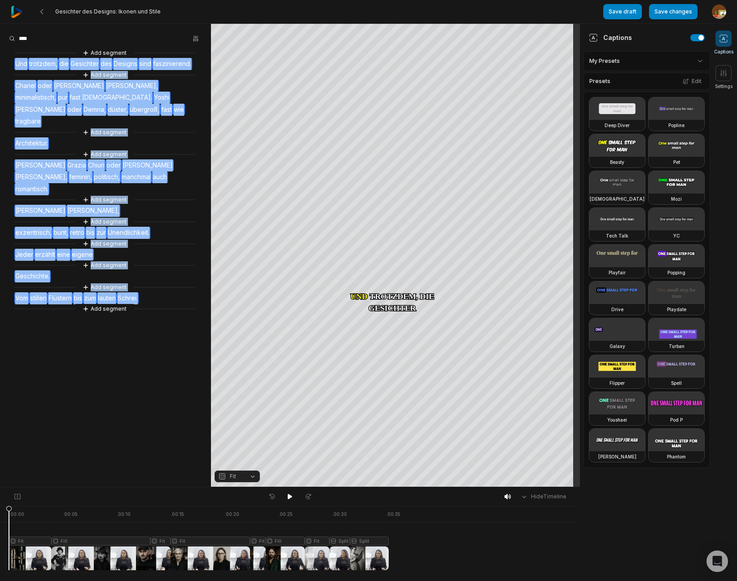
drag, startPoint x: 15, startPoint y: 68, endPoint x: 145, endPoint y: 263, distance: 234.6
click at [145, 263] on div "Add segment Und trotzdem, die Gesichter des Designs sind faszinierend. Add segm…" at bounding box center [105, 181] width 211 height 266
copy div "Und trotzdem, die Gesichter des Designs sind faszinierend. Add segment Chanel o…"
click at [43, 13] on icon at bounding box center [41, 11] width 7 height 7
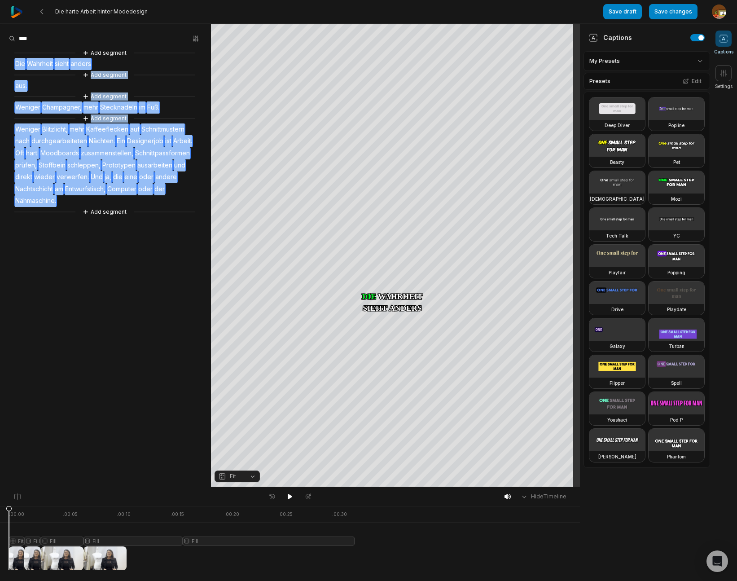
click at [68, 202] on div "Add segment Die Wahrheit sieht anders Add segment aus. Add segment Weniger Cham…" at bounding box center [105, 132] width 211 height 169
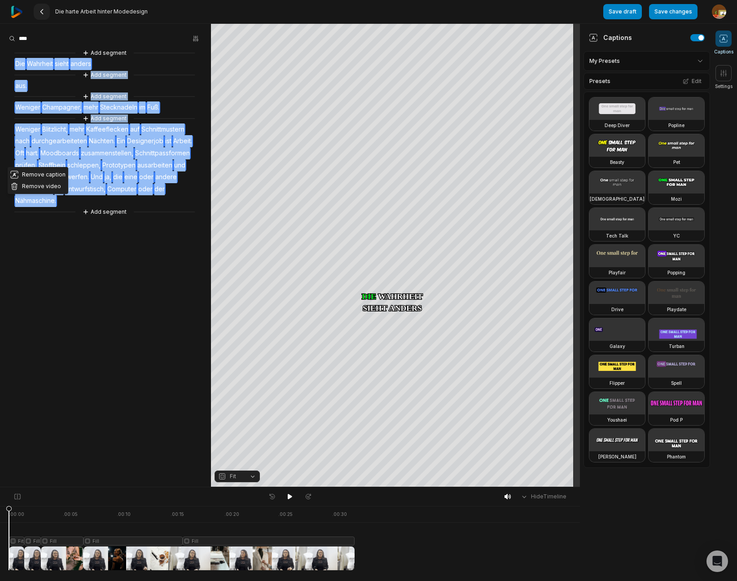
click at [41, 11] on icon at bounding box center [41, 11] width 7 height 7
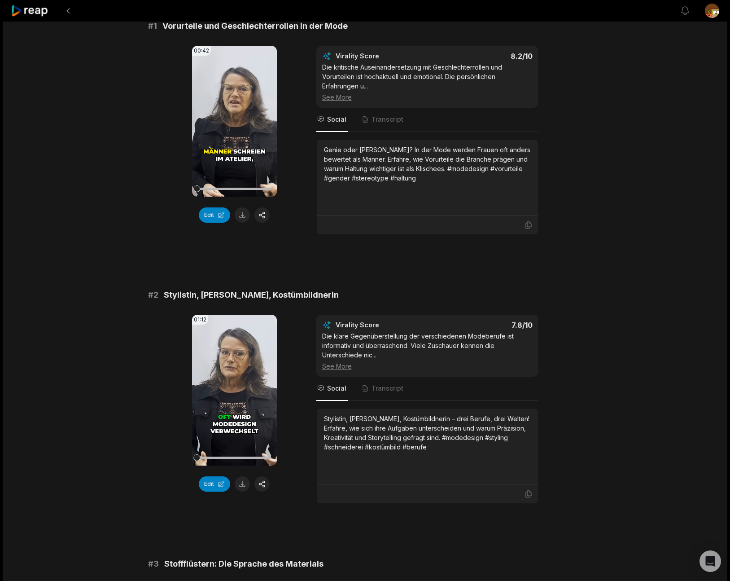
scroll to position [2200, 0]
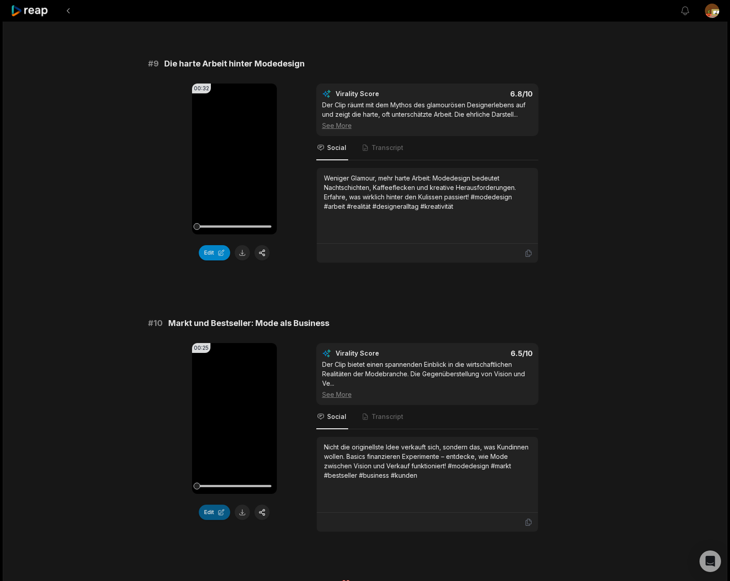
click at [214, 504] on button "Edit" at bounding box center [214, 511] width 31 height 15
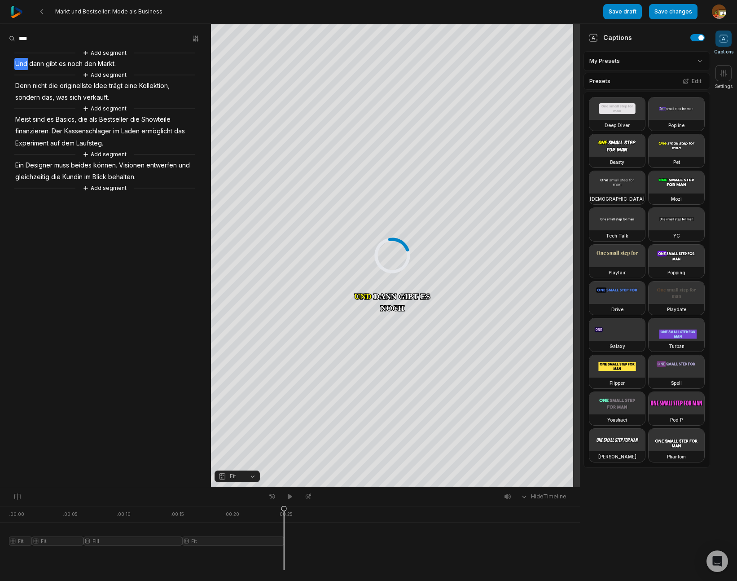
click at [20, 66] on span "Und" at bounding box center [21, 64] width 14 height 12
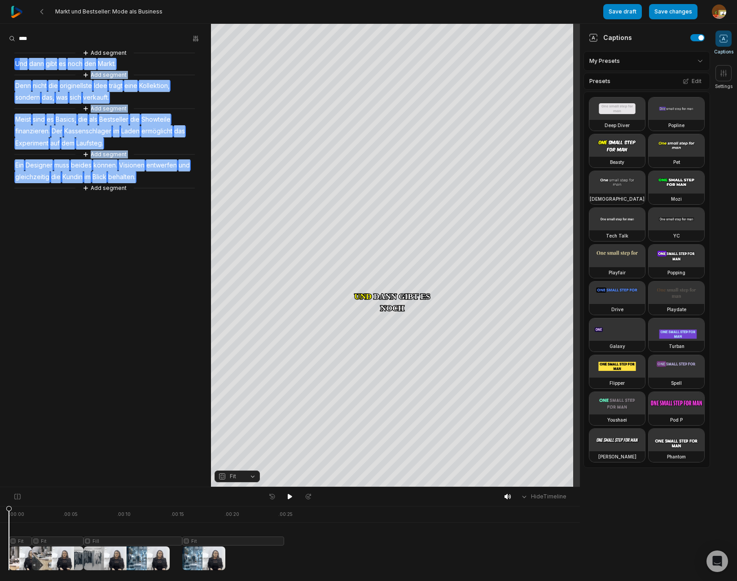
drag, startPoint x: 19, startPoint y: 67, endPoint x: 146, endPoint y: 175, distance: 166.6
click at [146, 175] on div "Add segment Und dann gibt es noch den Markt. Add segment Denn nicht die origine…" at bounding box center [105, 120] width 211 height 145
copy div "nd dann gibt es noch den Markt. Add segment Denn nicht die originellste Idee tr…"
click at [42, 16] on button at bounding box center [42, 12] width 16 height 16
